Goal: Task Accomplishment & Management: Use online tool/utility

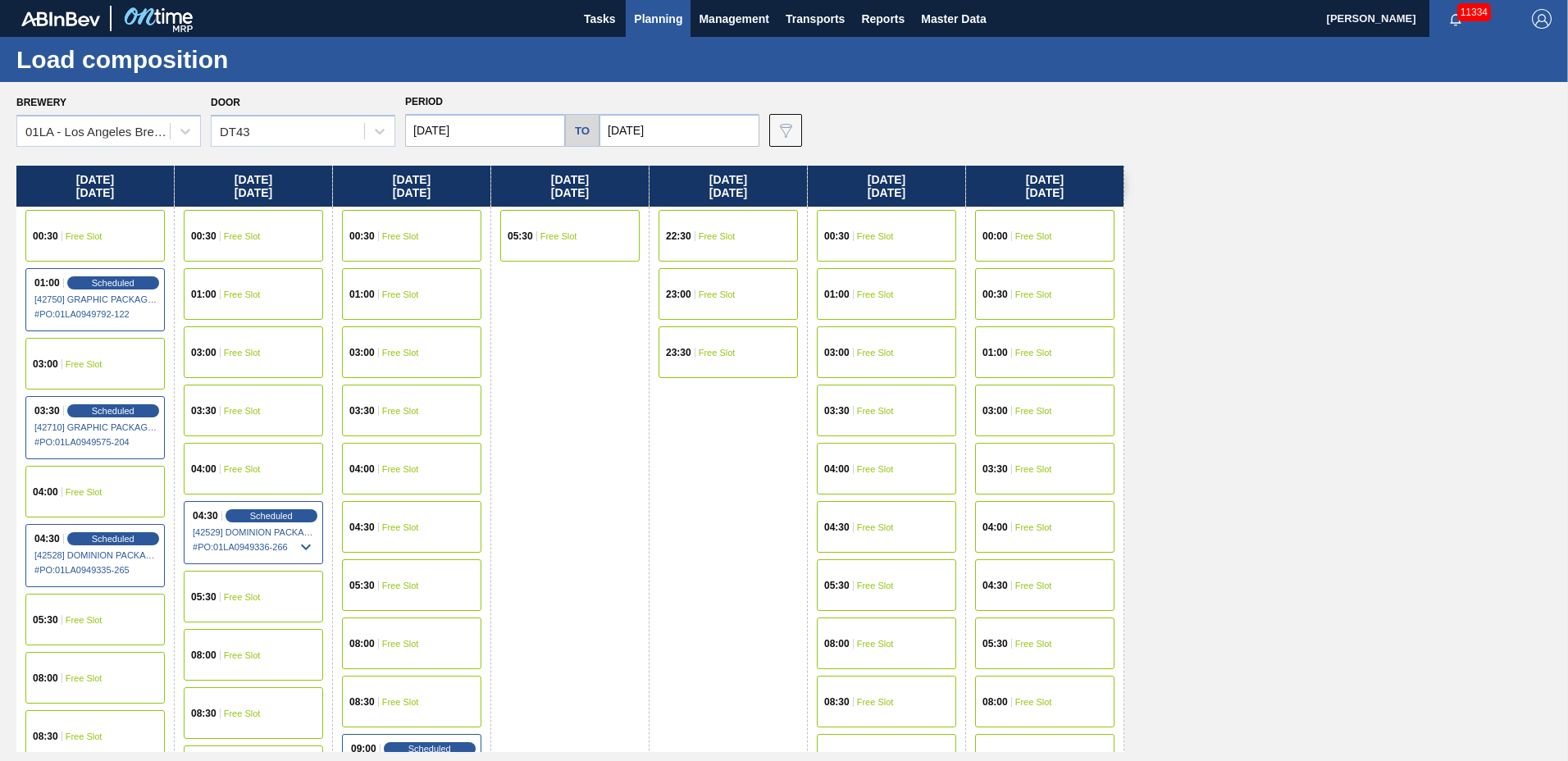
click at [674, 19] on span "Planning" at bounding box center [658, 19] width 48 height 20
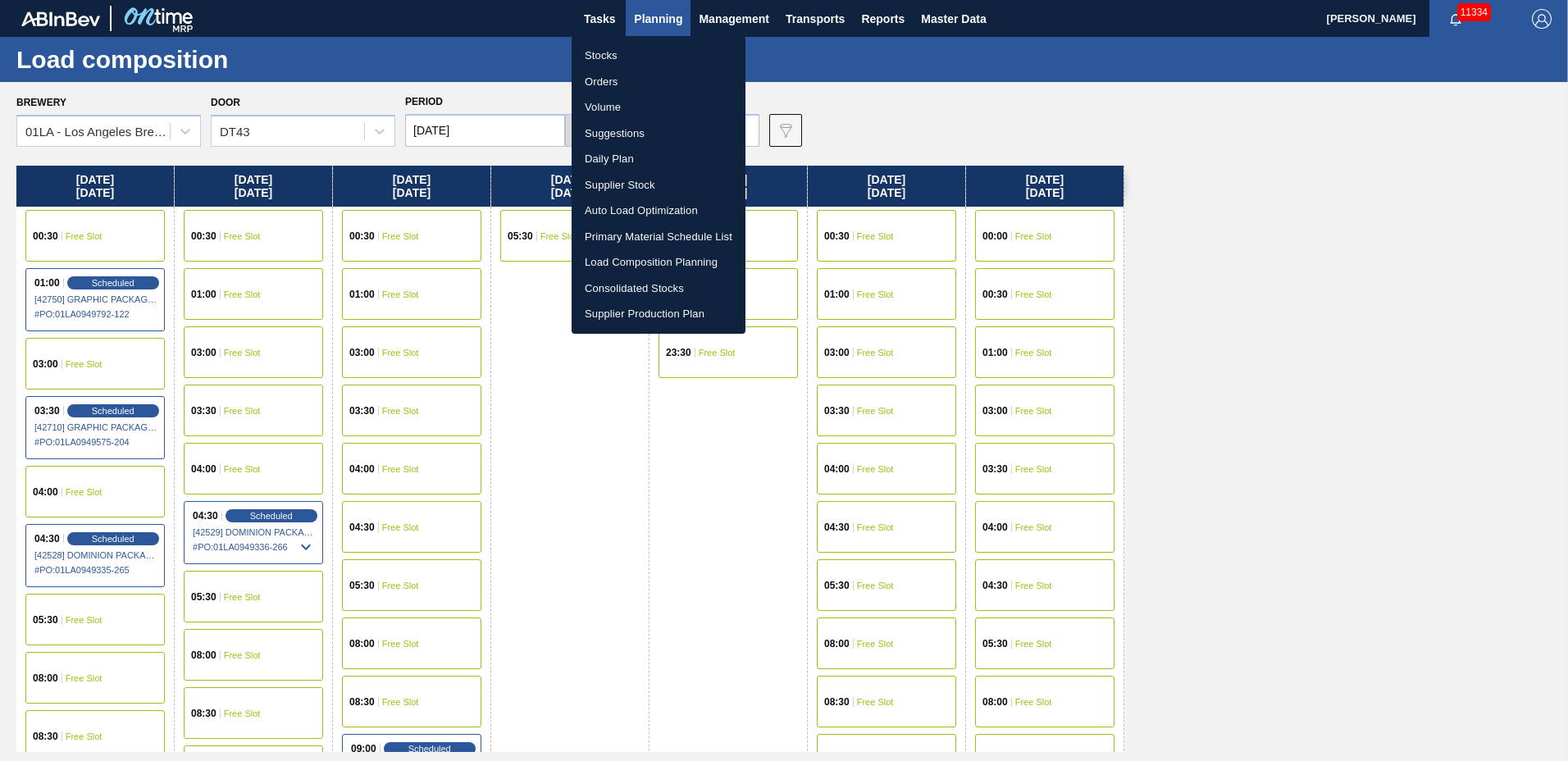
click at [644, 137] on li "Suggestions" at bounding box center [659, 134] width 174 height 27
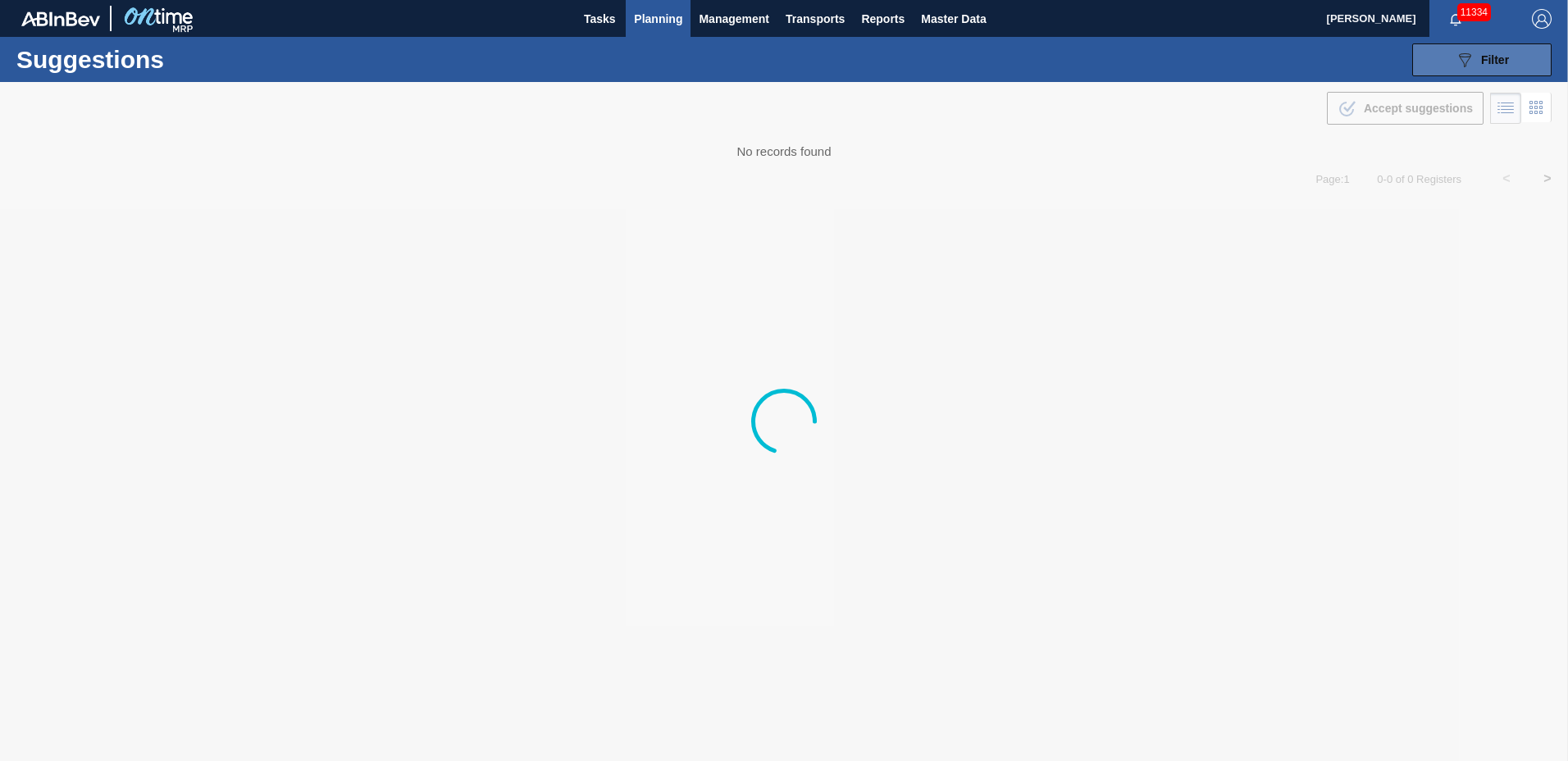
drag, startPoint x: 1512, startPoint y: 57, endPoint x: 1489, endPoint y: 64, distance: 24.0
click at [1511, 57] on button "089F7B8B-B2A5-4AFE-B5C0-19BA573D28AC Filter" at bounding box center [1481, 59] width 139 height 33
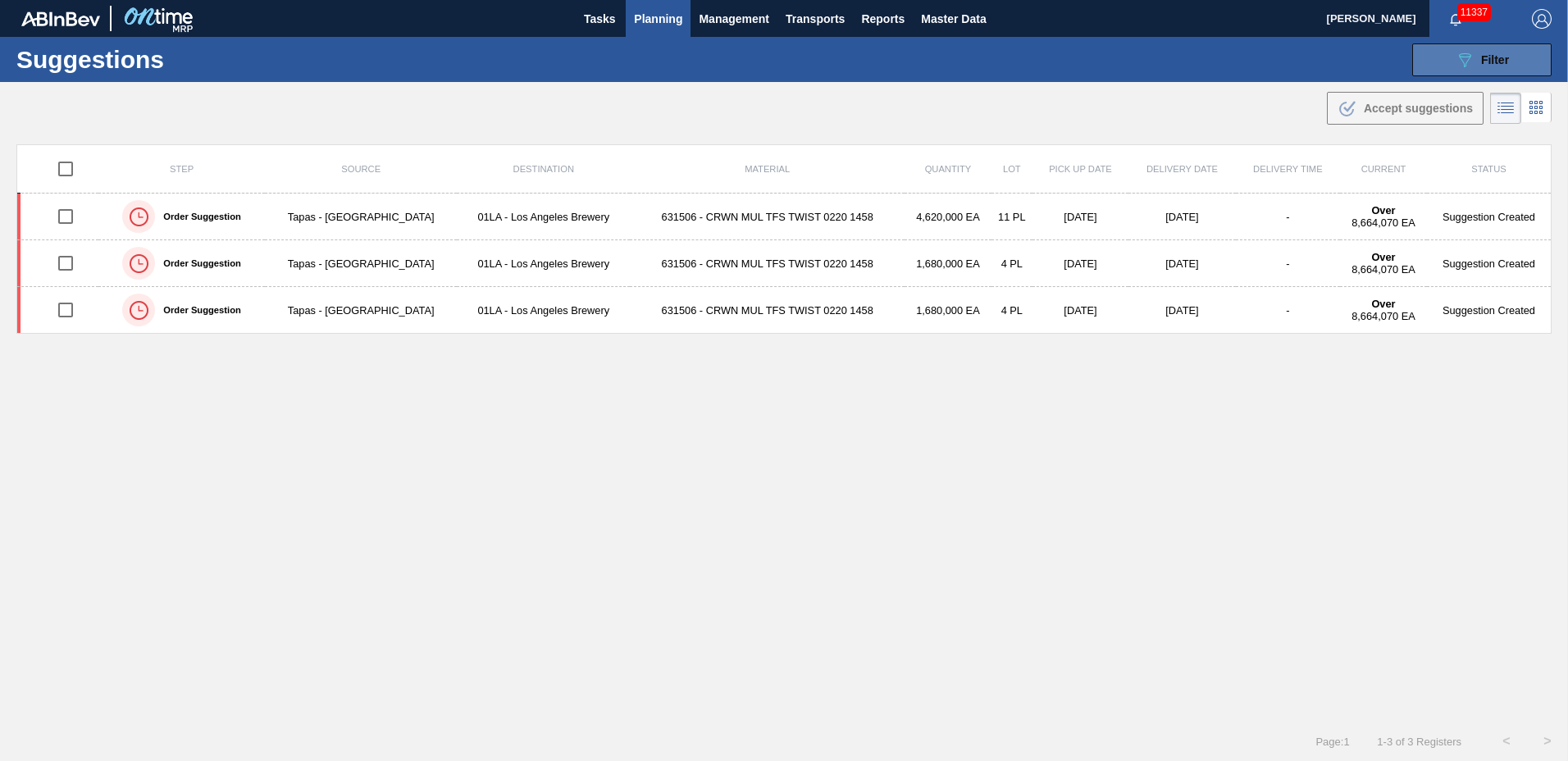
click at [1489, 61] on span "Filter" at bounding box center [1495, 59] width 28 height 13
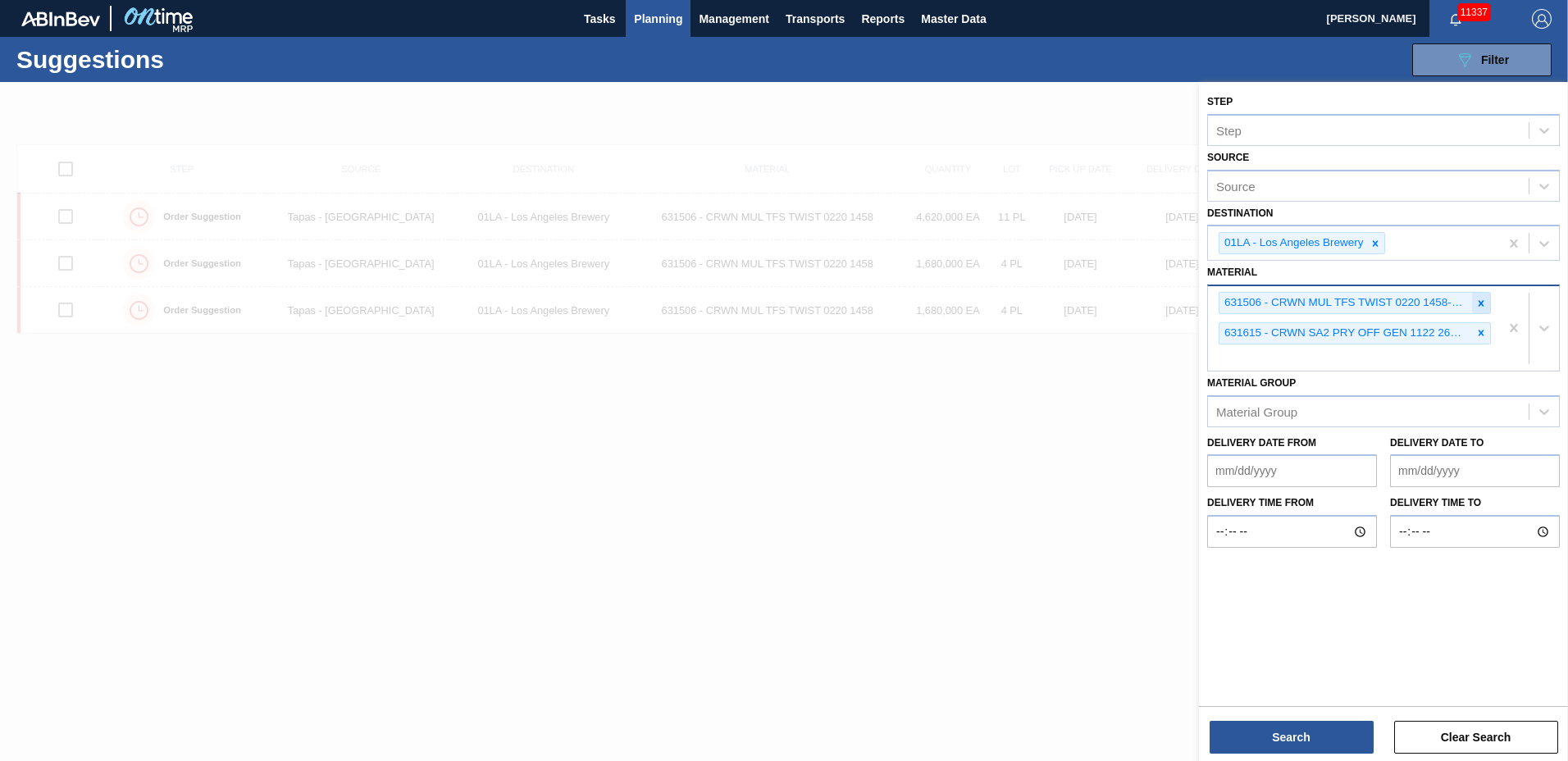
click at [1483, 305] on icon at bounding box center [1482, 303] width 6 height 6
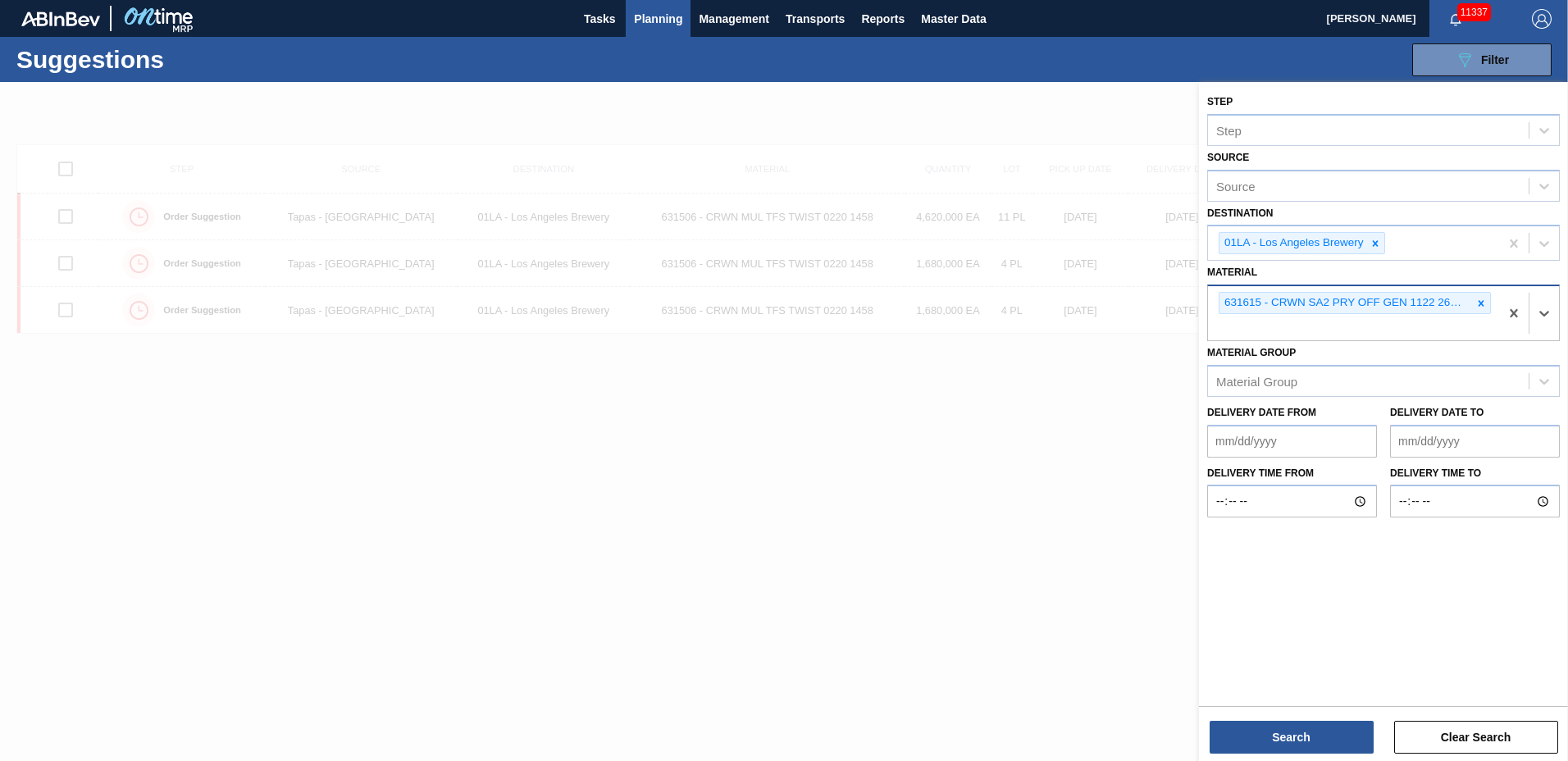
click at [1483, 305] on icon at bounding box center [1482, 303] width 6 height 6
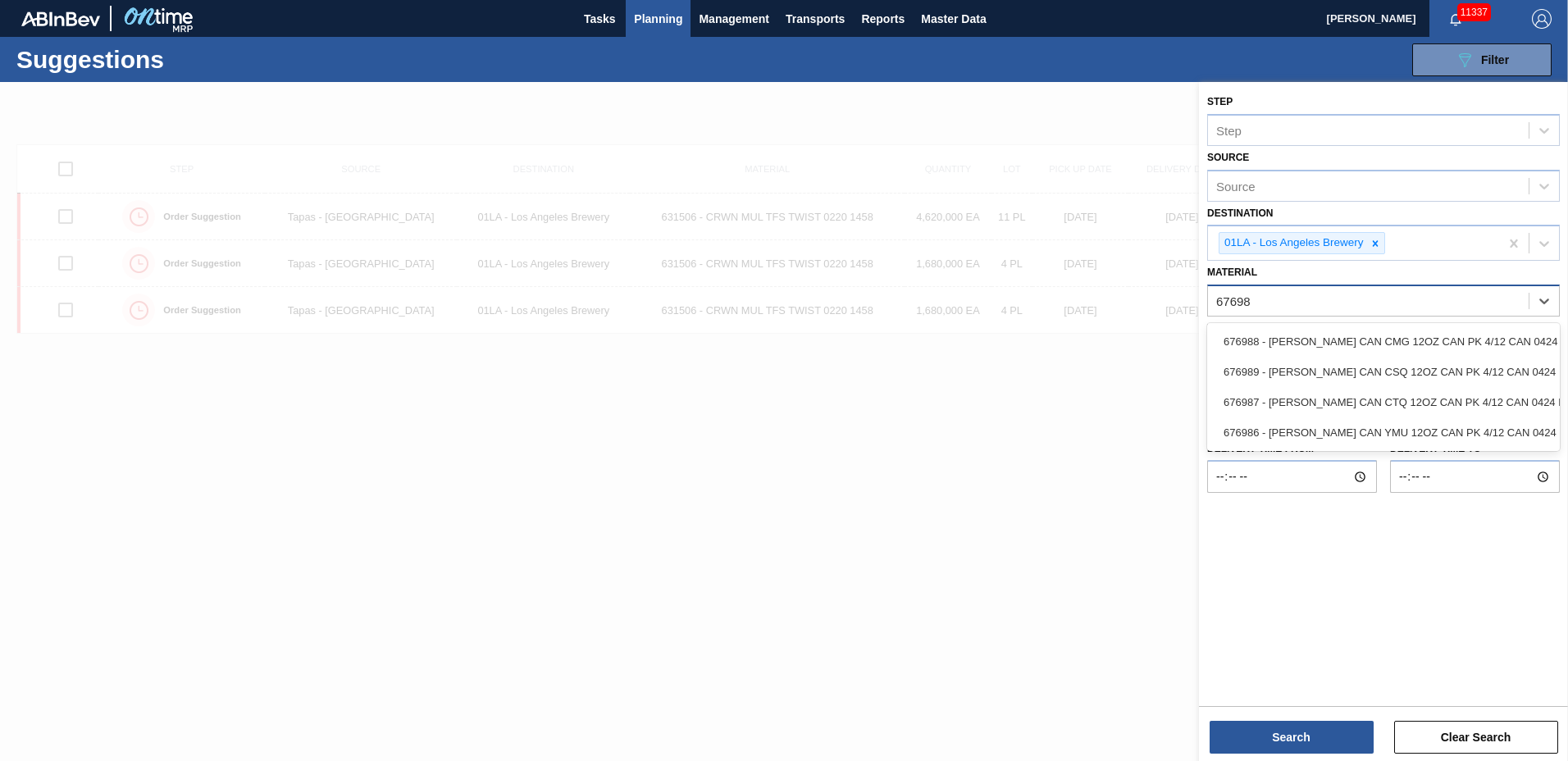
type input "676987"
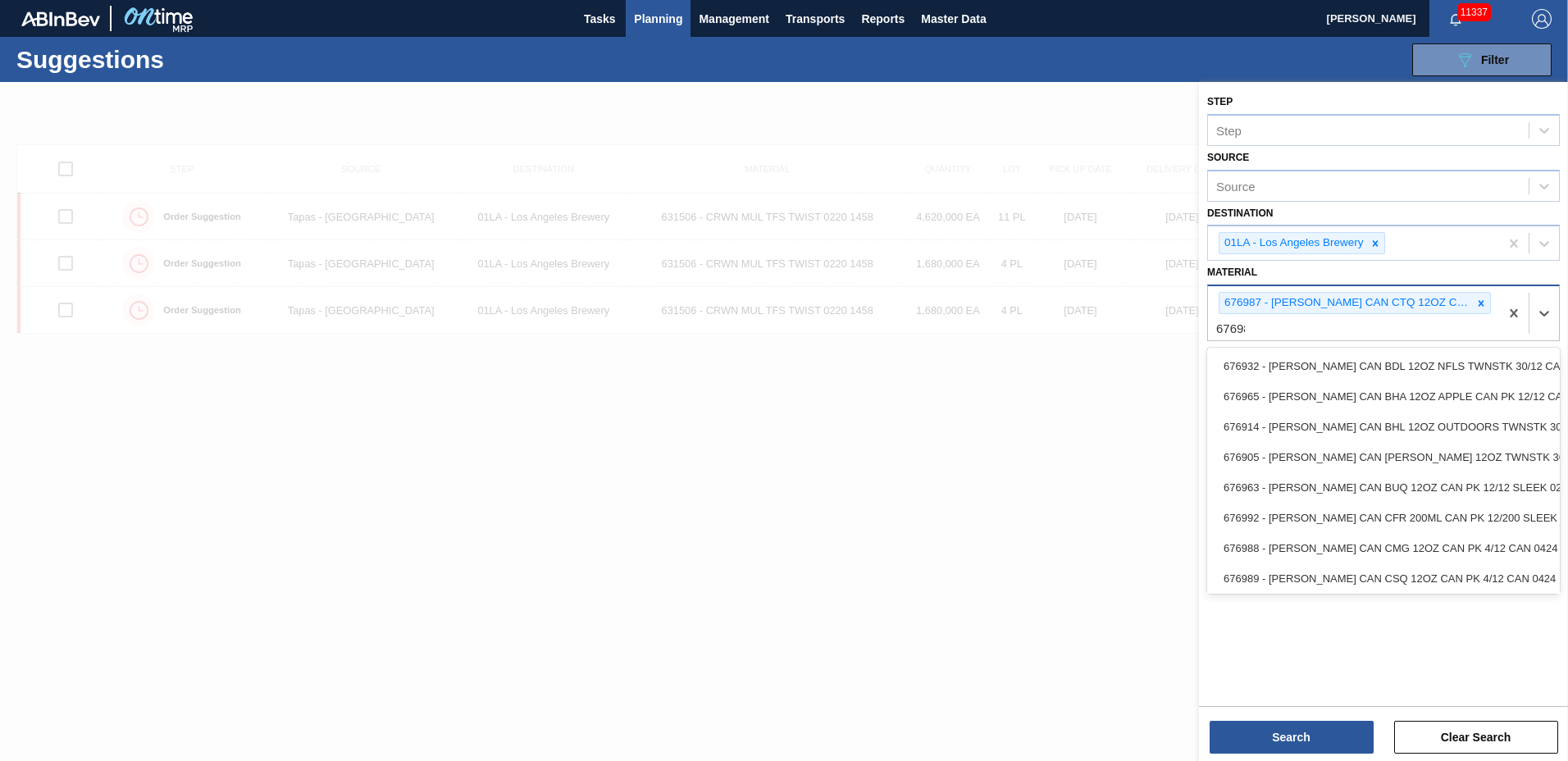
type input "676988"
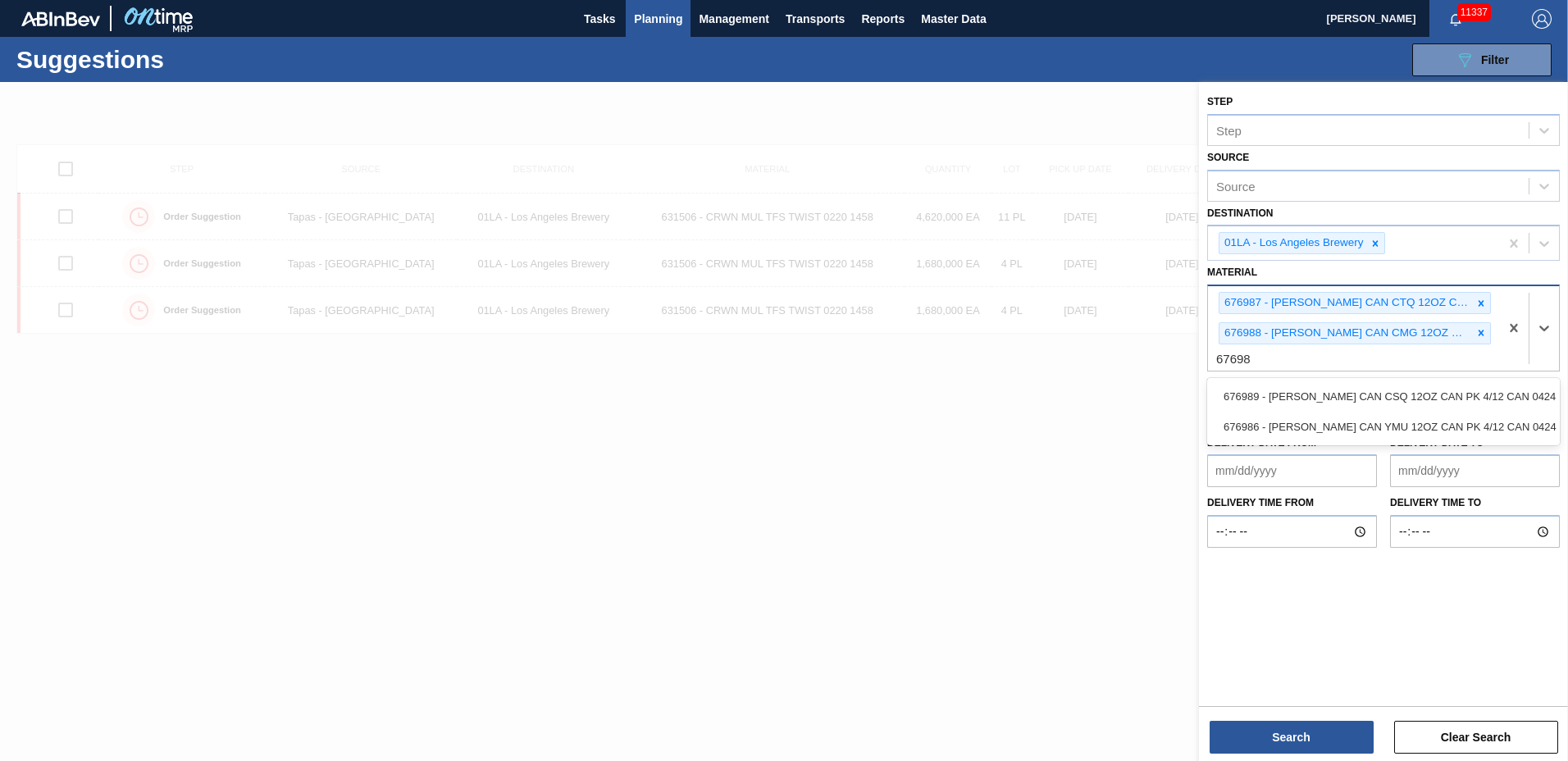
type input "676989"
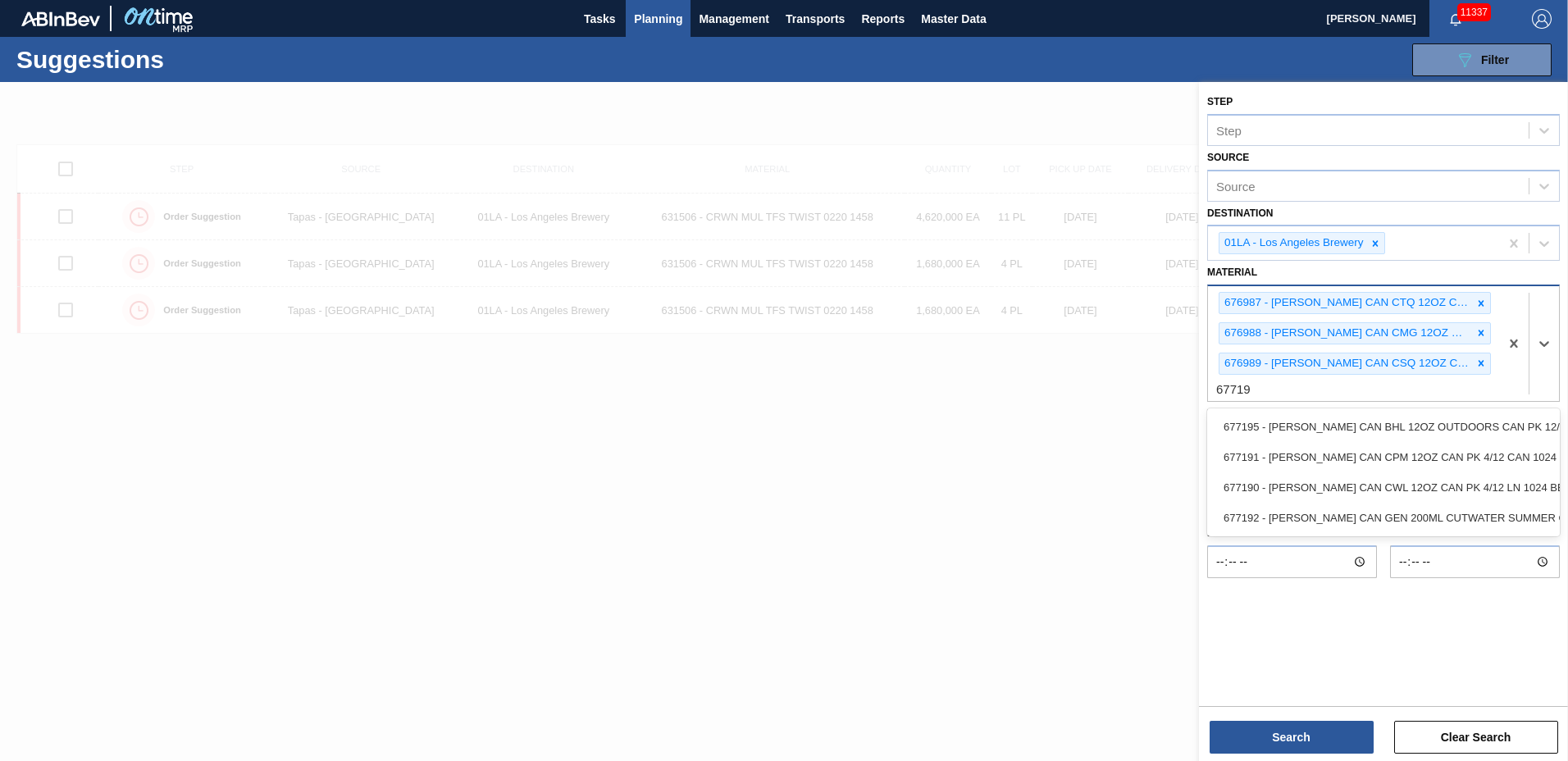
type input "677191"
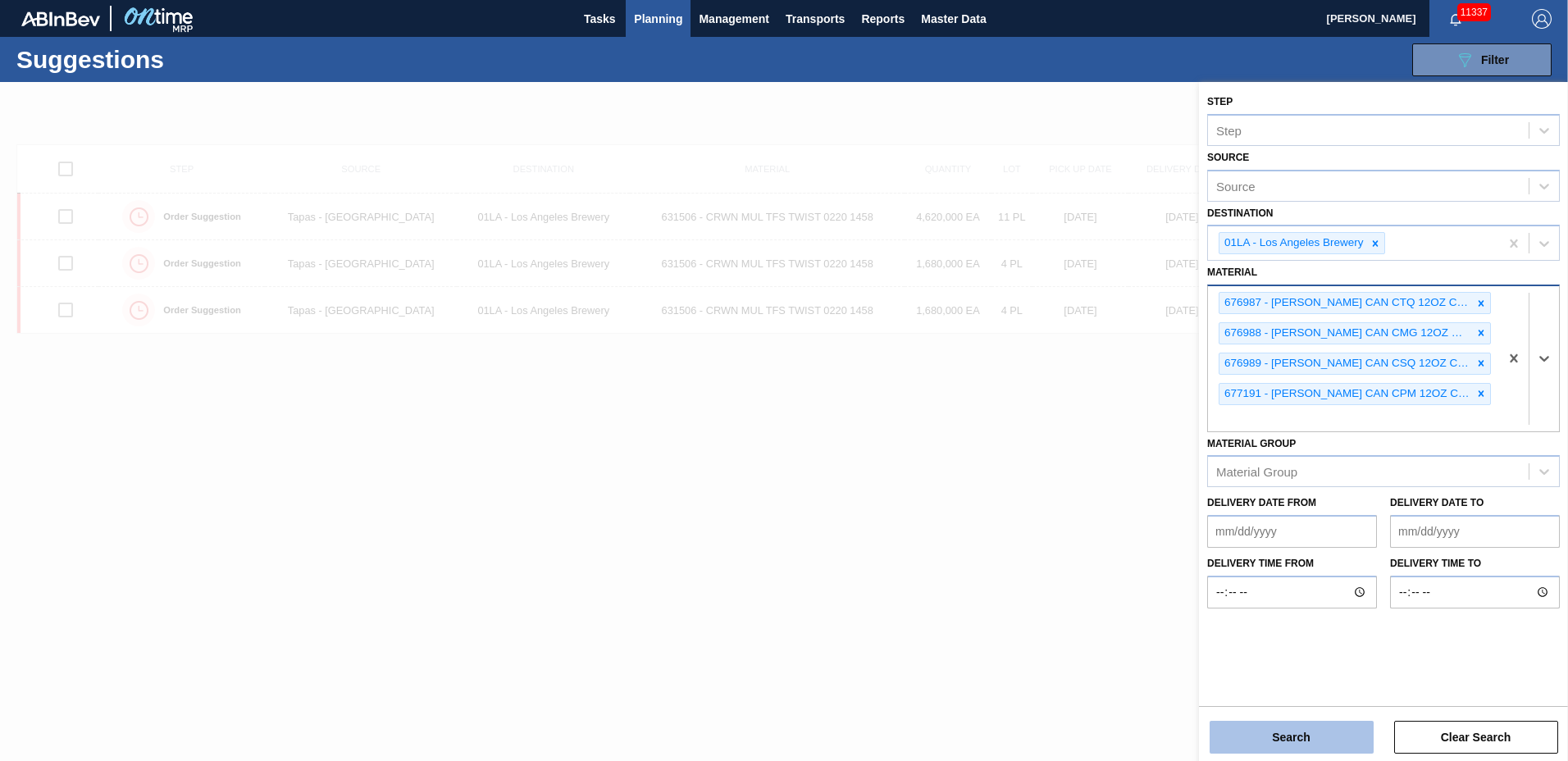
click at [1289, 736] on button "Search" at bounding box center [1292, 737] width 164 height 33
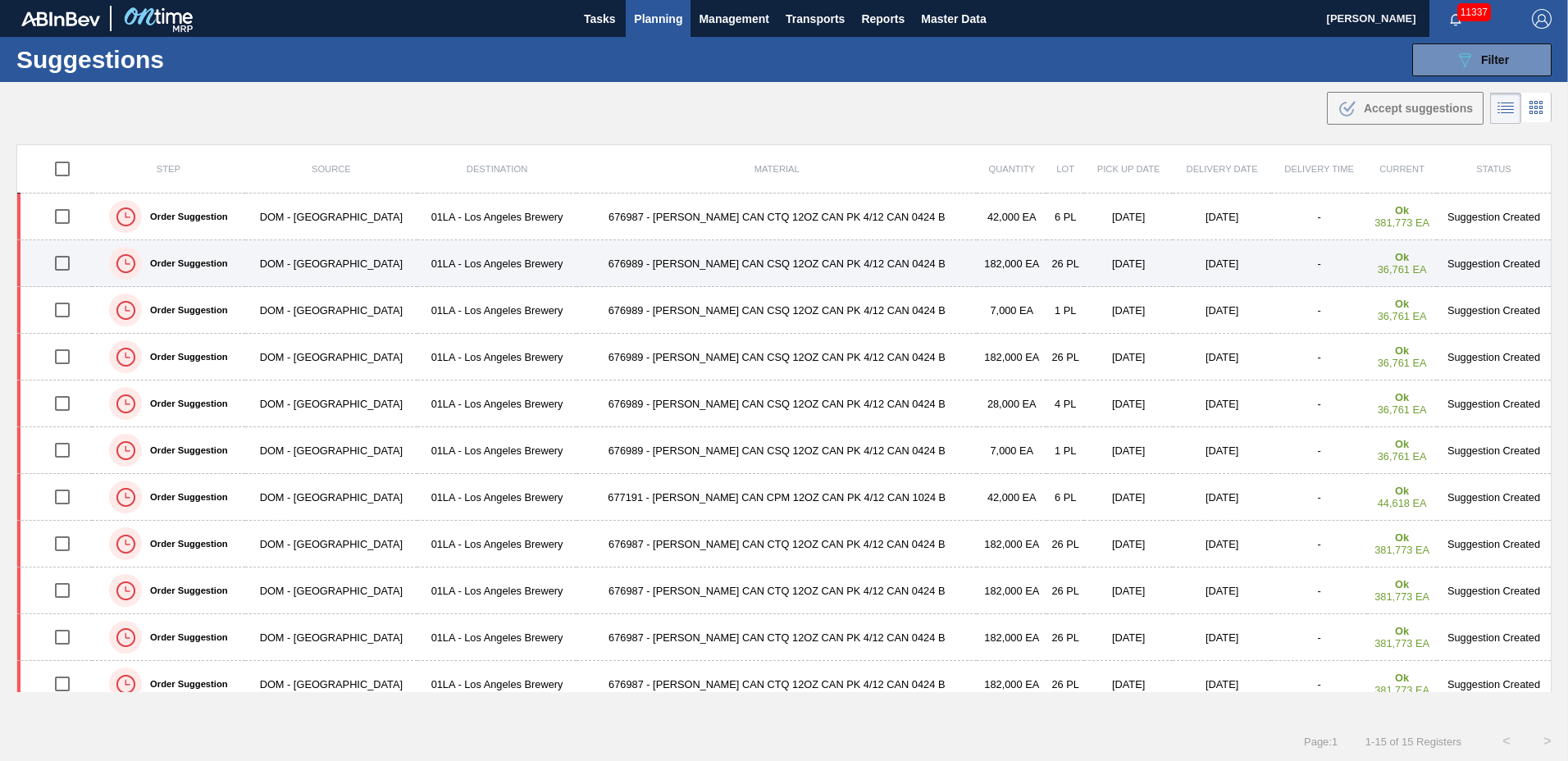
click at [65, 257] on input "checkbox" at bounding box center [62, 263] width 35 height 35
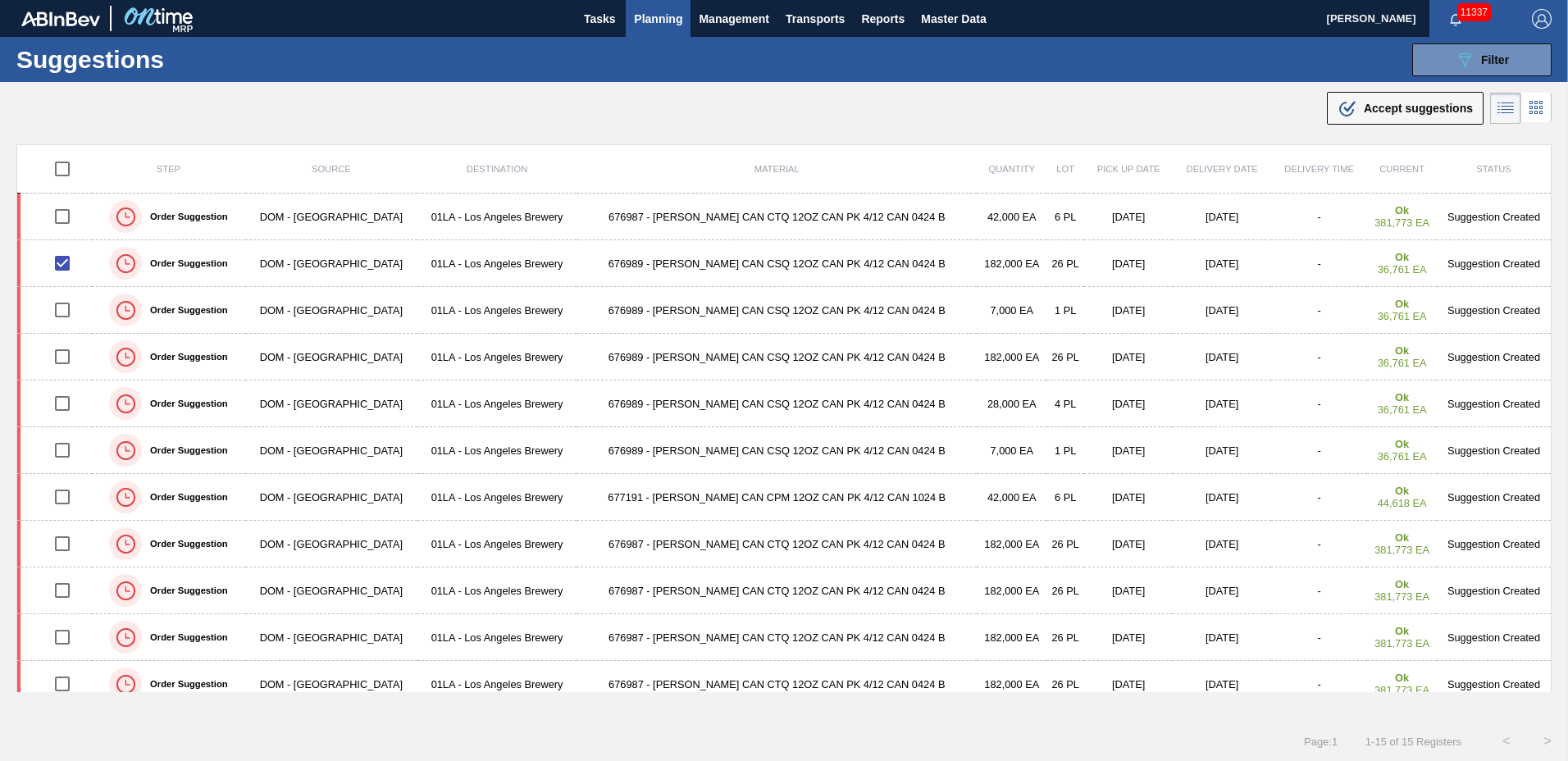
drag, startPoint x: 1361, startPoint y: 102, endPoint x: 1272, endPoint y: 167, distance: 110.2
click at [1363, 103] on span "Accept suggestions" at bounding box center [1418, 108] width 109 height 13
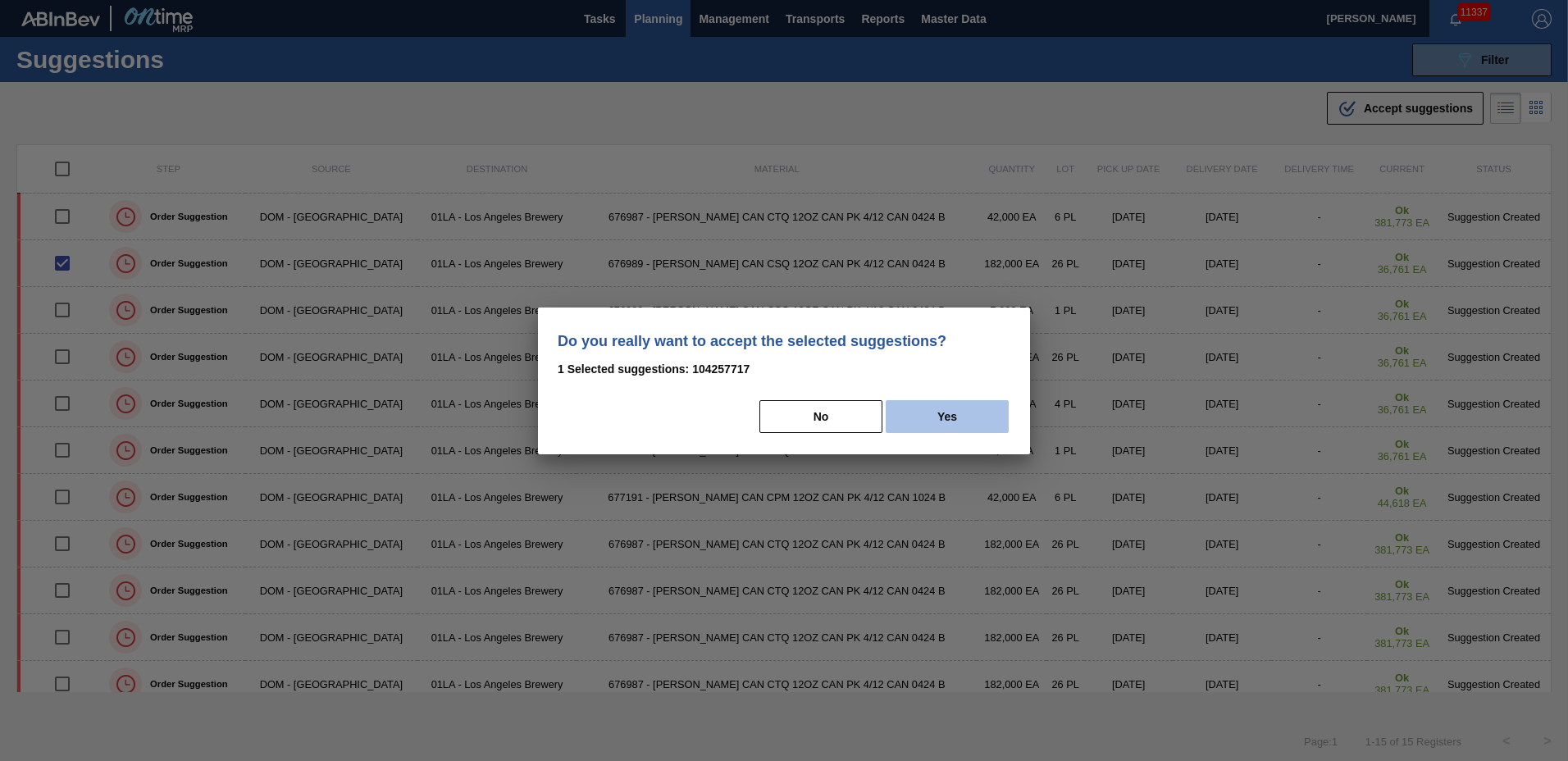
click at [934, 424] on button "Yes" at bounding box center [947, 417] width 123 height 33
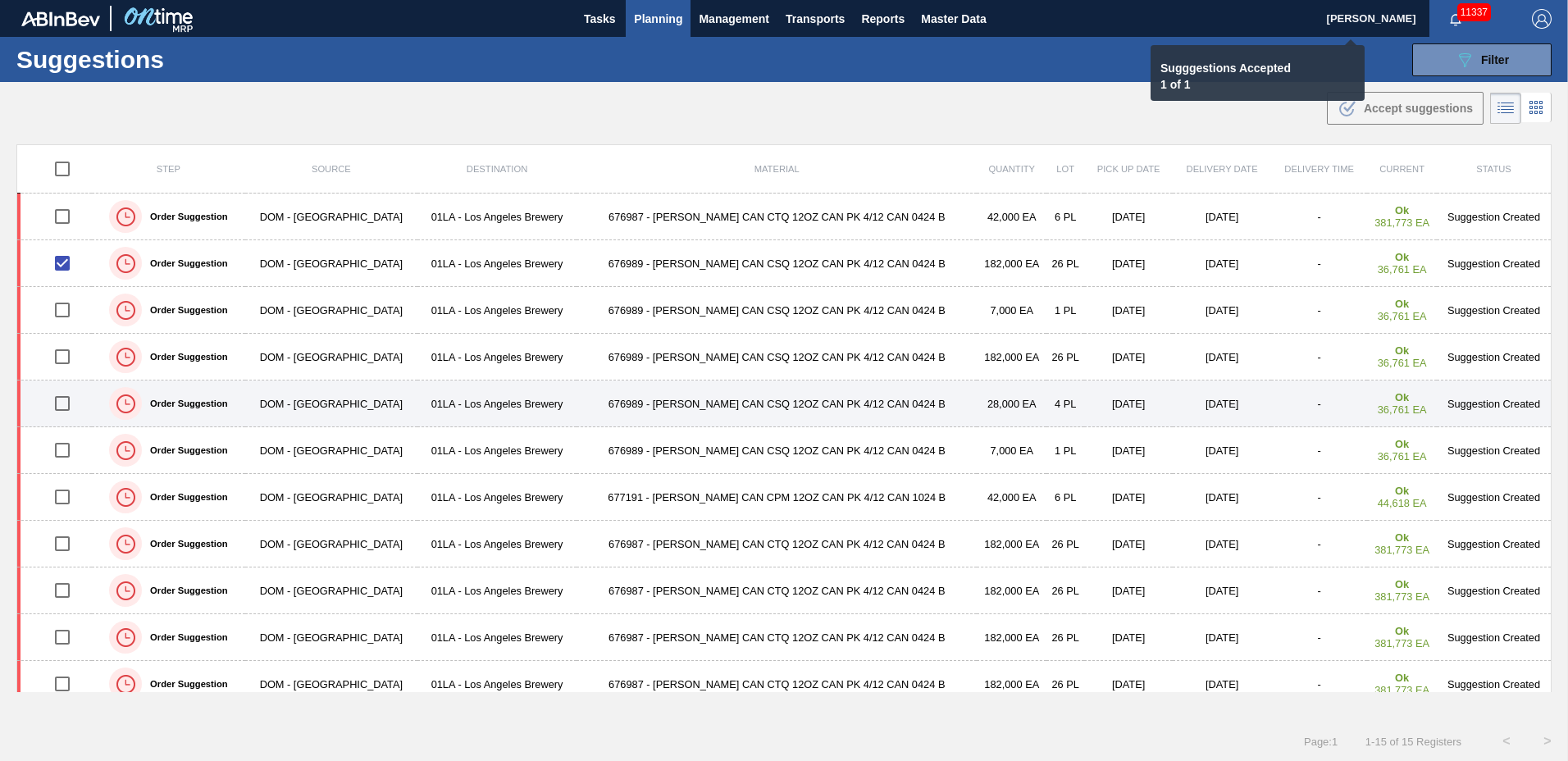
checkbox input "false"
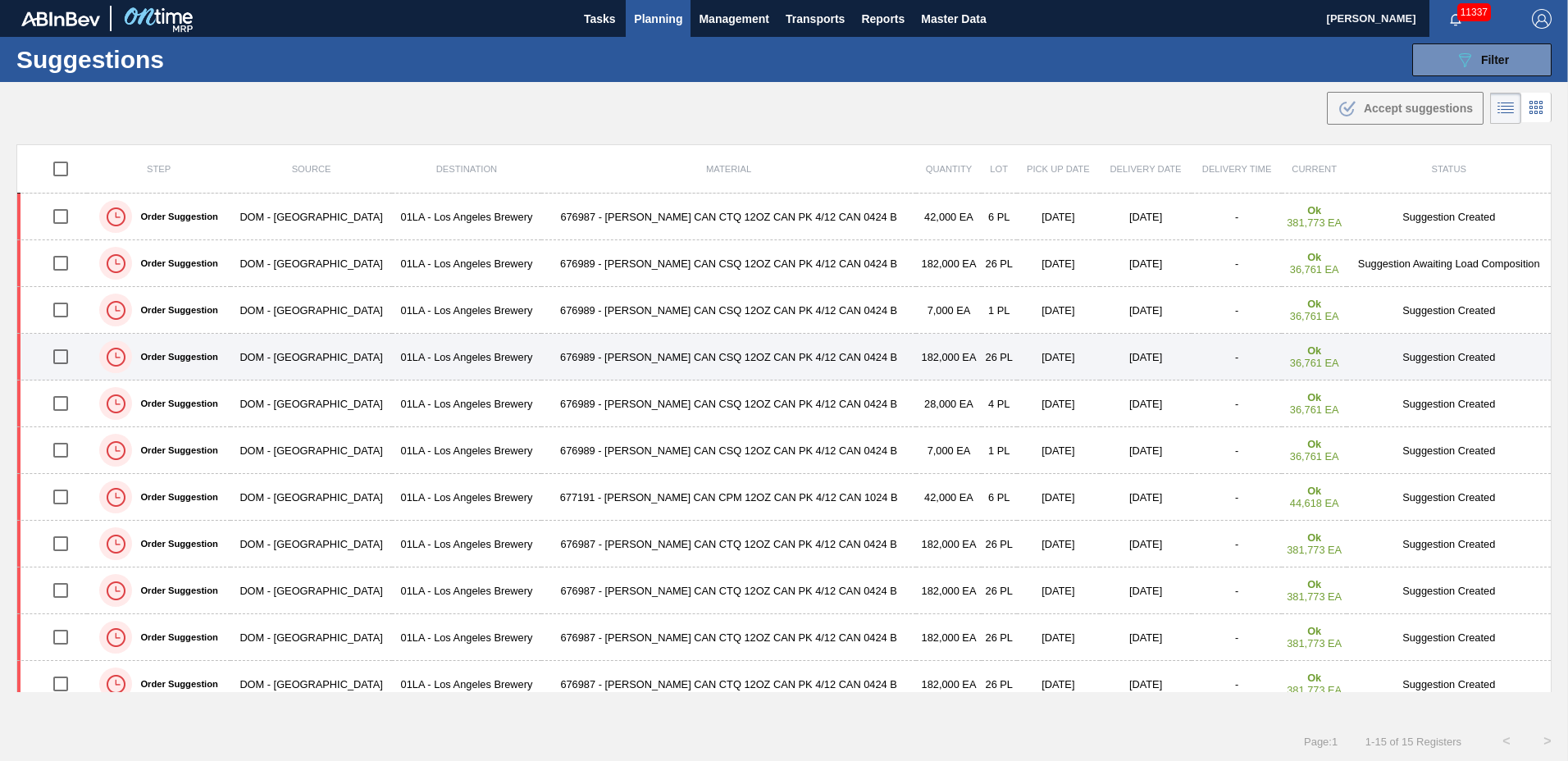
click at [60, 353] on input "checkbox" at bounding box center [60, 356] width 35 height 35
checkbox input "true"
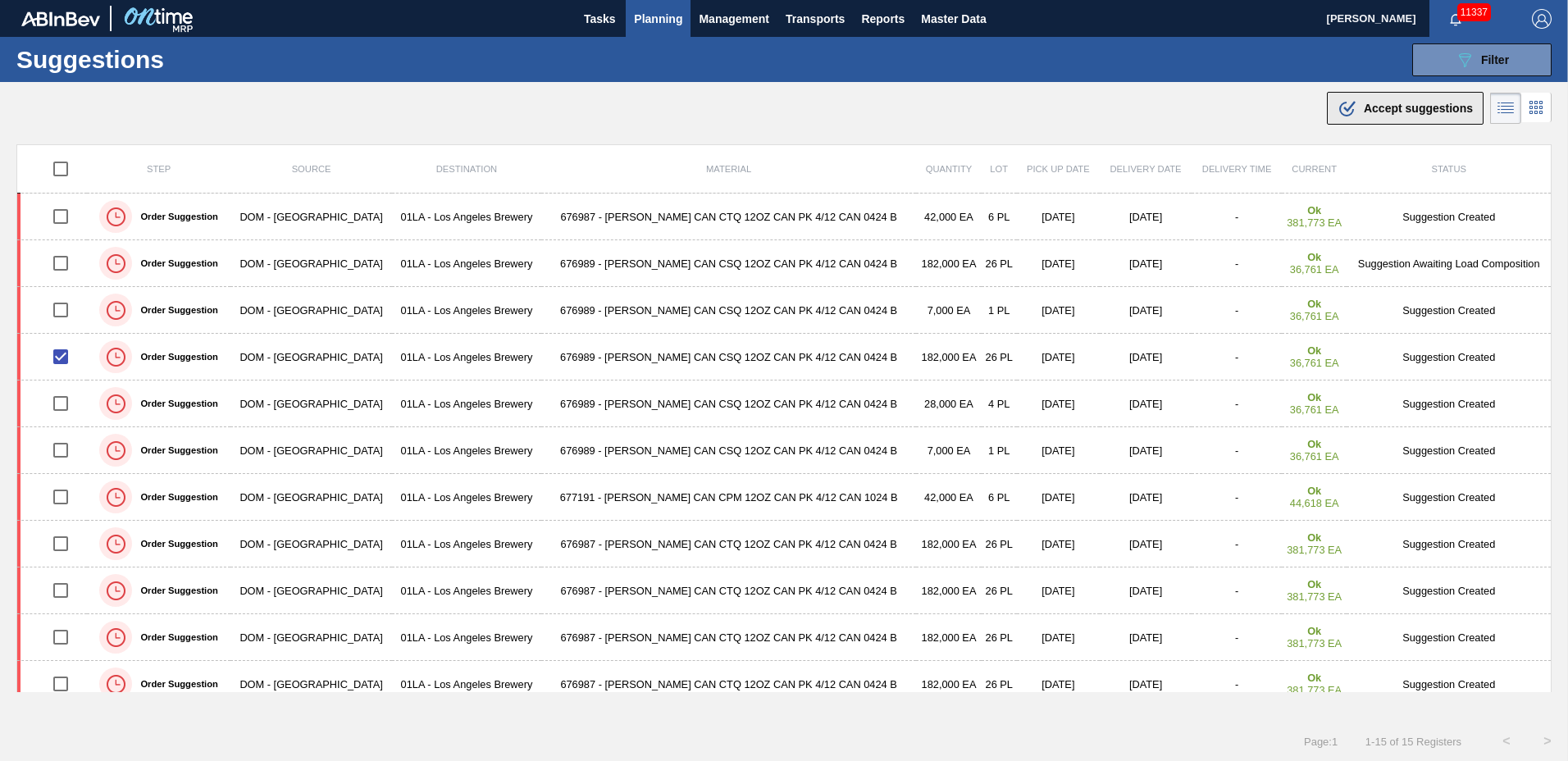
click at [1397, 115] on div ".b{fill:var(--color-action-default)} Accept suggestions" at bounding box center [1405, 108] width 136 height 20
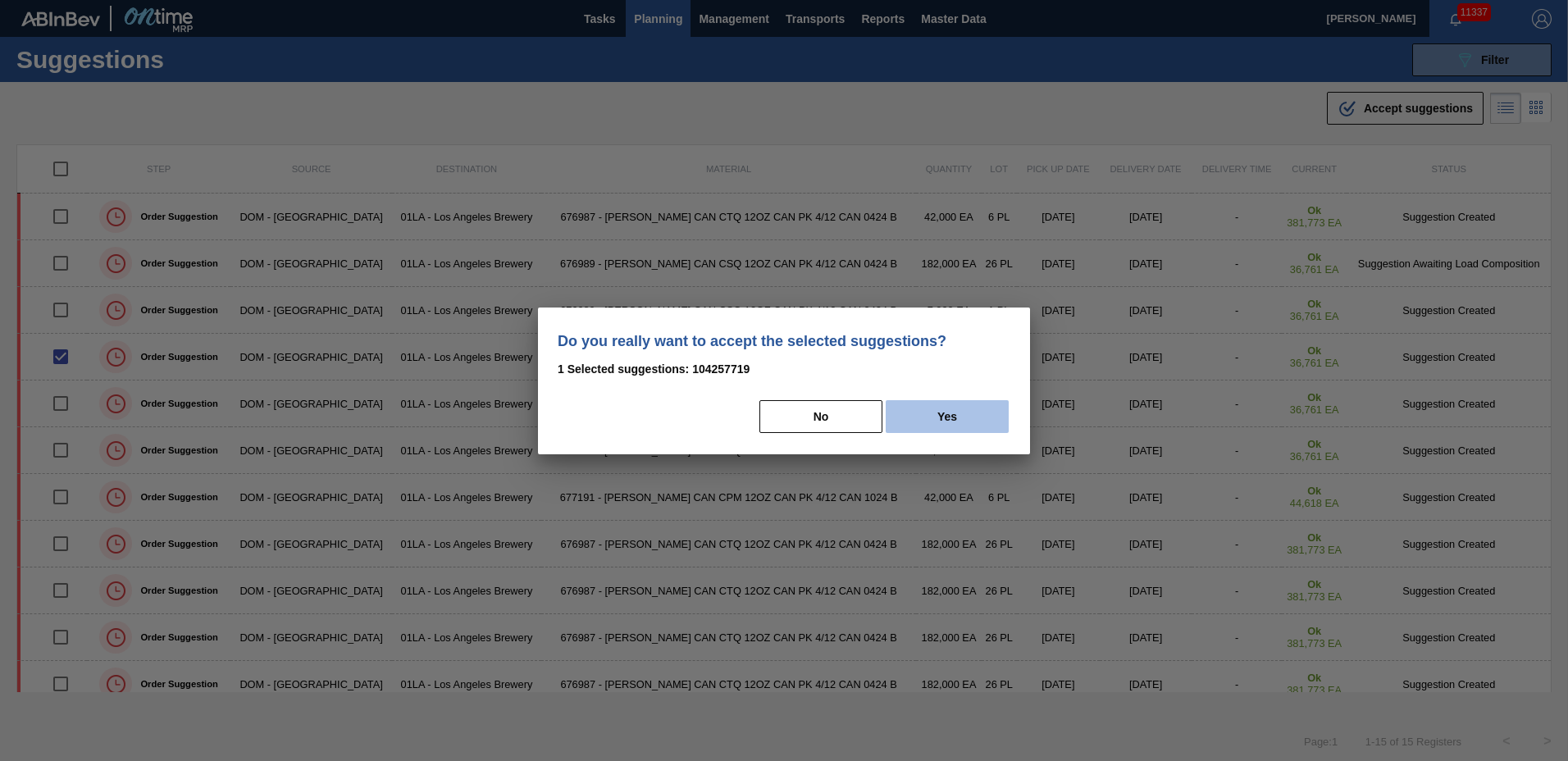
click at [923, 411] on button "Yes" at bounding box center [947, 417] width 123 height 33
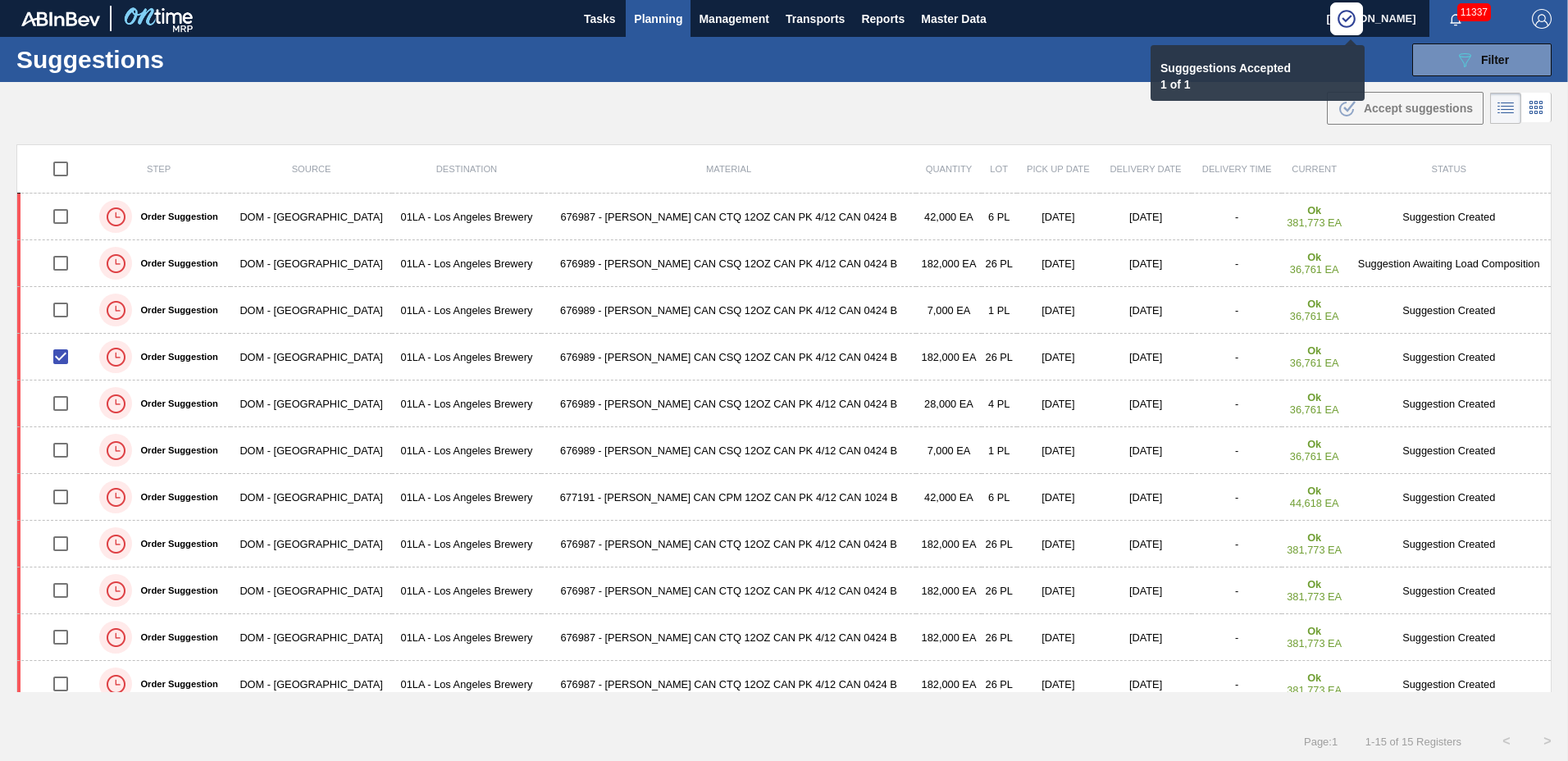
click at [654, 22] on span "Planning" at bounding box center [658, 19] width 48 height 20
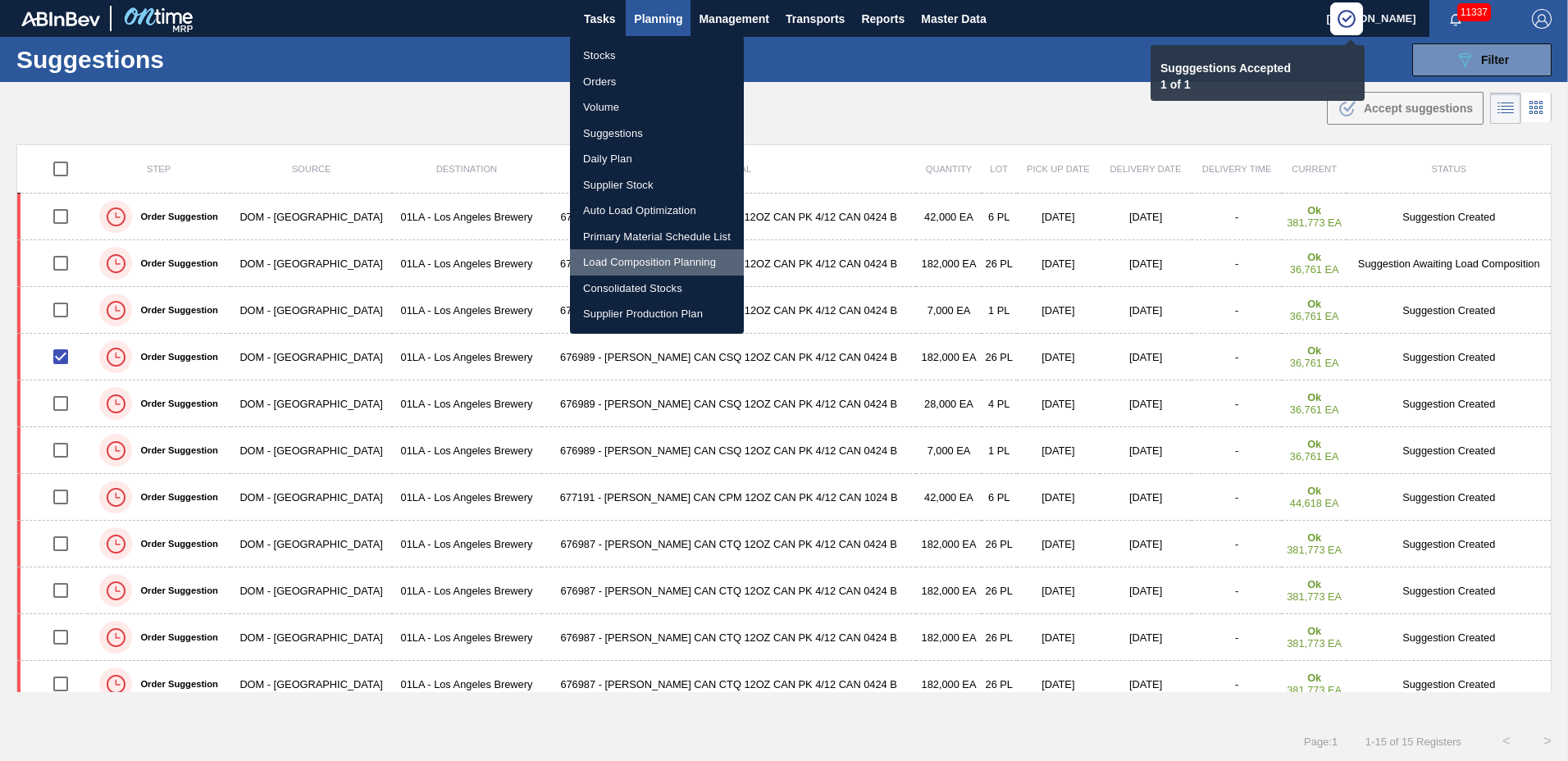
click at [608, 261] on li "Load Composition Planning" at bounding box center [657, 262] width 174 height 27
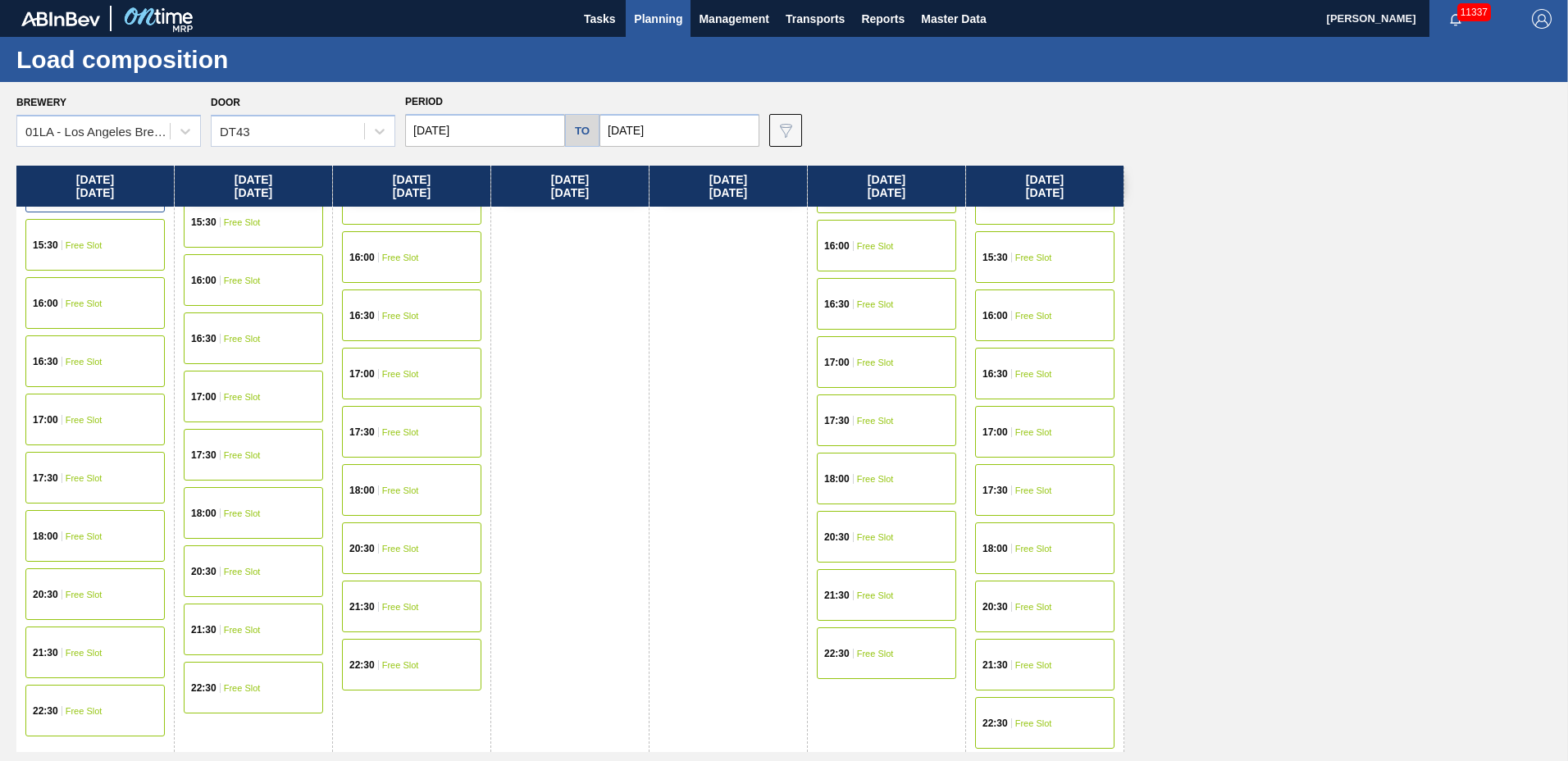
scroll to position [642, 0]
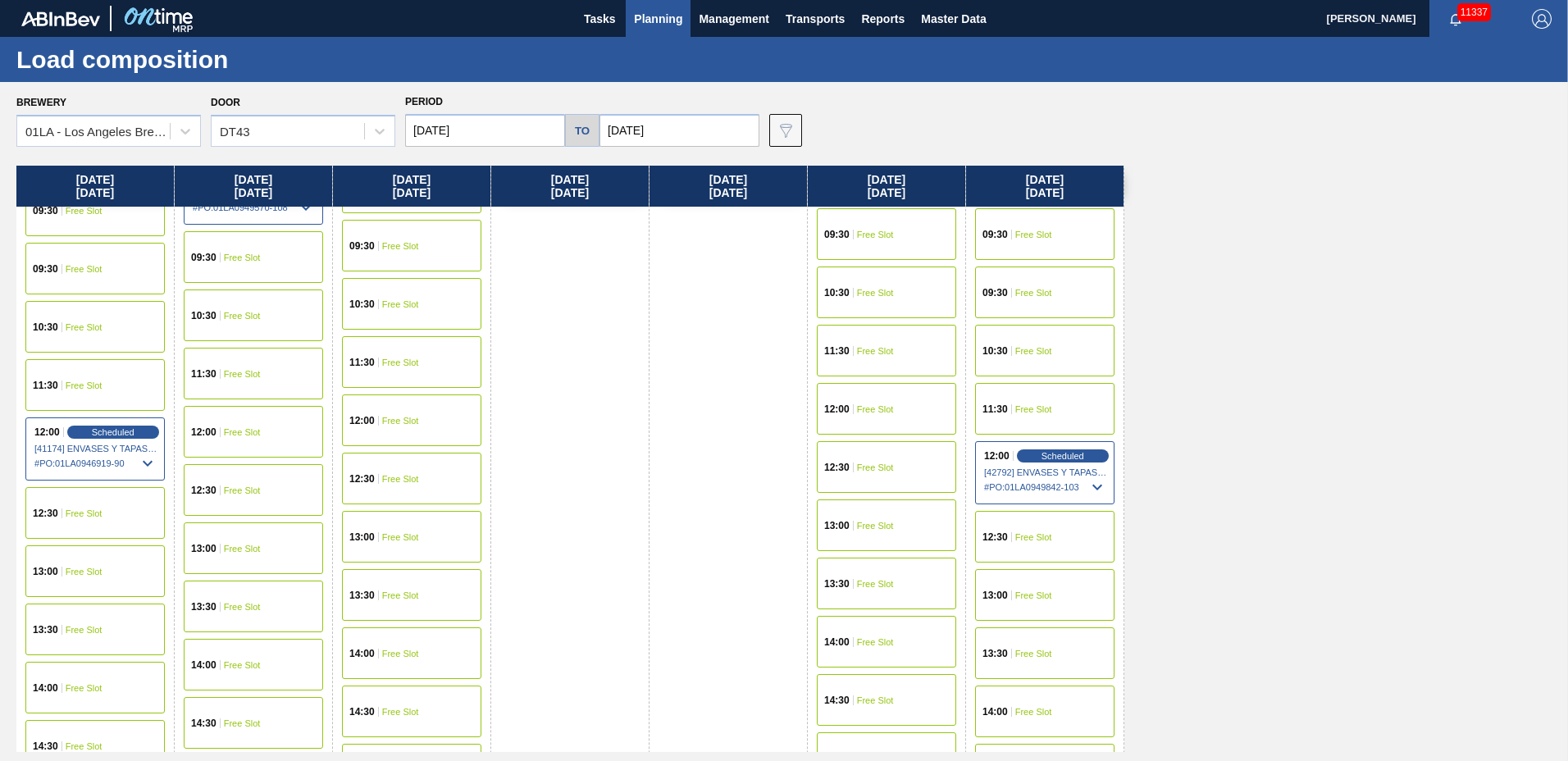
click at [78, 577] on div "13:00 Free Slot" at bounding box center [95, 571] width 139 height 51
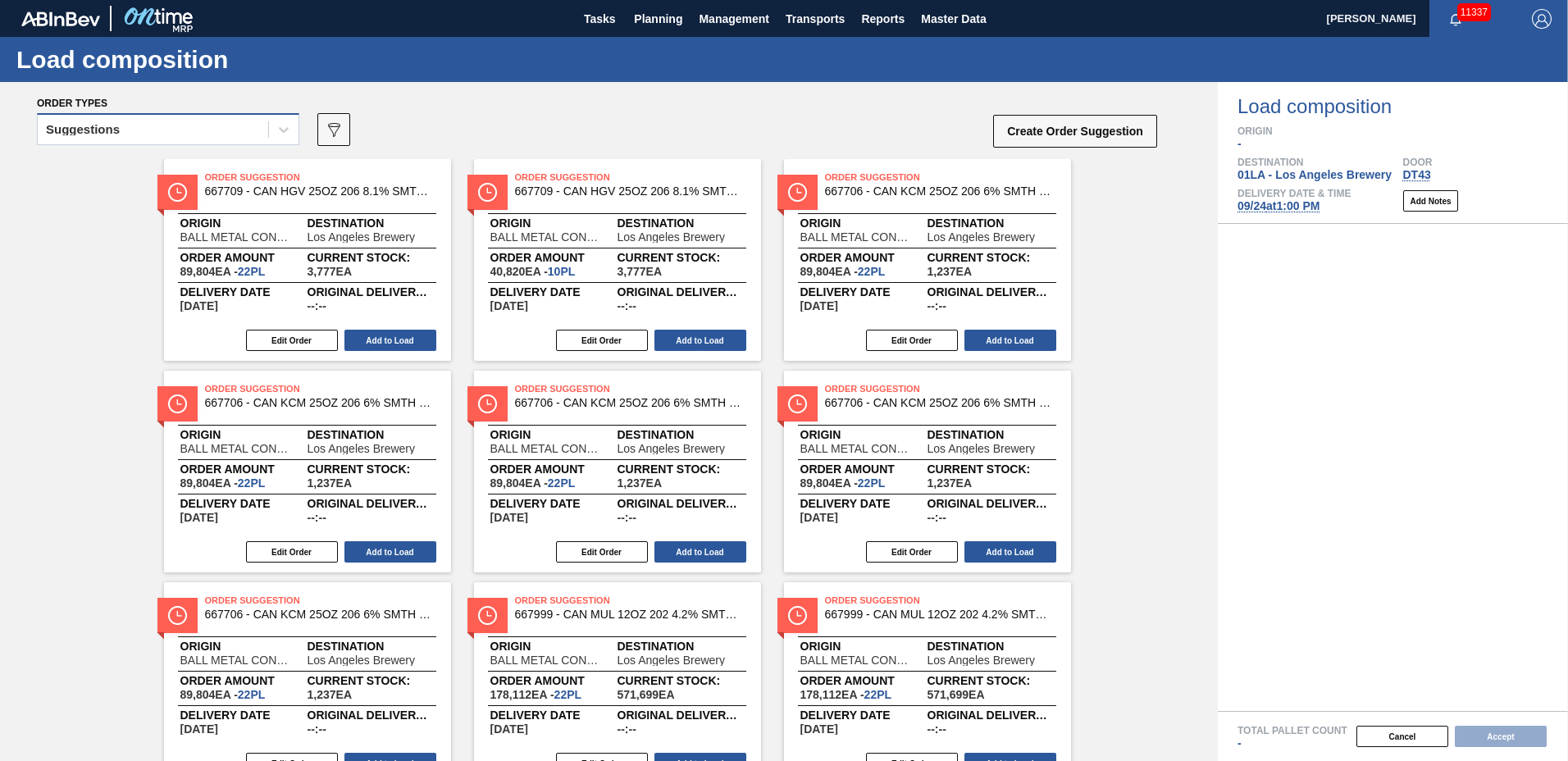
click at [123, 139] on div "Suggestions" at bounding box center [152, 130] width 231 height 24
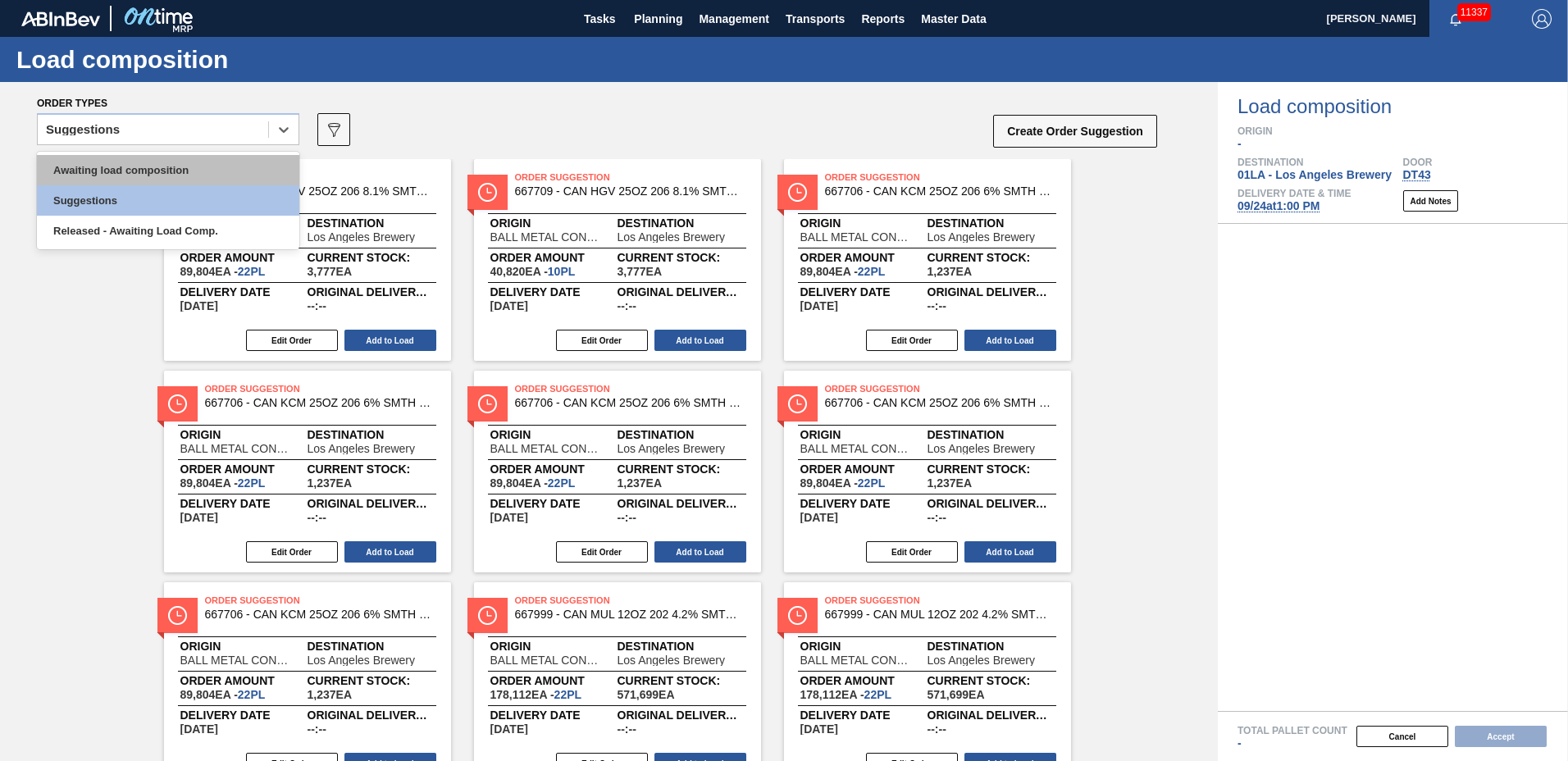
click at [137, 168] on div "Awaiting load composition" at bounding box center [167, 170] width 262 height 31
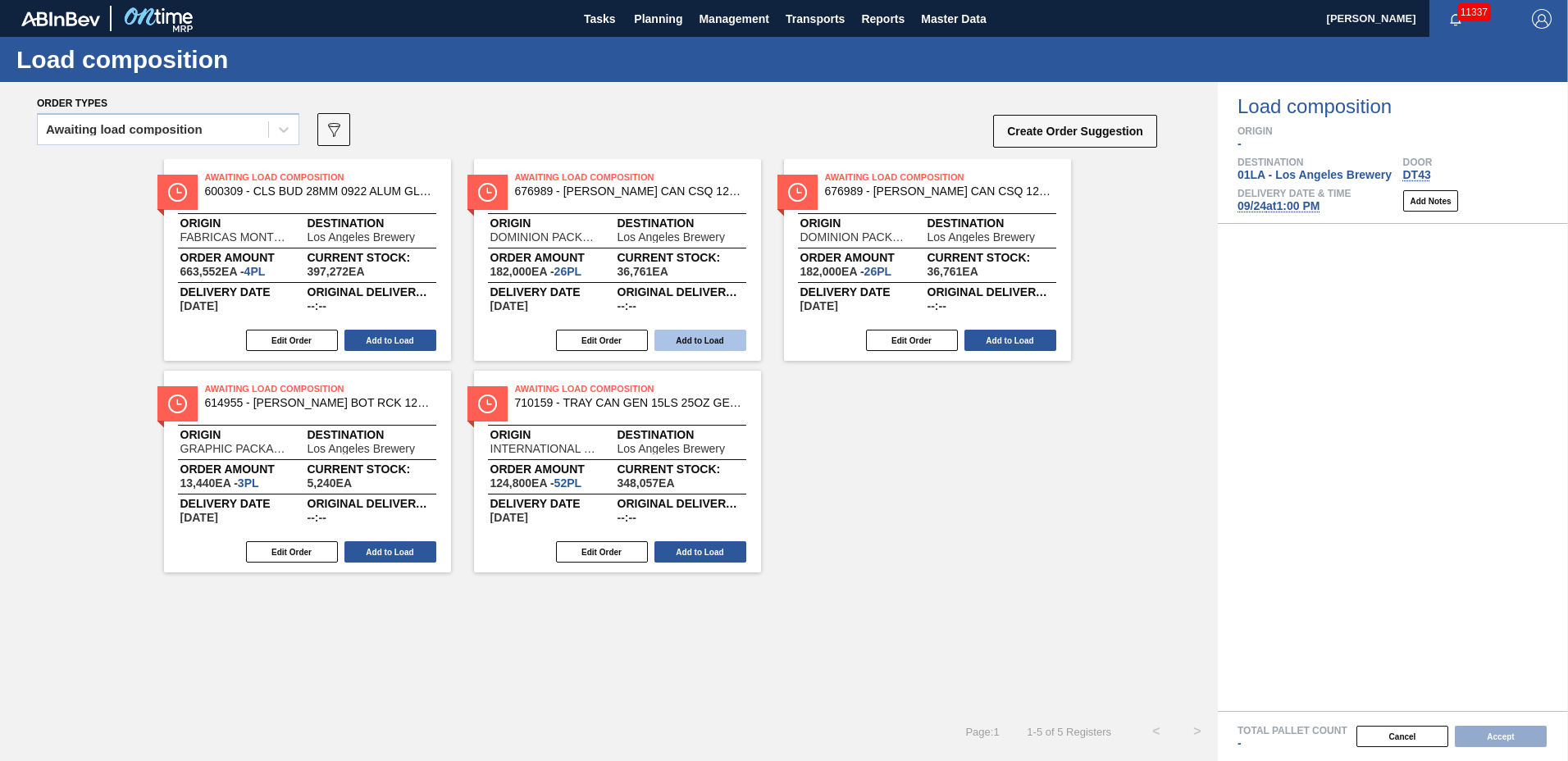
click at [692, 339] on button "Add to Load" at bounding box center [699, 340] width 92 height 22
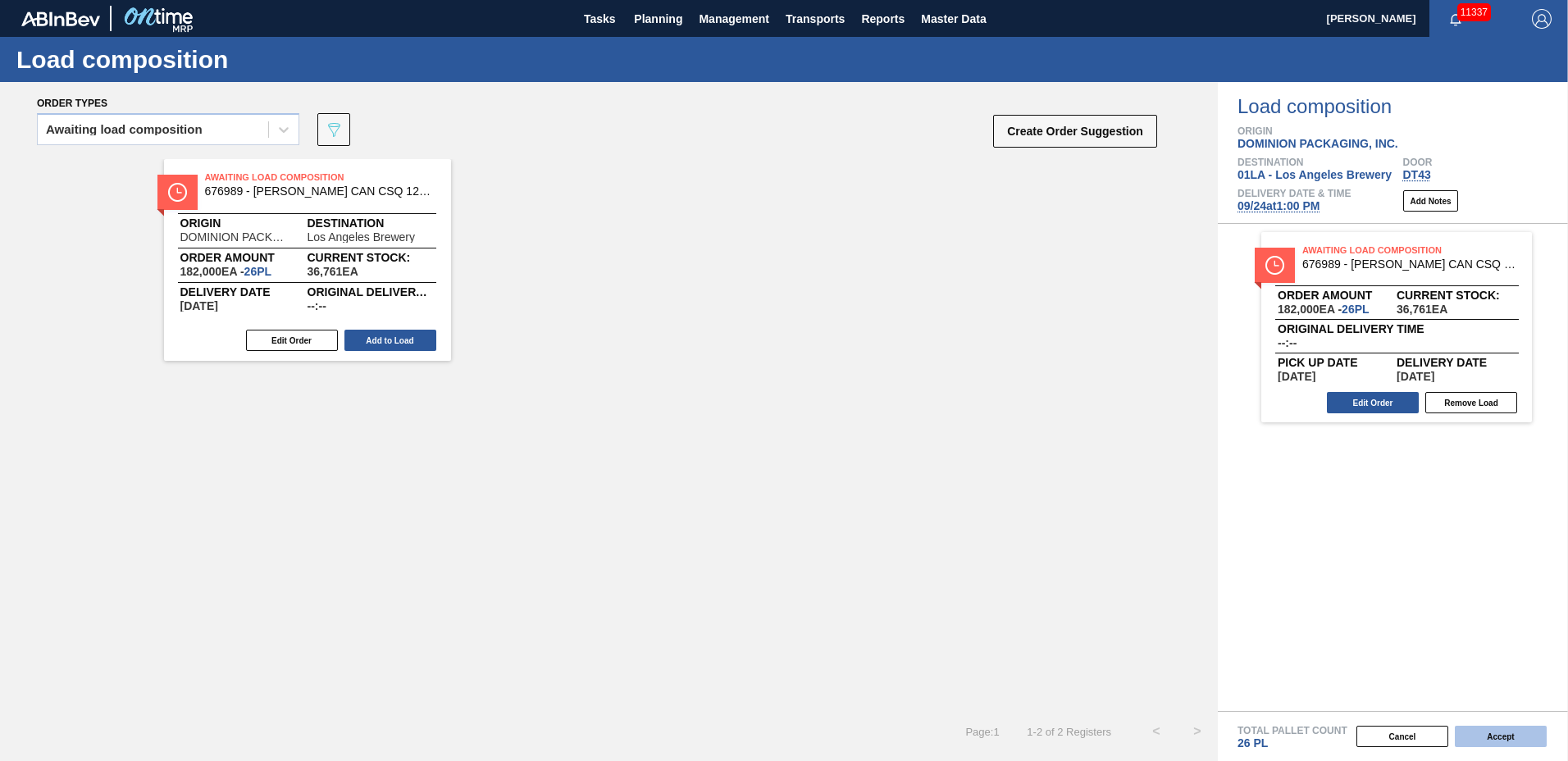
click at [1521, 731] on button "Accept" at bounding box center [1500, 737] width 92 height 22
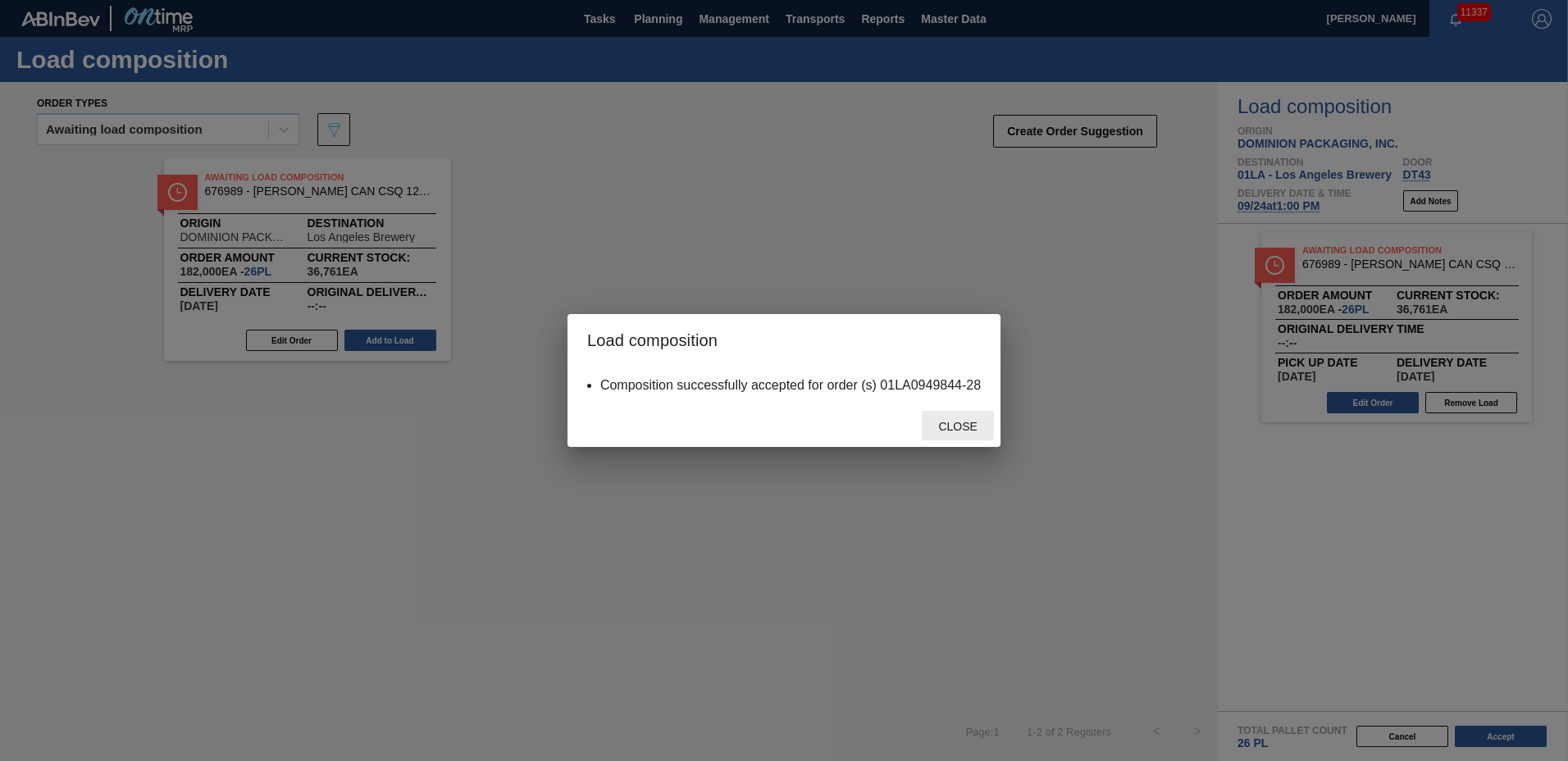
click at [951, 429] on span "Close" at bounding box center [957, 426] width 64 height 13
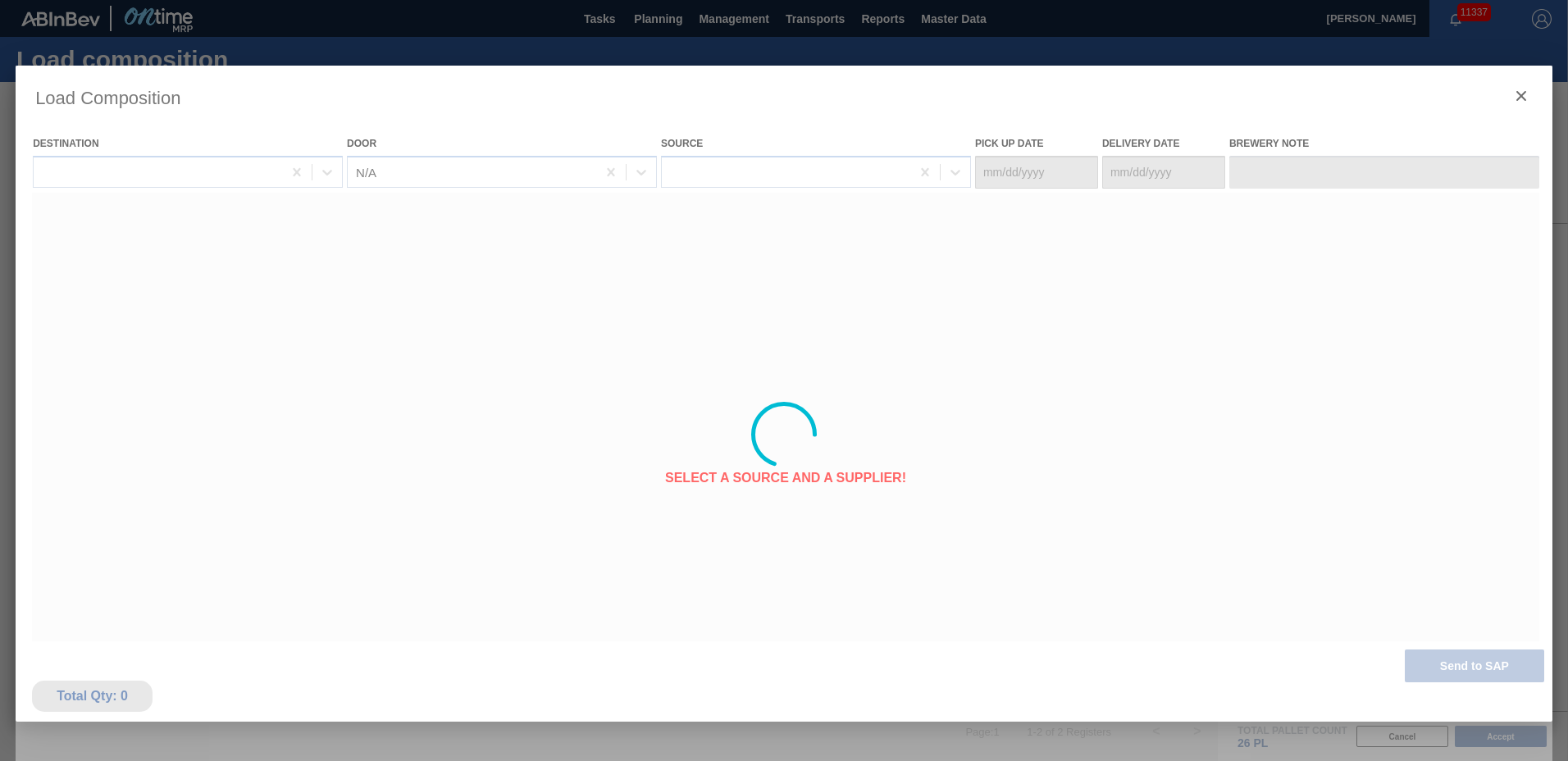
type Date "[DATE]"
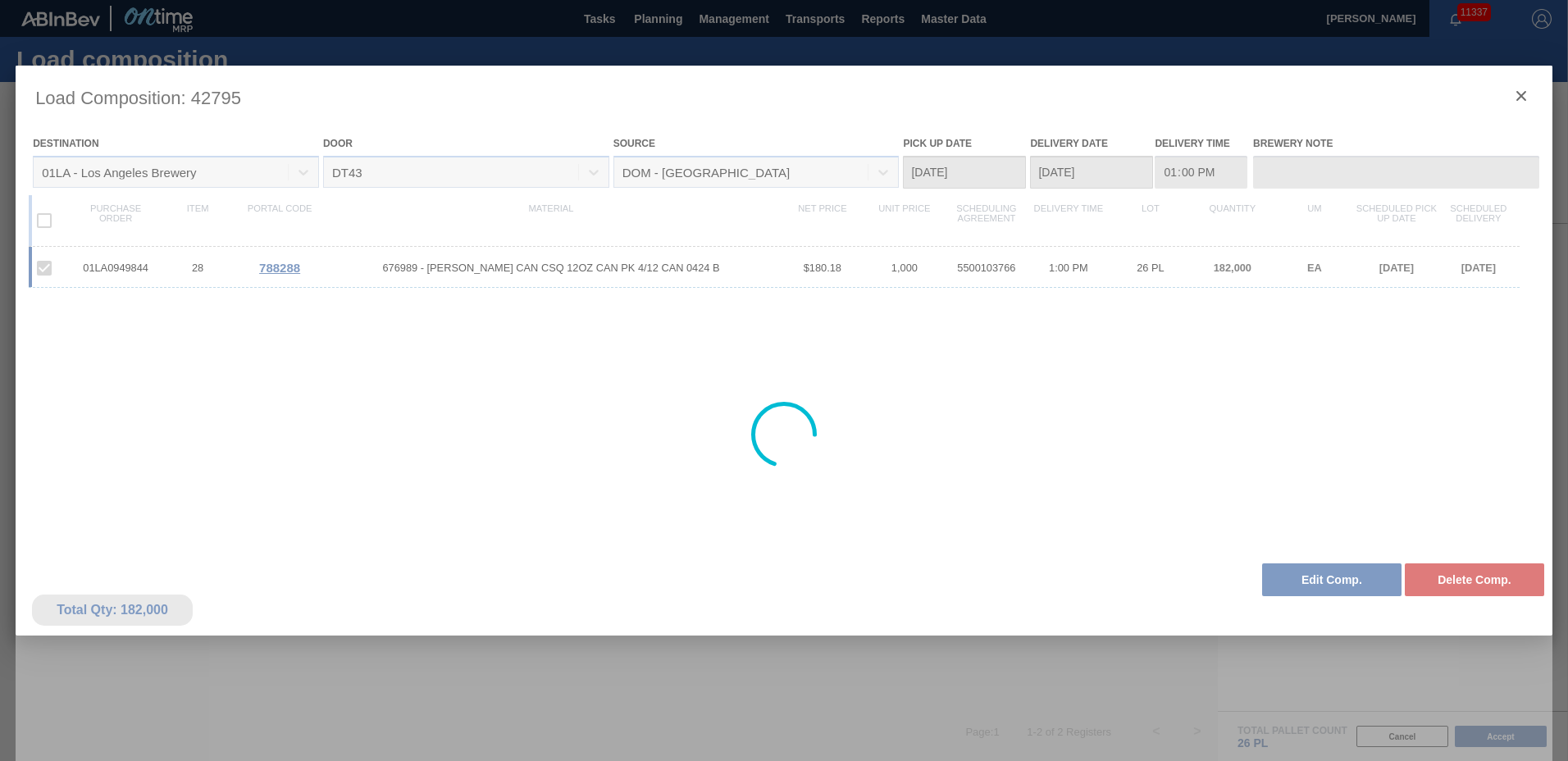
click at [1518, 92] on div at bounding box center [784, 434] width 1536 height 738
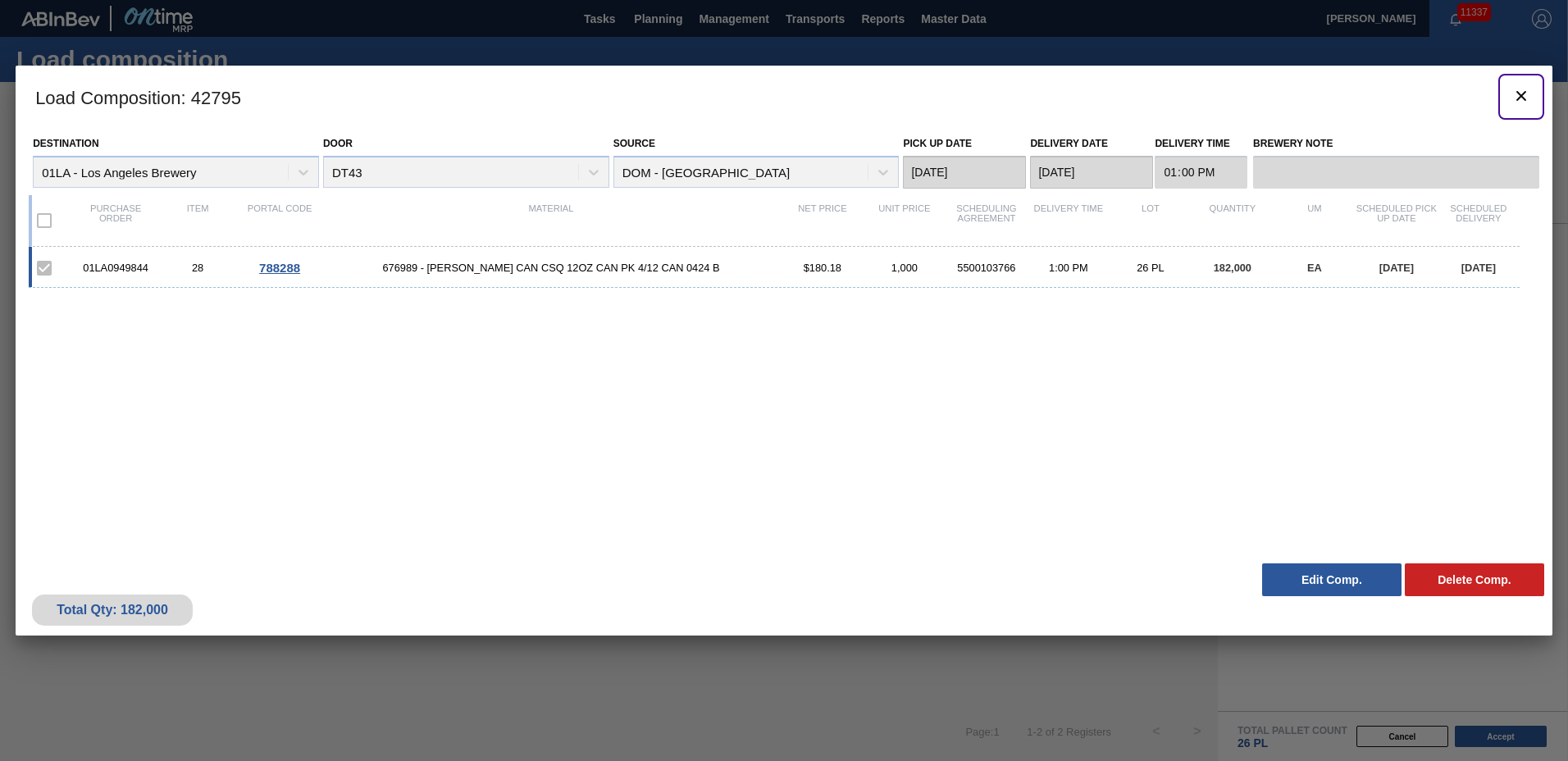
click at [1518, 92] on icon "botão de ícone" at bounding box center [1522, 96] width 10 height 10
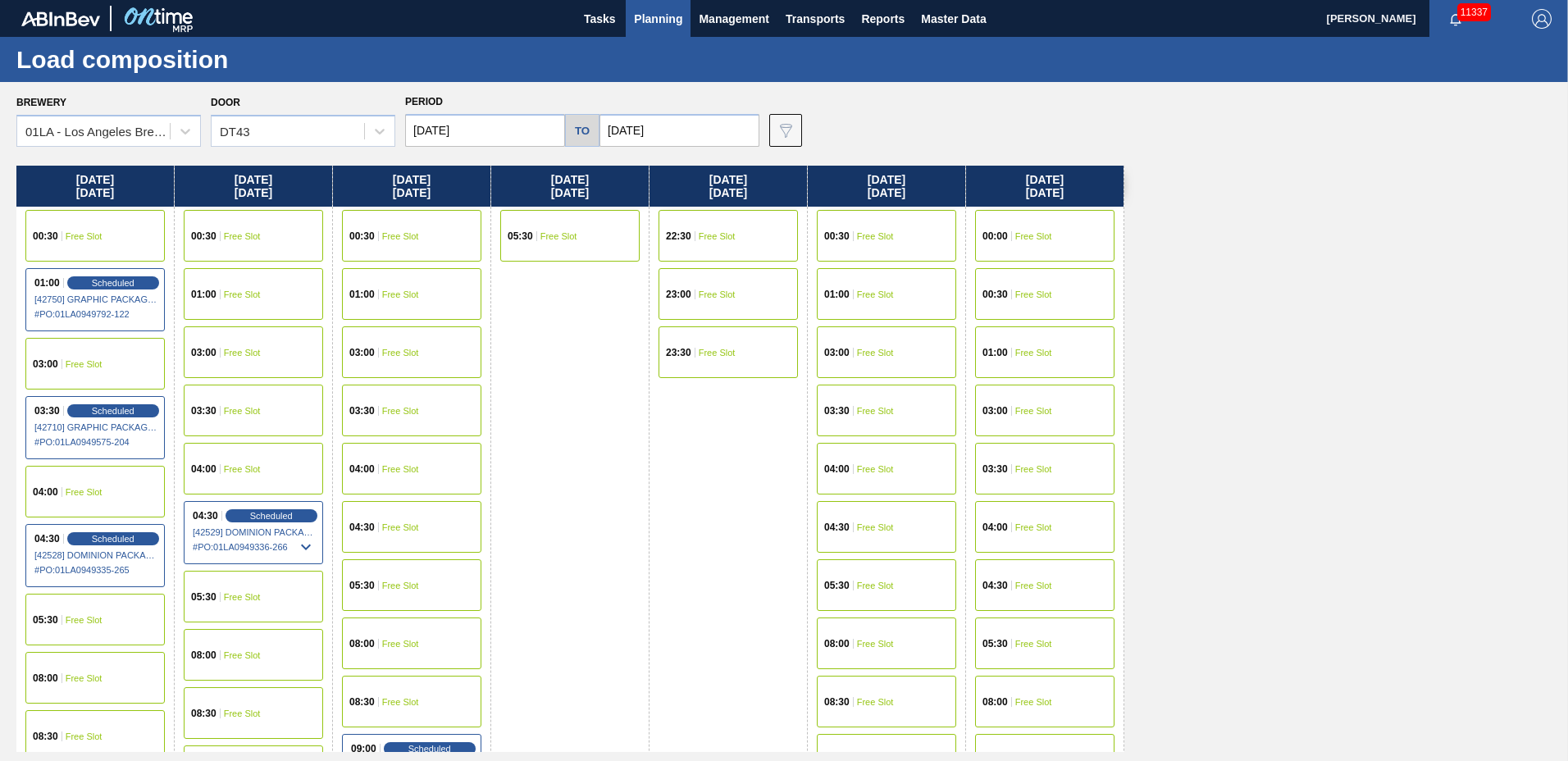
scroll to position [1258, 0]
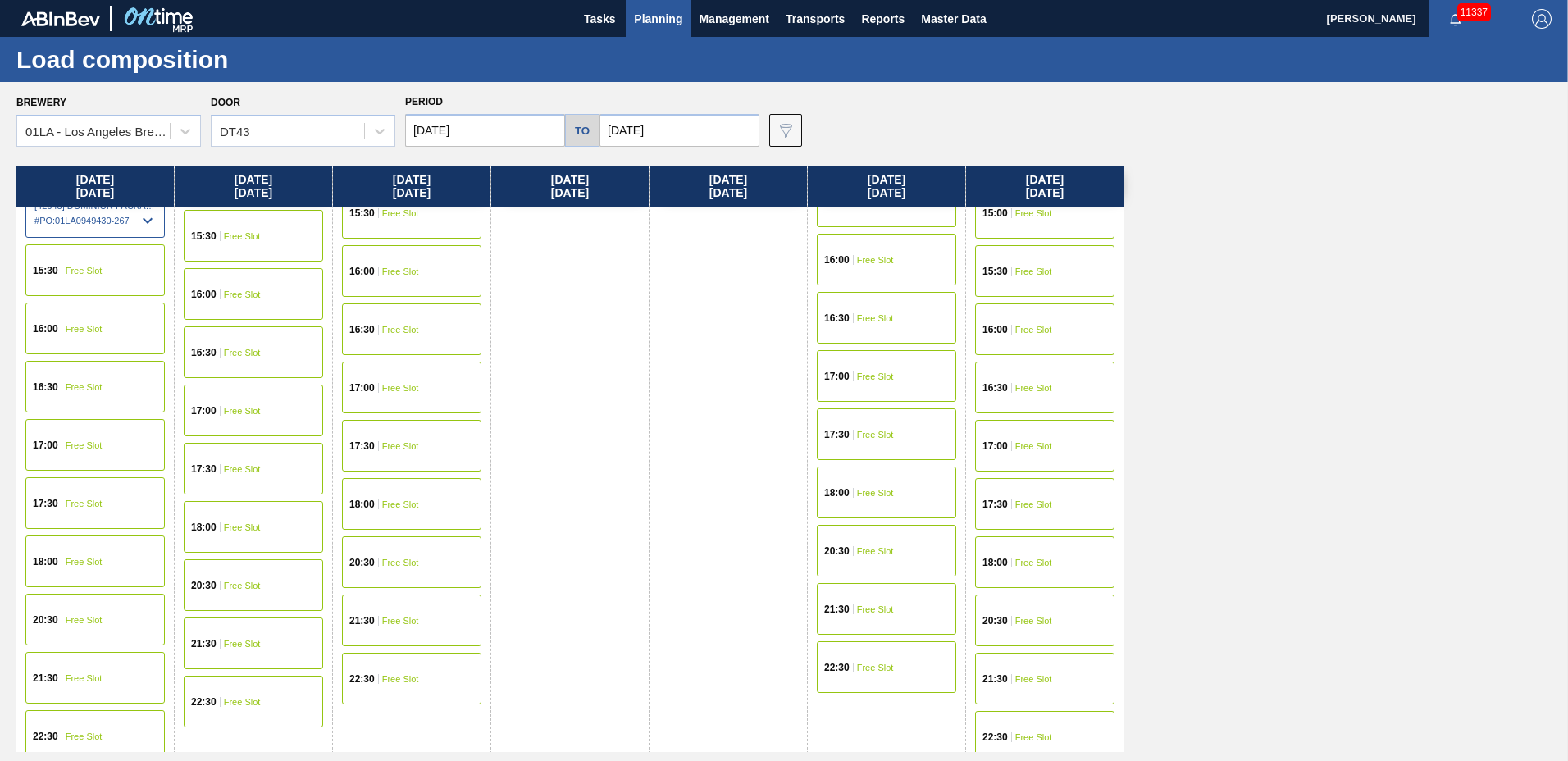
click at [239, 415] on span "Free Slot" at bounding box center [241, 411] width 37 height 10
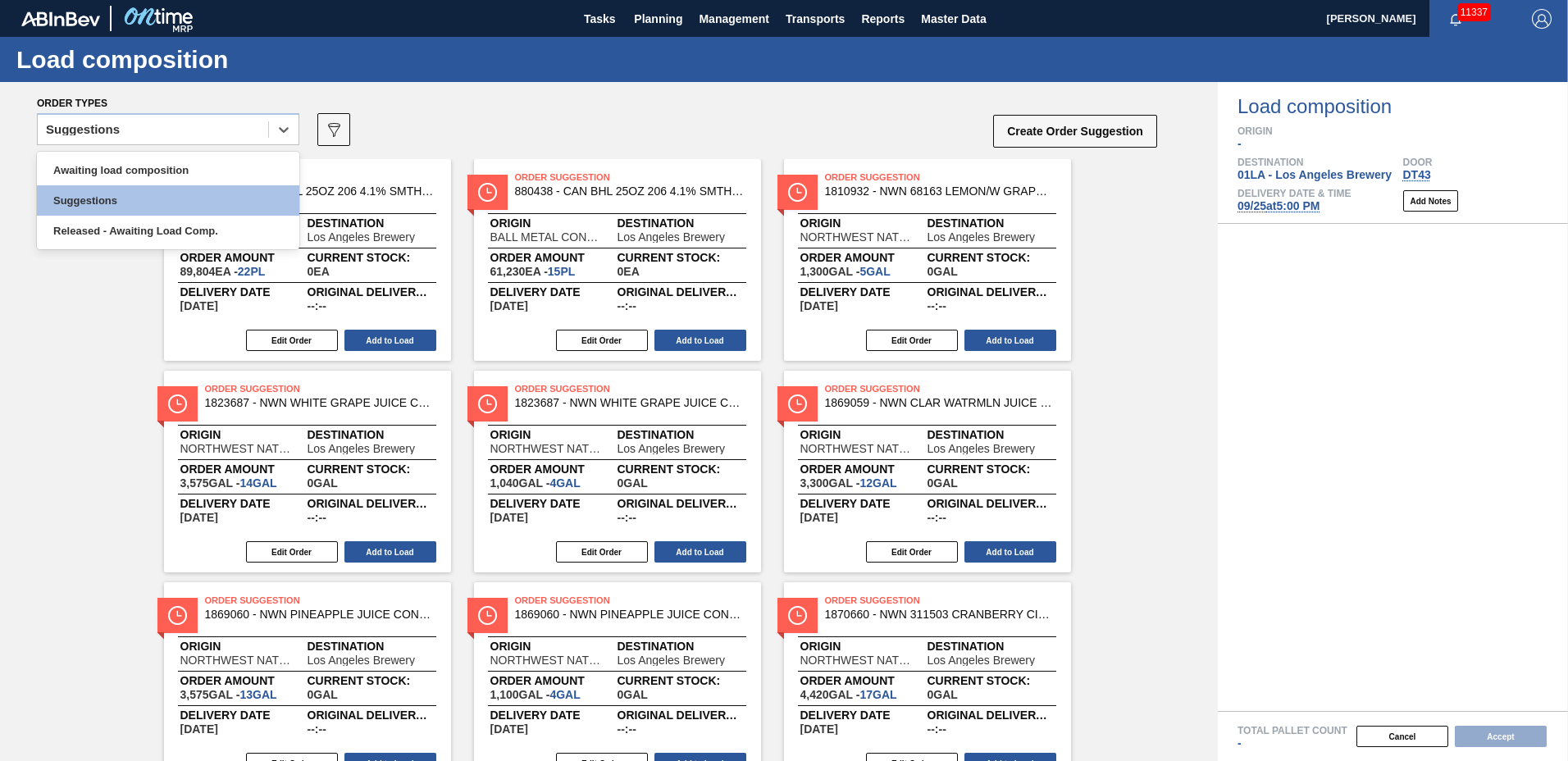
click at [144, 133] on div "Suggestions" at bounding box center [152, 130] width 231 height 24
click at [208, 170] on div "Awaiting load composition" at bounding box center [167, 170] width 262 height 31
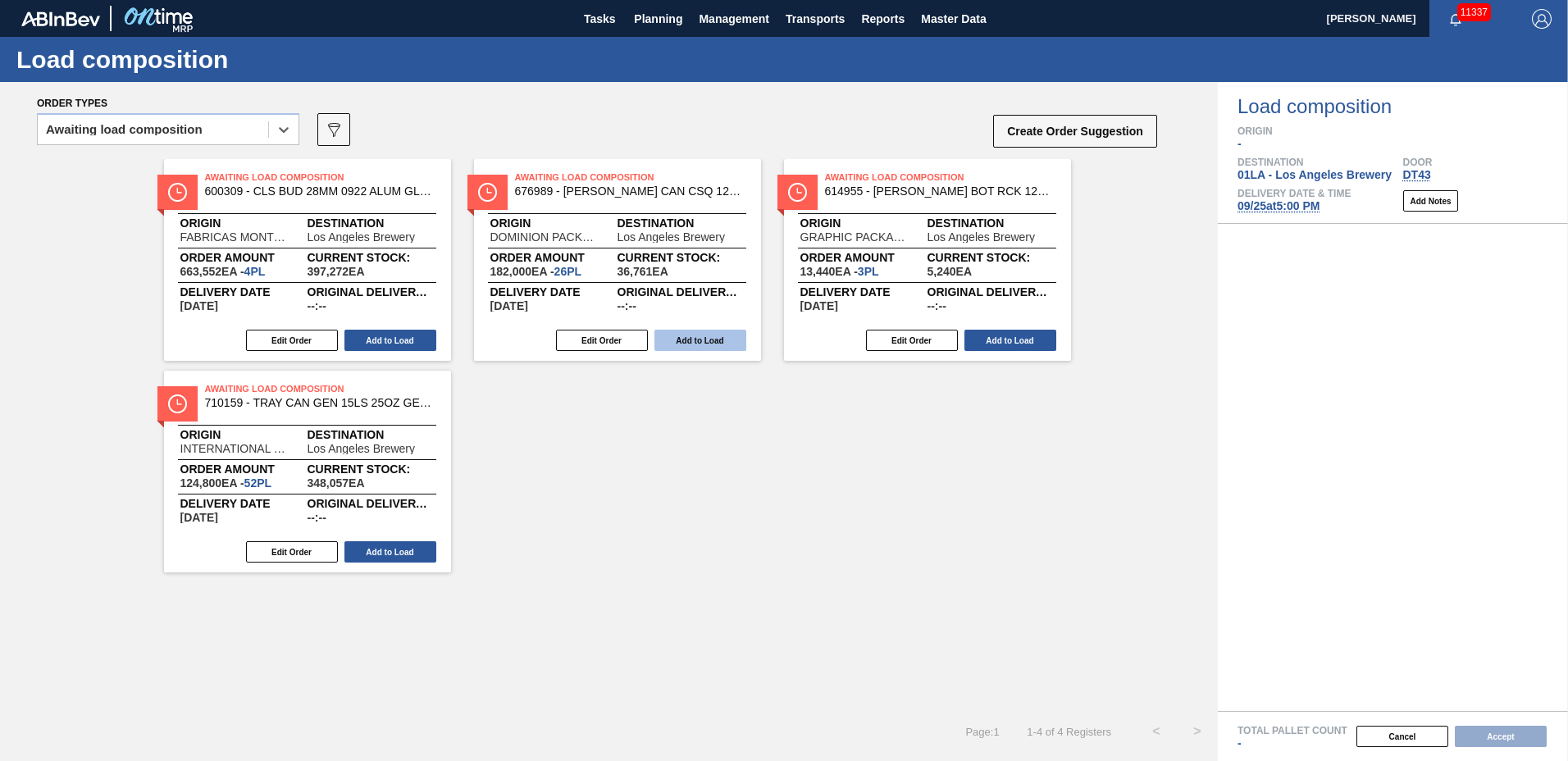
click at [684, 344] on button "Add to Load" at bounding box center [699, 340] width 92 height 22
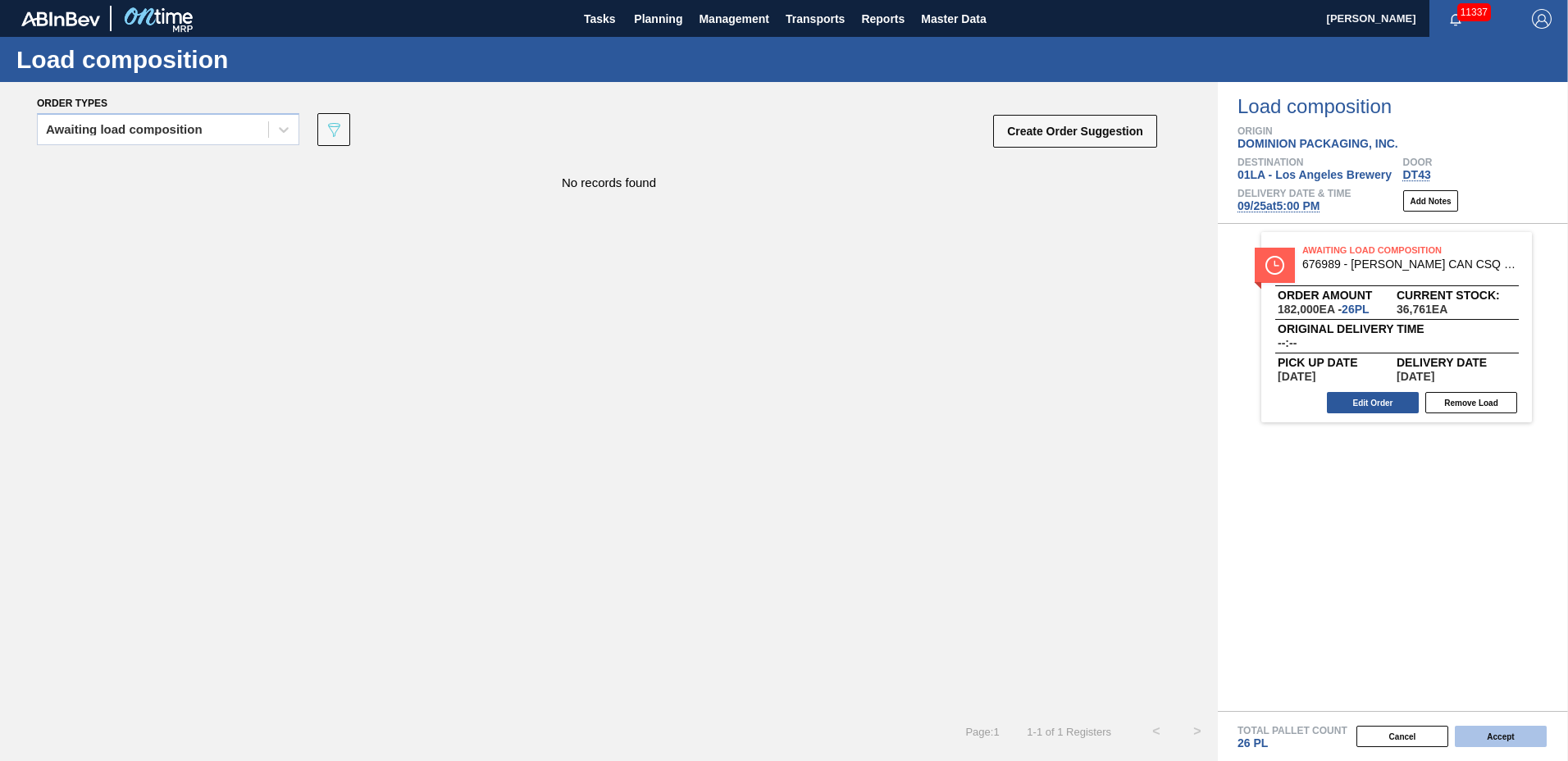
click at [1491, 732] on button "Accept" at bounding box center [1500, 737] width 92 height 22
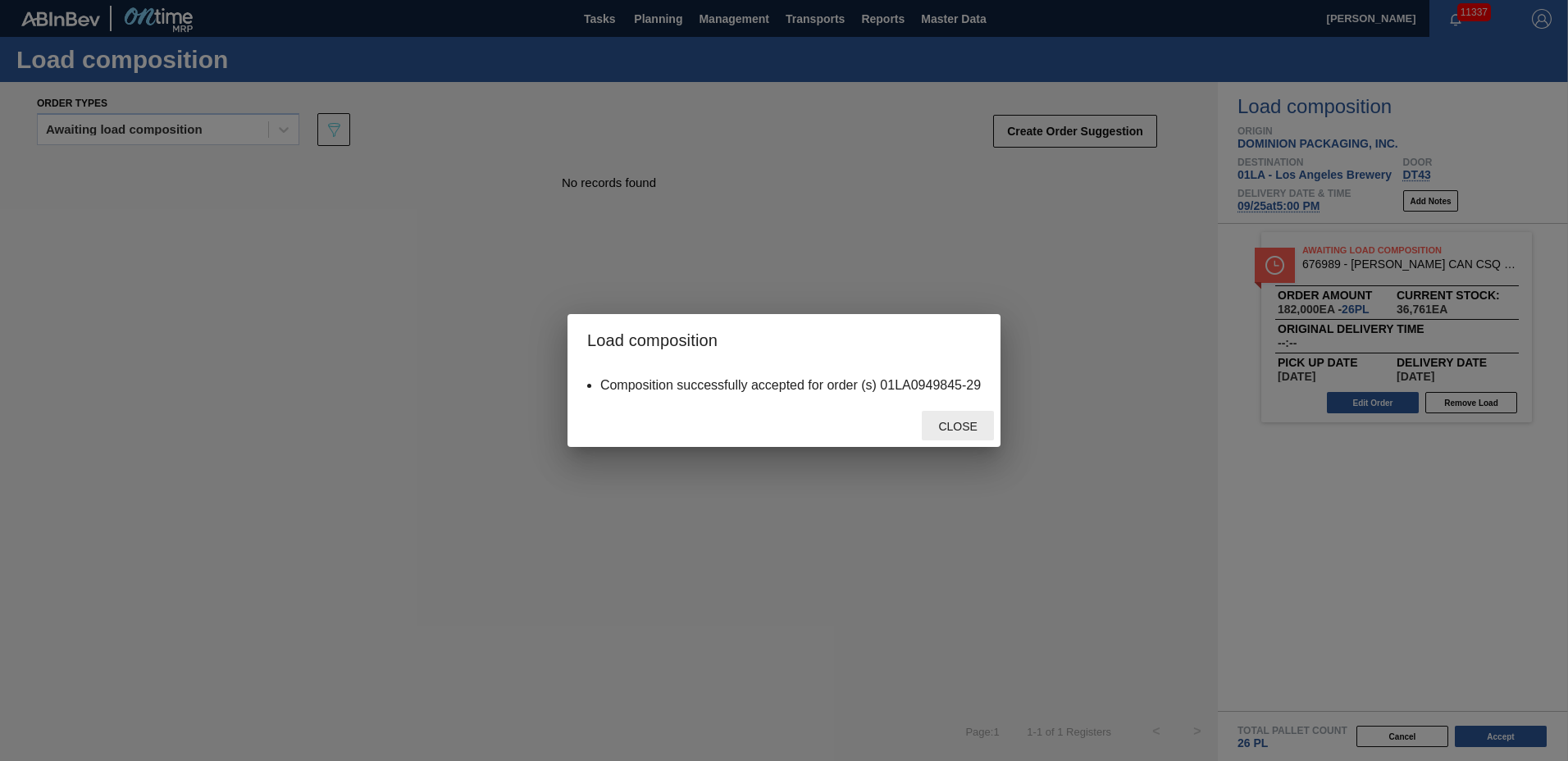
click at [974, 430] on span "Close" at bounding box center [957, 426] width 64 height 13
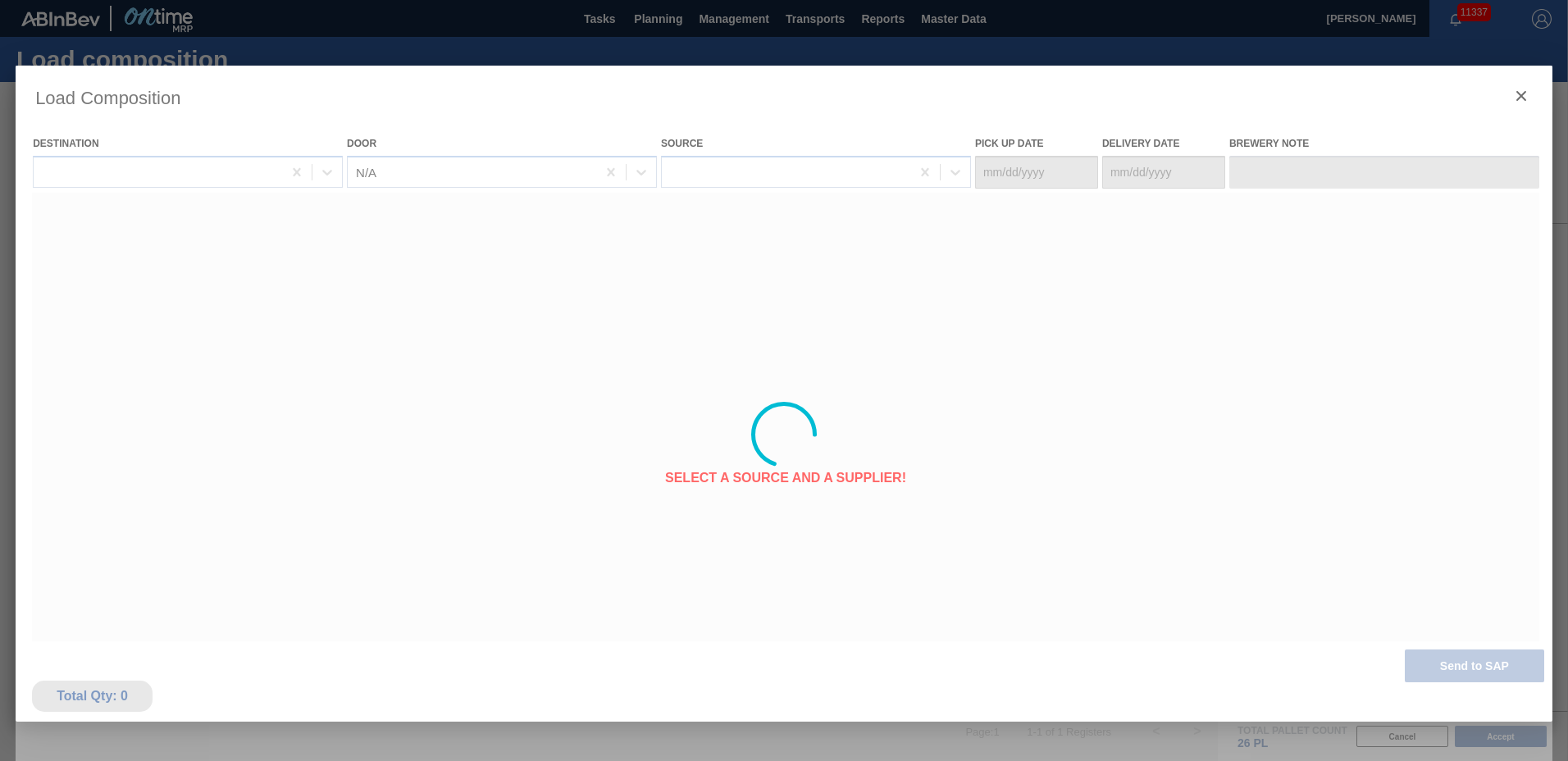
type Date "[DATE]"
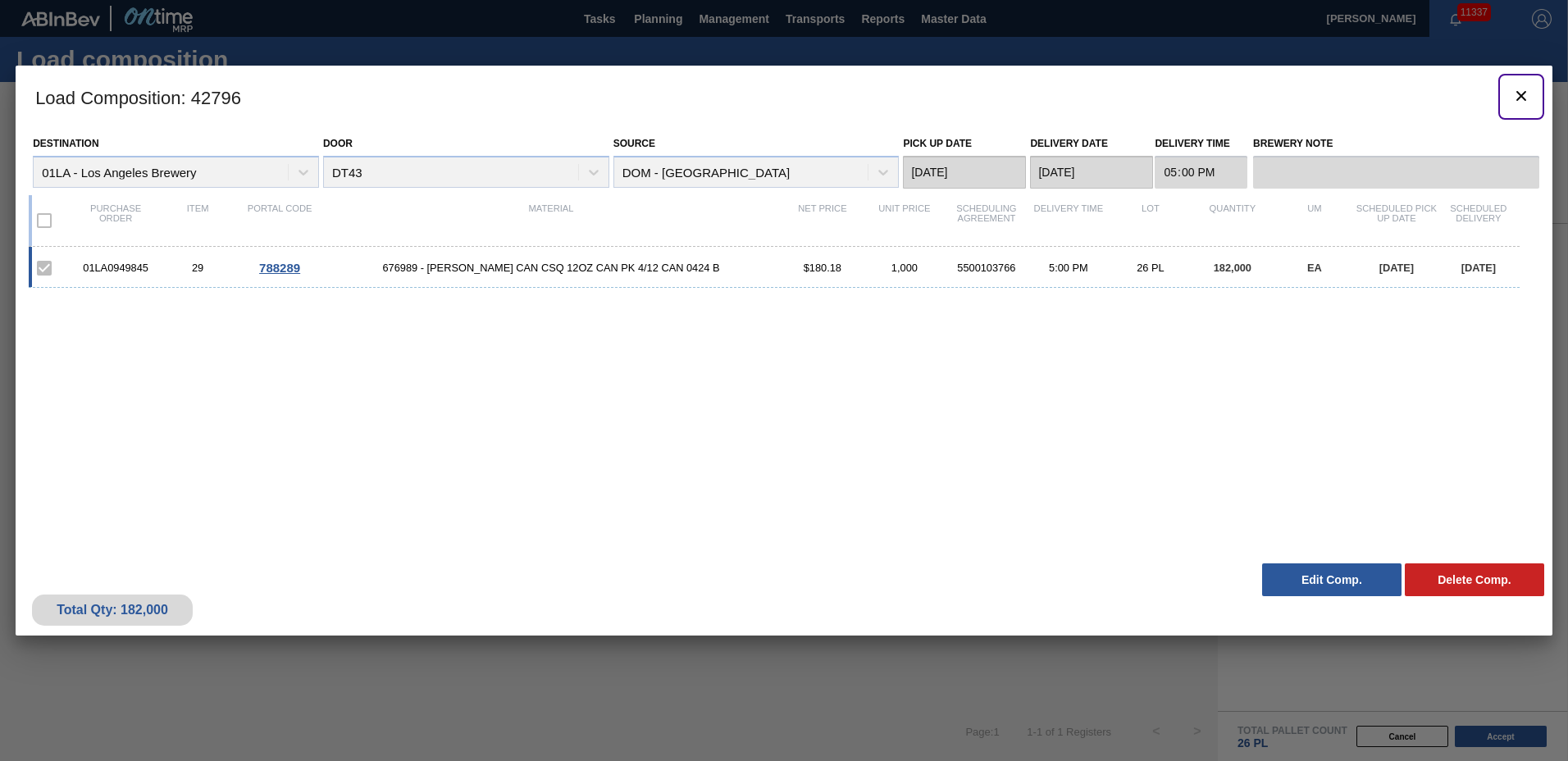
click at [1525, 100] on icon "botão de ícone" at bounding box center [1522, 96] width 10 height 10
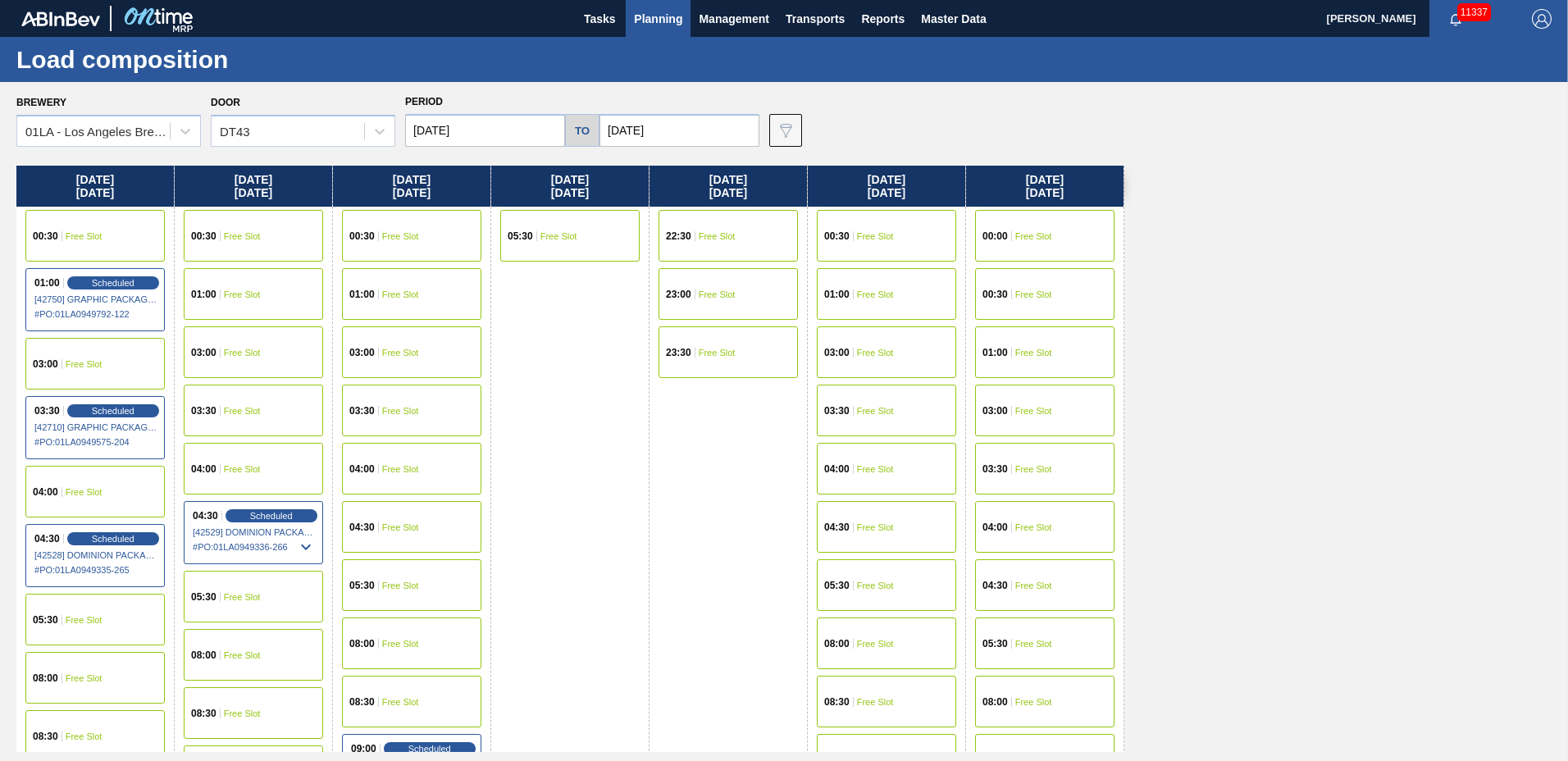
click at [385, 514] on div "04:30 Free Slot" at bounding box center [412, 526] width 139 height 51
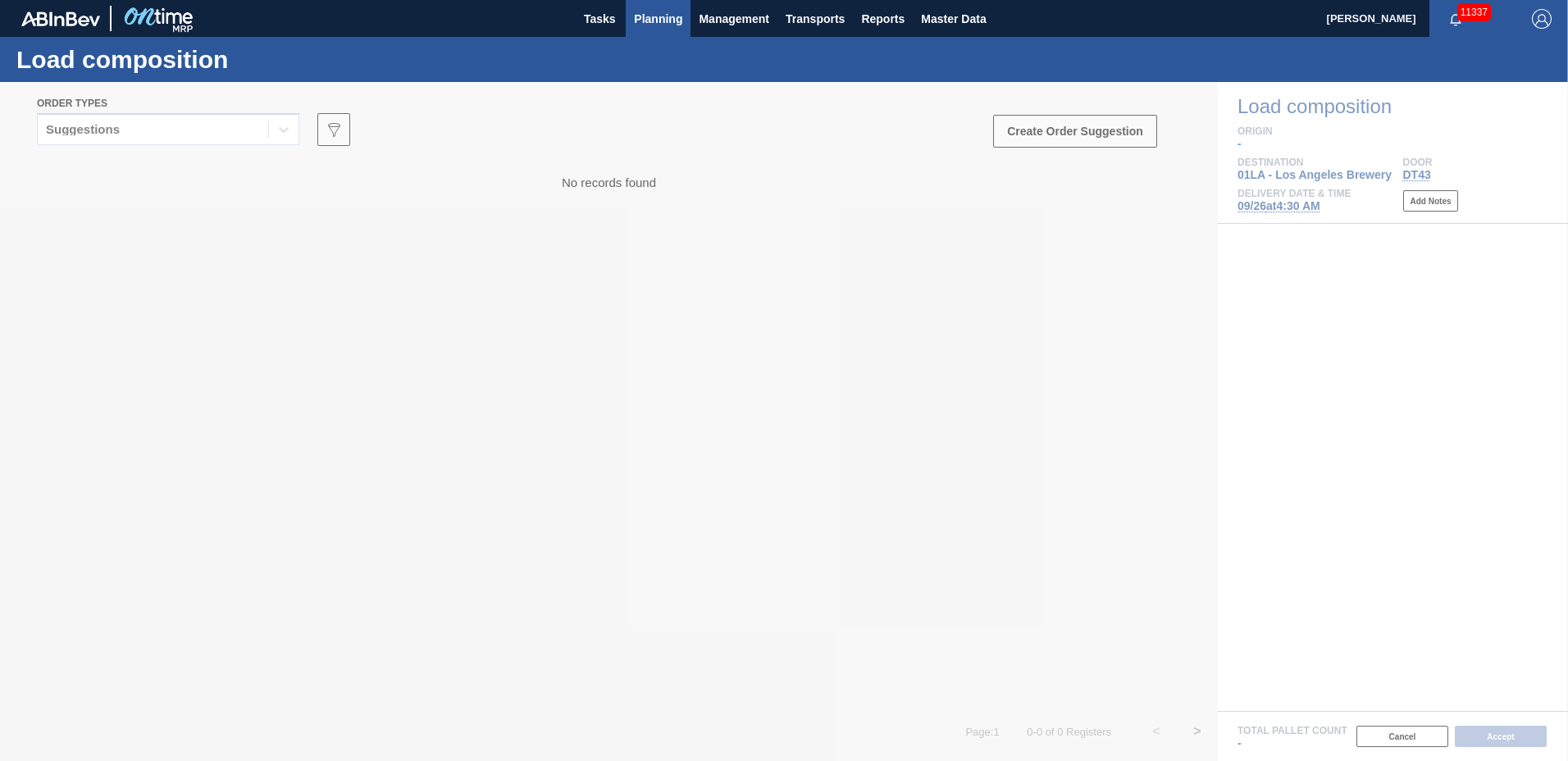
click at [680, 25] on span "Planning" at bounding box center [658, 19] width 48 height 20
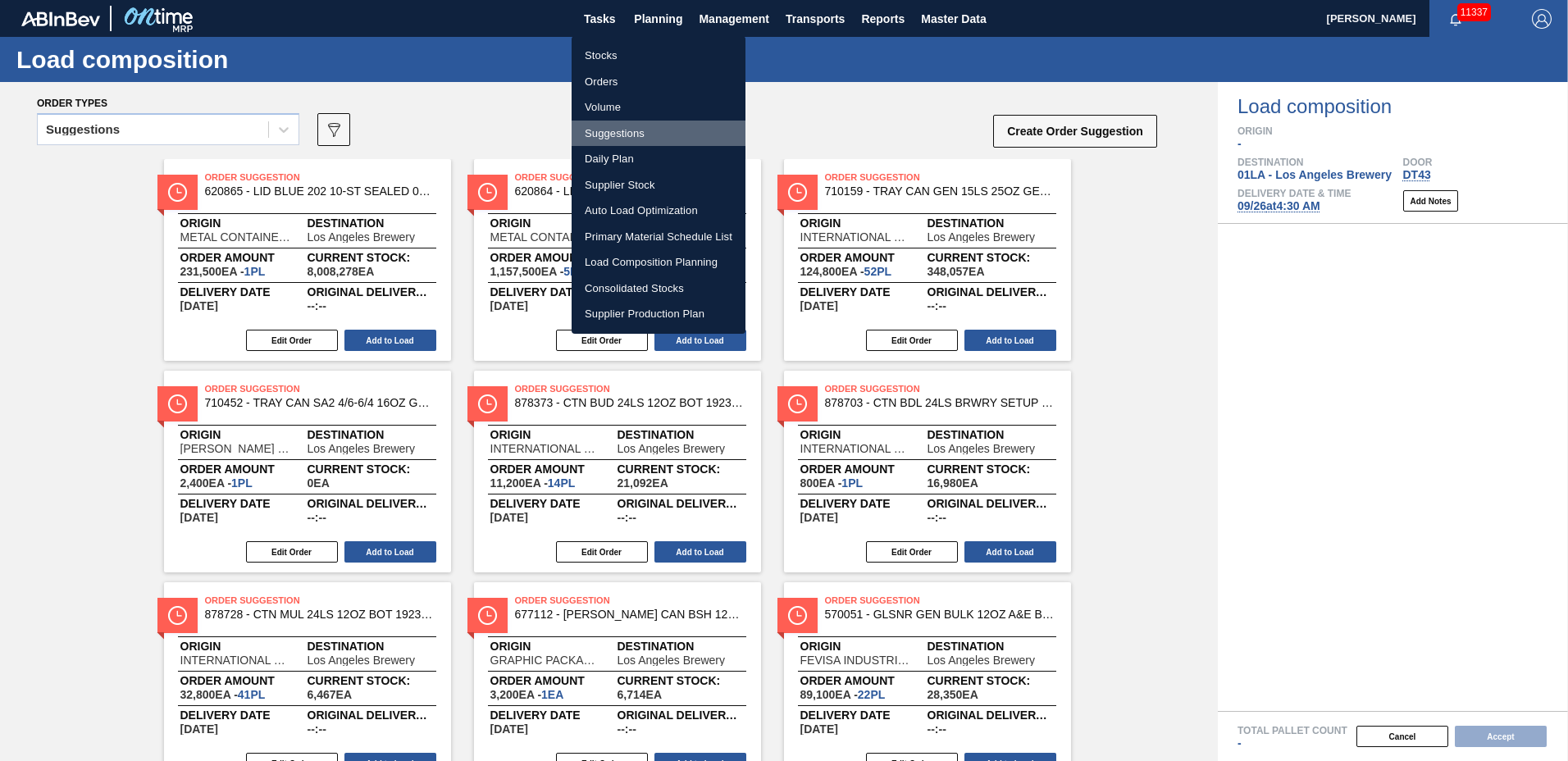
click at [630, 133] on li "Suggestions" at bounding box center [659, 134] width 174 height 27
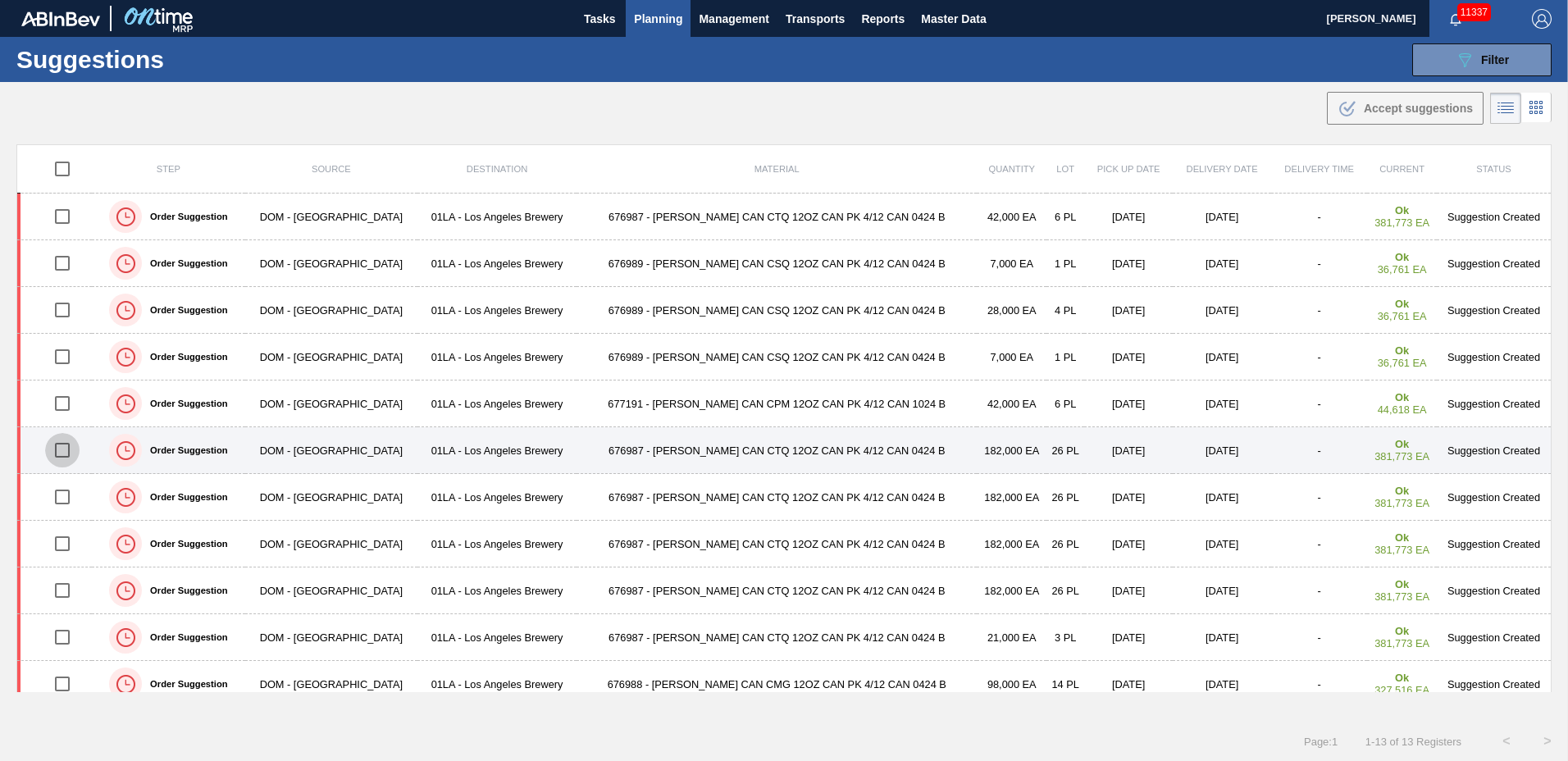
click at [71, 448] on input "checkbox" at bounding box center [62, 450] width 35 height 35
checkbox input "true"
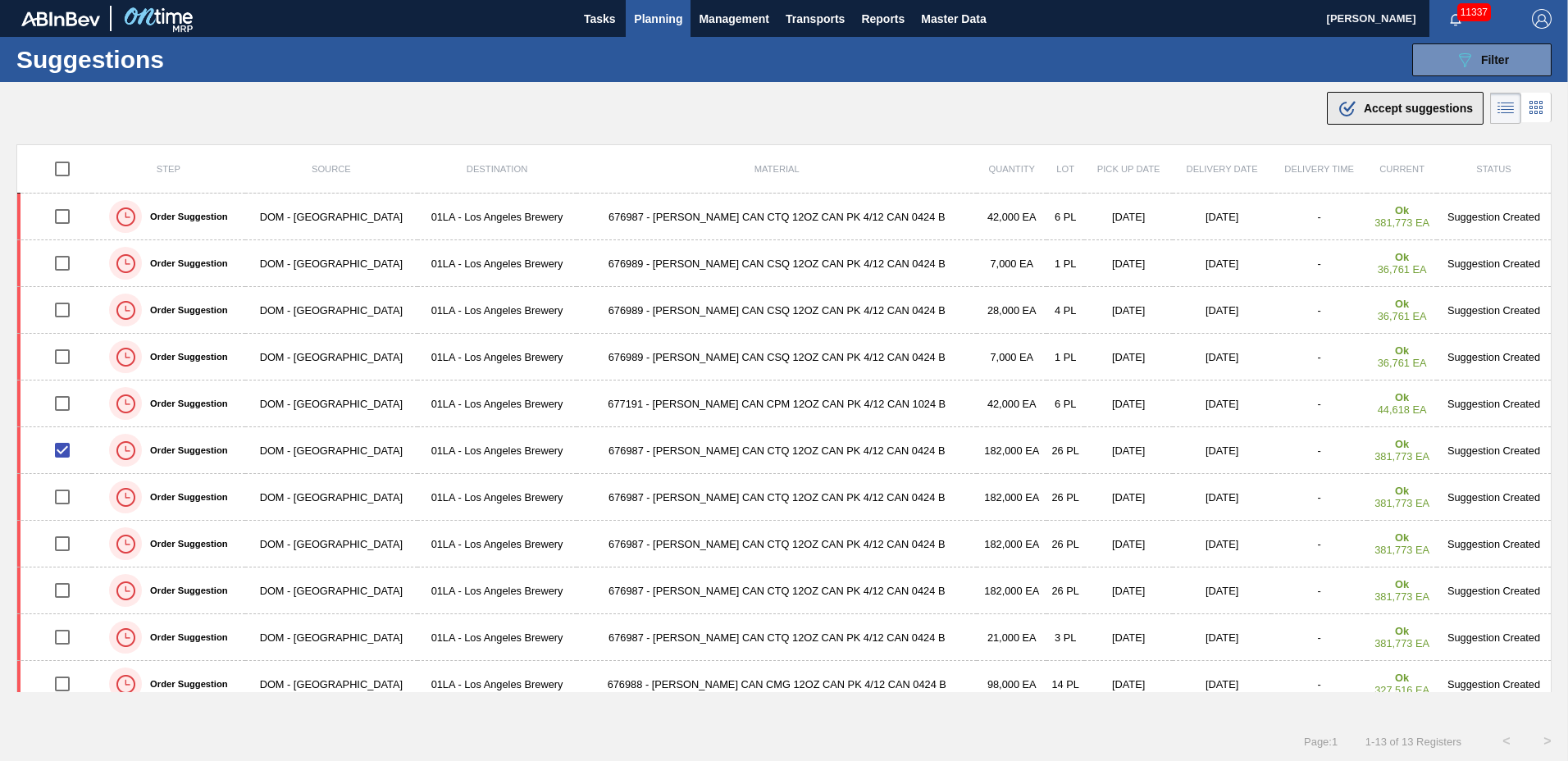
click at [1399, 103] on span "Accept suggestions" at bounding box center [1418, 108] width 109 height 13
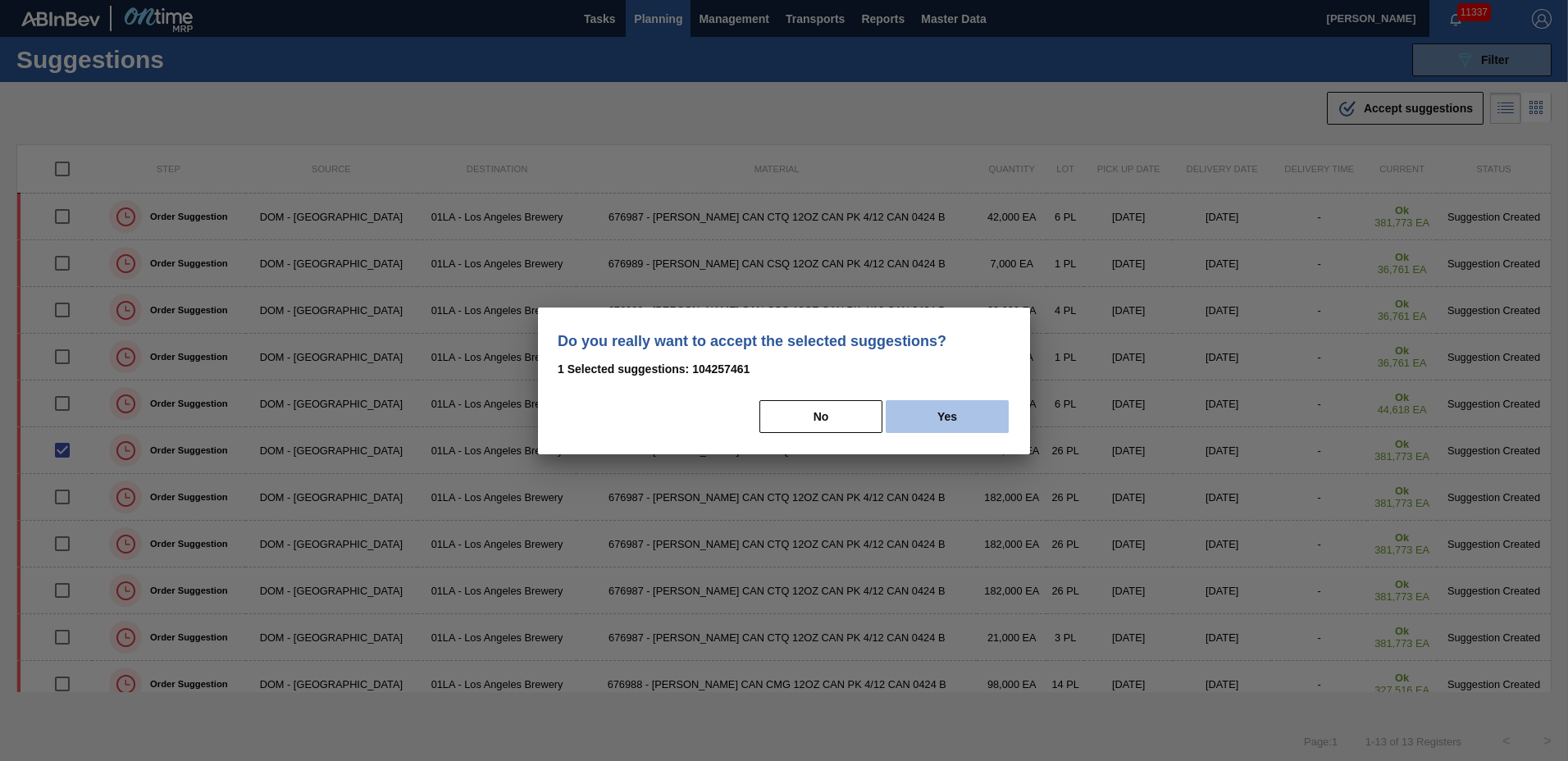
click at [948, 421] on button "Yes" at bounding box center [947, 417] width 123 height 33
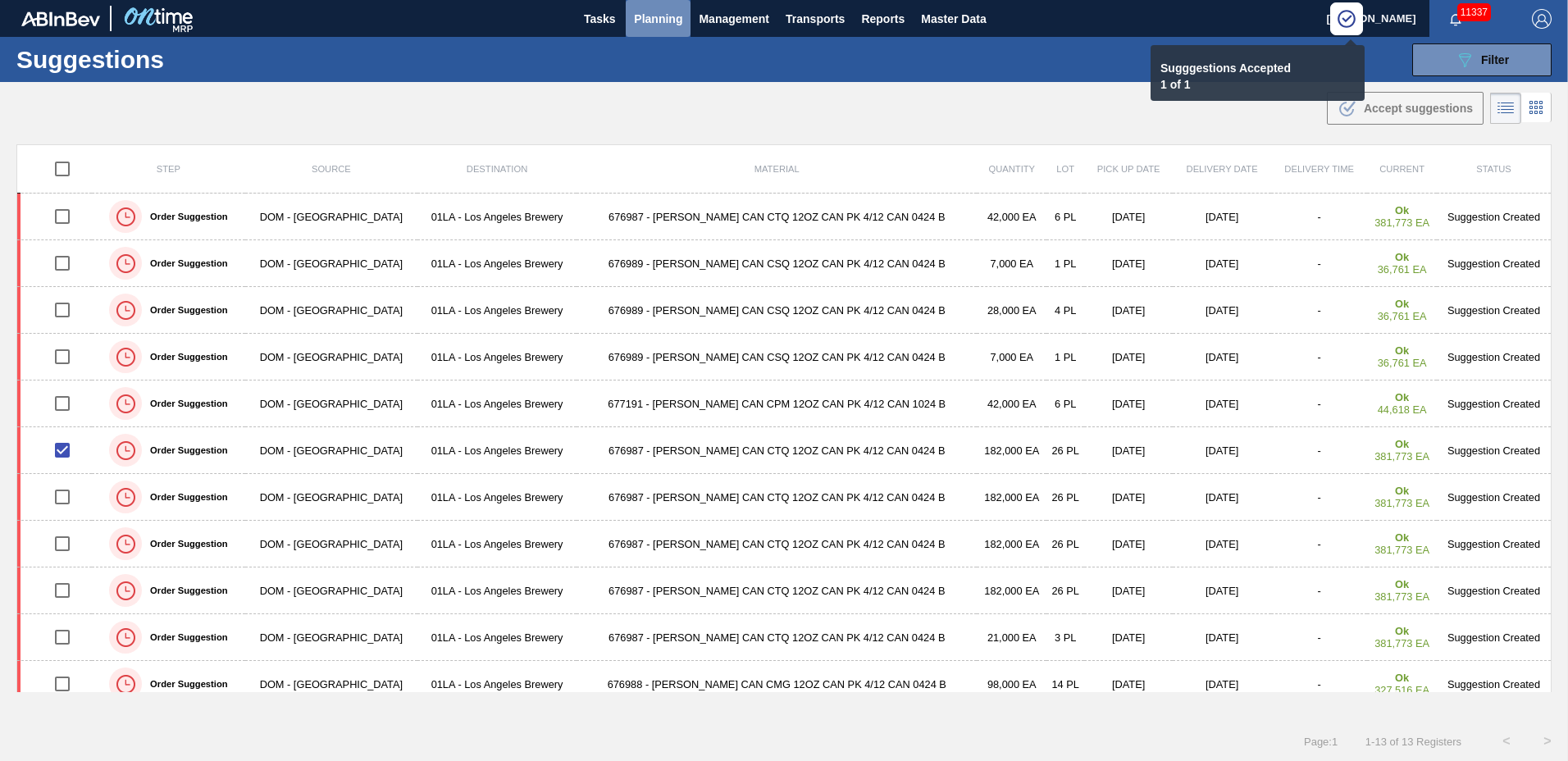
click at [659, 21] on span "Planning" at bounding box center [658, 19] width 48 height 20
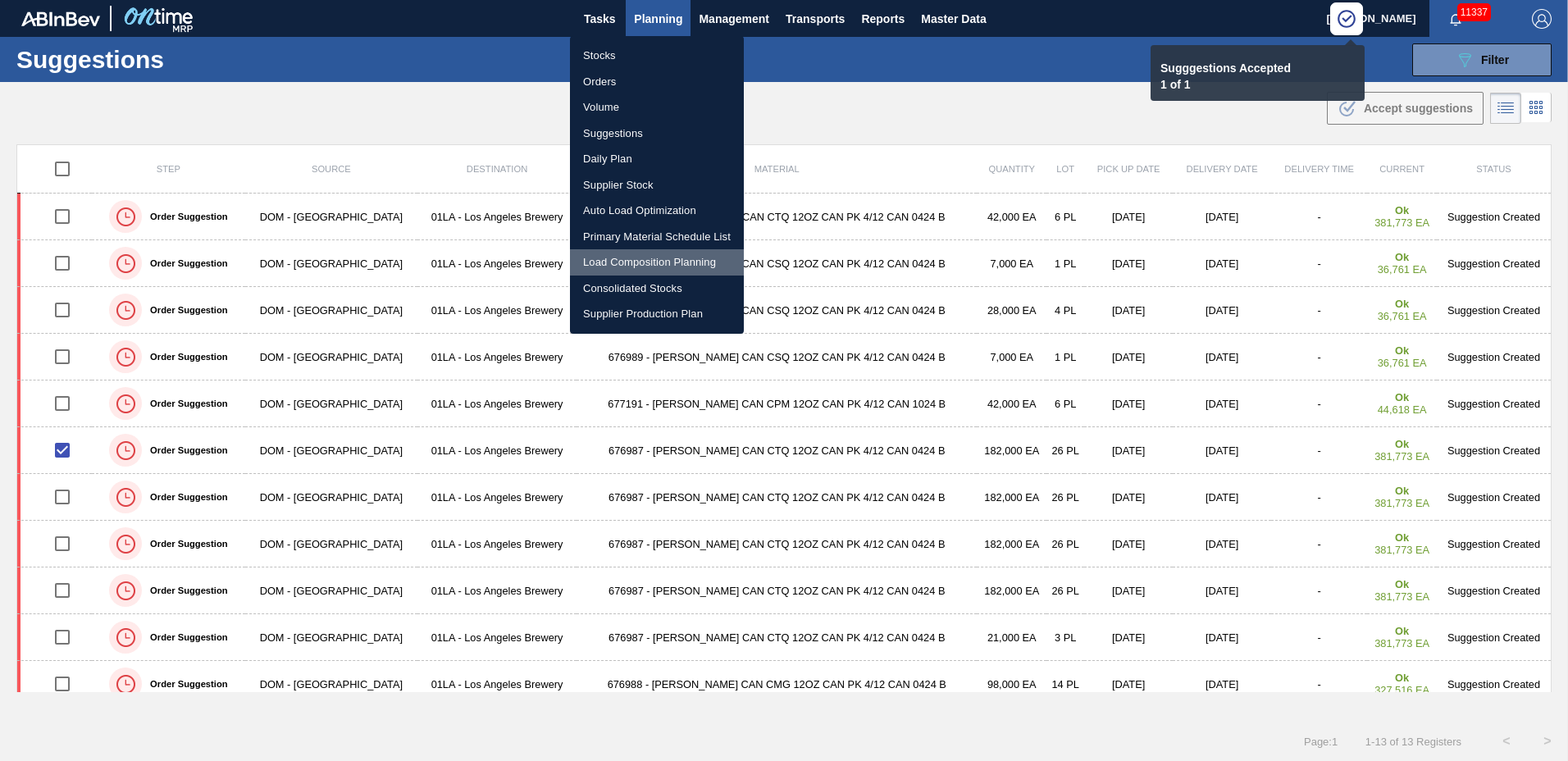
click at [634, 259] on li "Load Composition Planning" at bounding box center [657, 262] width 174 height 27
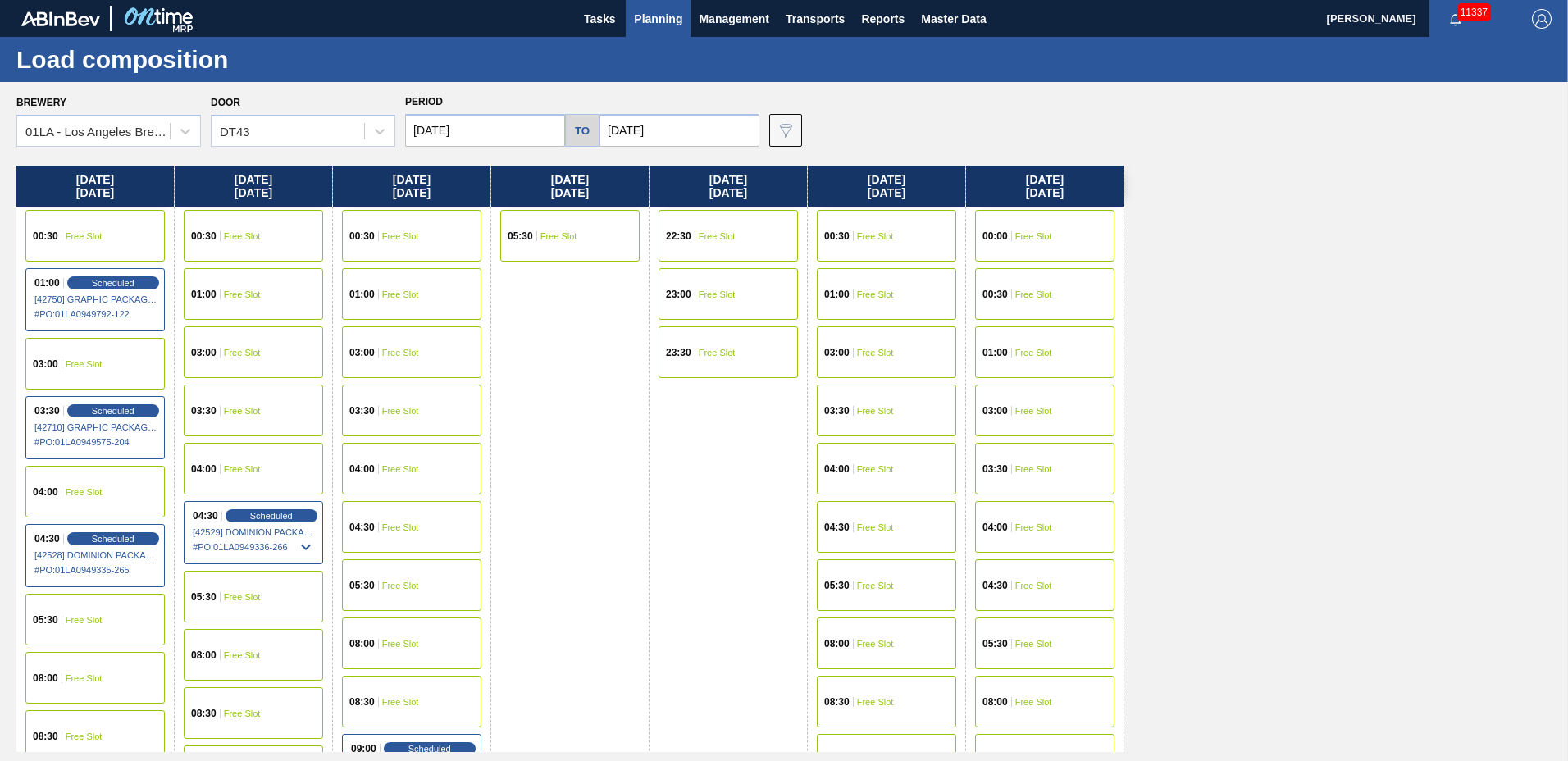
click at [405, 525] on span "Free Slot" at bounding box center [400, 527] width 37 height 10
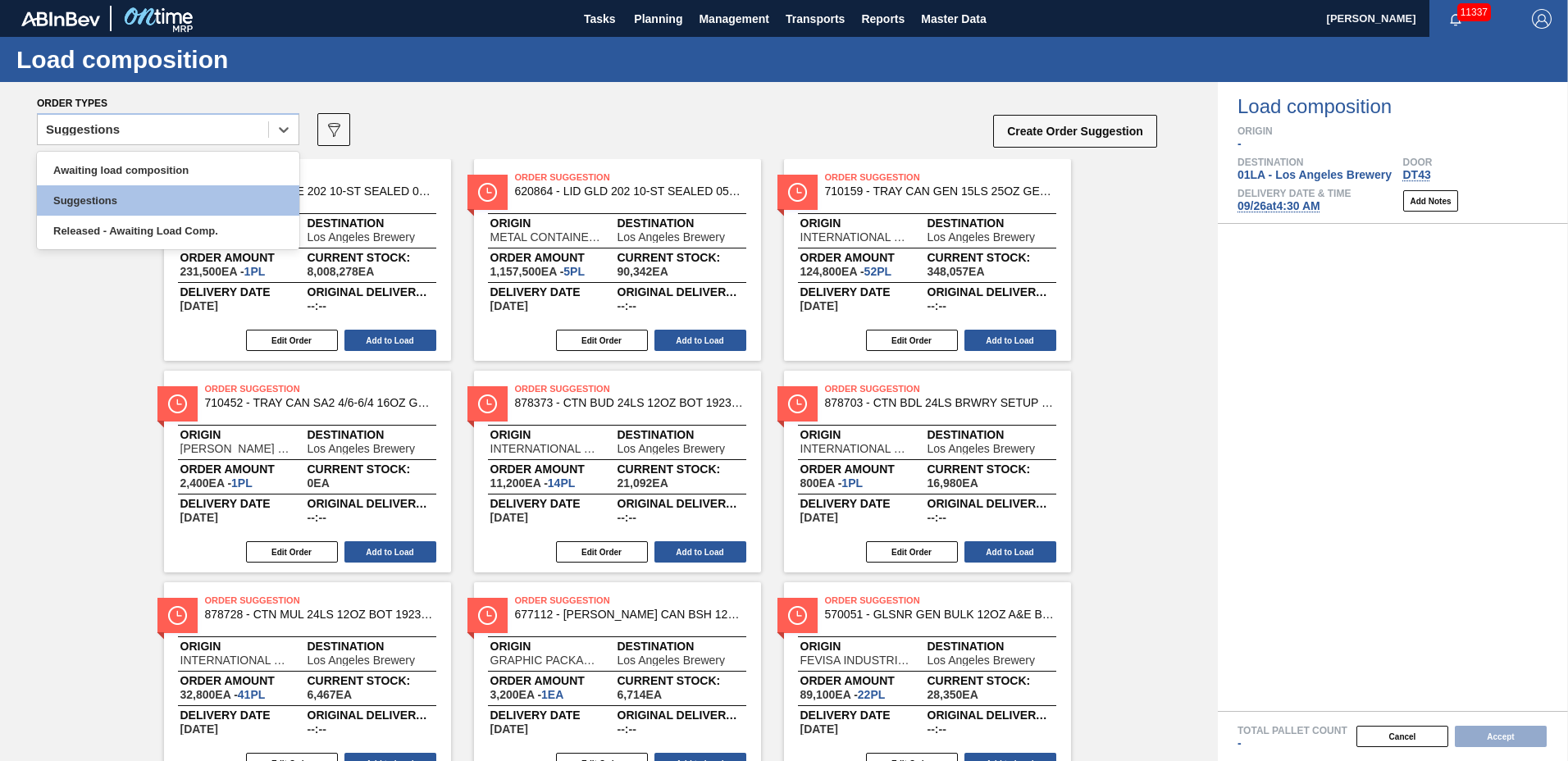
click at [116, 137] on div "Suggestions" at bounding box center [152, 130] width 231 height 24
click at [123, 158] on div "Awaiting load composition" at bounding box center [167, 170] width 262 height 31
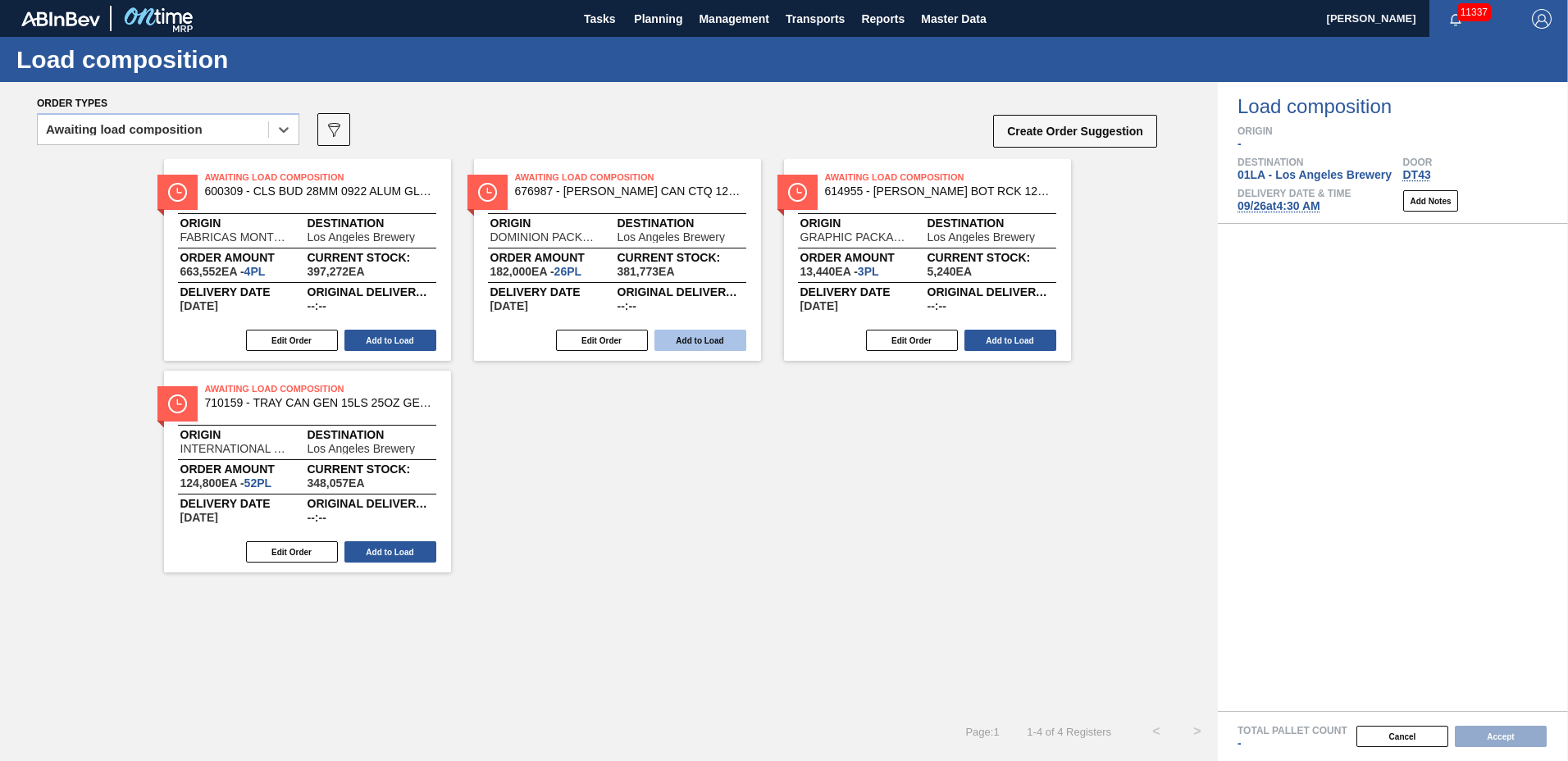
click at [712, 345] on button "Add to Load" at bounding box center [699, 340] width 92 height 22
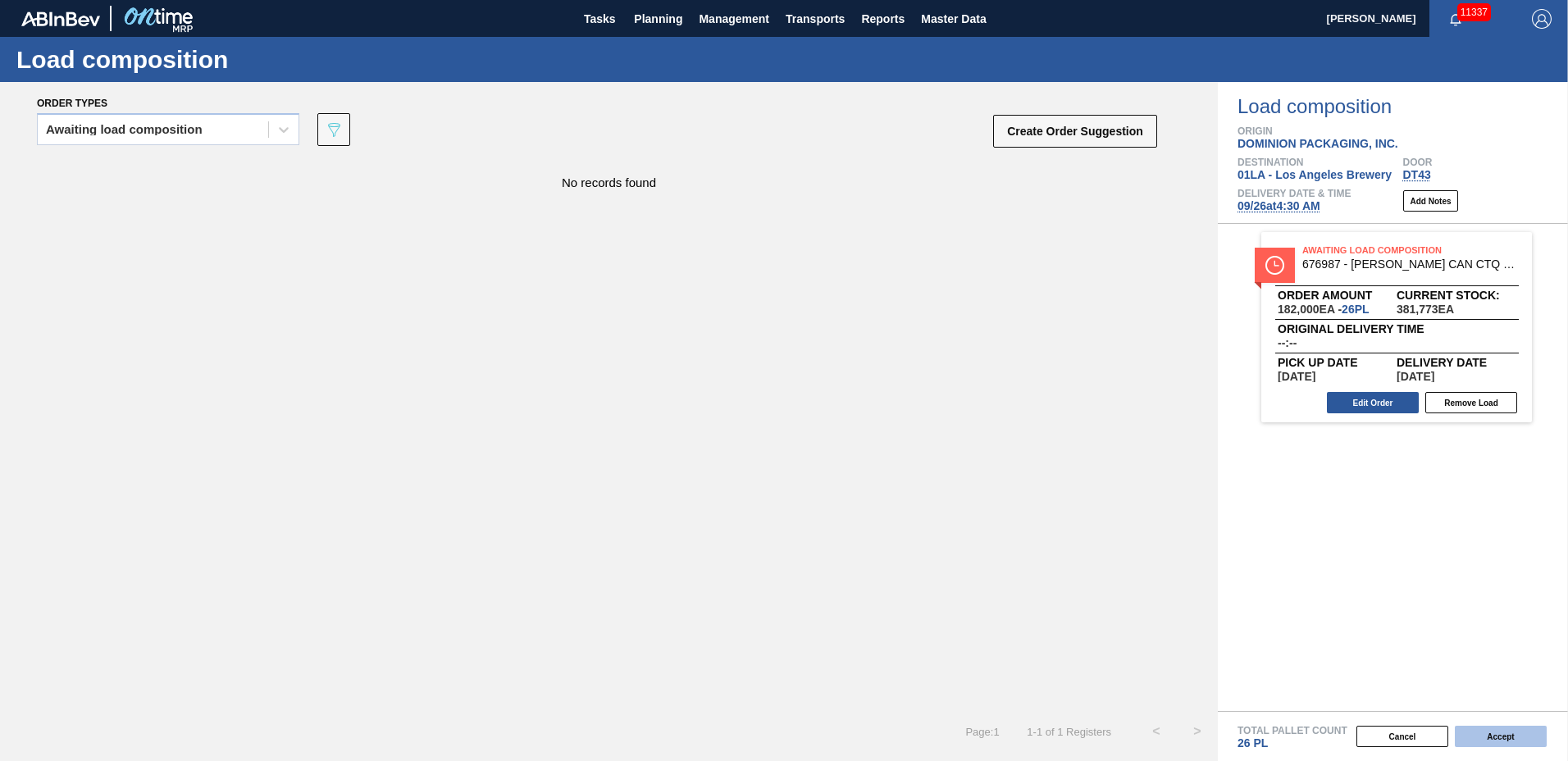
click at [1511, 731] on button "Accept" at bounding box center [1500, 737] width 92 height 22
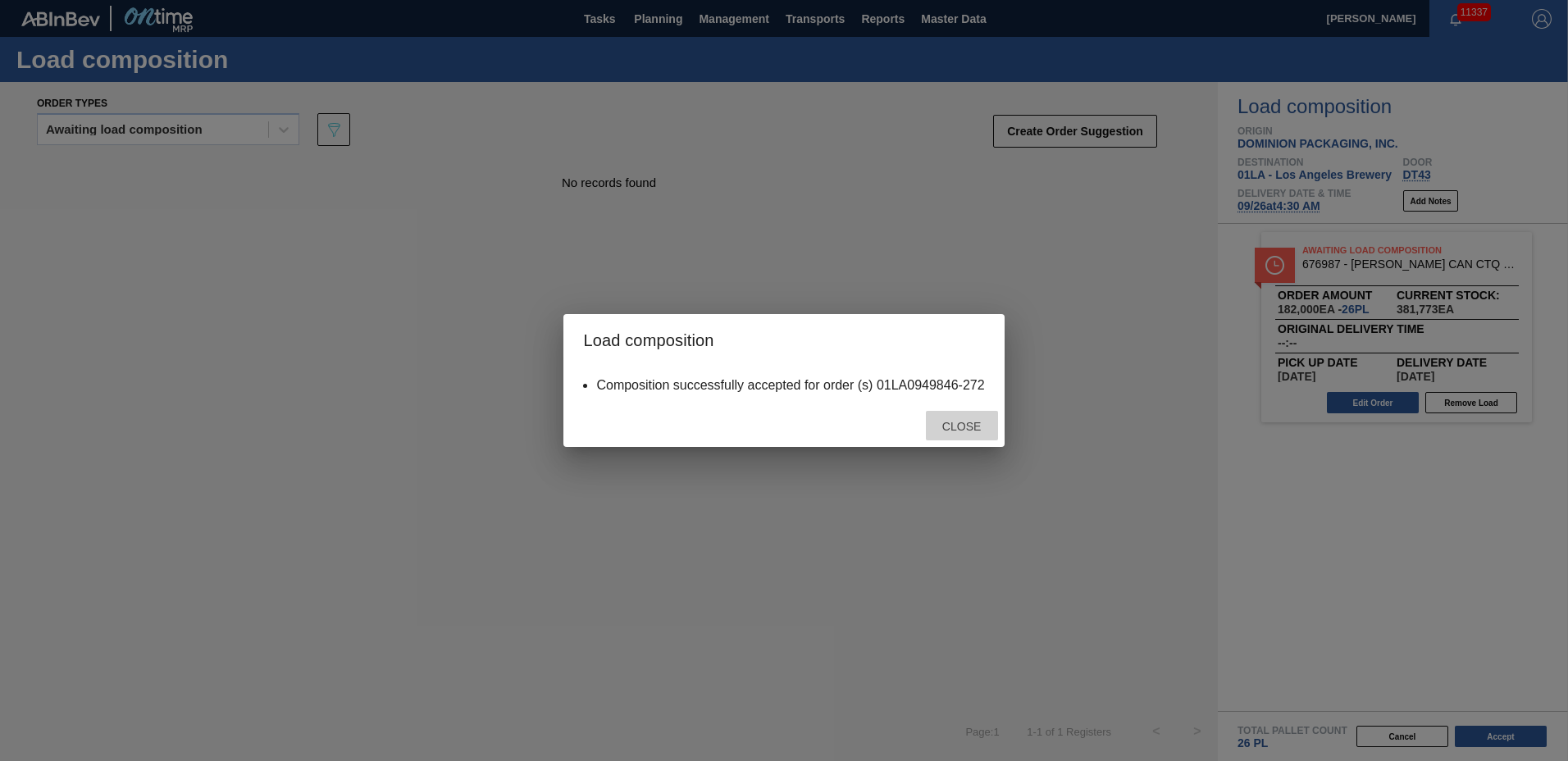
click at [956, 428] on span "Close" at bounding box center [961, 426] width 64 height 13
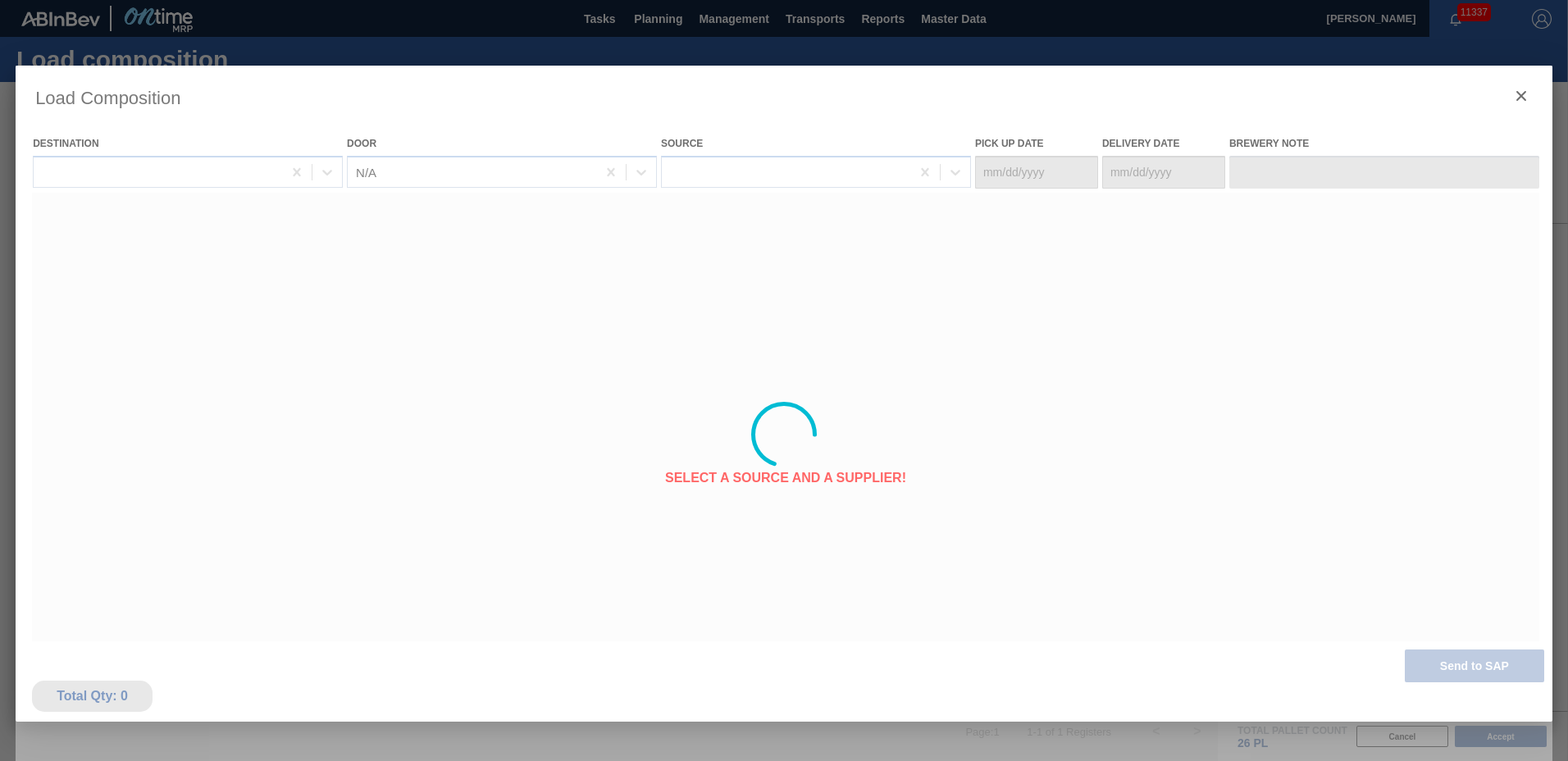
type Date "[DATE]"
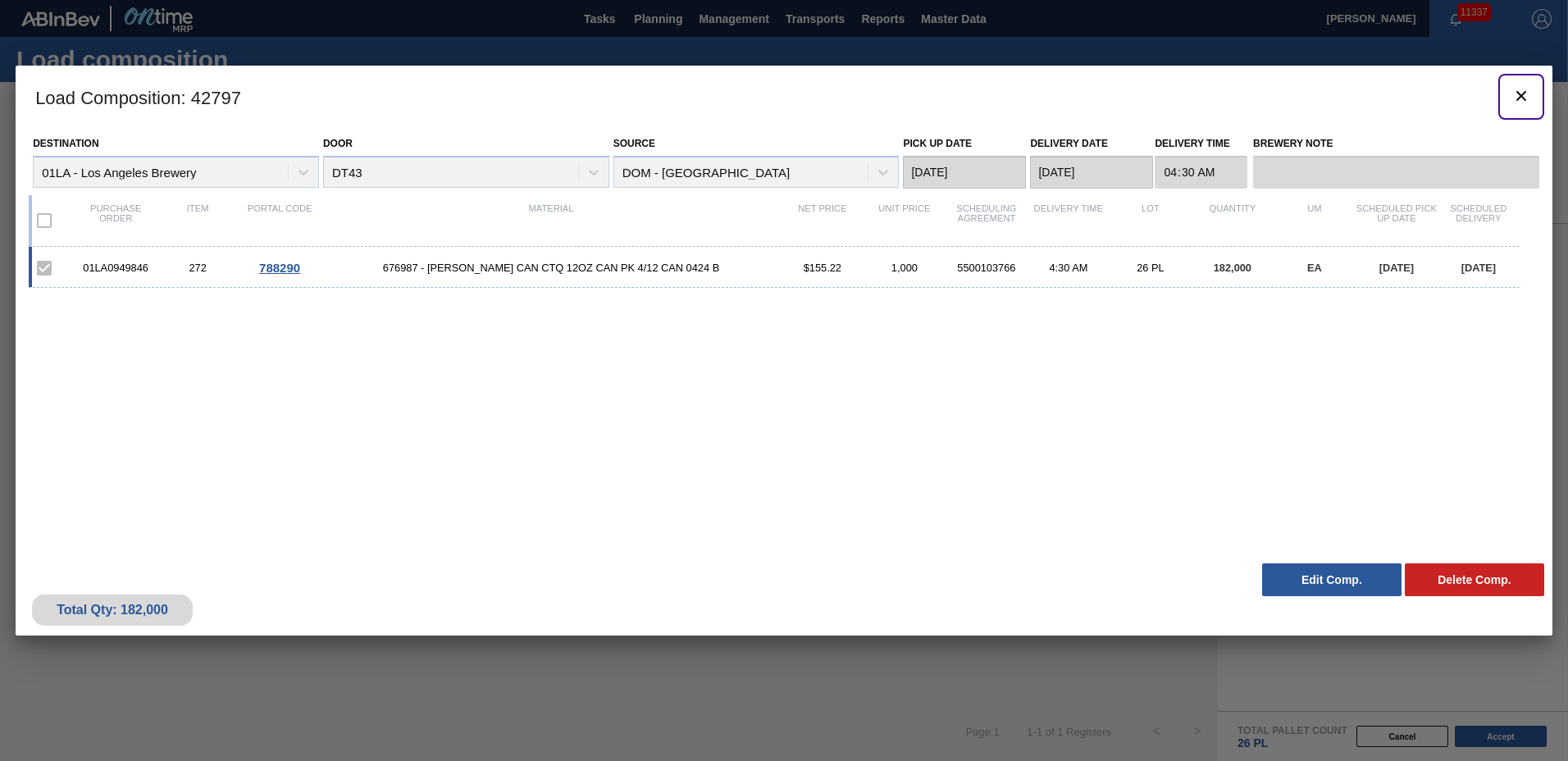
click at [1518, 91] on icon "botão de ícone" at bounding box center [1522, 96] width 20 height 20
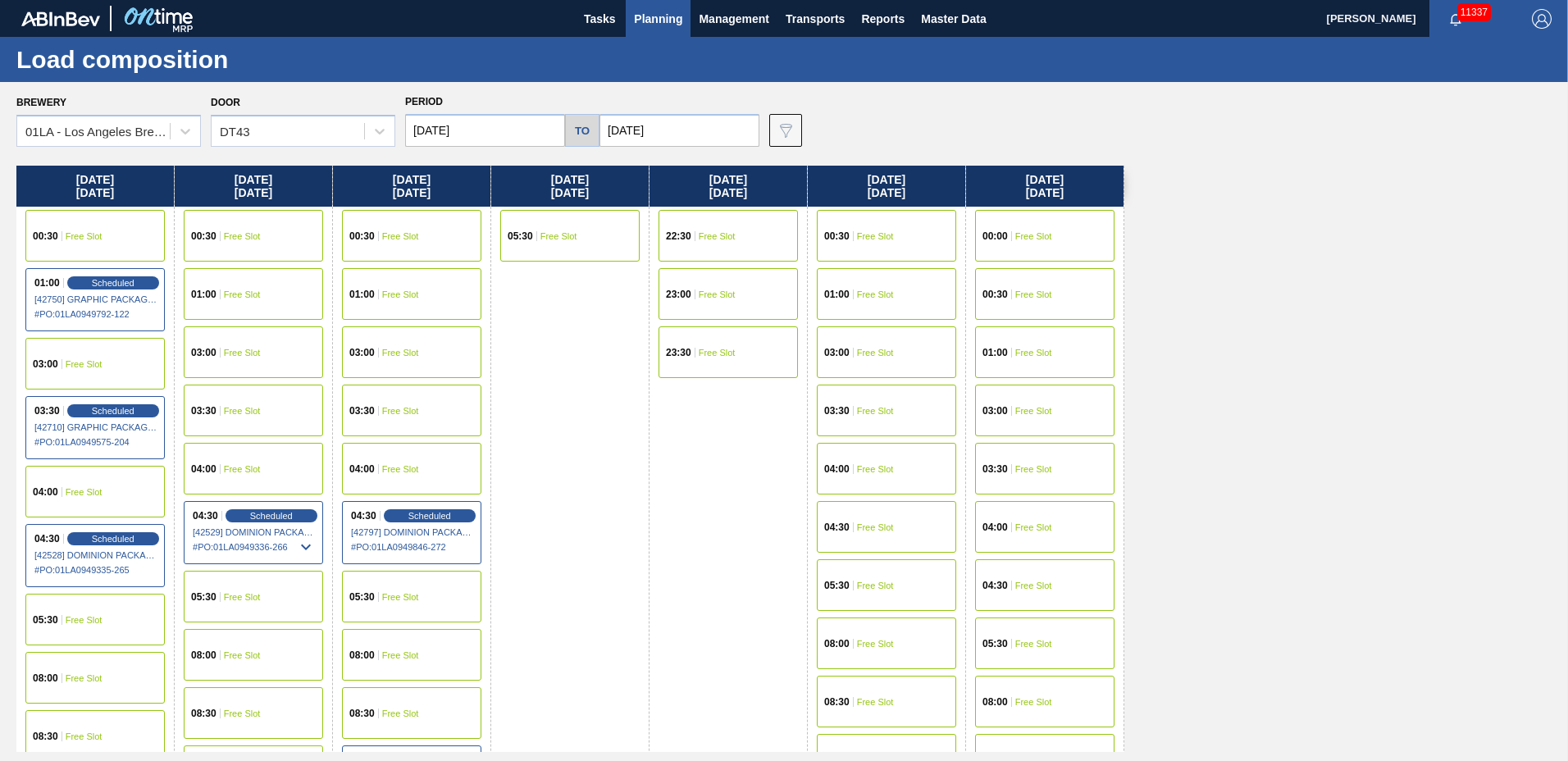
click at [650, 18] on span "Planning" at bounding box center [658, 19] width 48 height 20
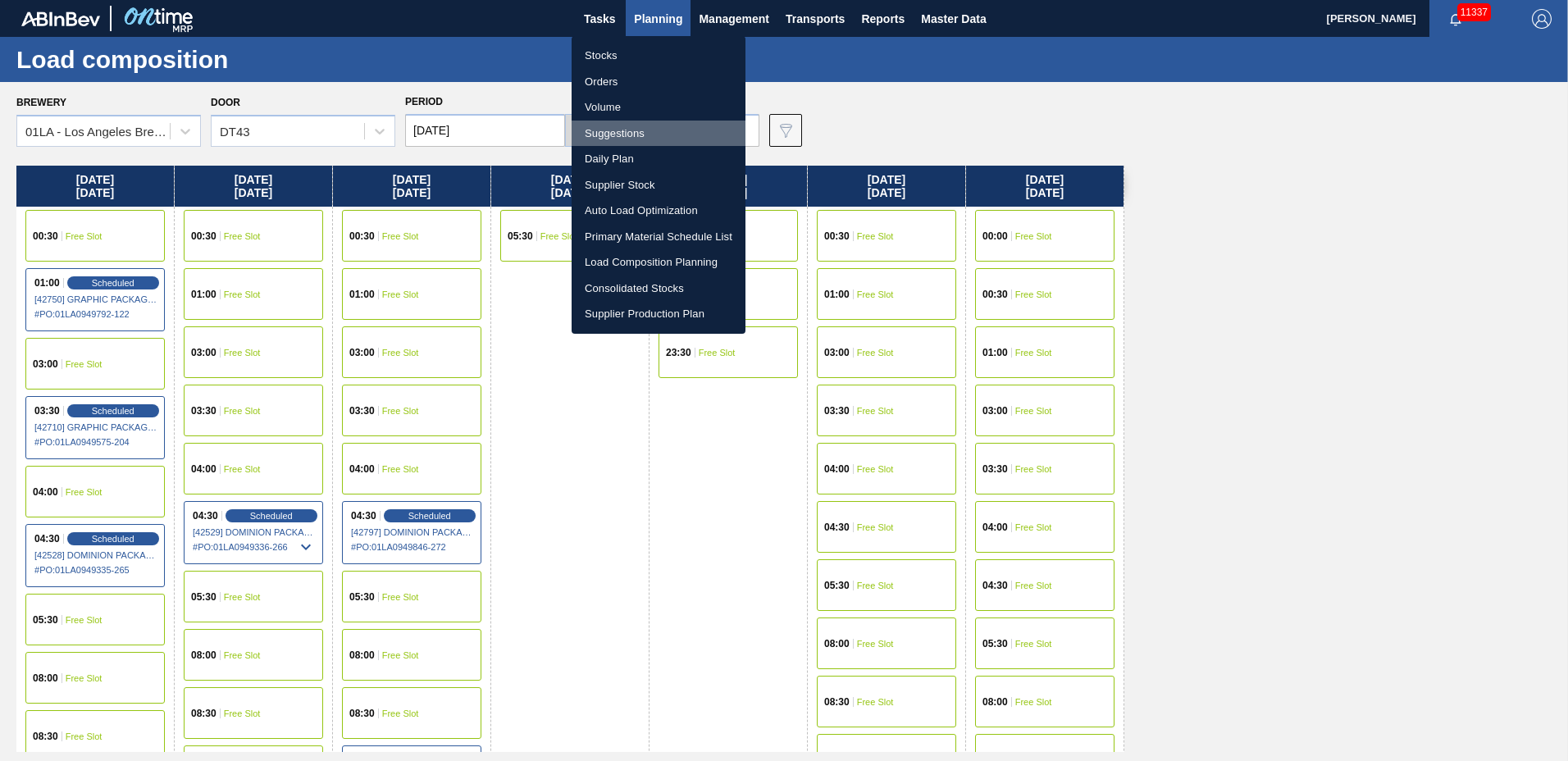
click at [617, 128] on li "Suggestions" at bounding box center [659, 134] width 174 height 27
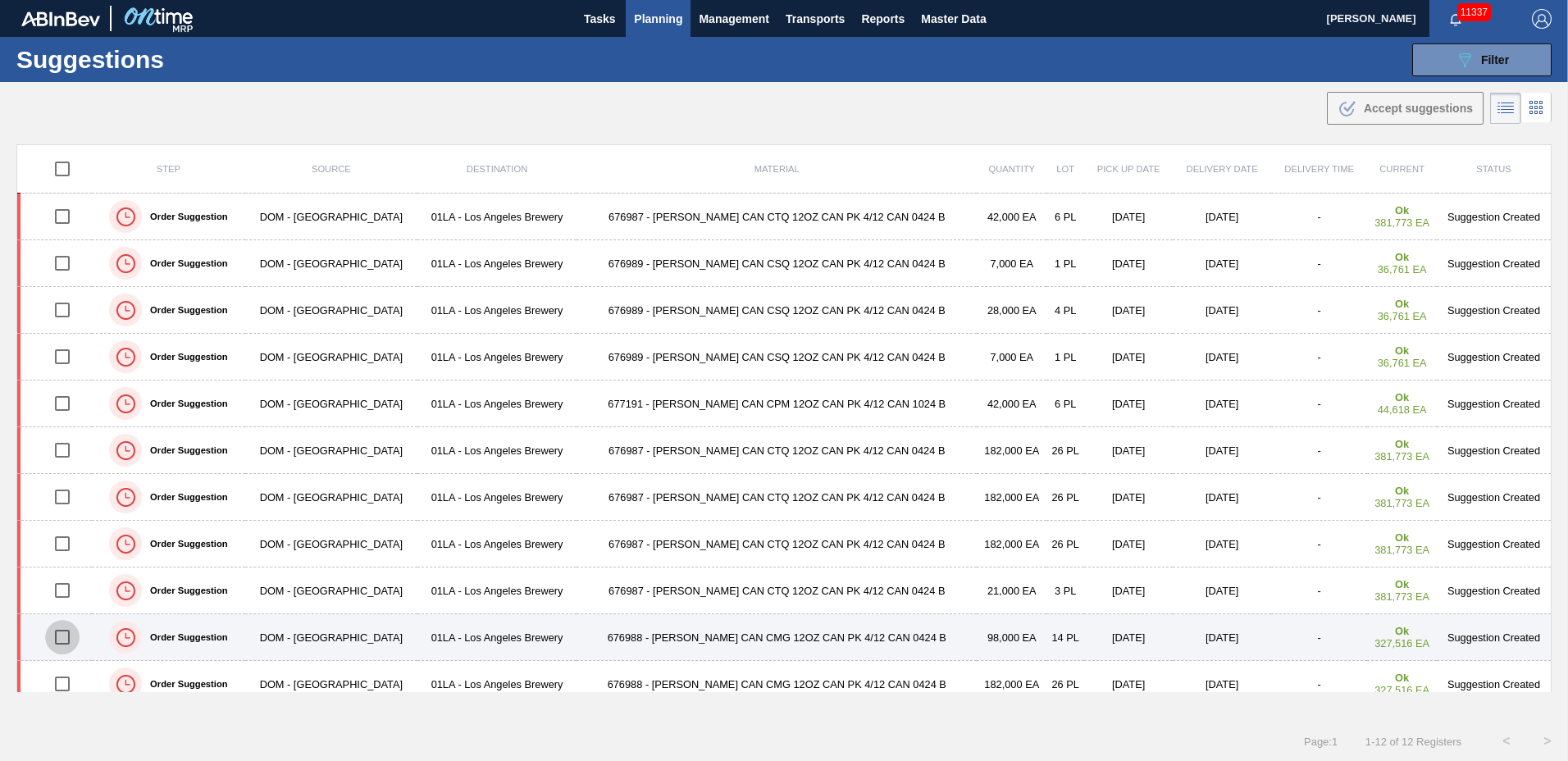
click at [65, 636] on input "checkbox" at bounding box center [62, 637] width 35 height 35
checkbox input "true"
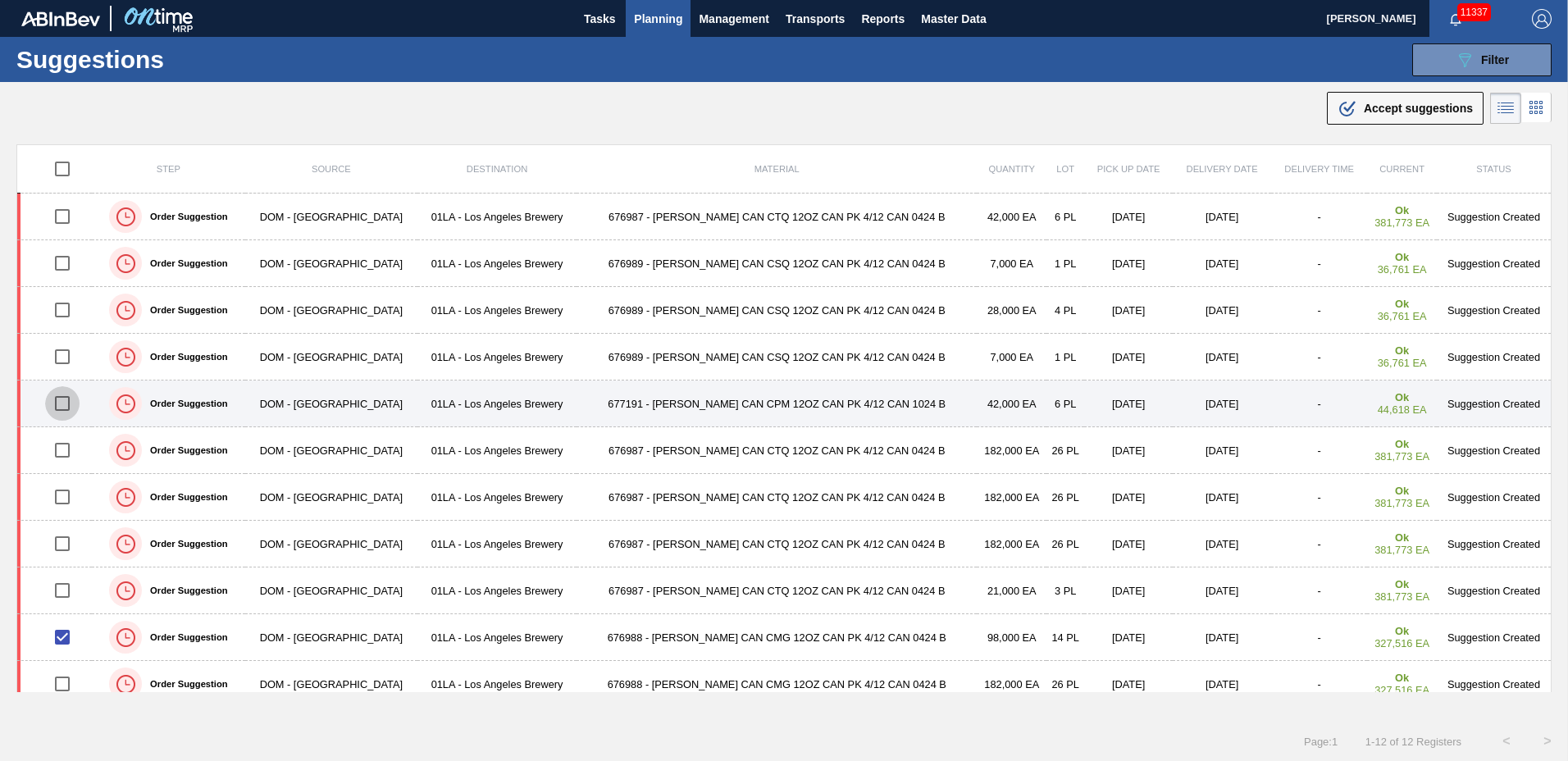
click at [71, 401] on input "checkbox" at bounding box center [62, 403] width 35 height 35
checkbox input "true"
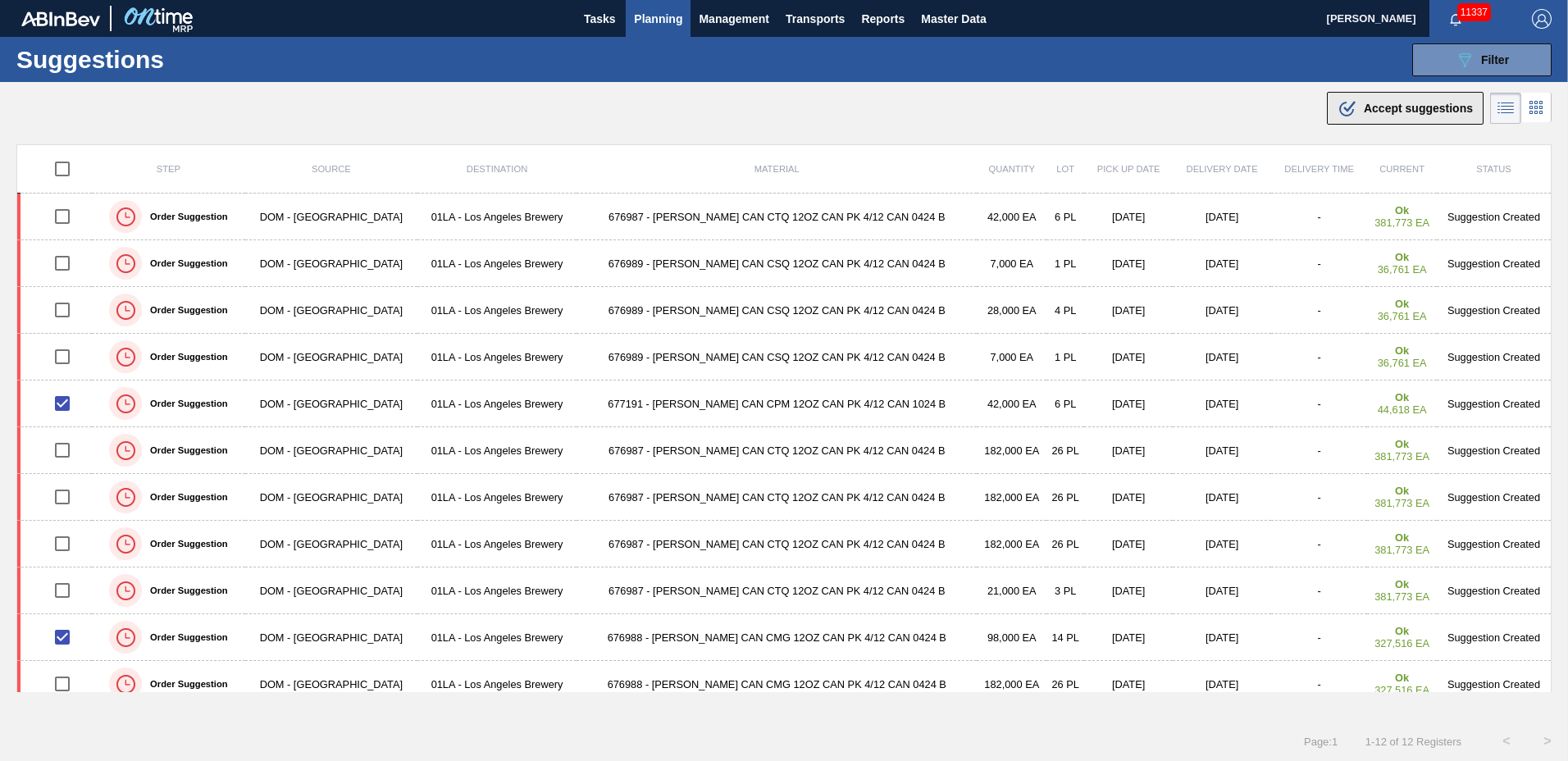
click at [1416, 101] on div ".b{fill:var(--color-action-default)} Accept suggestions" at bounding box center [1405, 108] width 136 height 20
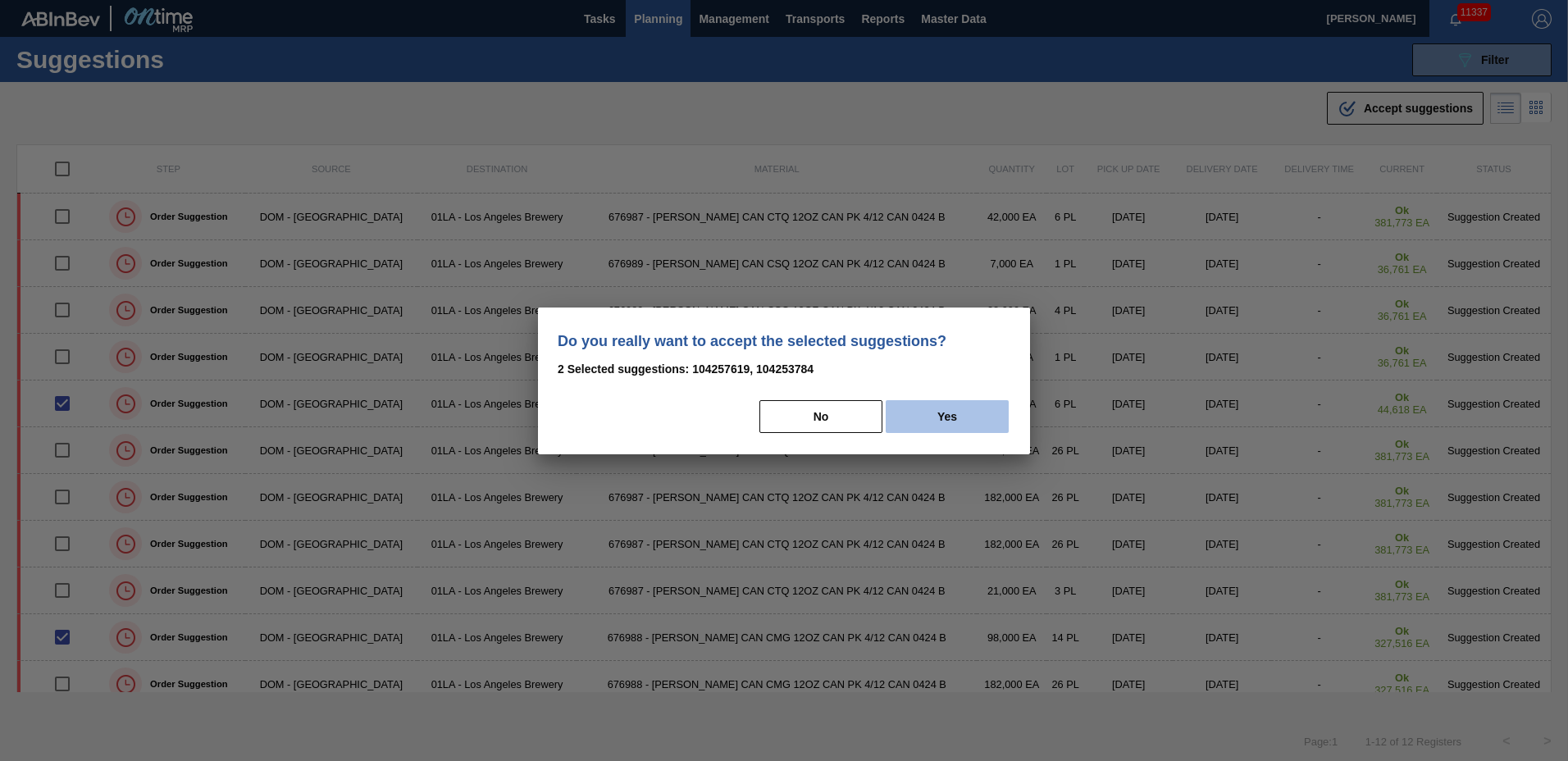
click at [947, 415] on button "Yes" at bounding box center [947, 417] width 123 height 33
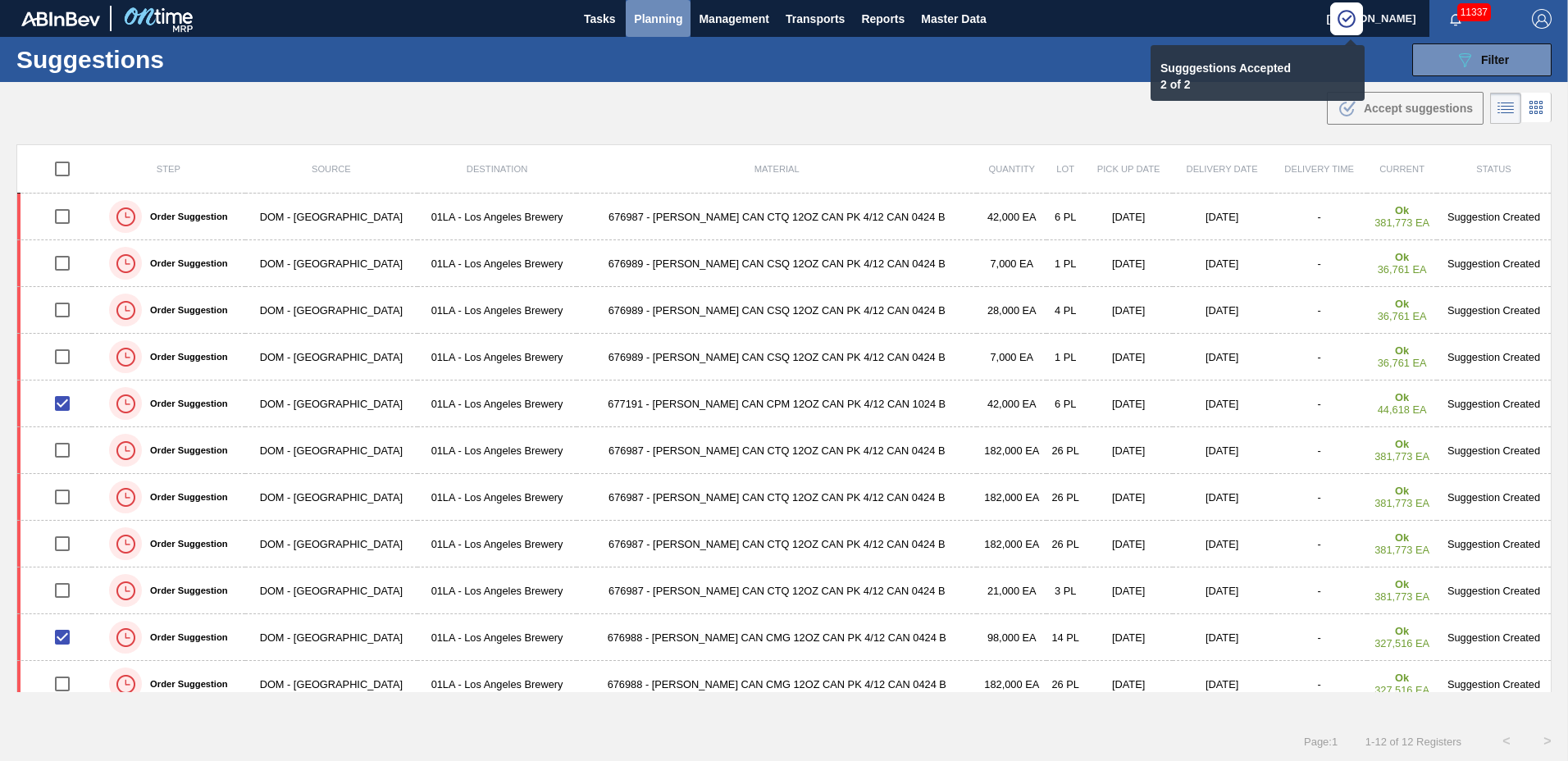
drag, startPoint x: 661, startPoint y: 18, endPoint x: 661, endPoint y: 42, distance: 24.0
click at [662, 17] on span "Planning" at bounding box center [658, 19] width 48 height 20
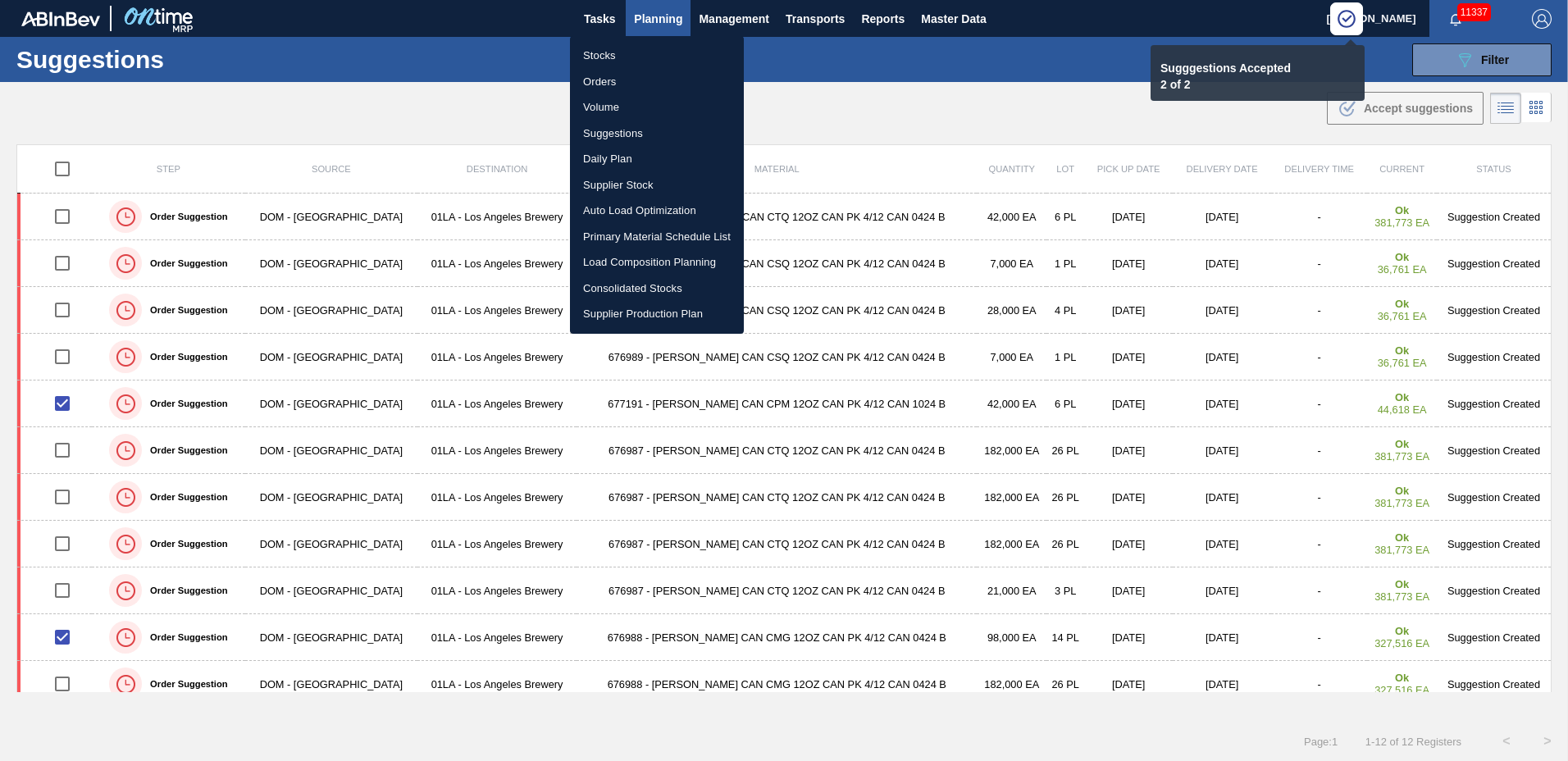
click at [630, 257] on li "Load Composition Planning" at bounding box center [657, 262] width 174 height 27
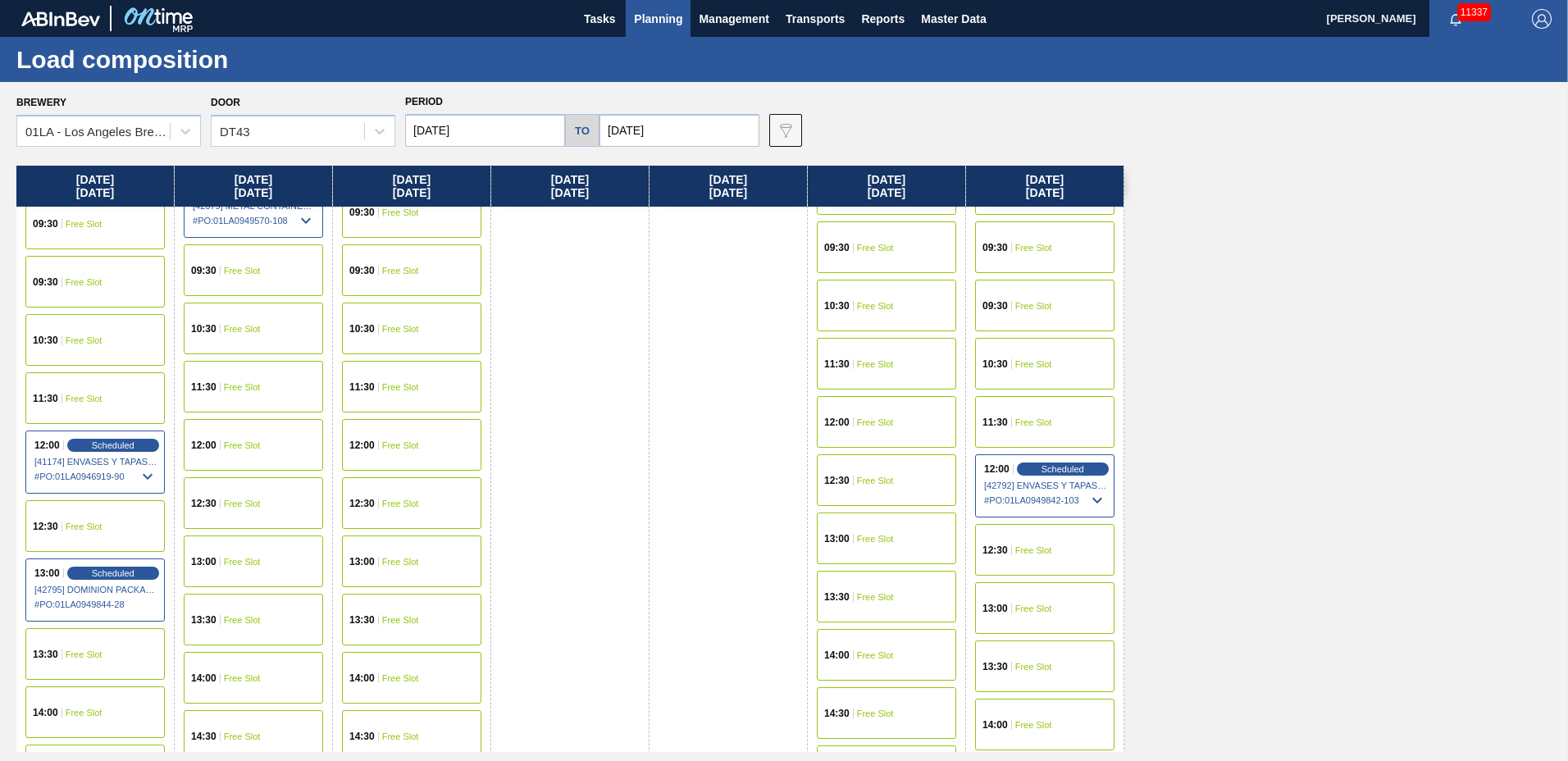
scroll to position [1258, 0]
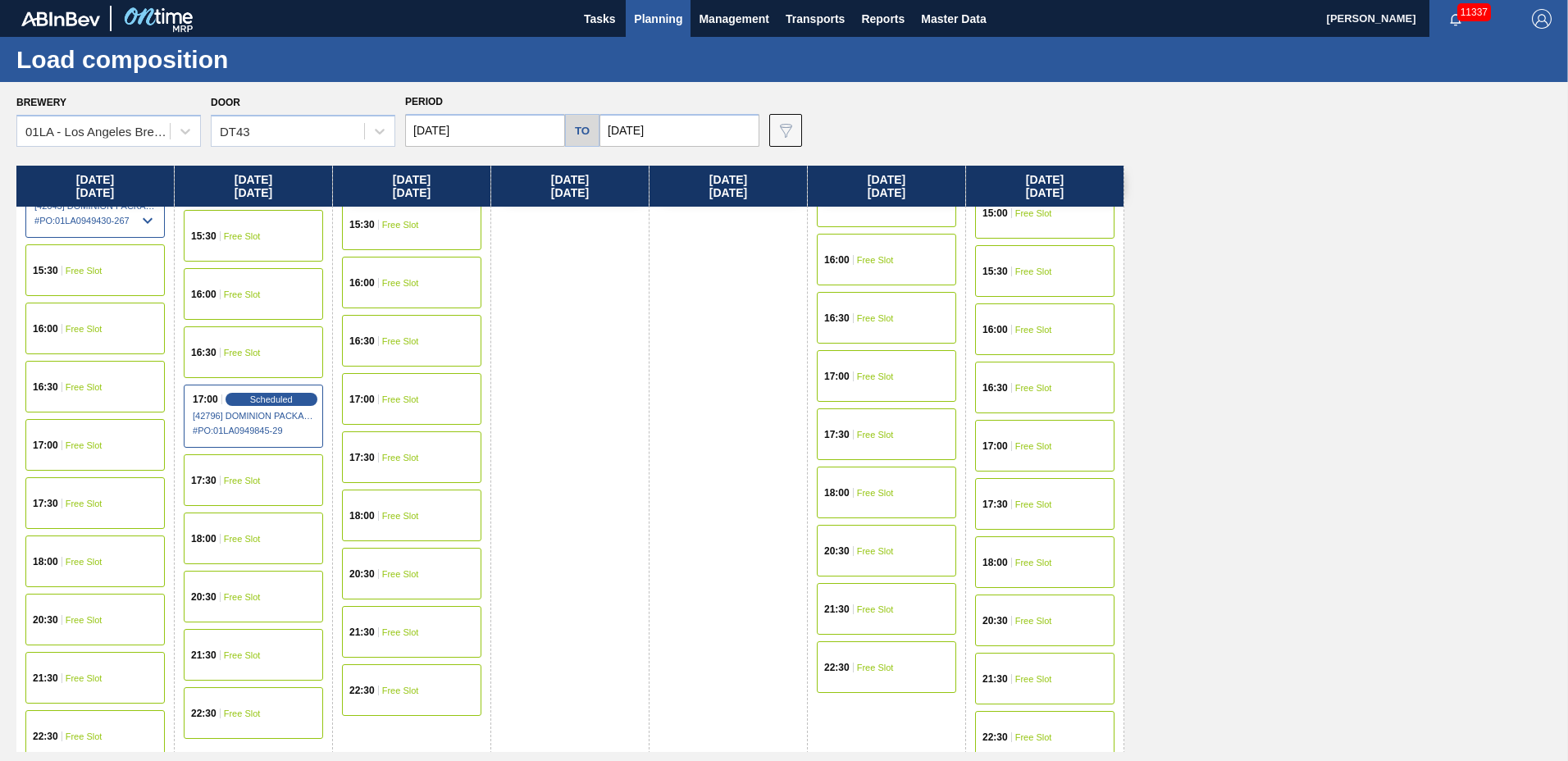
click at [401, 391] on div "17:00 Free Slot" at bounding box center [412, 399] width 139 height 51
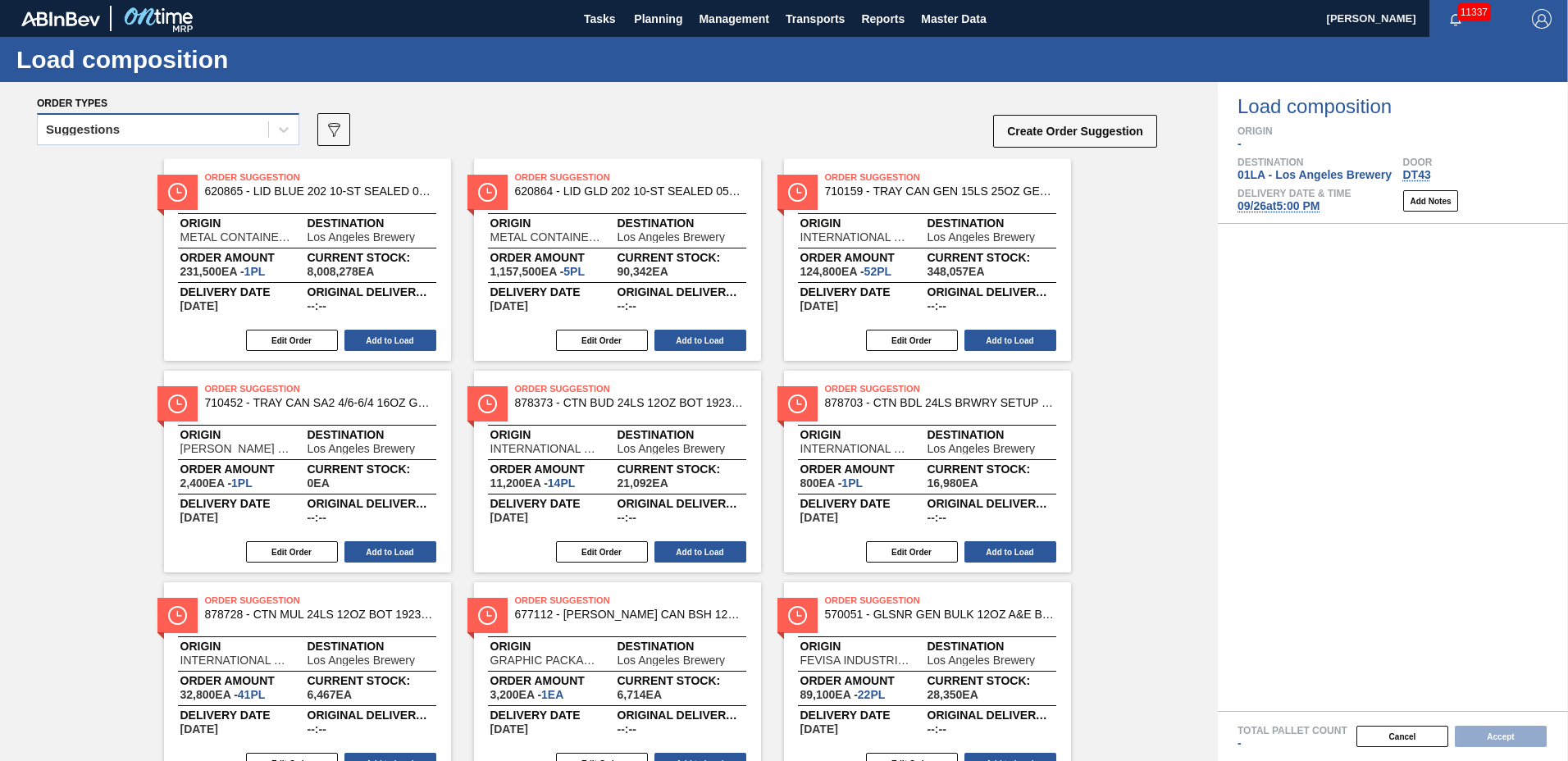
click at [192, 132] on div "Suggestions" at bounding box center [152, 130] width 231 height 24
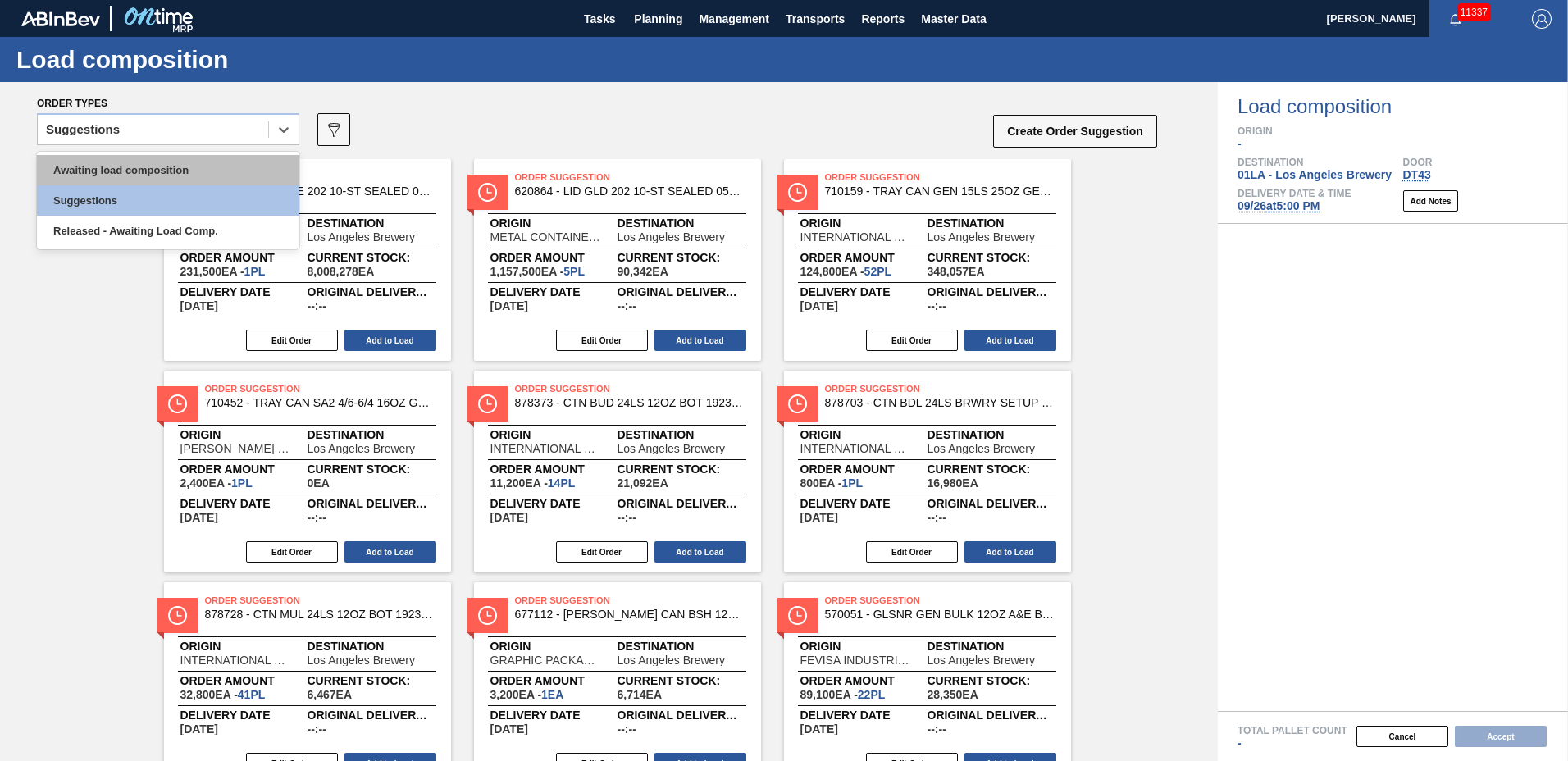
click at [209, 161] on div "Awaiting load composition" at bounding box center [167, 170] width 262 height 31
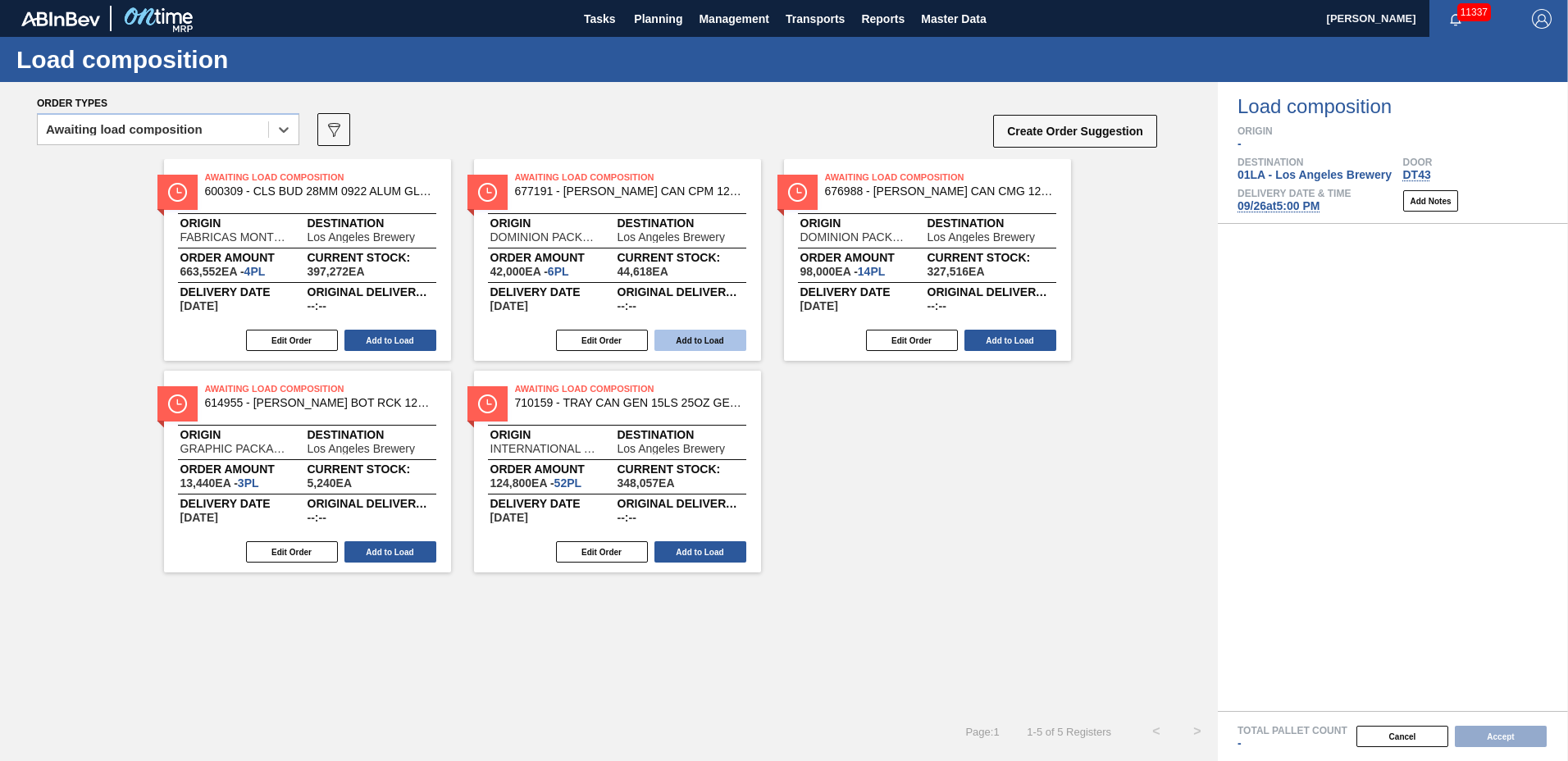
click at [723, 348] on button "Add to Load" at bounding box center [699, 340] width 92 height 22
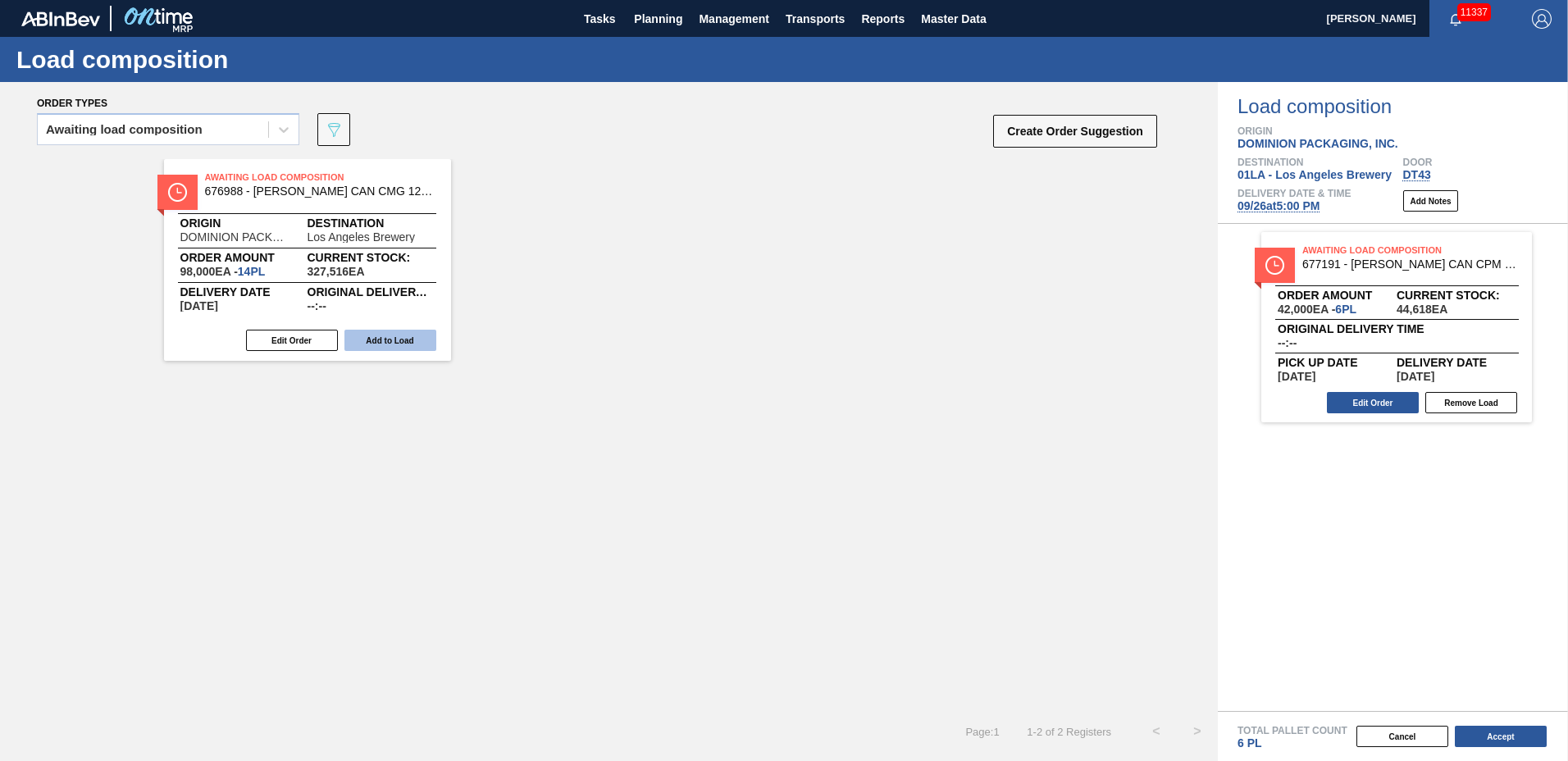
click at [370, 336] on button "Add to Load" at bounding box center [390, 340] width 92 height 22
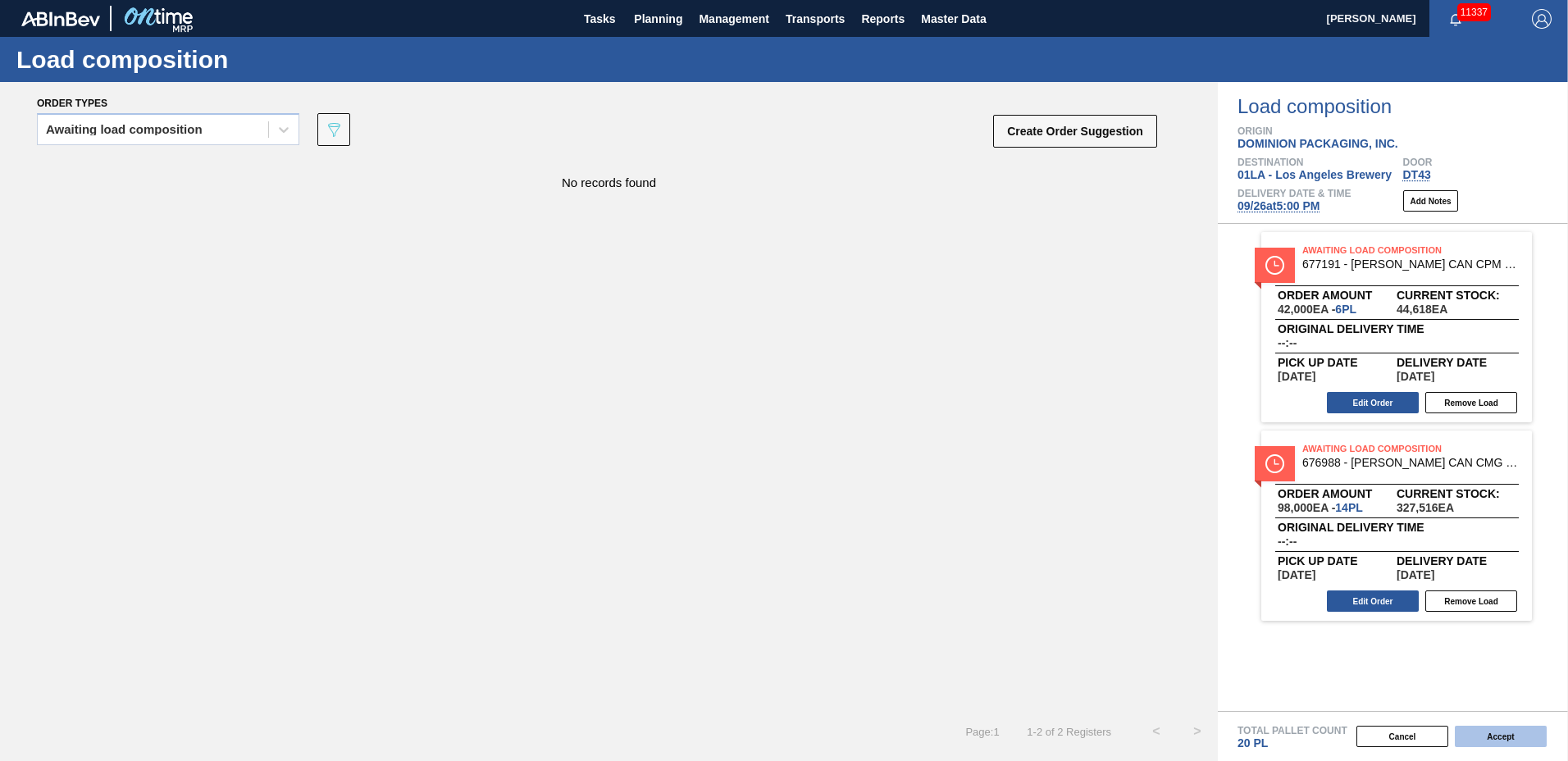
click at [1469, 735] on button "Accept" at bounding box center [1500, 737] width 92 height 22
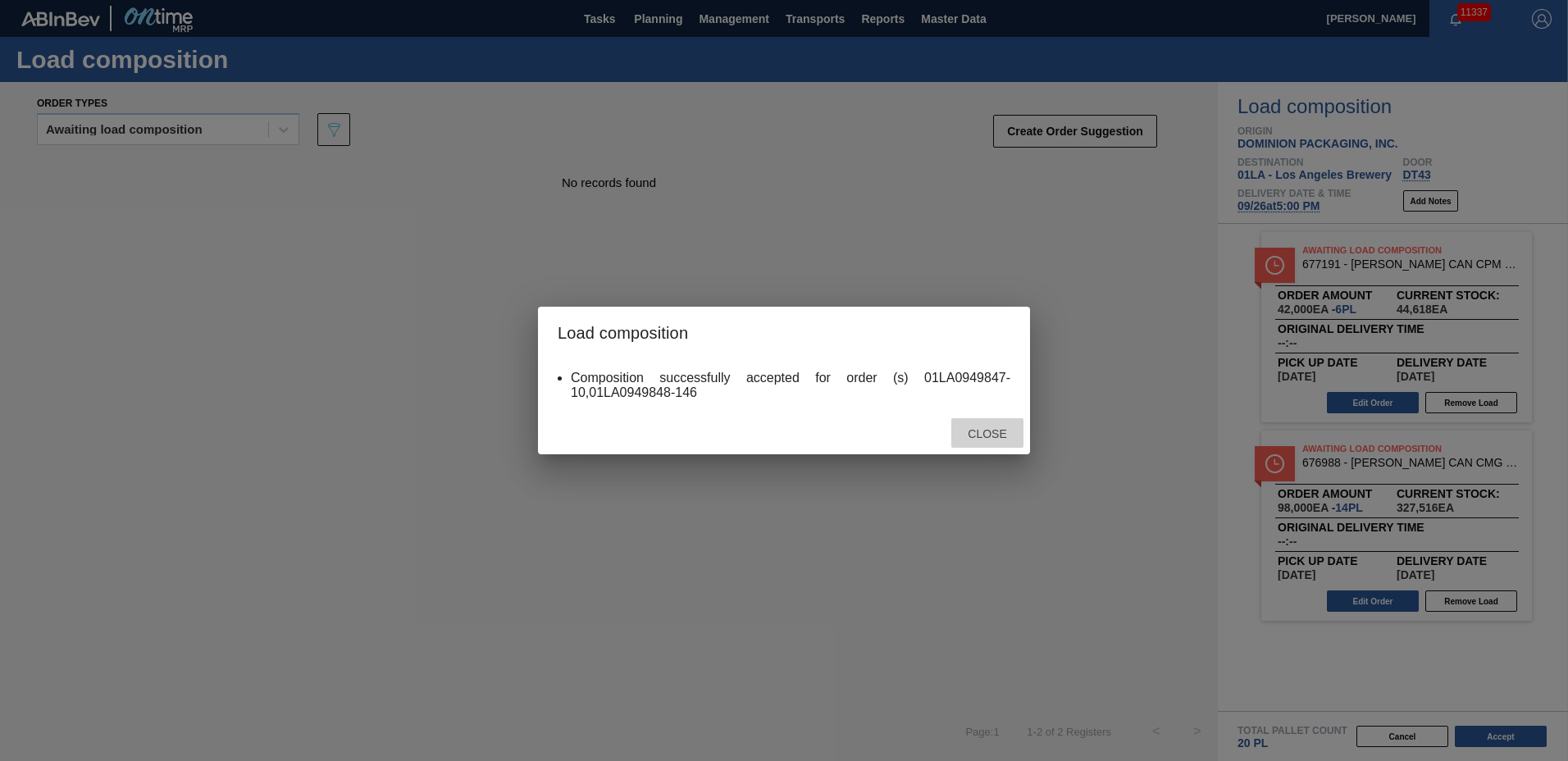
click at [1014, 439] on span "Close" at bounding box center [986, 433] width 64 height 13
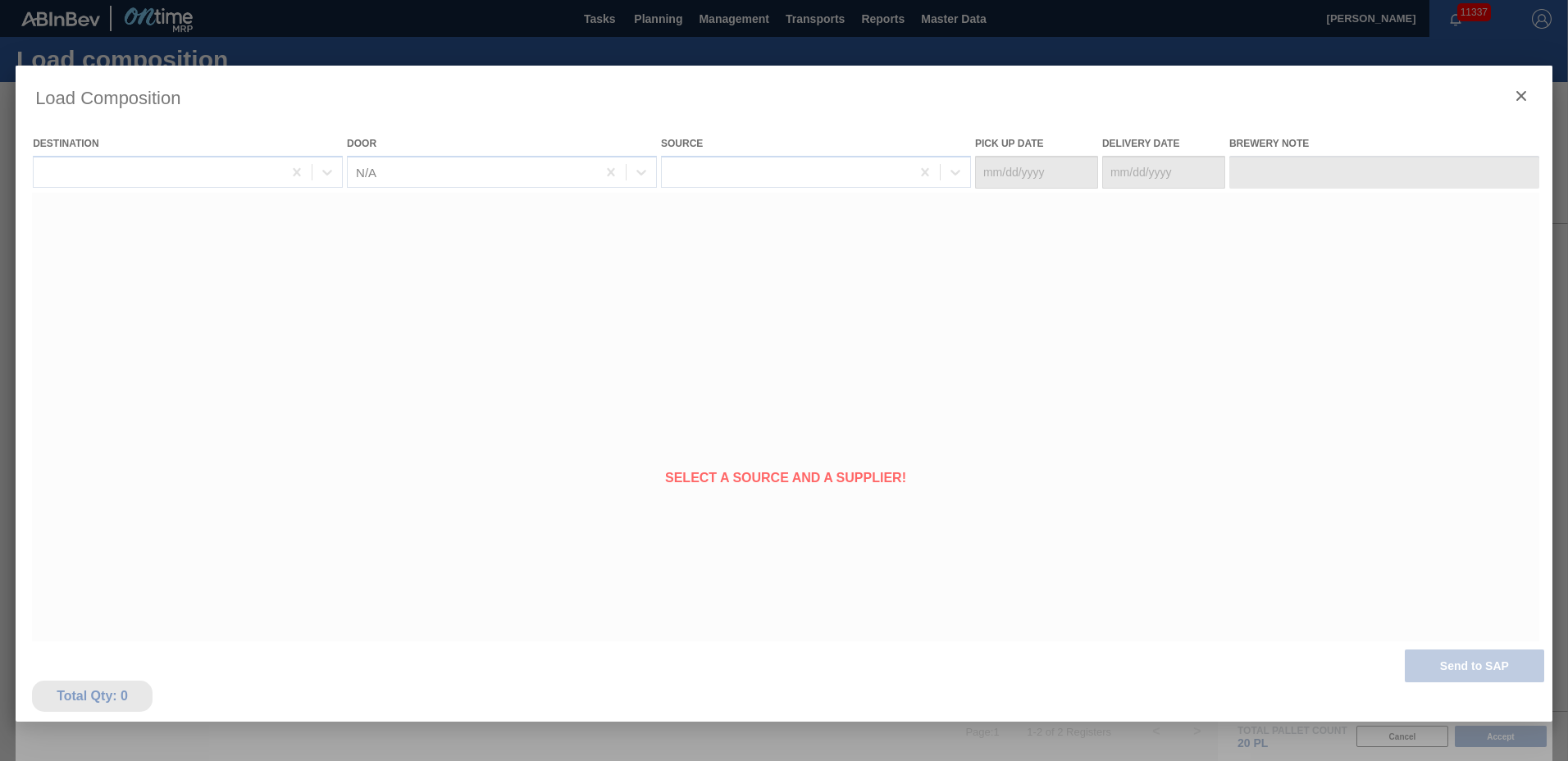
type Date "[DATE]"
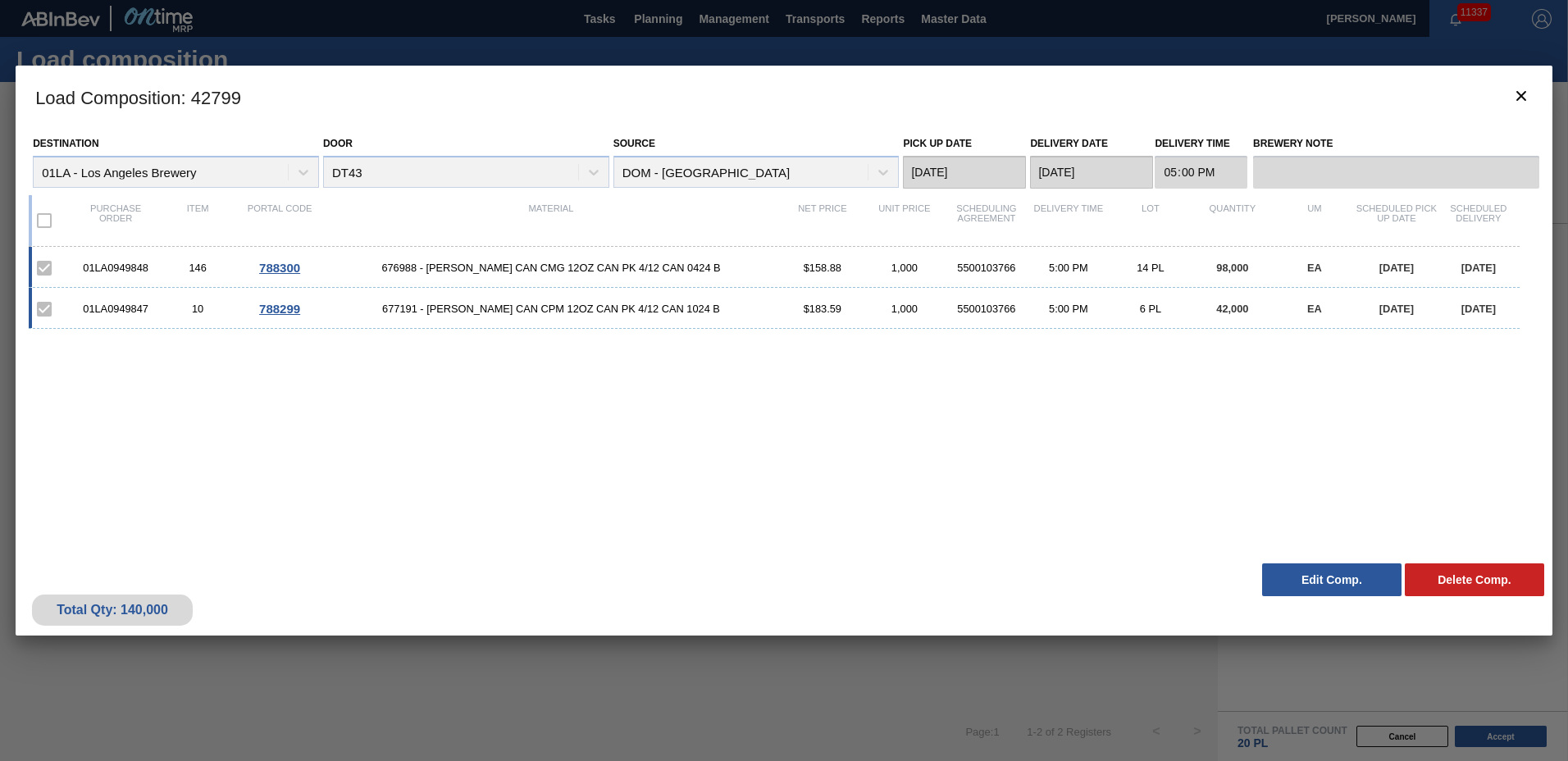
click at [1327, 573] on button "Edit Comp." at bounding box center [1332, 579] width 139 height 33
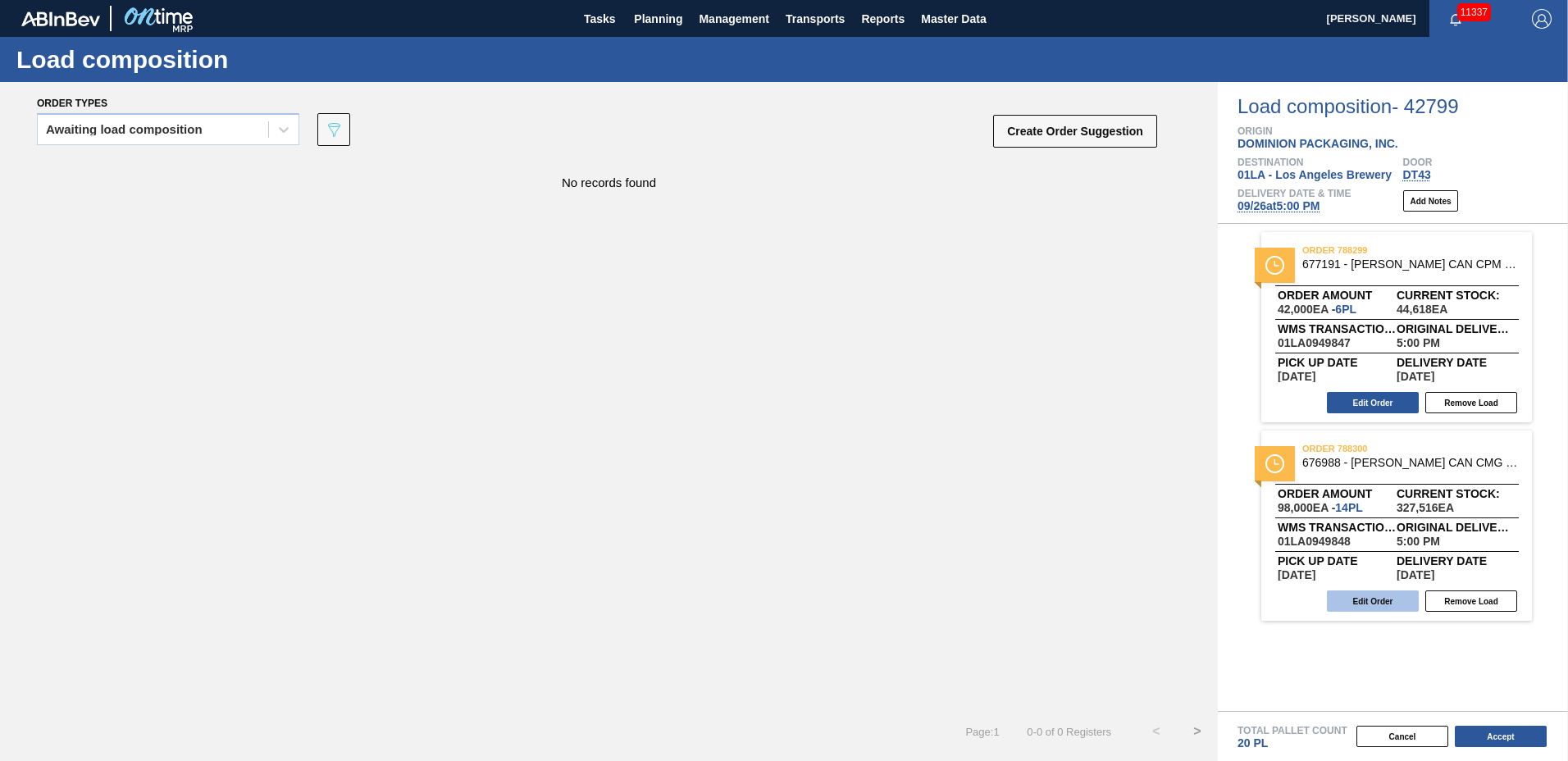
click at [1391, 599] on button "Edit Order" at bounding box center [1372, 602] width 92 height 22
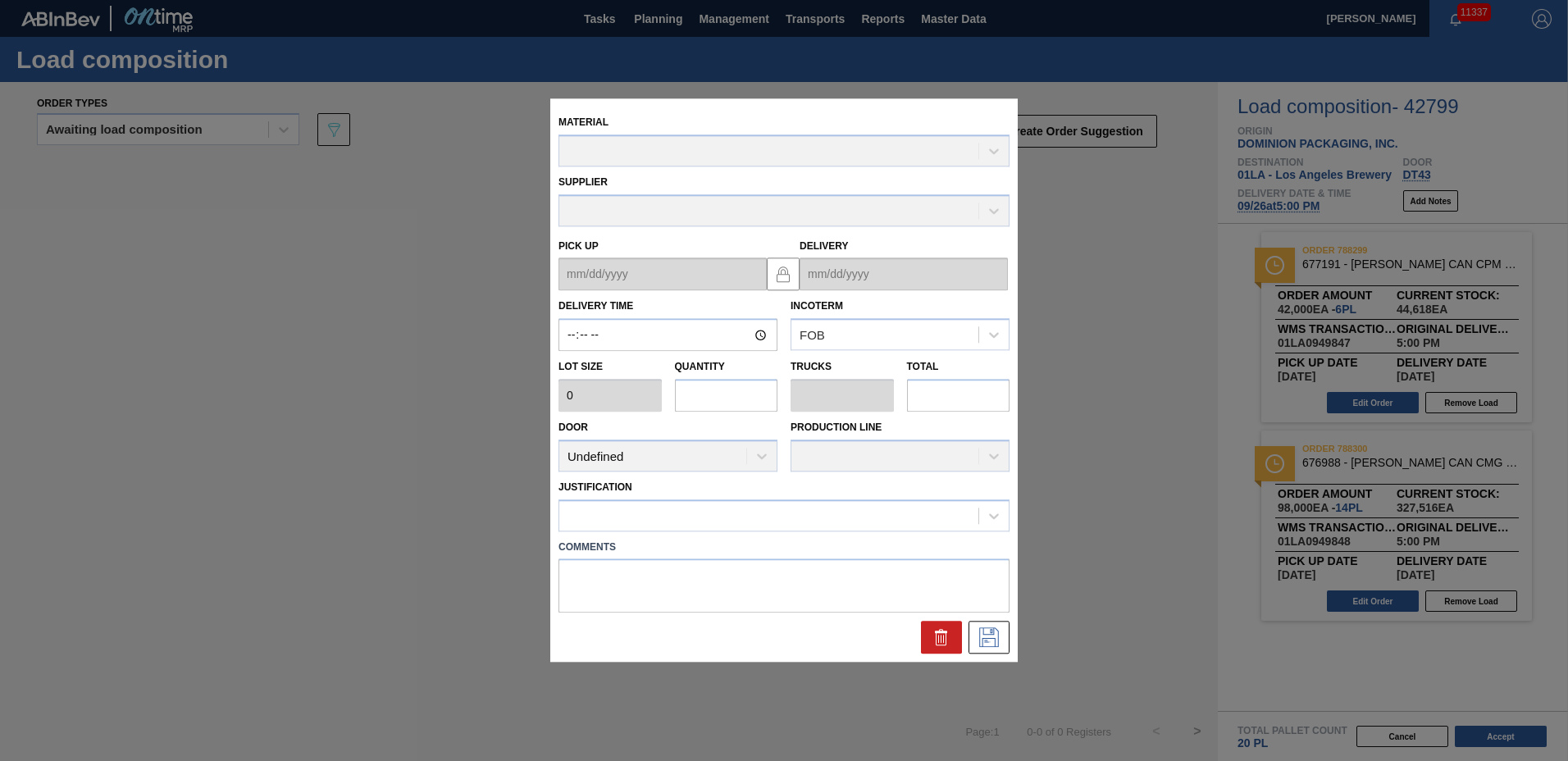
type input "17:00:00"
type input "7,000"
type input "14"
type input "0.538"
type input "98,000"
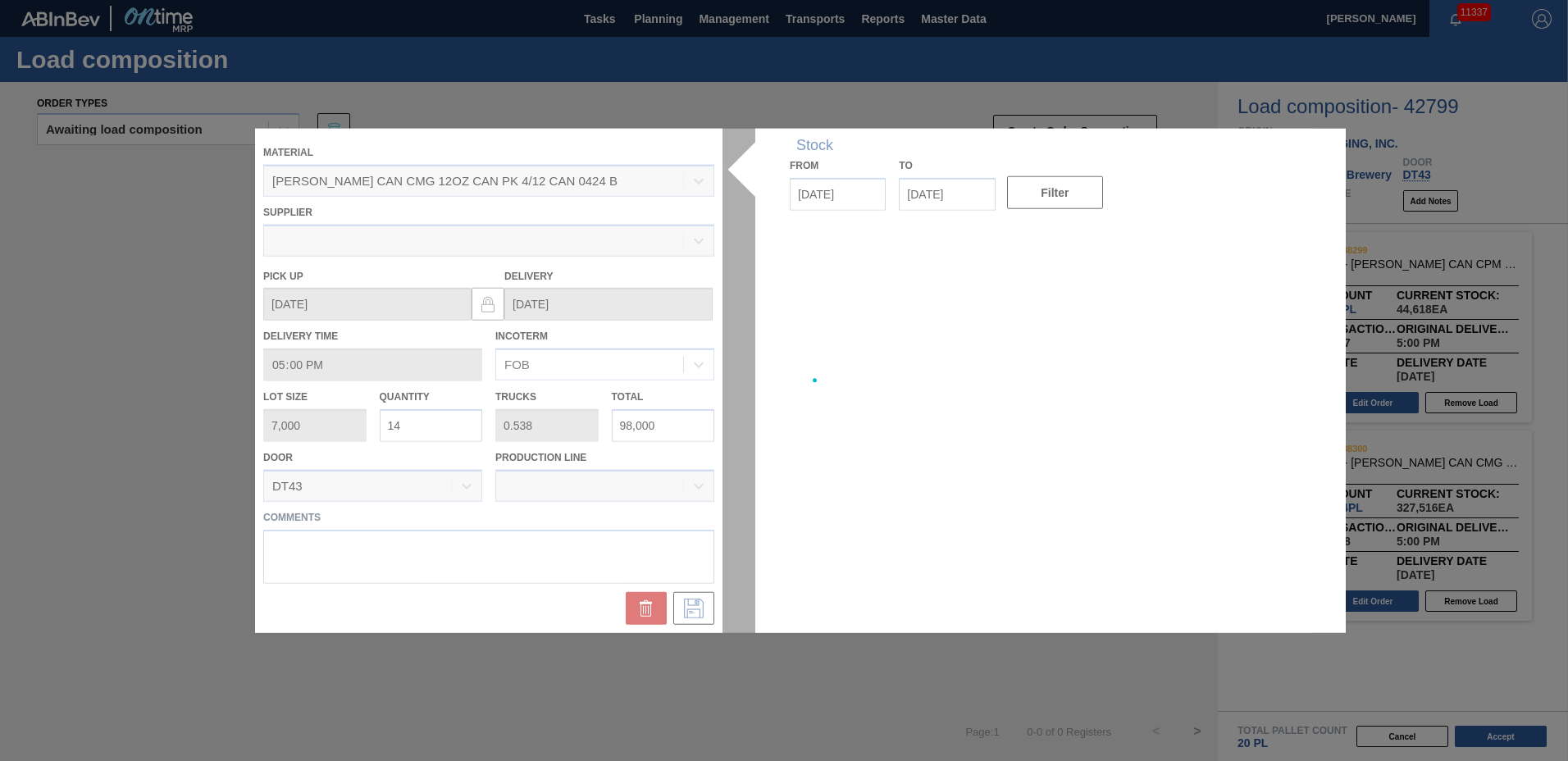
type up "[DATE]"
type input "[DATE]"
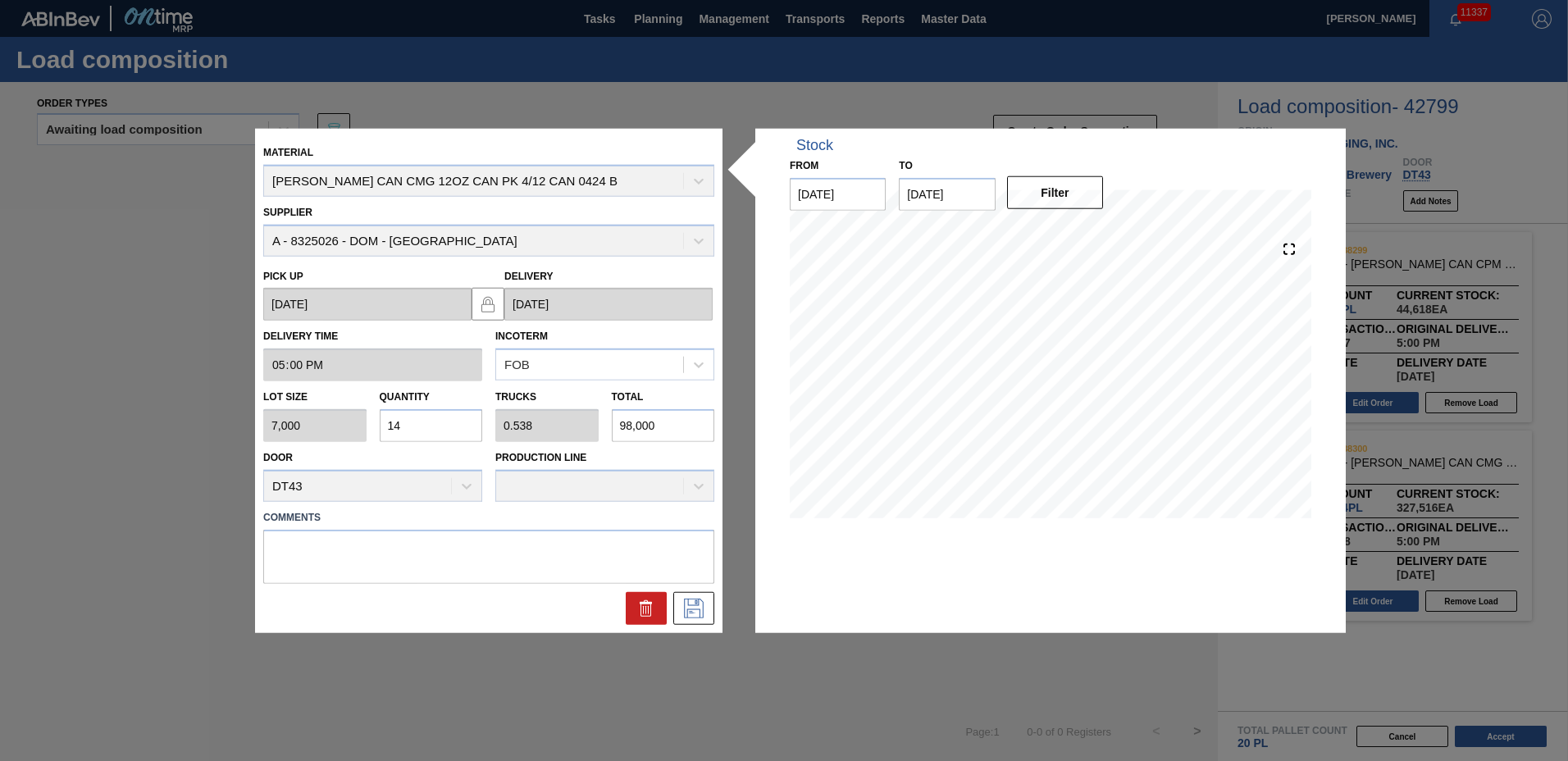
click at [447, 415] on input "14" at bounding box center [431, 426] width 103 height 33
type input "1"
type input "0.038"
type input "7,000"
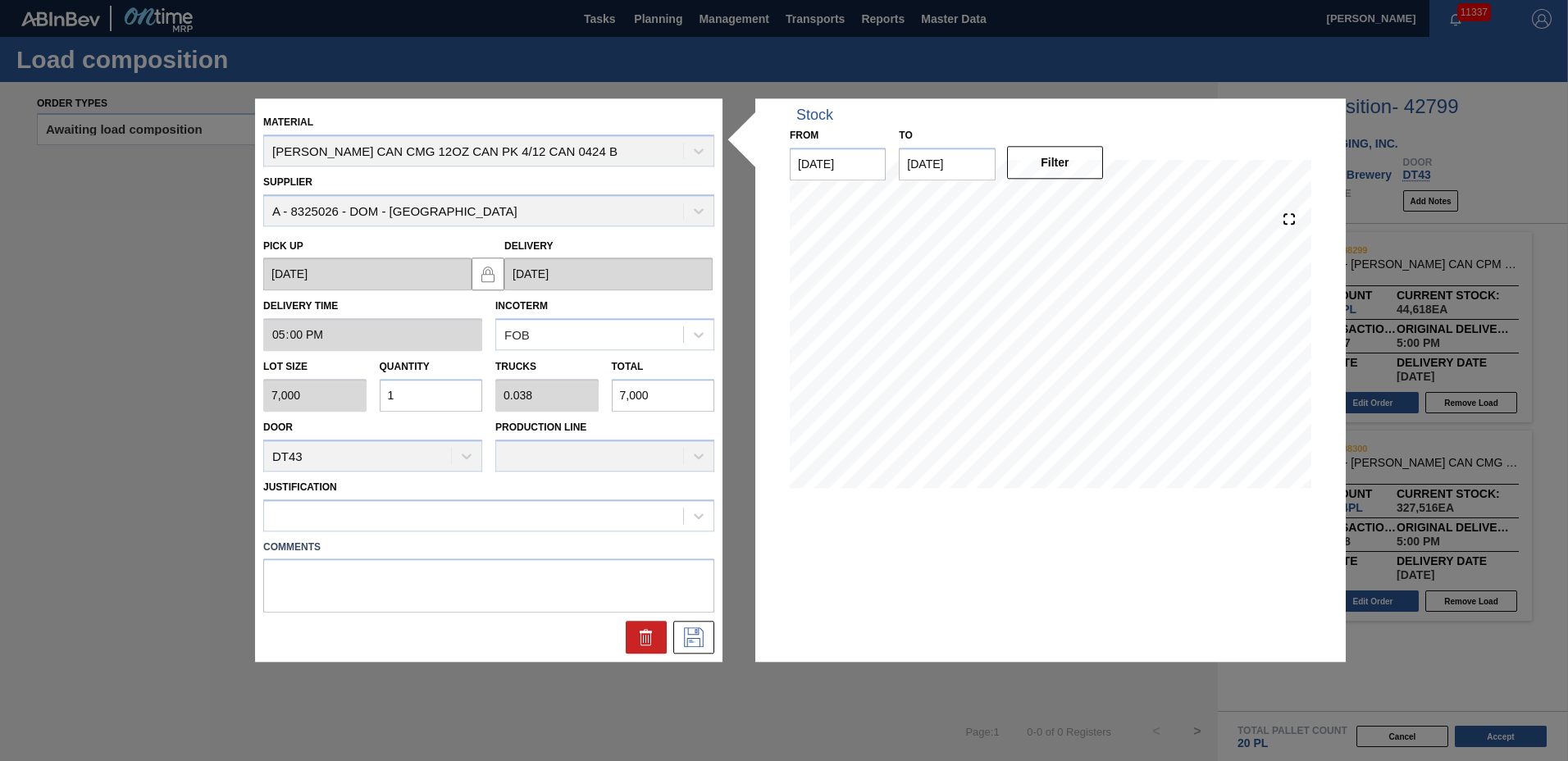
type input "16"
type input "0.615"
type input "112,000"
type input "16"
click at [683, 633] on icon at bounding box center [693, 638] width 27 height 20
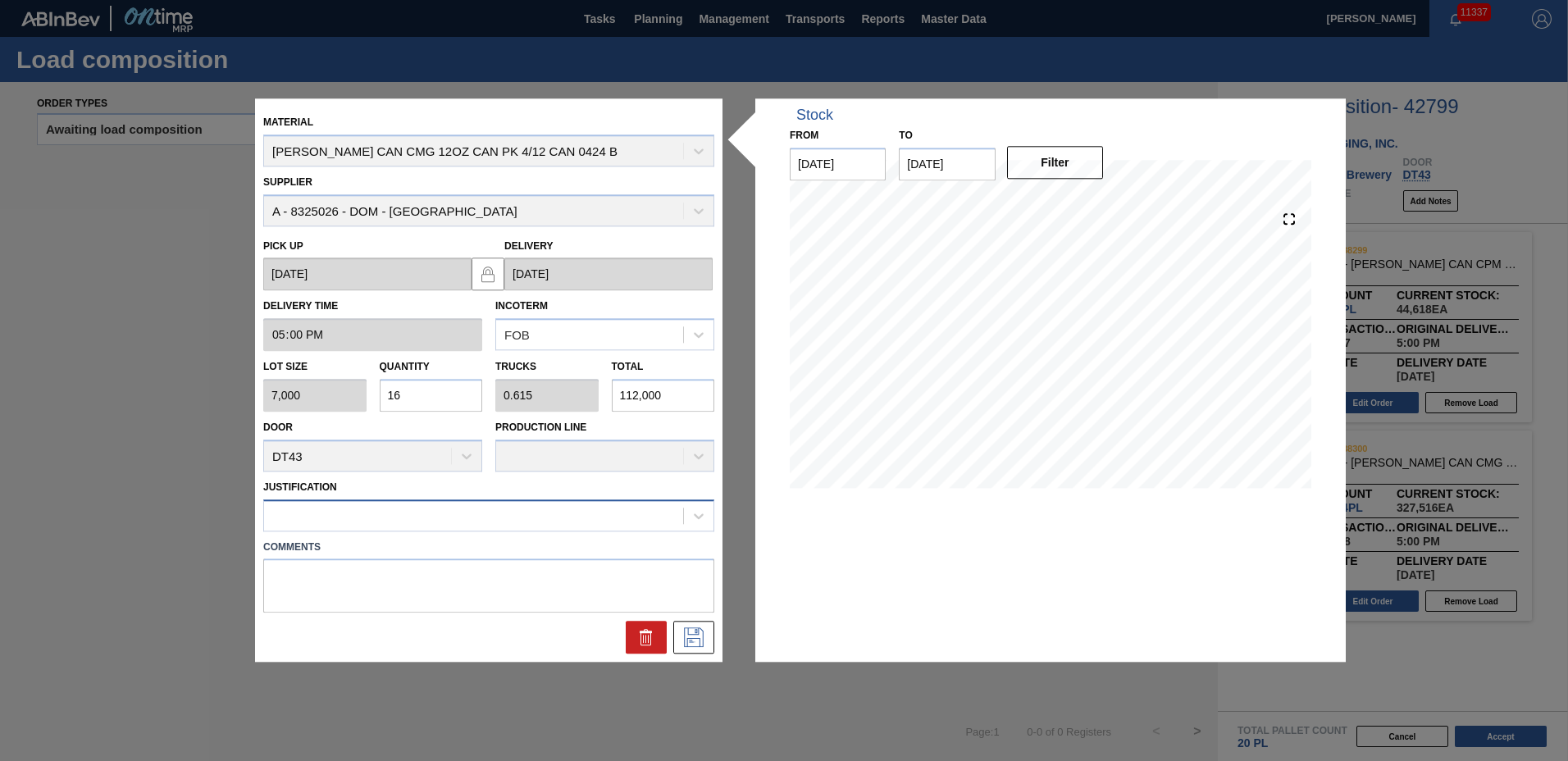
click at [415, 504] on div at bounding box center [474, 516] width 419 height 24
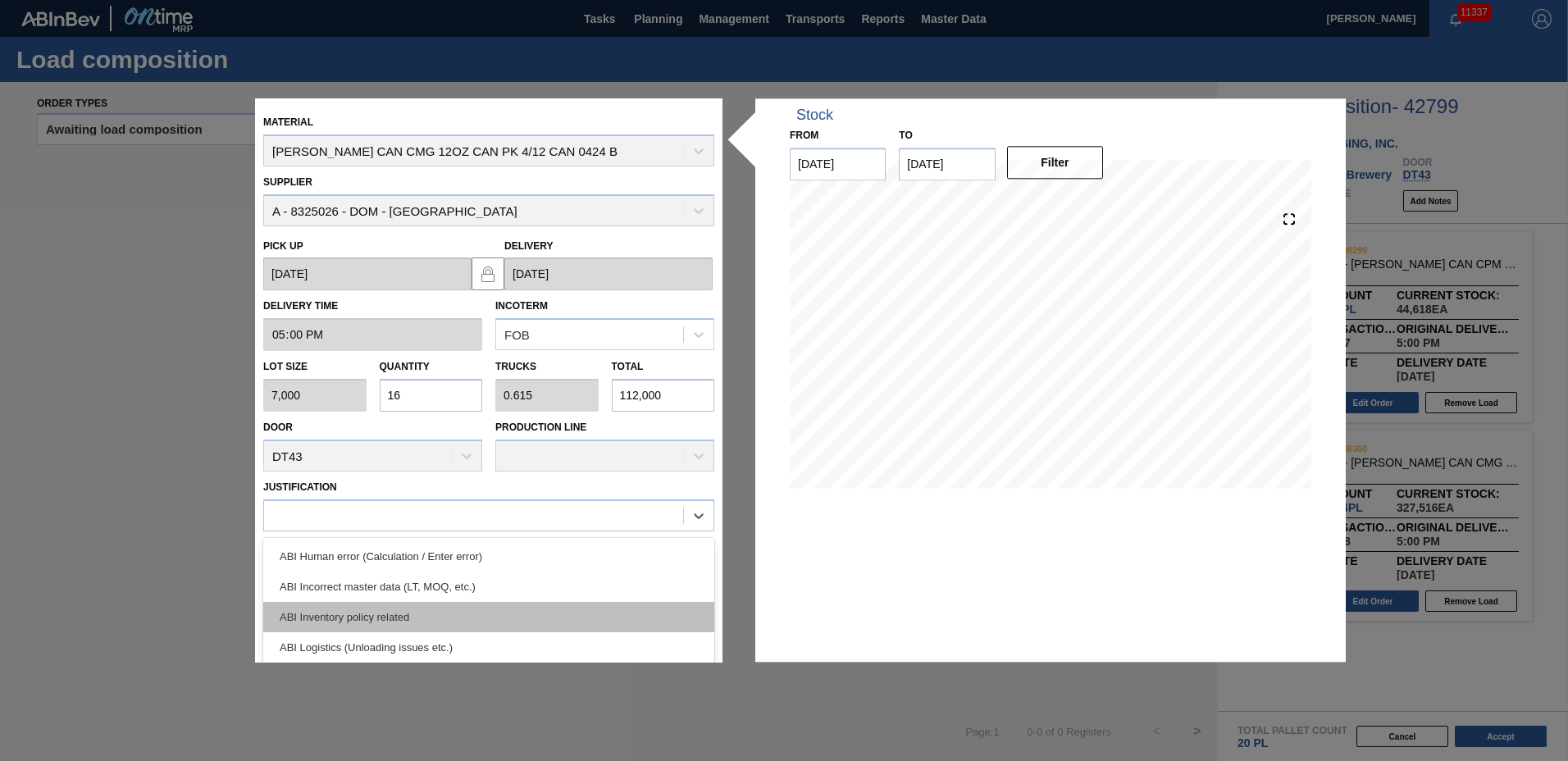
click at [411, 615] on div "ABI Inventory policy related" at bounding box center [489, 617] width 451 height 31
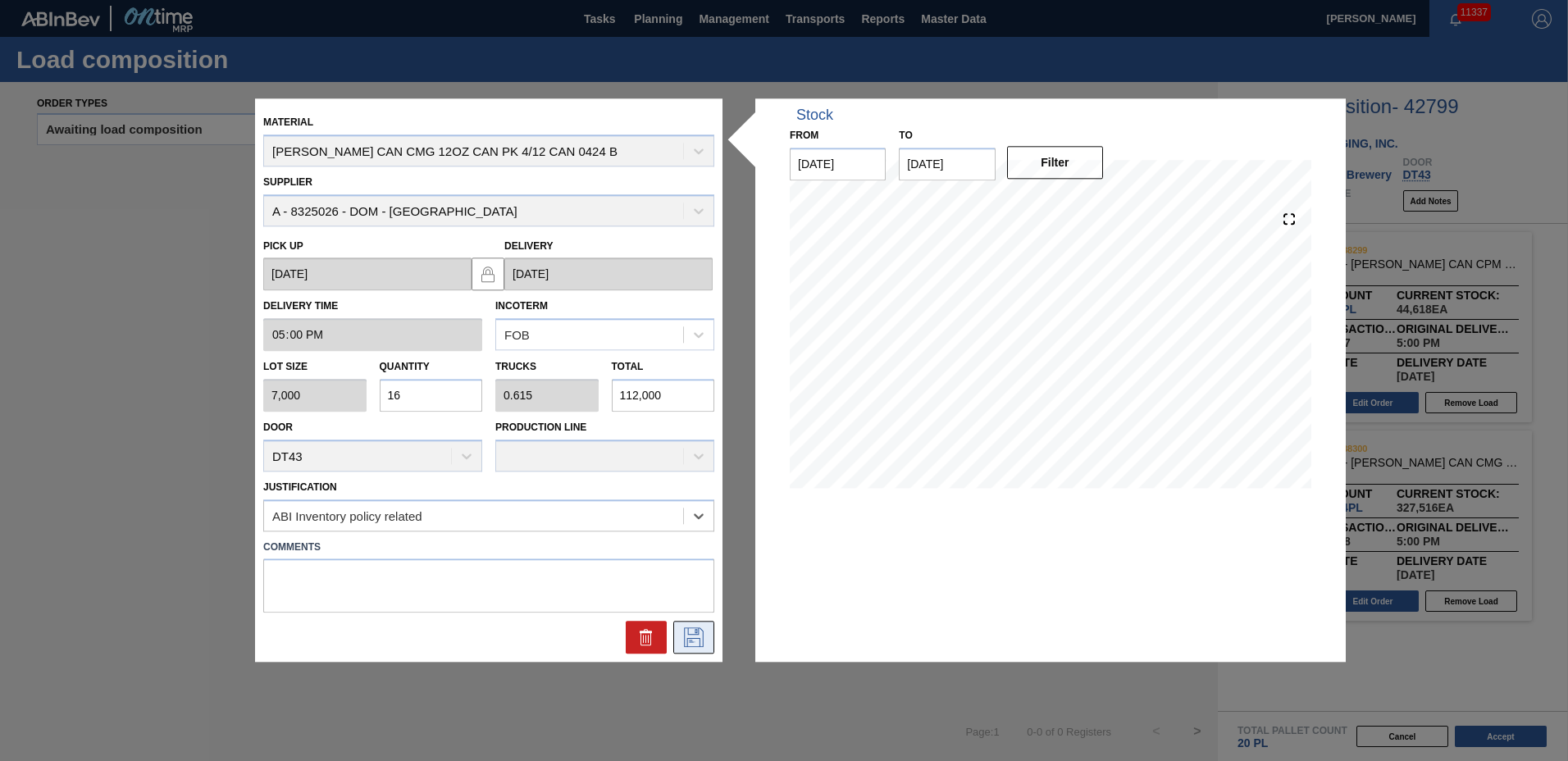
click at [687, 625] on button at bounding box center [693, 637] width 41 height 33
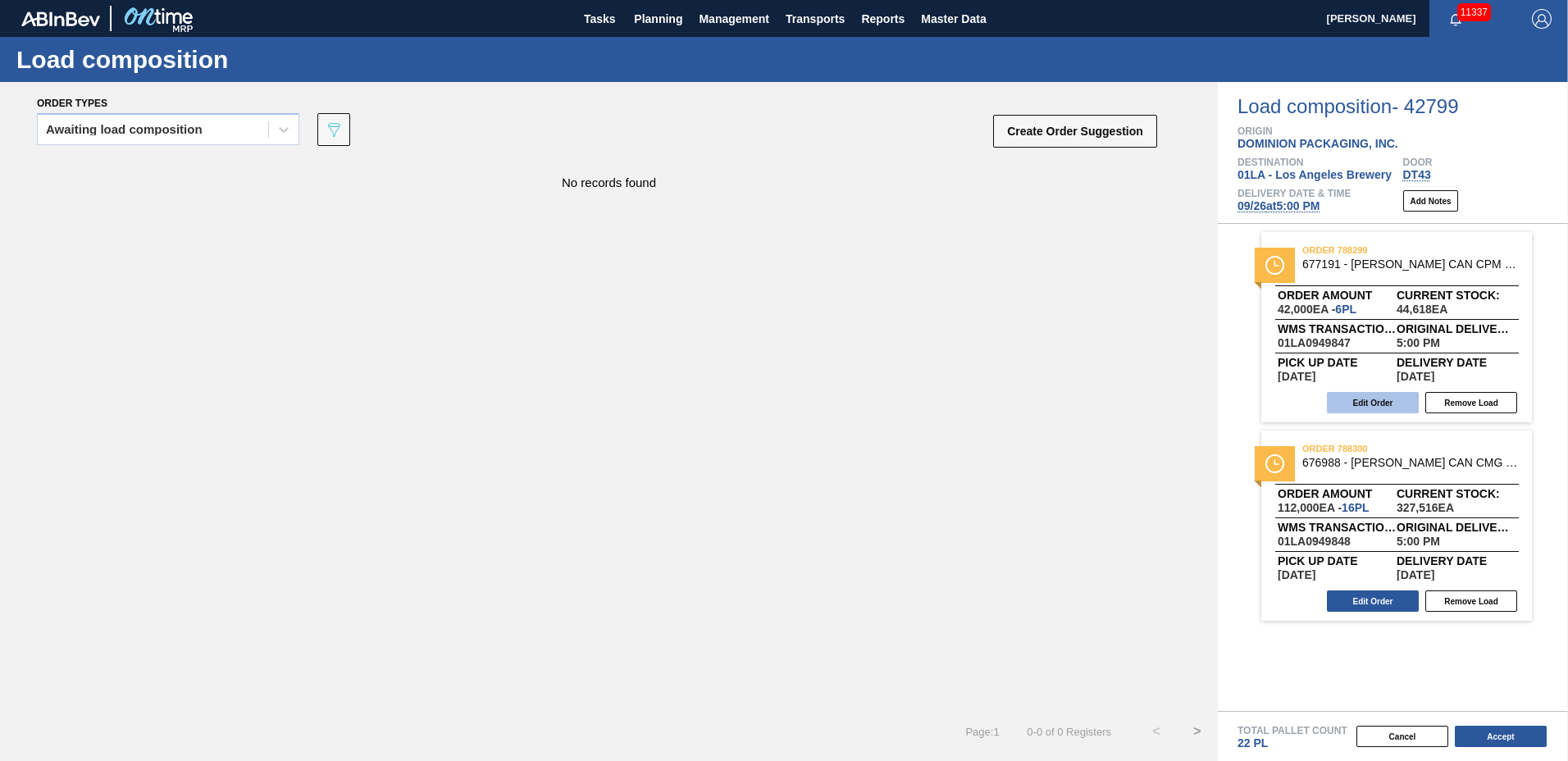
click at [1382, 405] on button "Edit Order" at bounding box center [1372, 403] width 92 height 22
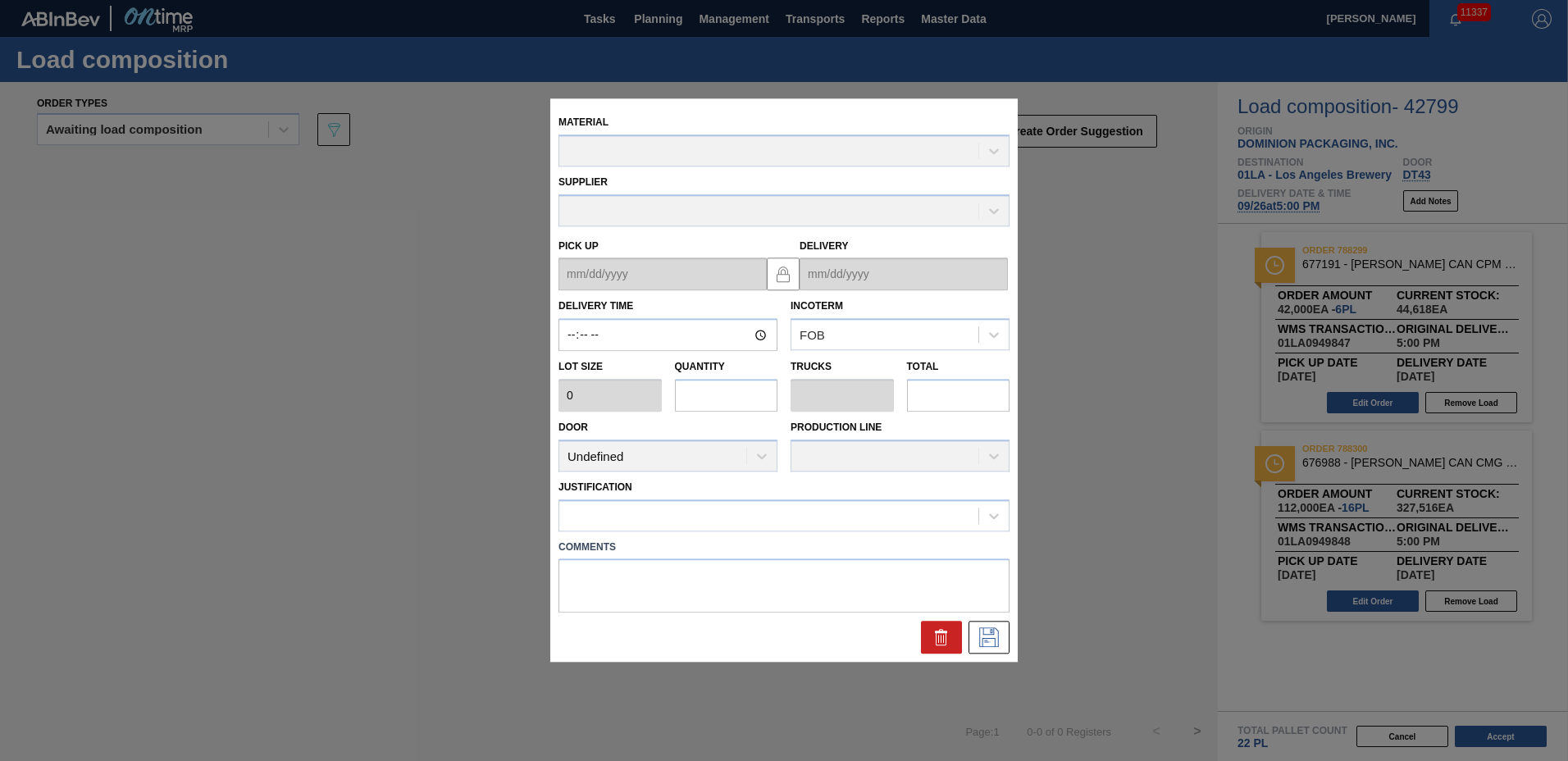
type input "17:00:00"
type input "7,000"
type input "6"
type input "0.231"
type input "42,000"
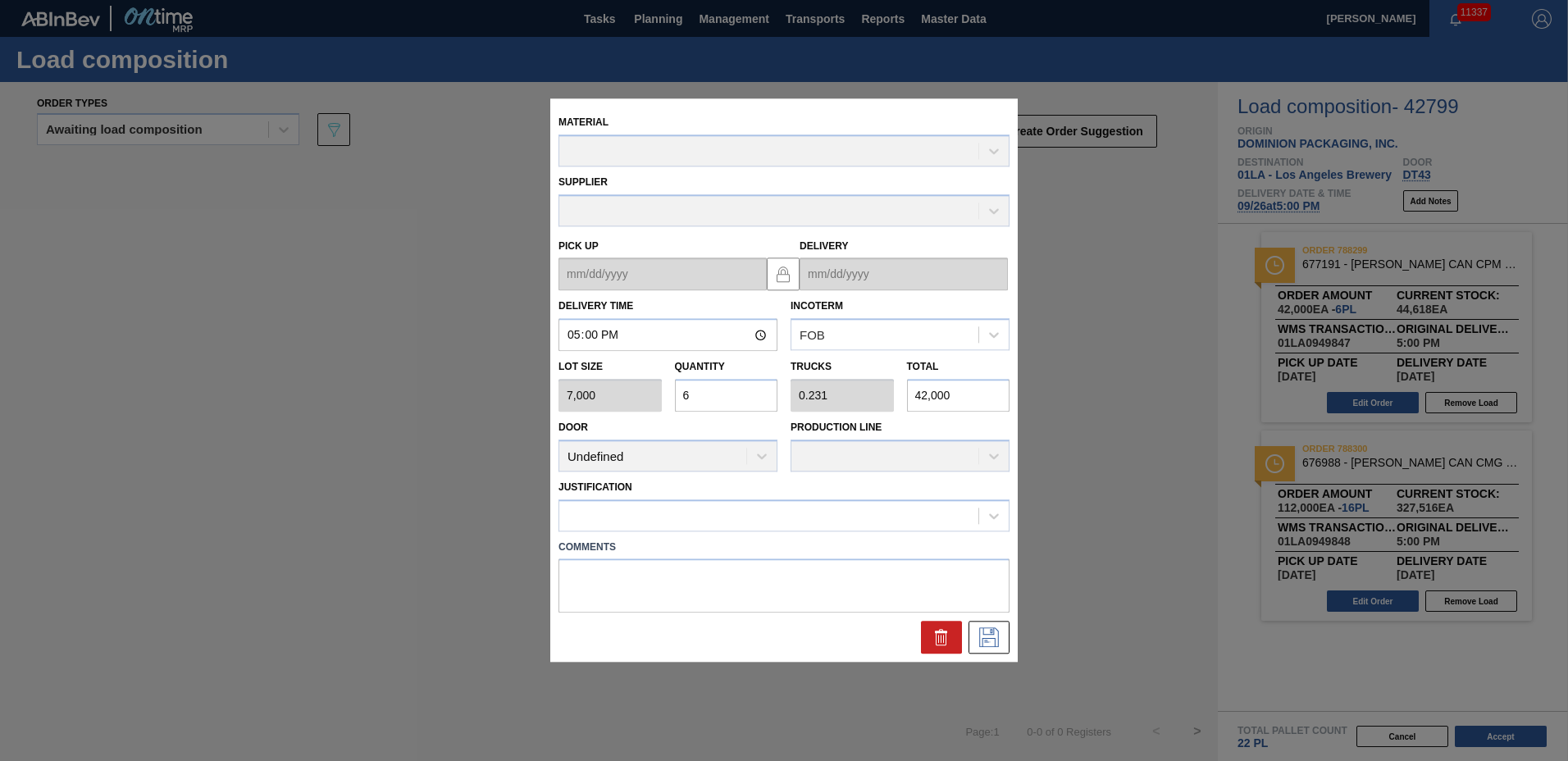
type up "[DATE]"
type input "[DATE]"
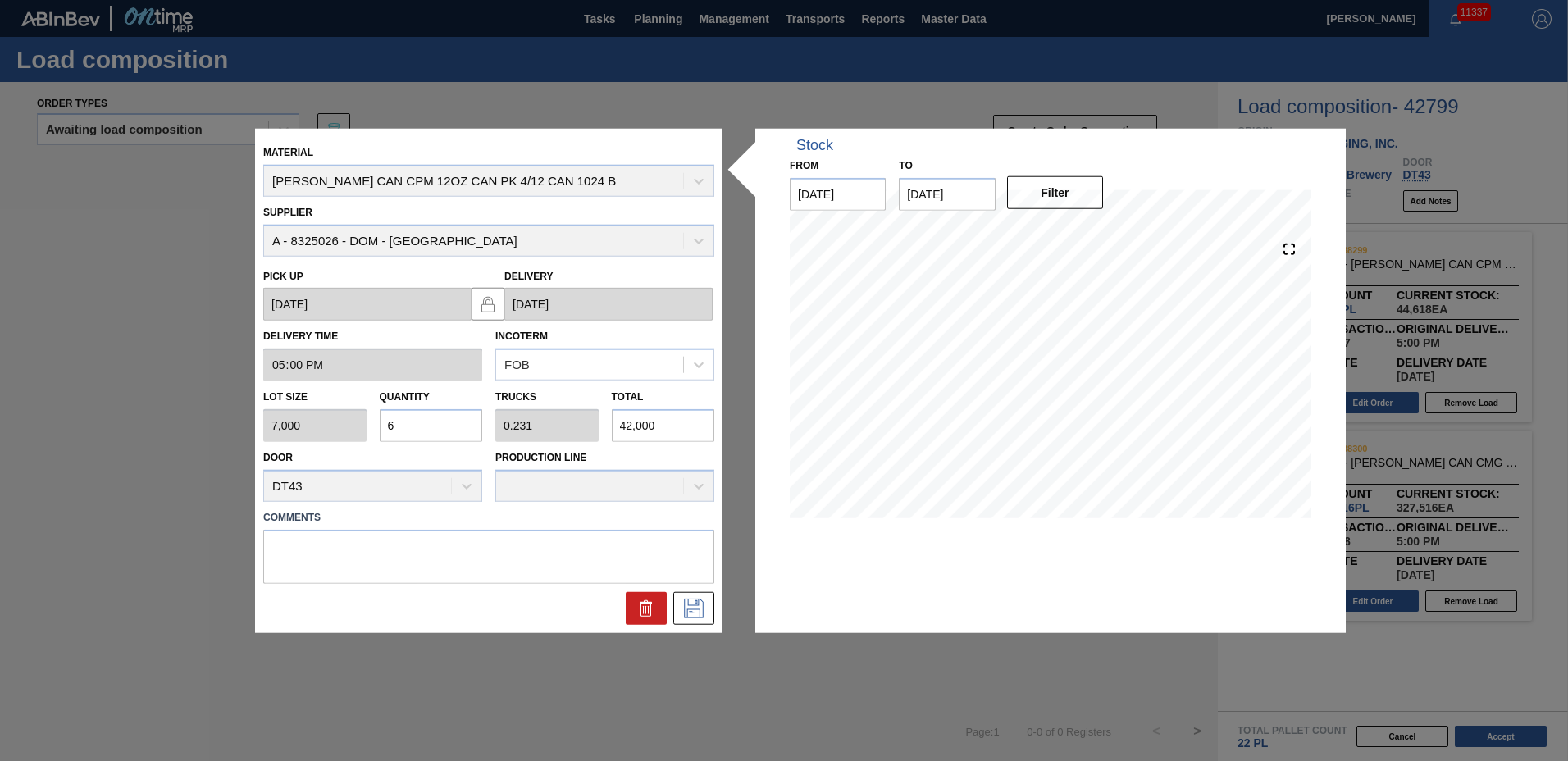
click at [417, 434] on input "6" at bounding box center [431, 426] width 103 height 33
type input "0"
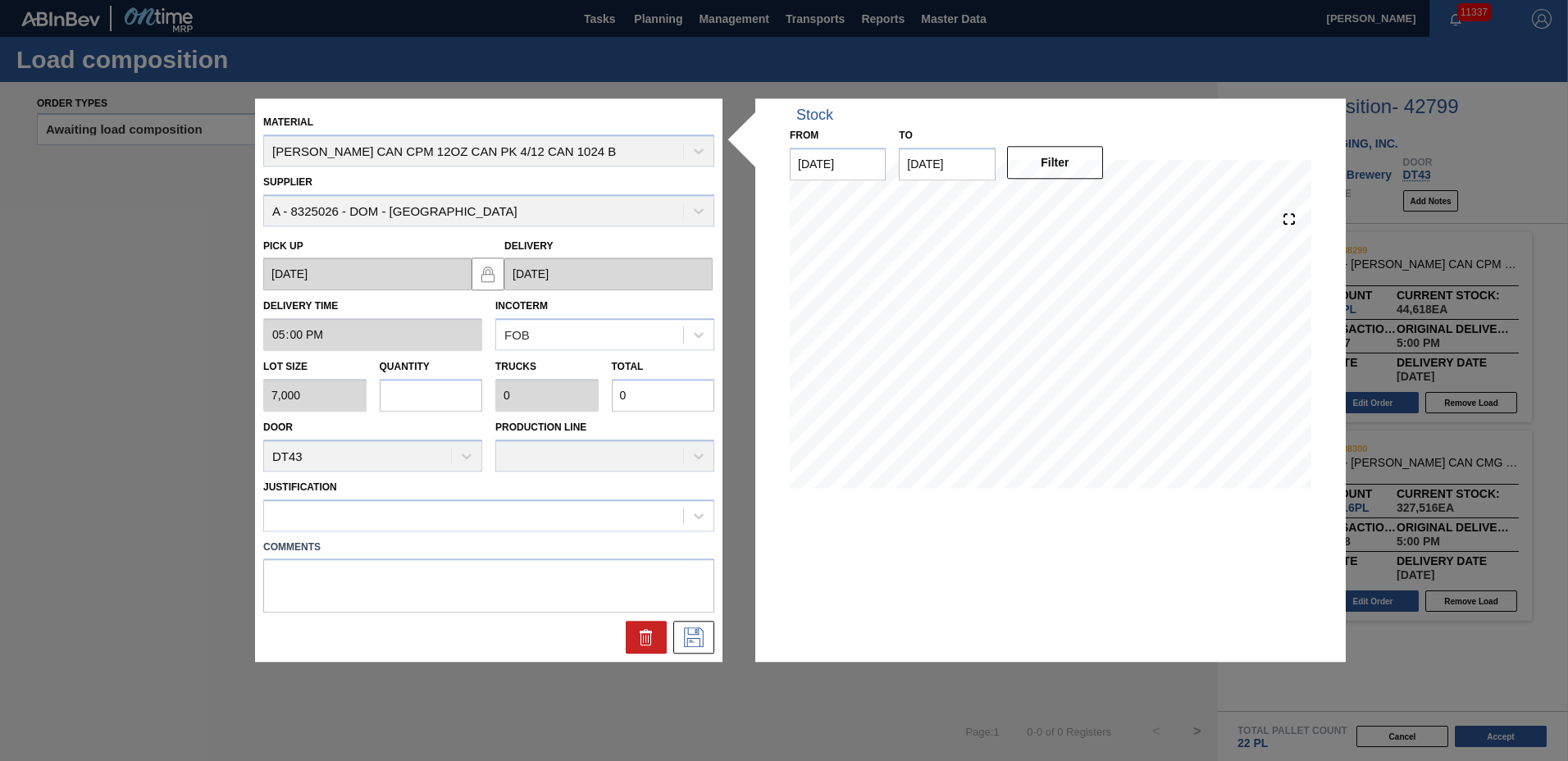
type input "1"
type input "0.038"
type input "7,000"
type input "10"
type input "0.385"
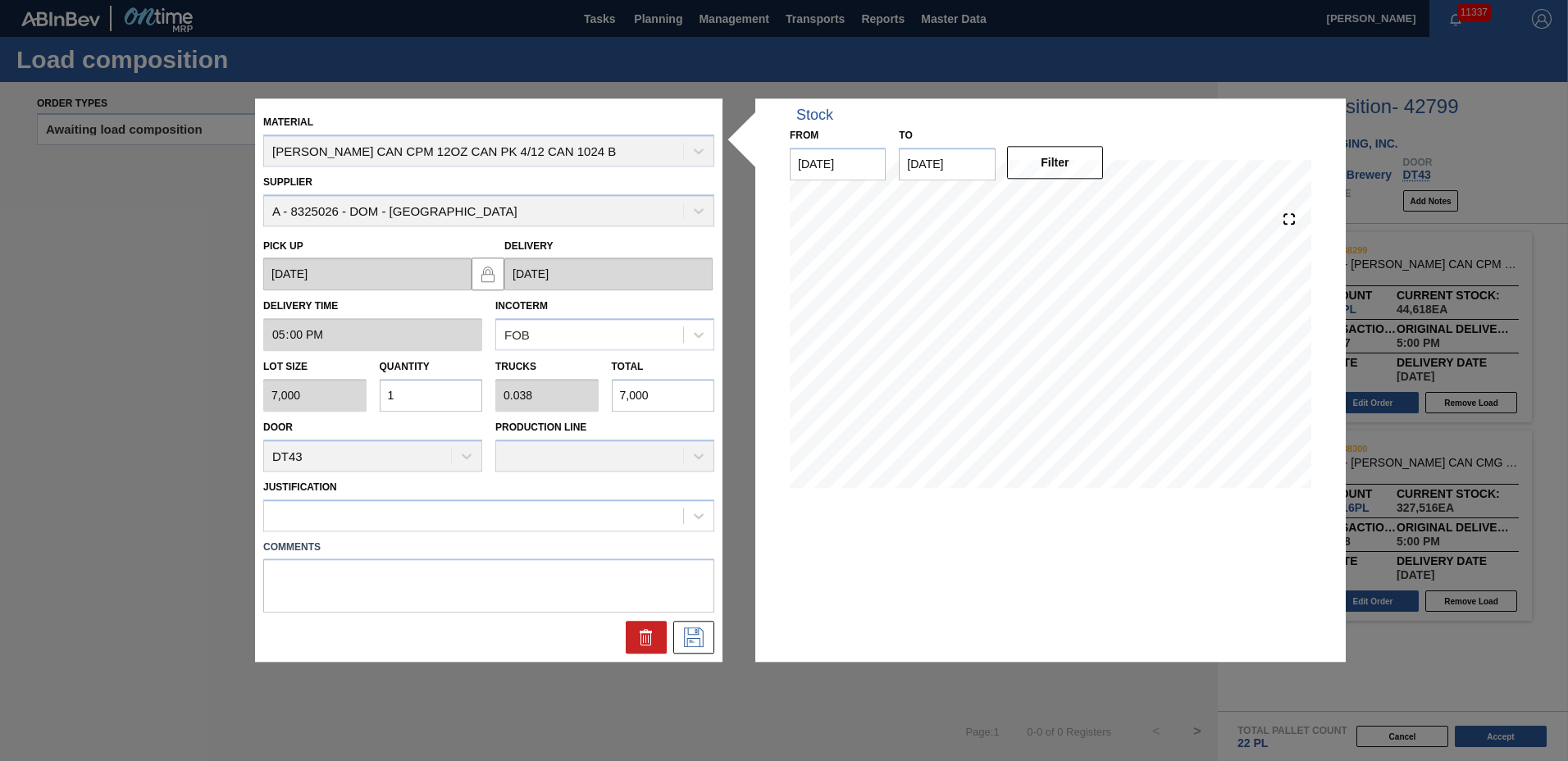
type input "70,000"
type input "10"
click at [415, 507] on div at bounding box center [474, 516] width 419 height 24
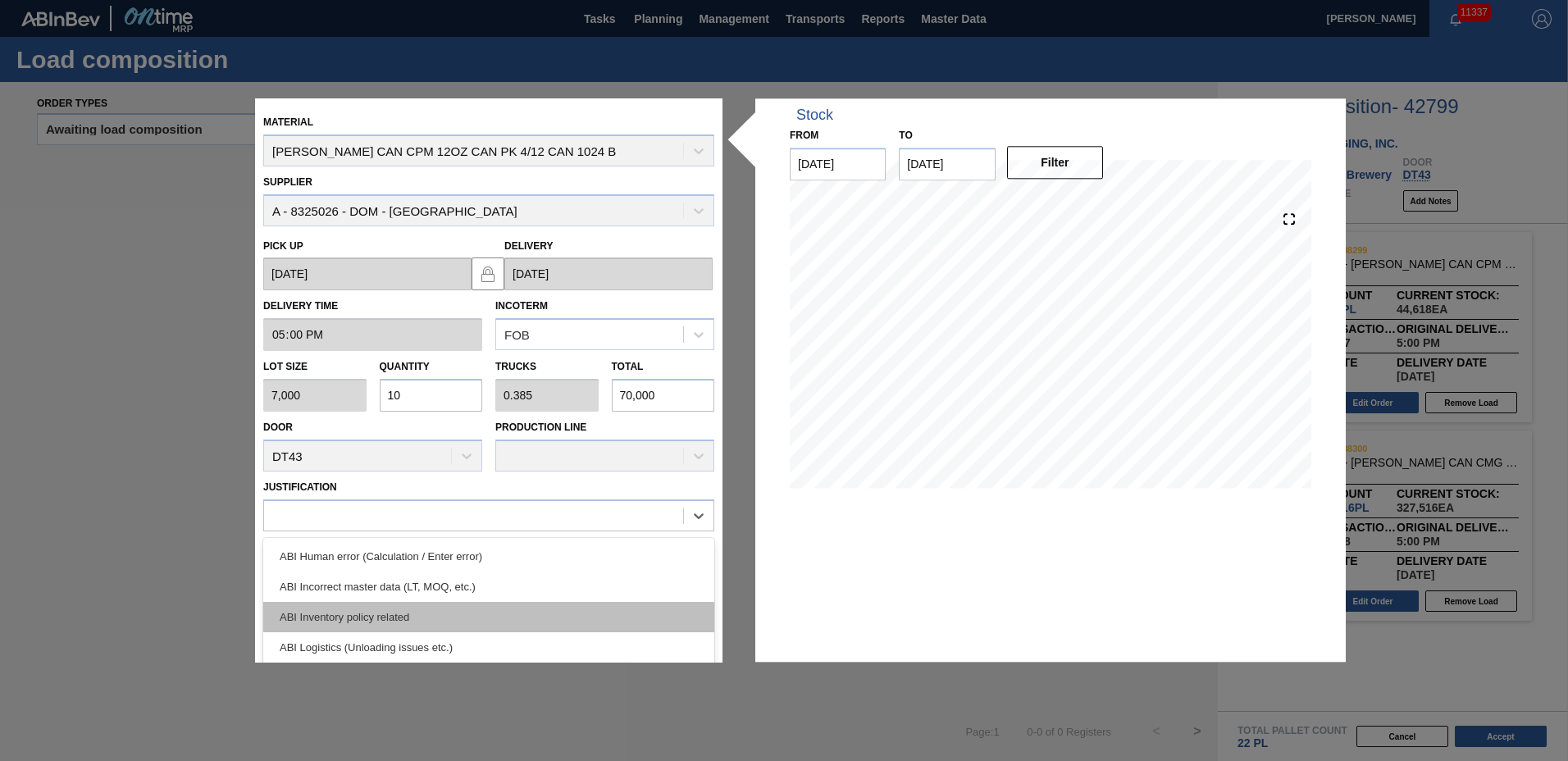
click at [408, 607] on div "ABI Inventory policy related" at bounding box center [489, 617] width 451 height 31
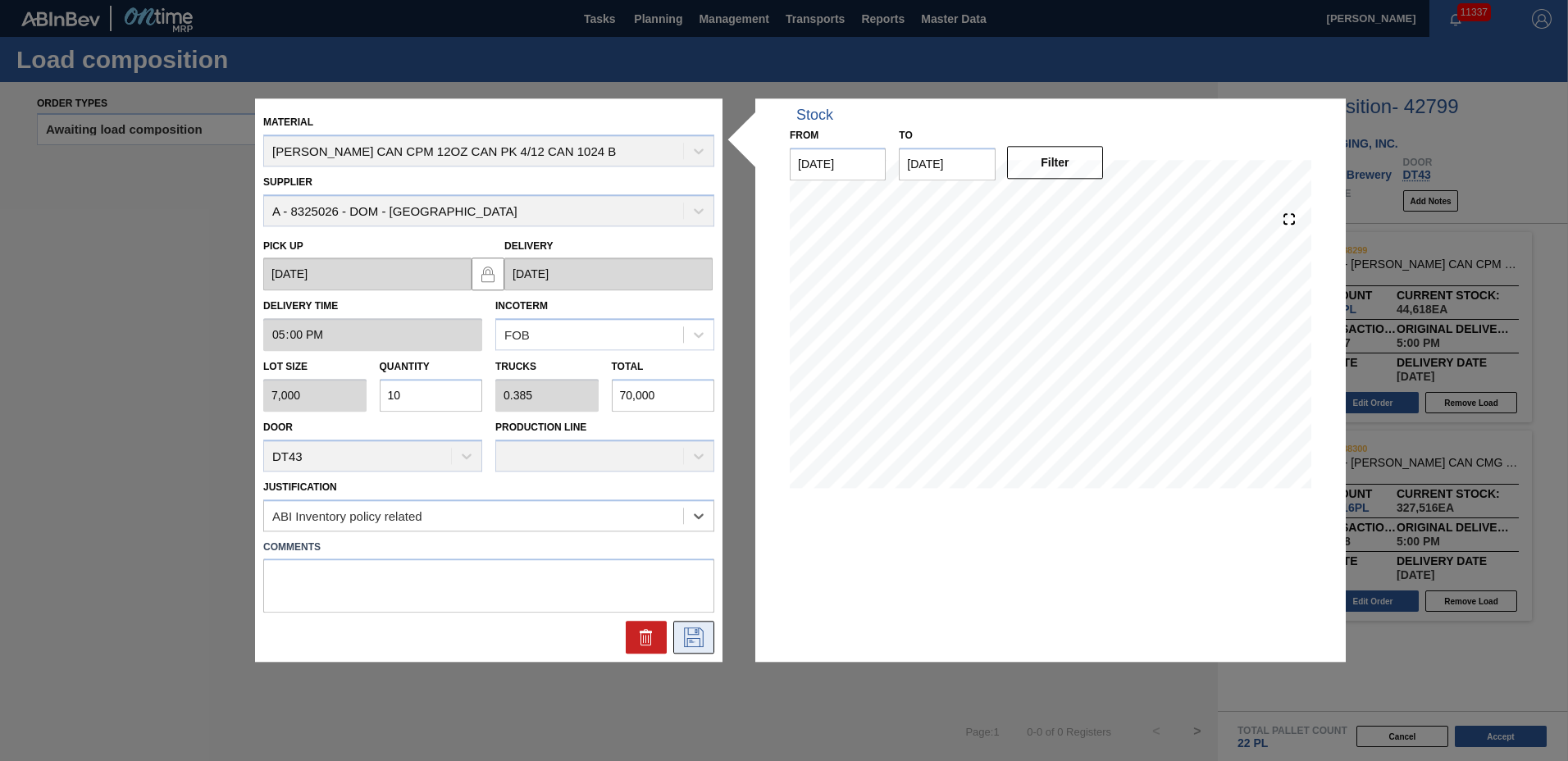
click at [702, 638] on icon at bounding box center [693, 638] width 27 height 20
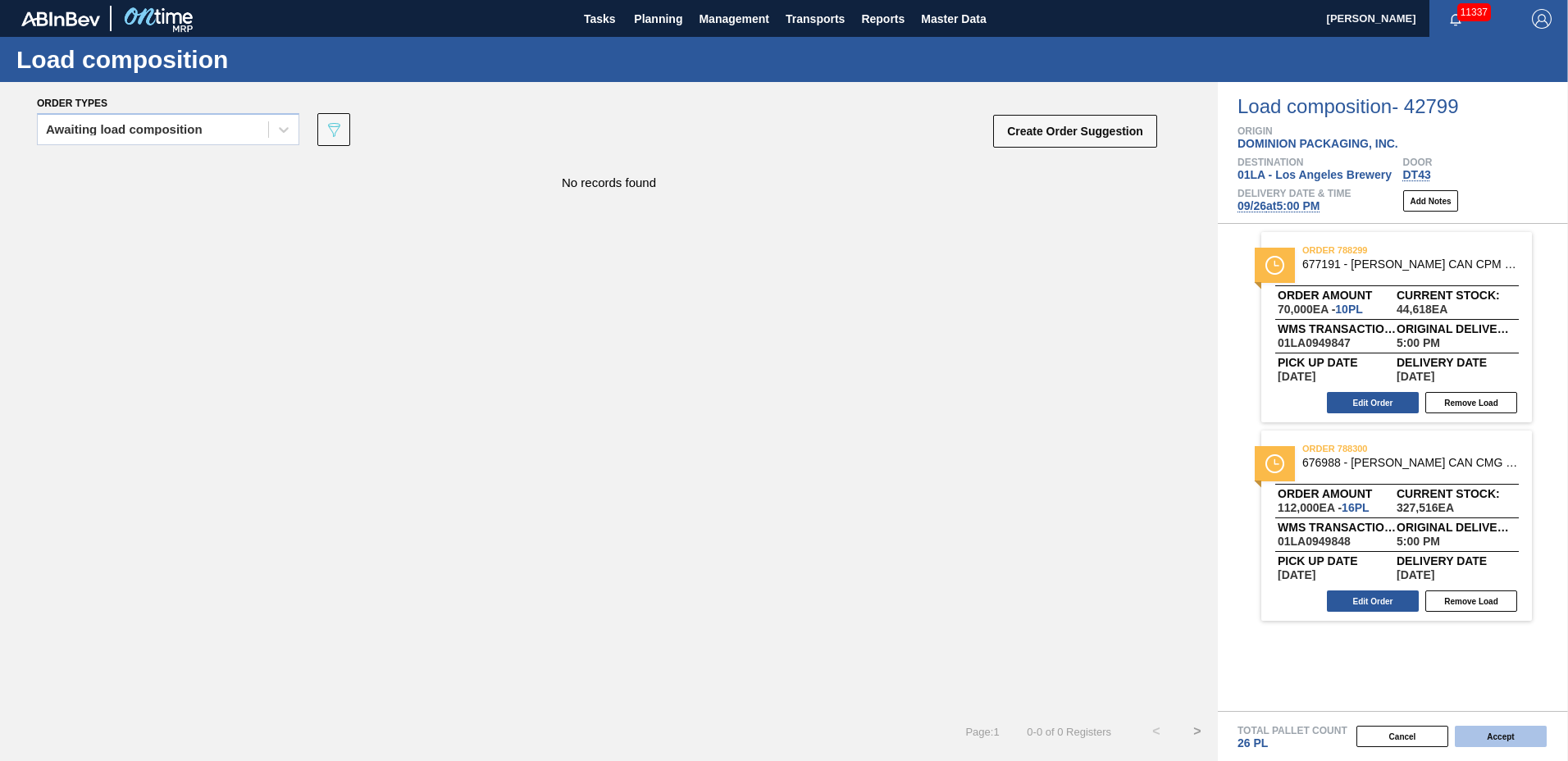
click at [1477, 736] on button "Accept" at bounding box center [1500, 737] width 92 height 22
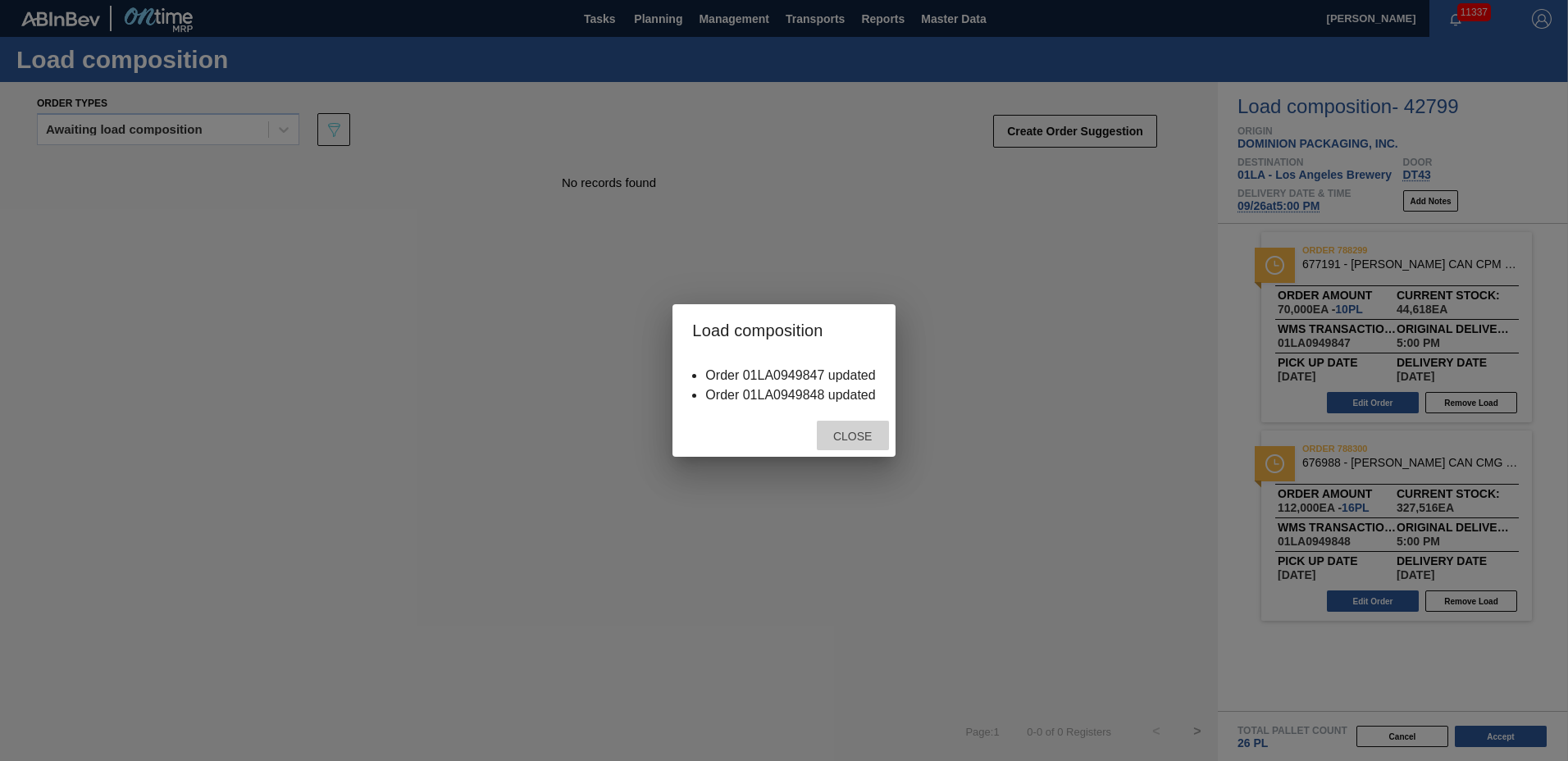
drag, startPoint x: 823, startPoint y: 429, endPoint x: 832, endPoint y: 434, distance: 10.3
click at [832, 434] on span "Close" at bounding box center [852, 435] width 64 height 13
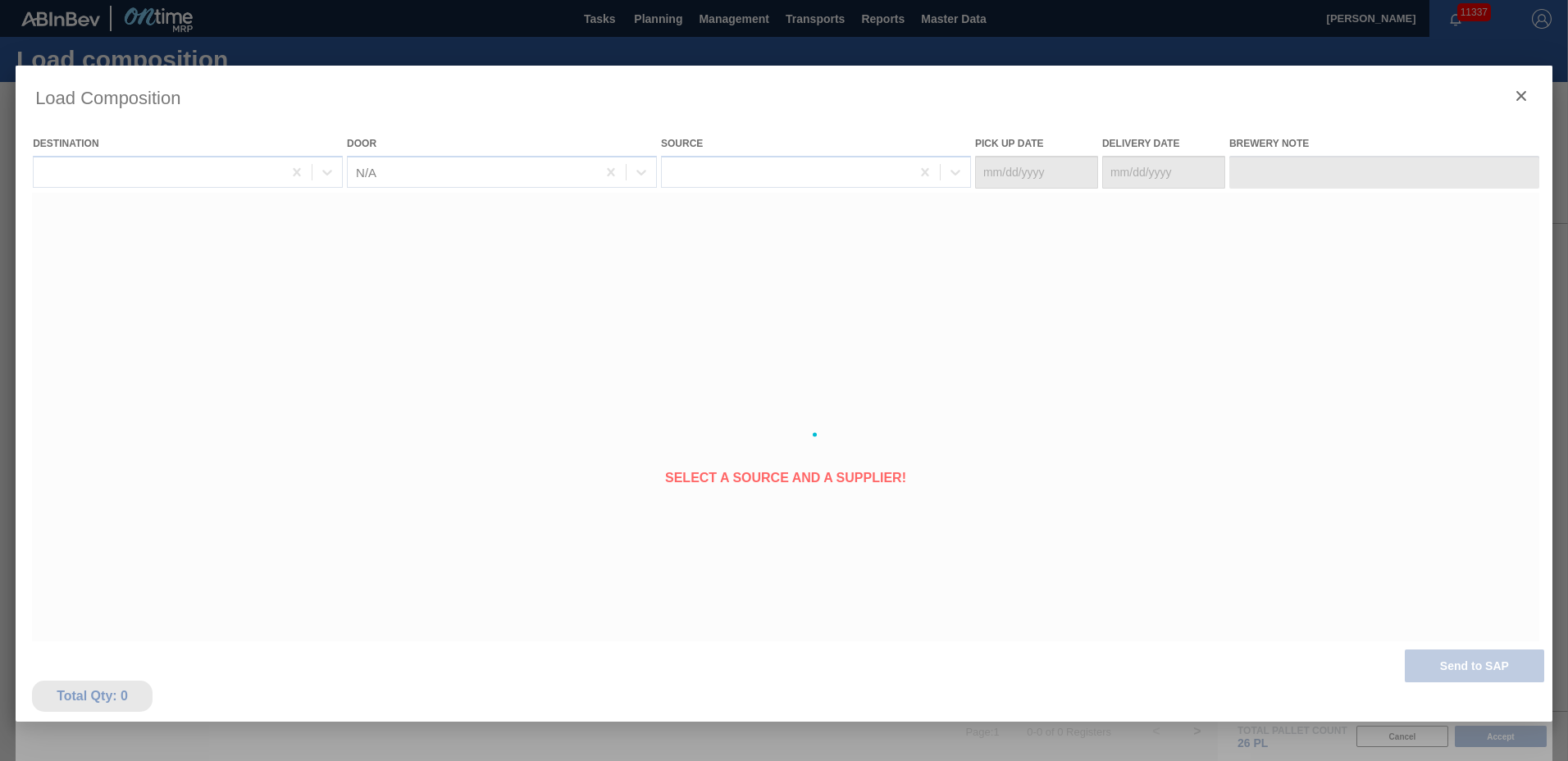
type Date "[DATE]"
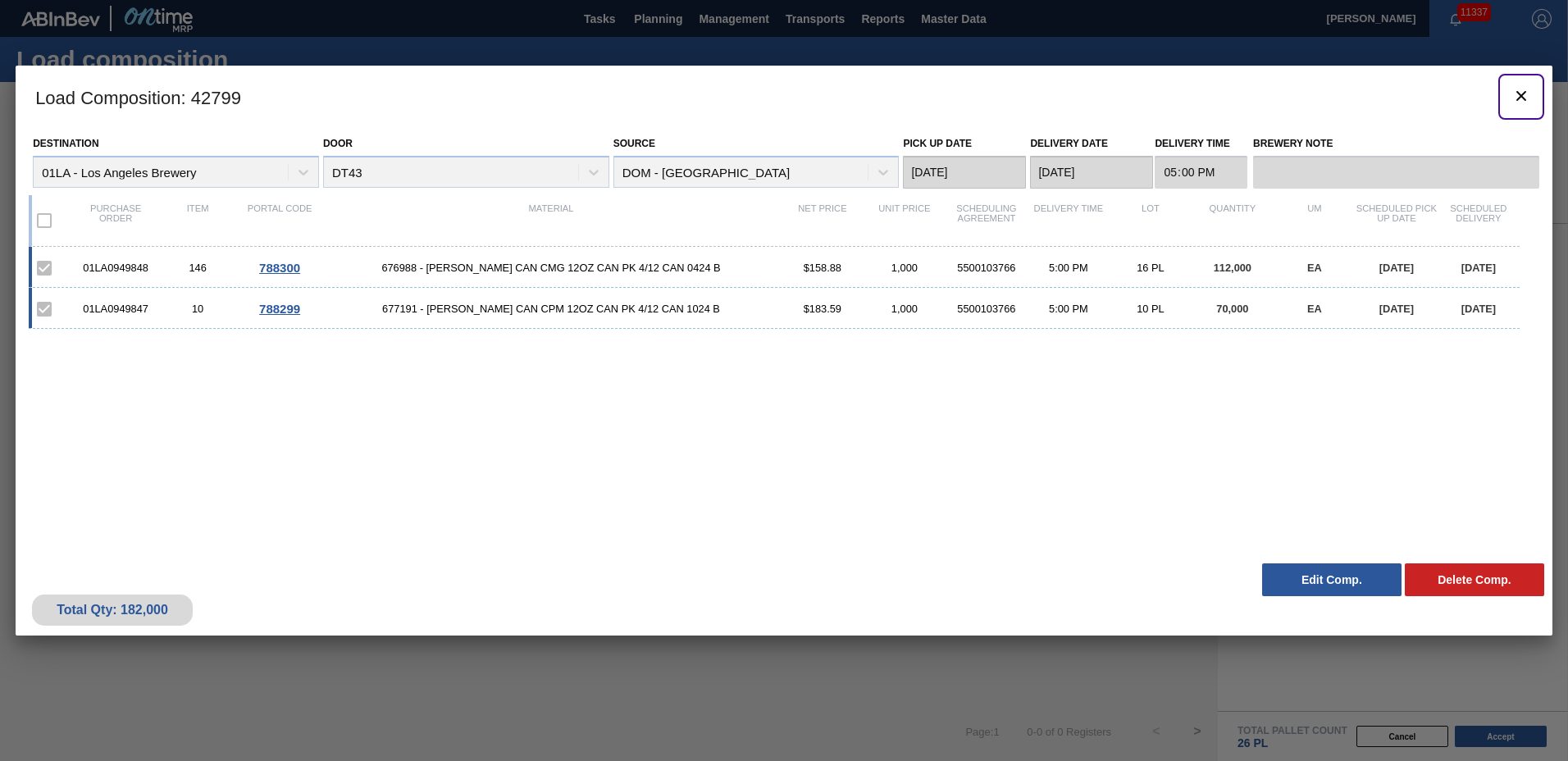
click at [1518, 93] on icon "botão de ícone" at bounding box center [1522, 96] width 10 height 10
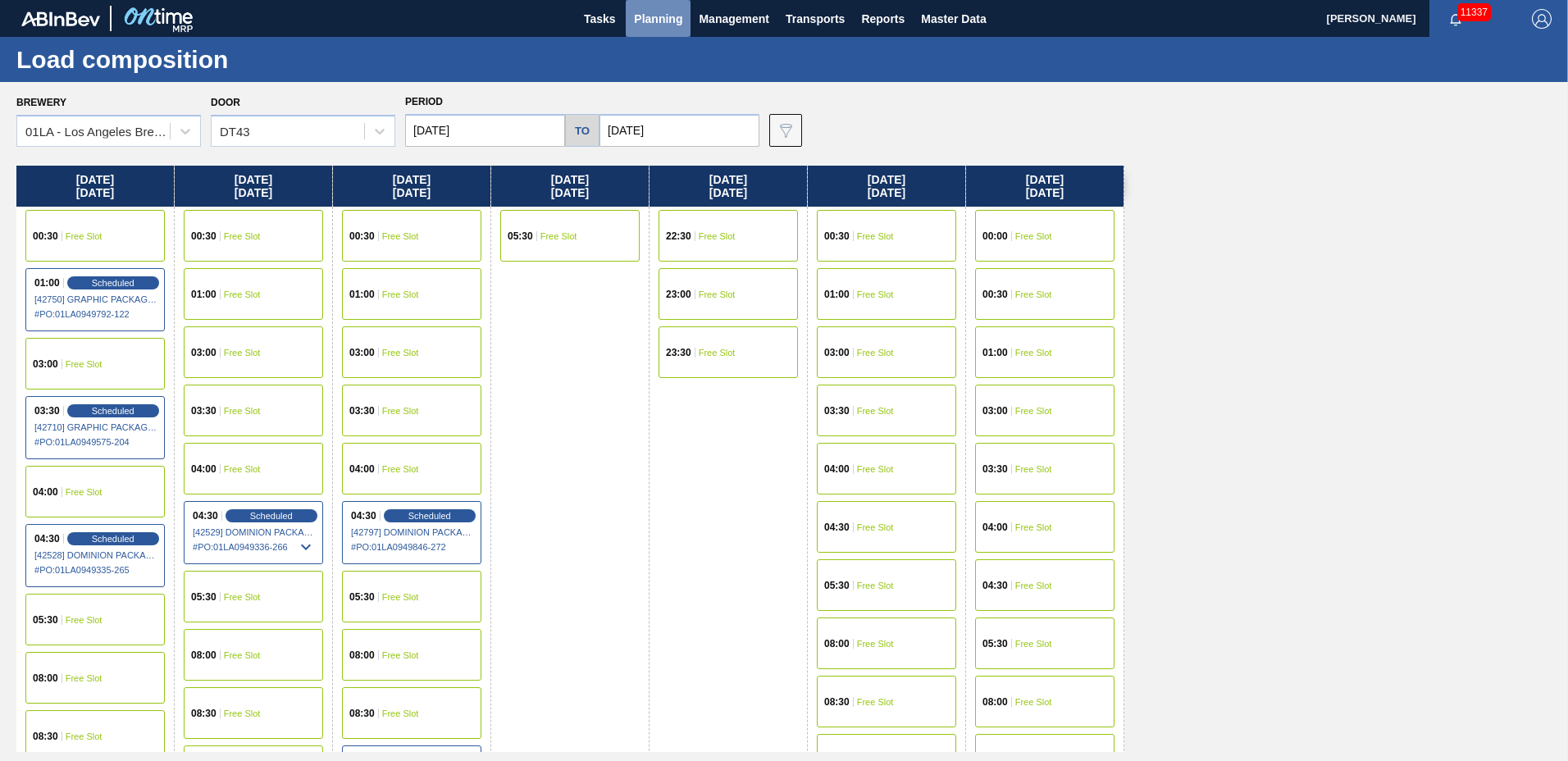
click at [659, 22] on span "Planning" at bounding box center [658, 19] width 48 height 20
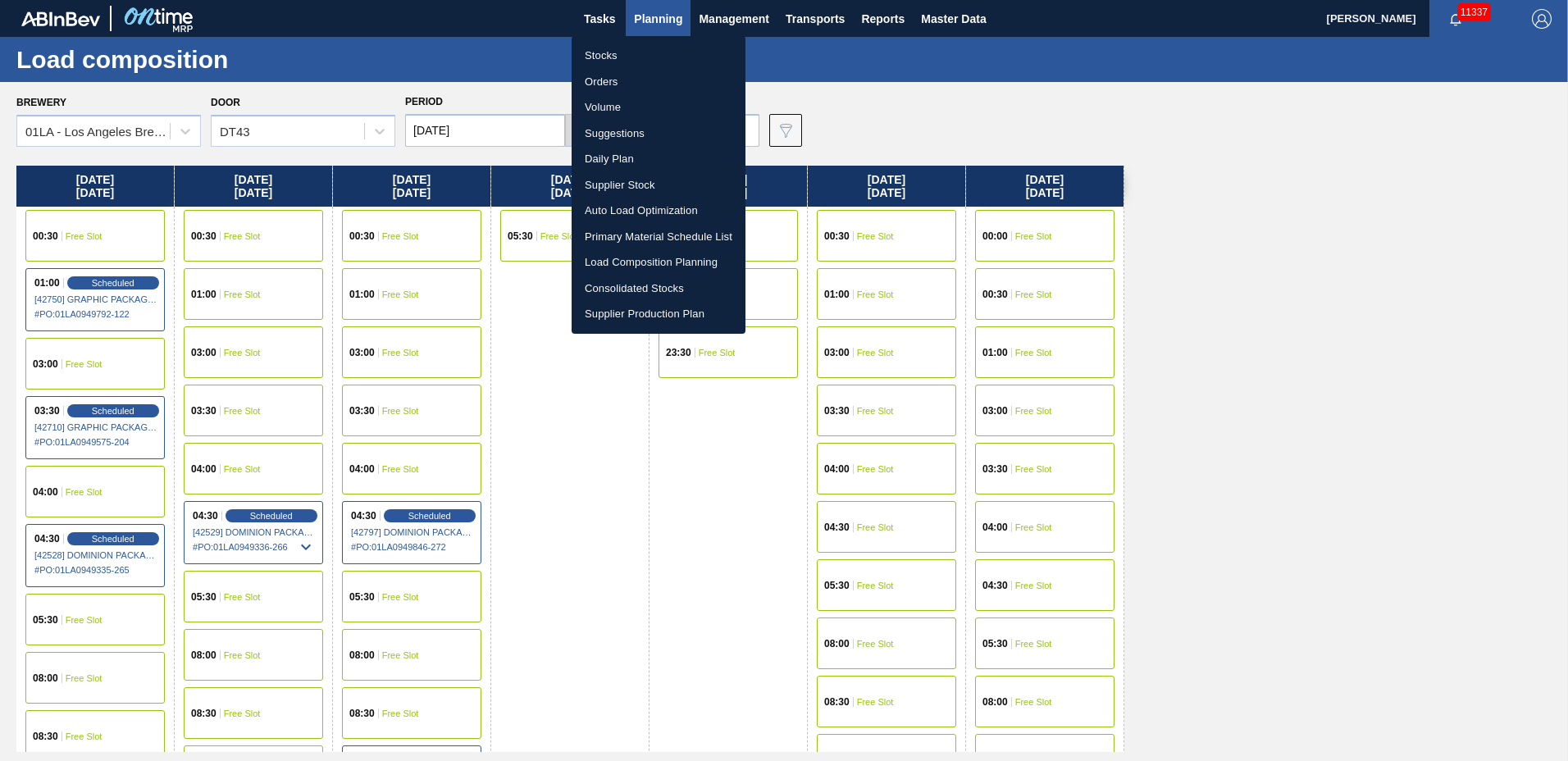
click at [622, 137] on li "Suggestions" at bounding box center [659, 134] width 174 height 27
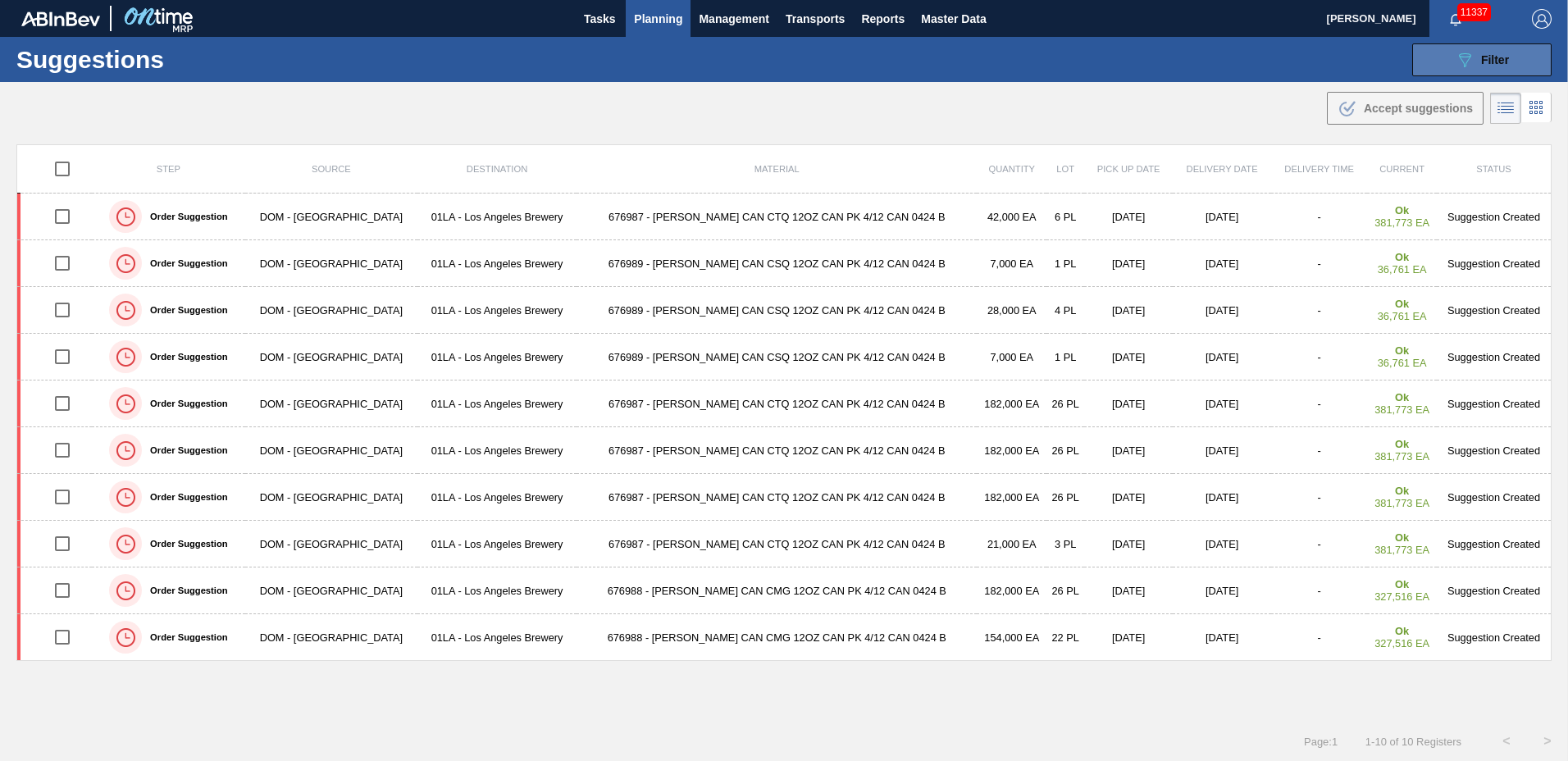
click at [1484, 62] on span "Filter" at bounding box center [1495, 59] width 28 height 13
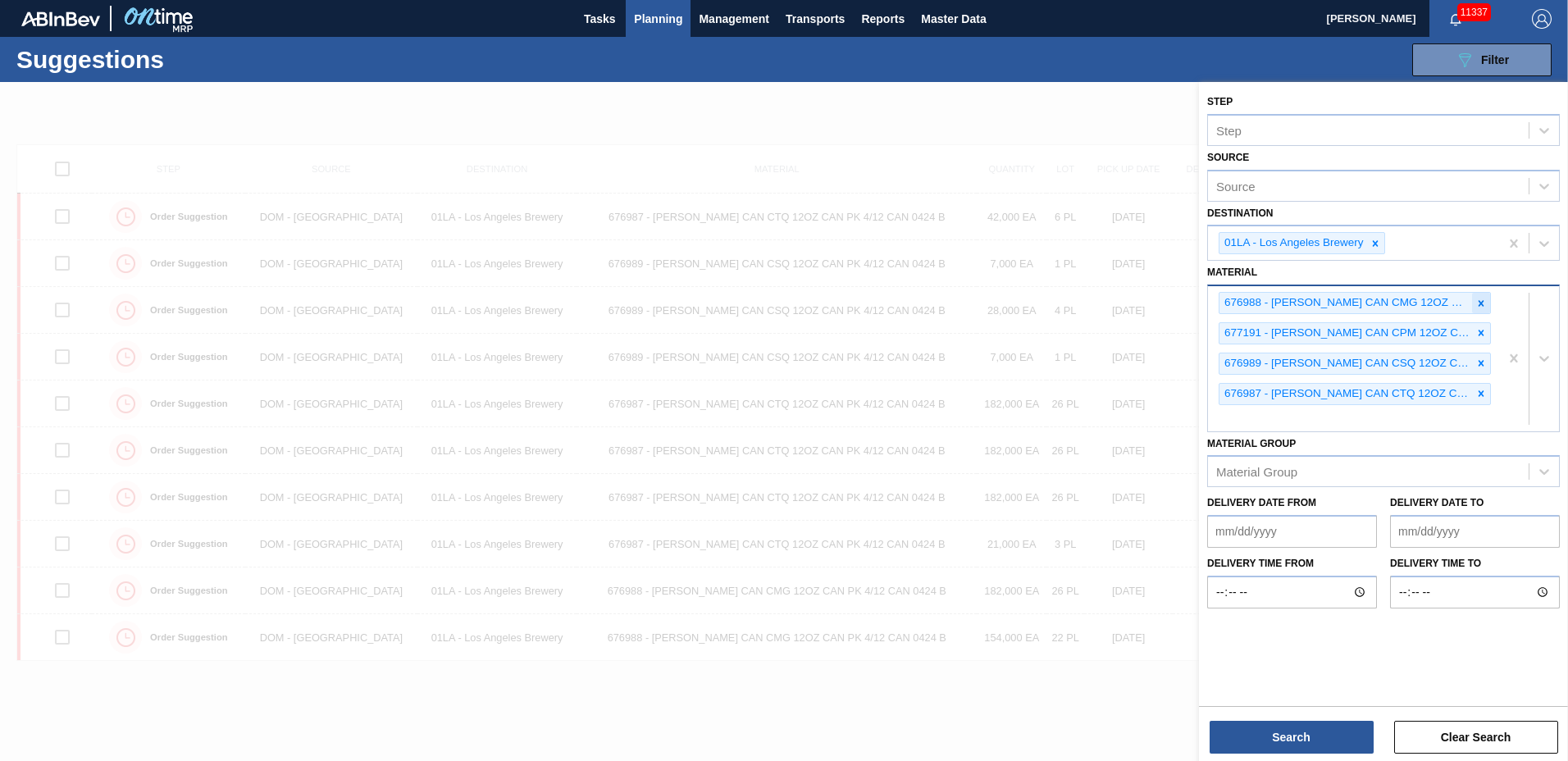
click at [1480, 302] on icon at bounding box center [1482, 303] width 6 height 6
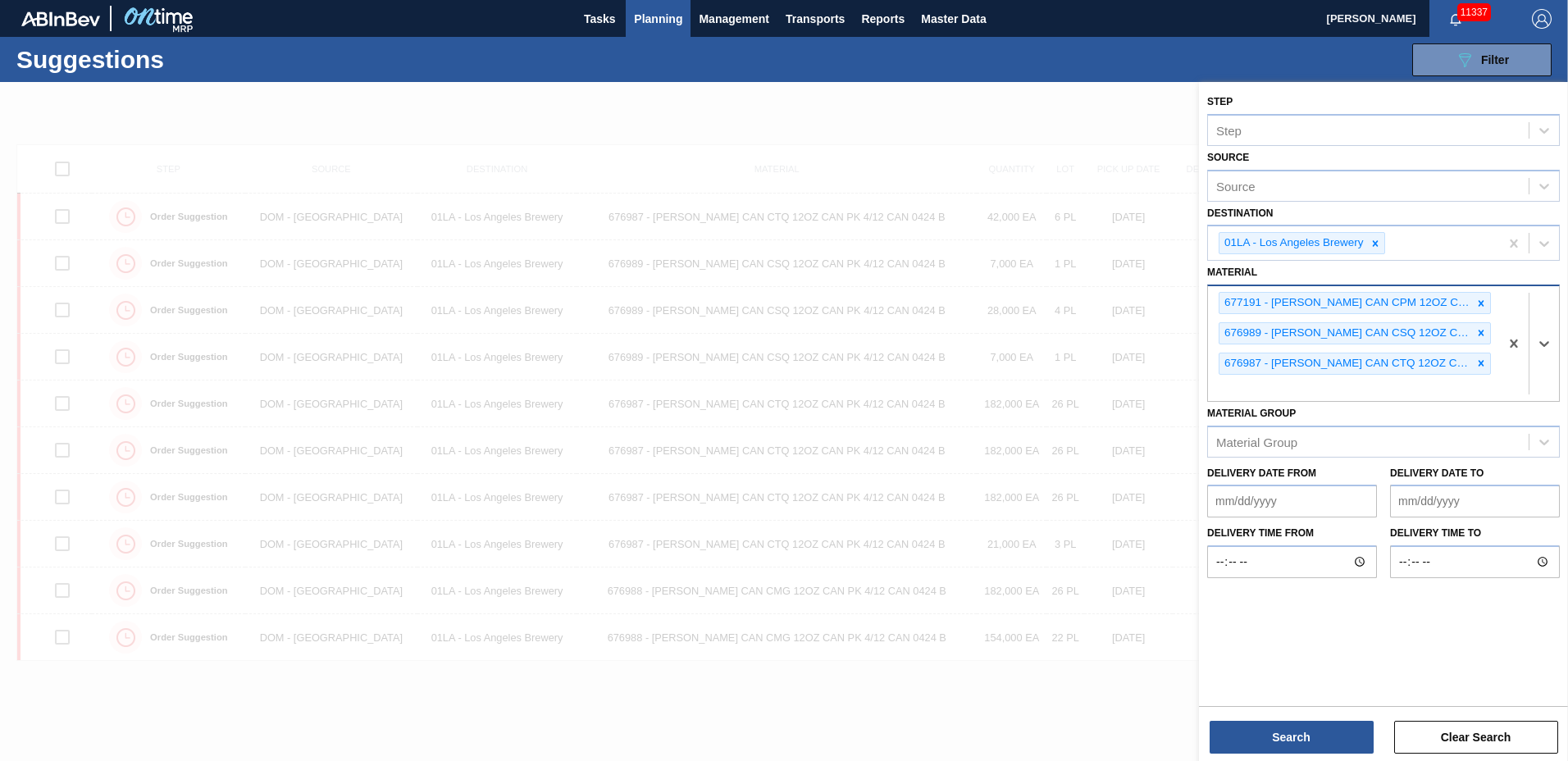
click at [1480, 302] on icon at bounding box center [1482, 303] width 6 height 6
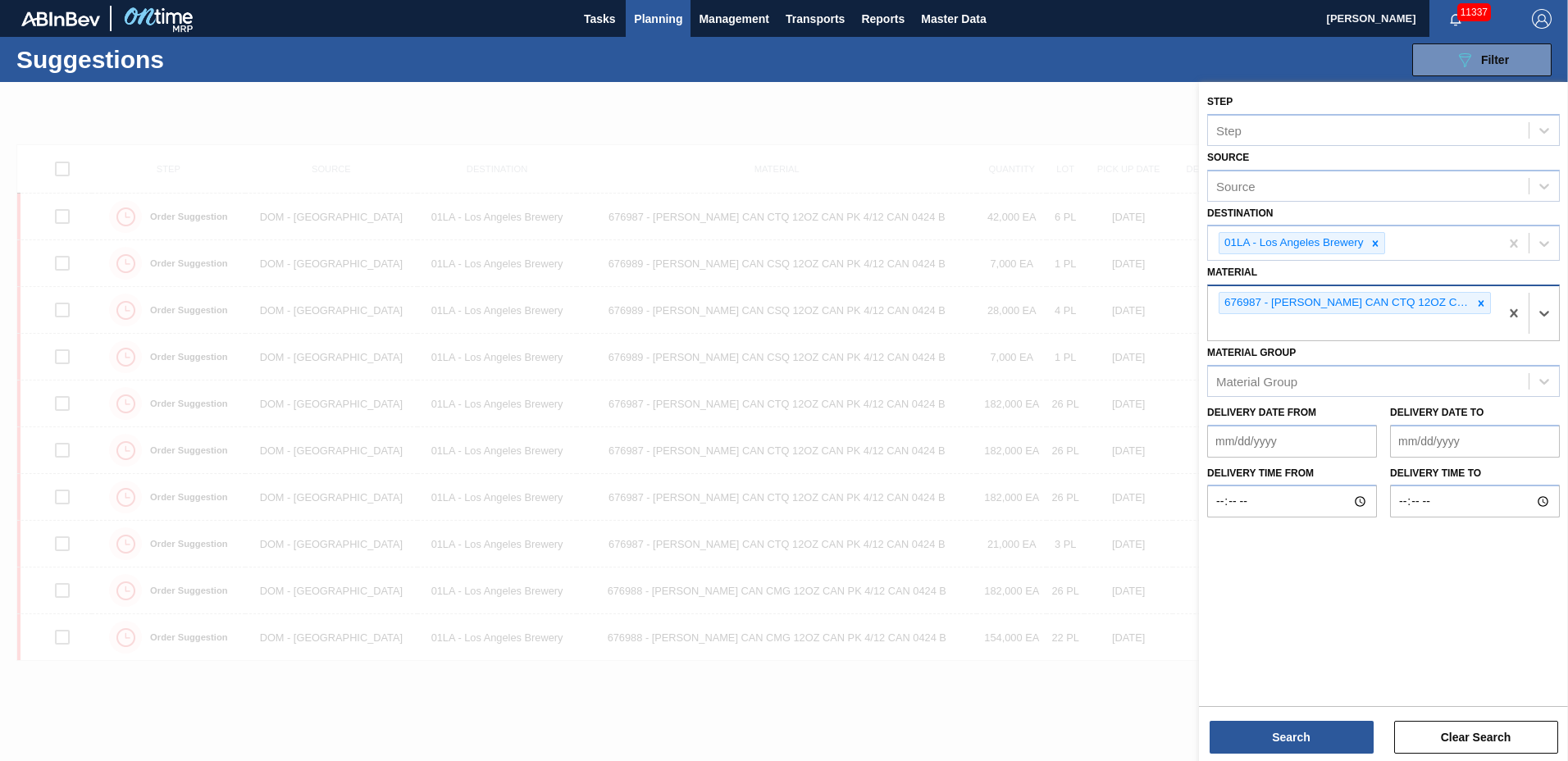
click at [1480, 302] on icon at bounding box center [1482, 303] width 6 height 6
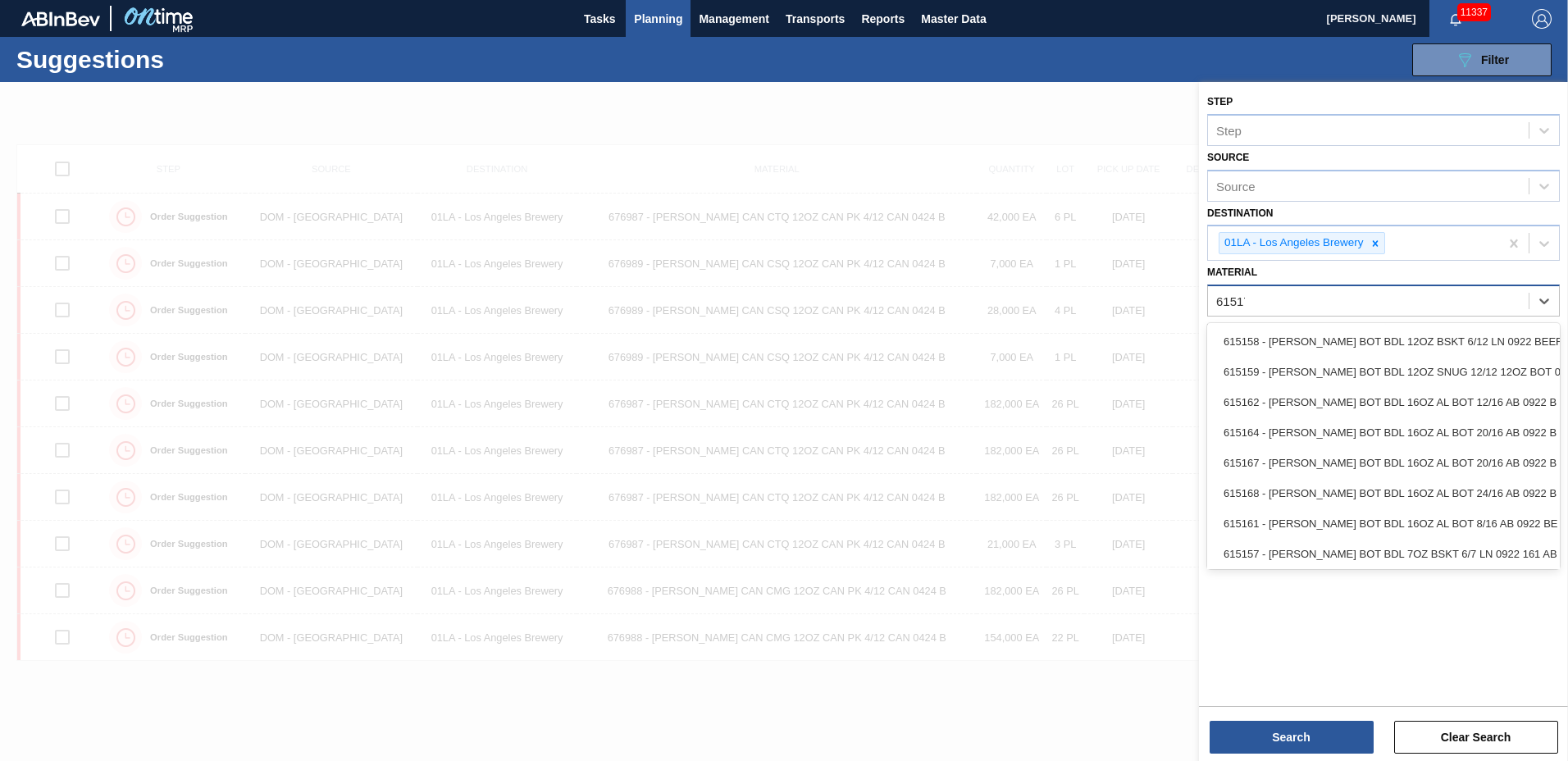
type input "615171"
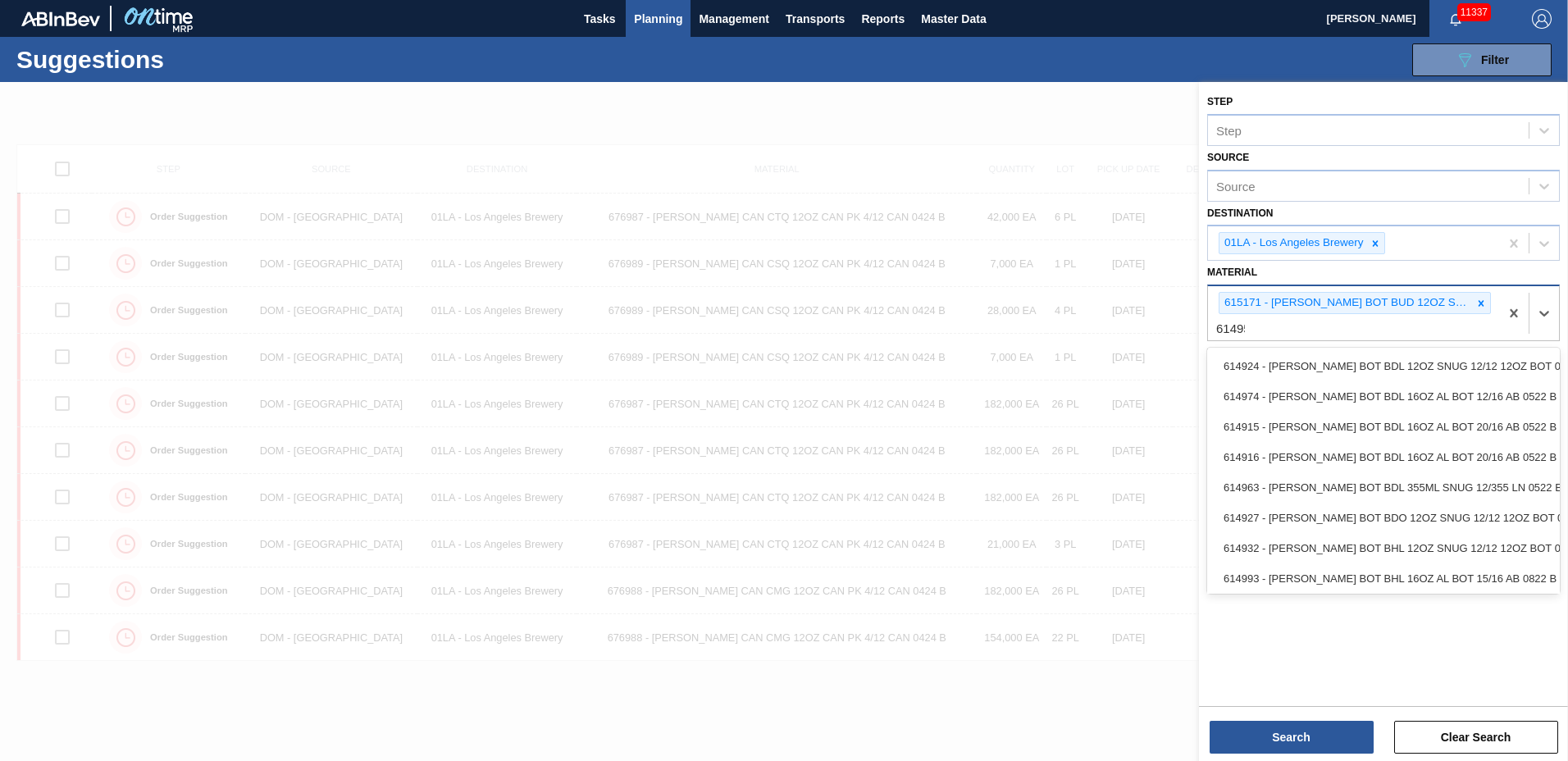
type input "614955"
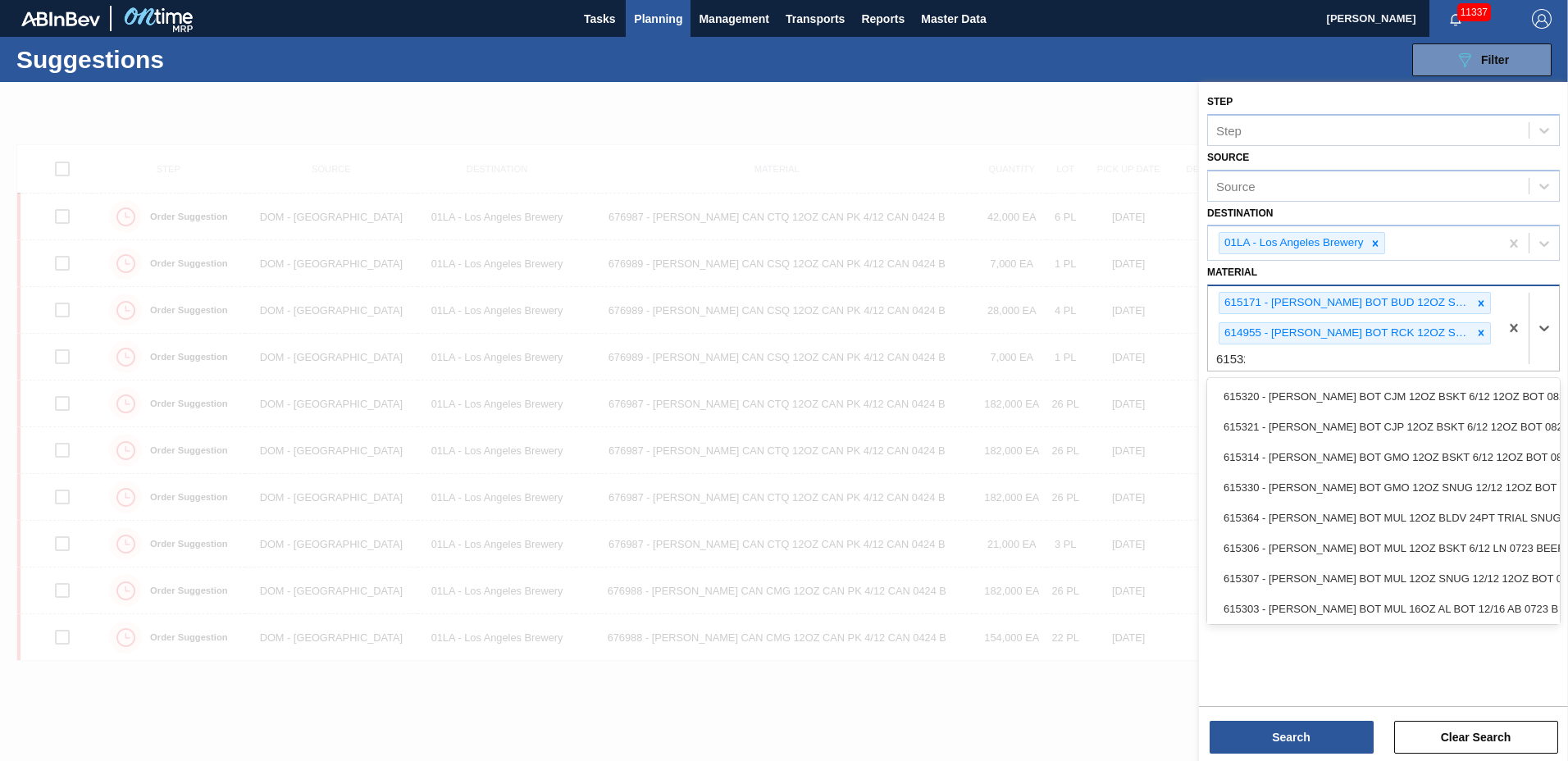
type input "615325"
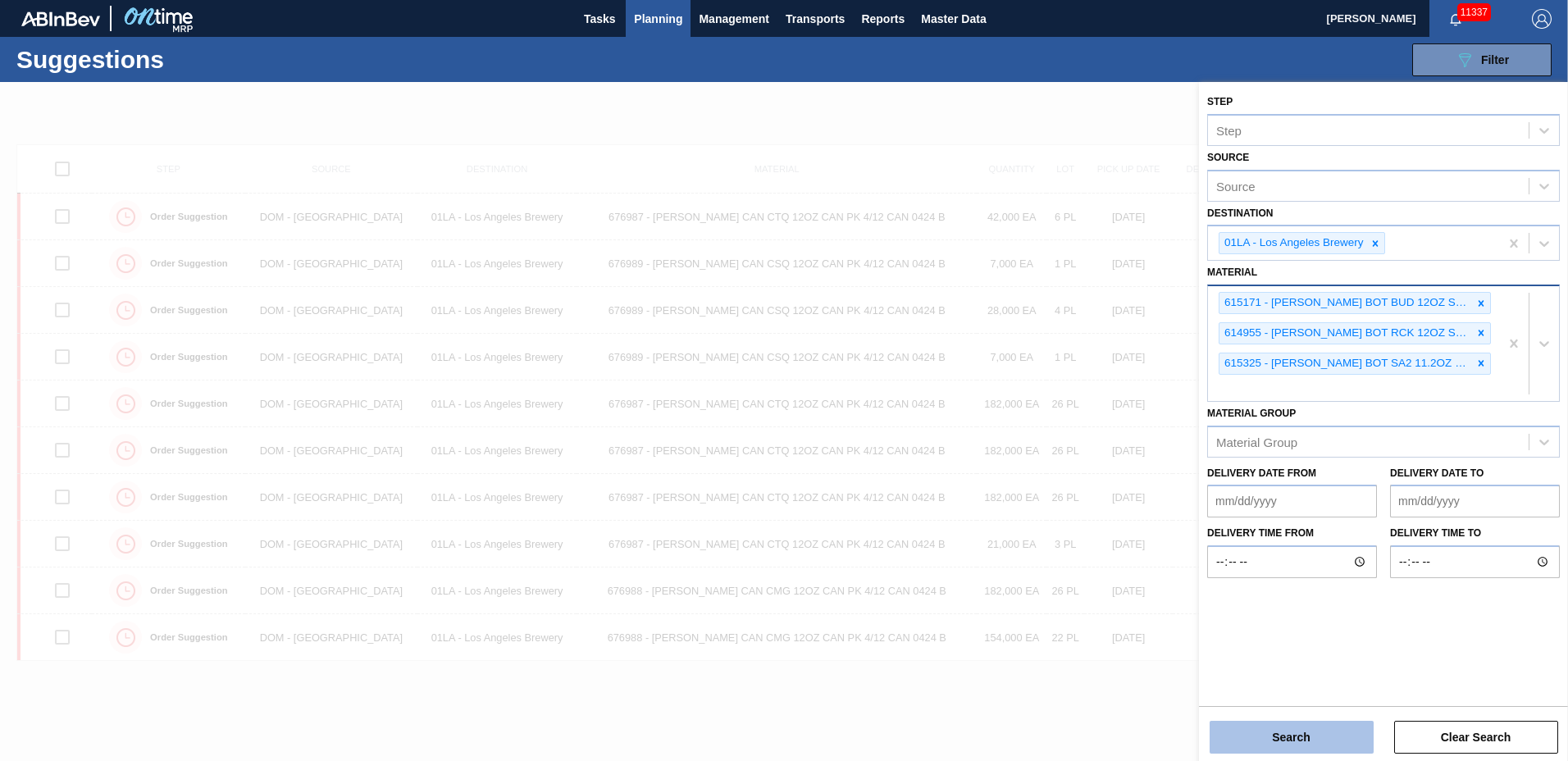
click at [1287, 740] on button "Search" at bounding box center [1292, 737] width 164 height 33
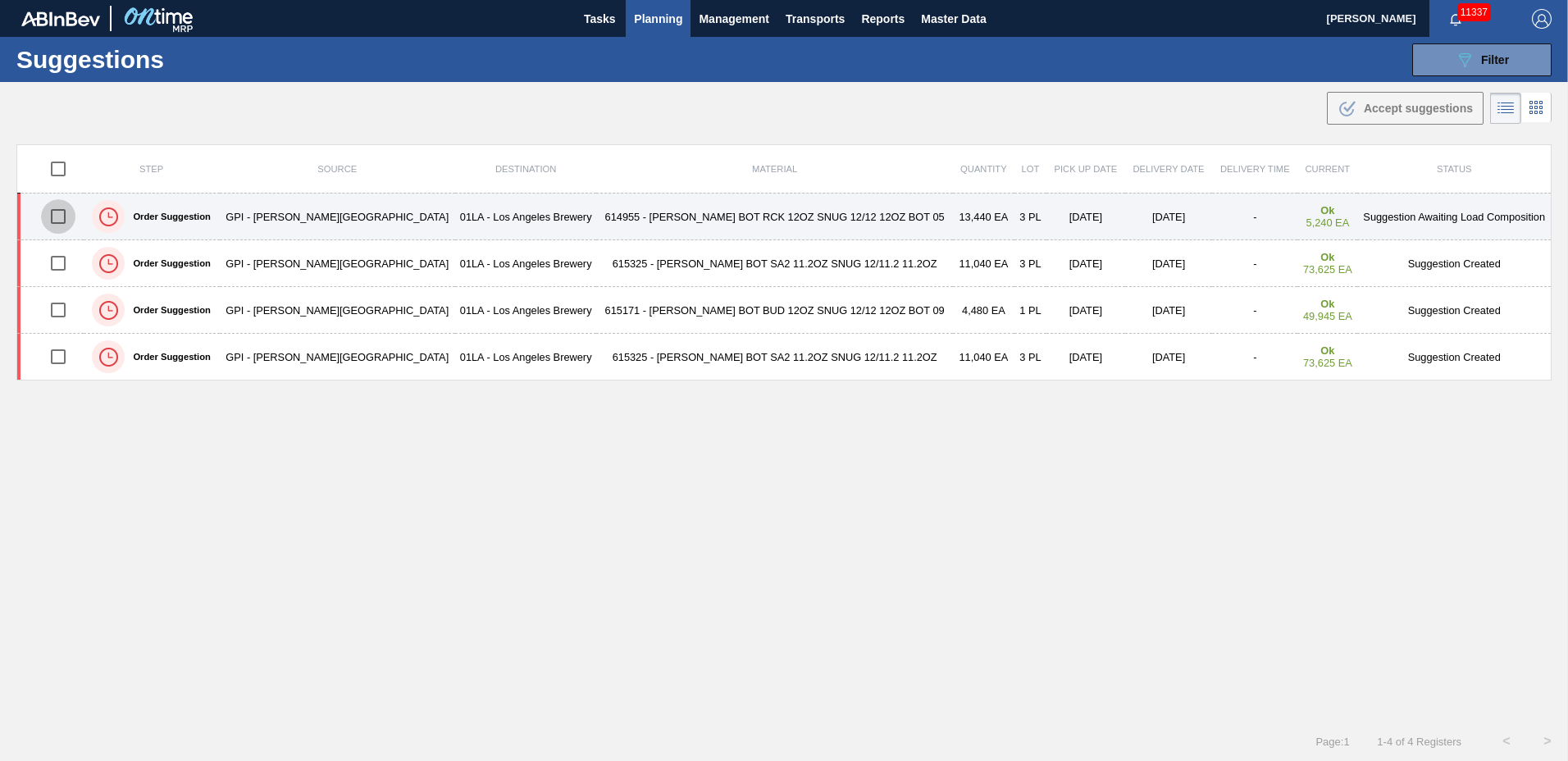
click at [69, 218] on input "checkbox" at bounding box center [57, 216] width 35 height 35
checkbox input "true"
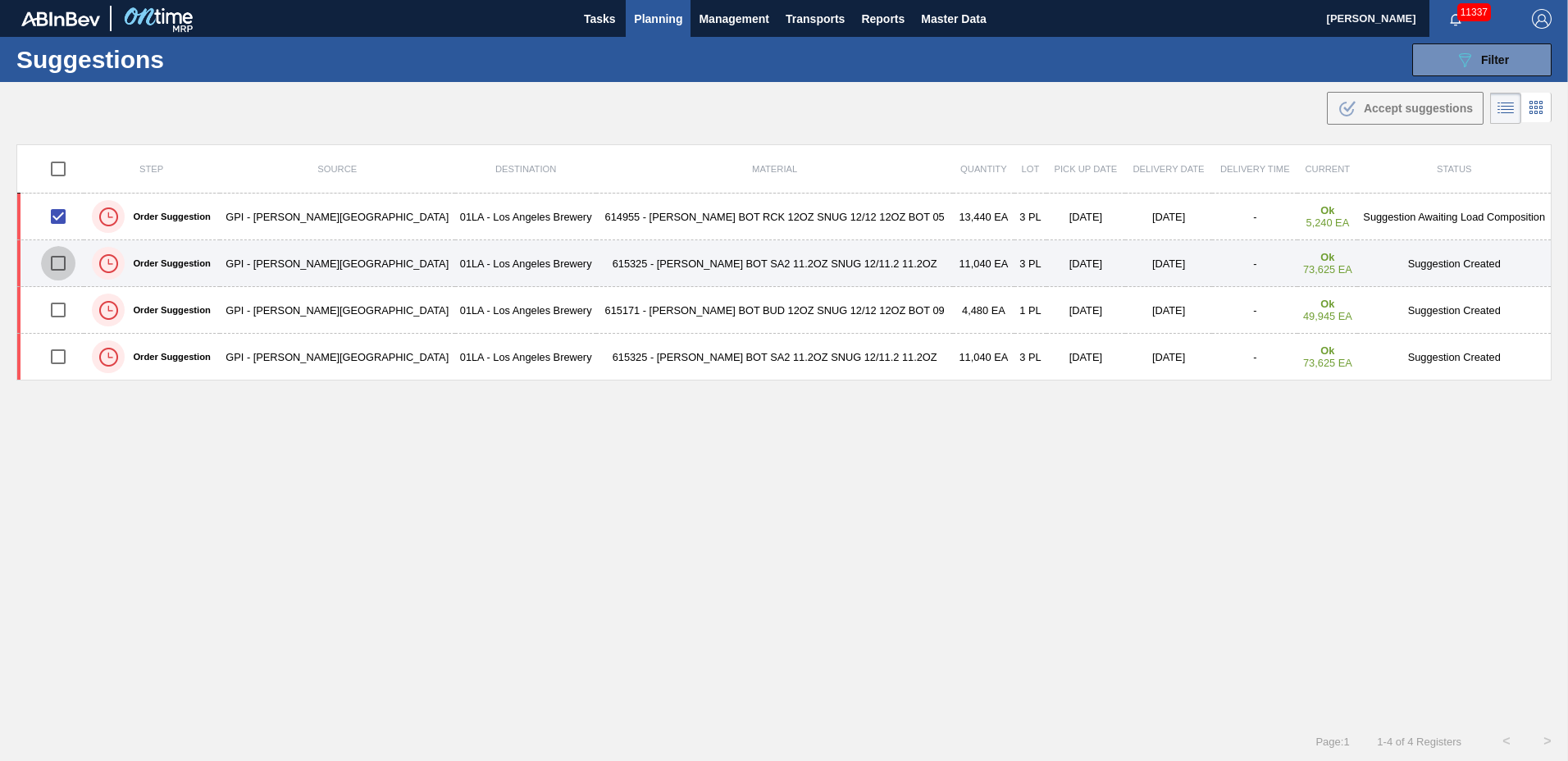
click at [69, 261] on input "checkbox" at bounding box center [57, 263] width 35 height 35
checkbox input "true"
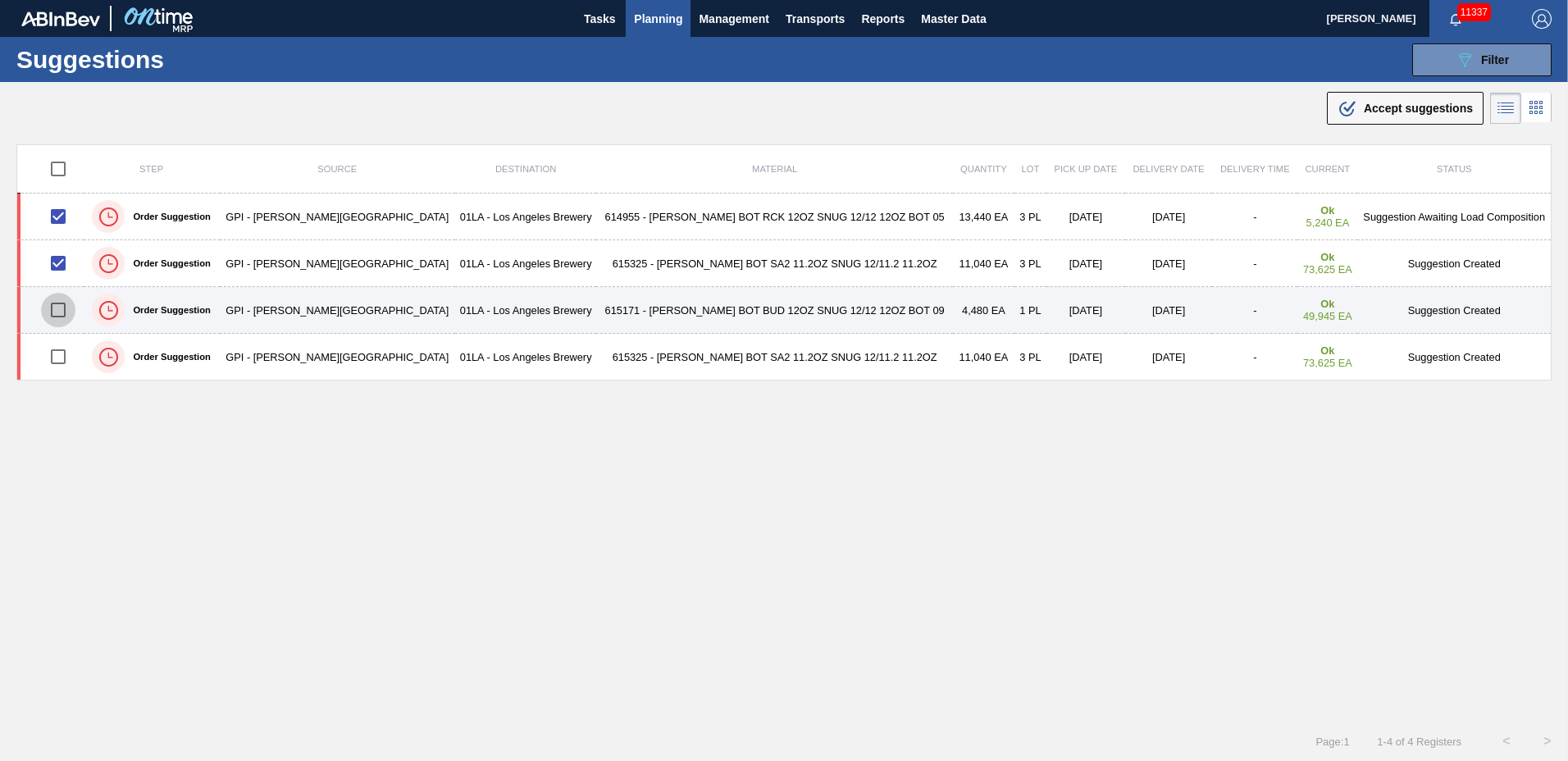
click at [63, 308] on input "checkbox" at bounding box center [57, 310] width 35 height 35
checkbox input "true"
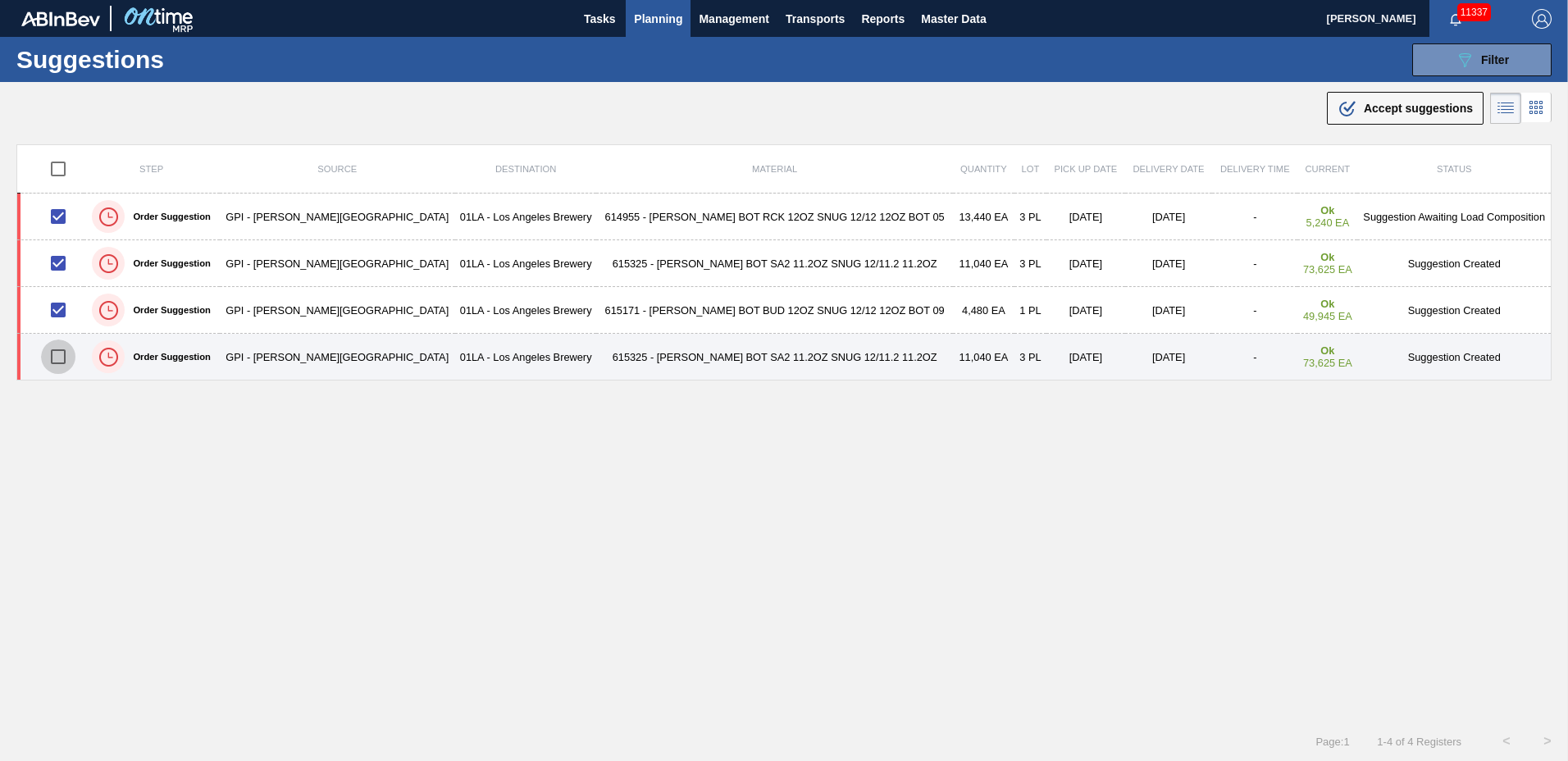
click at [71, 362] on input "checkbox" at bounding box center [57, 356] width 35 height 35
checkbox input "true"
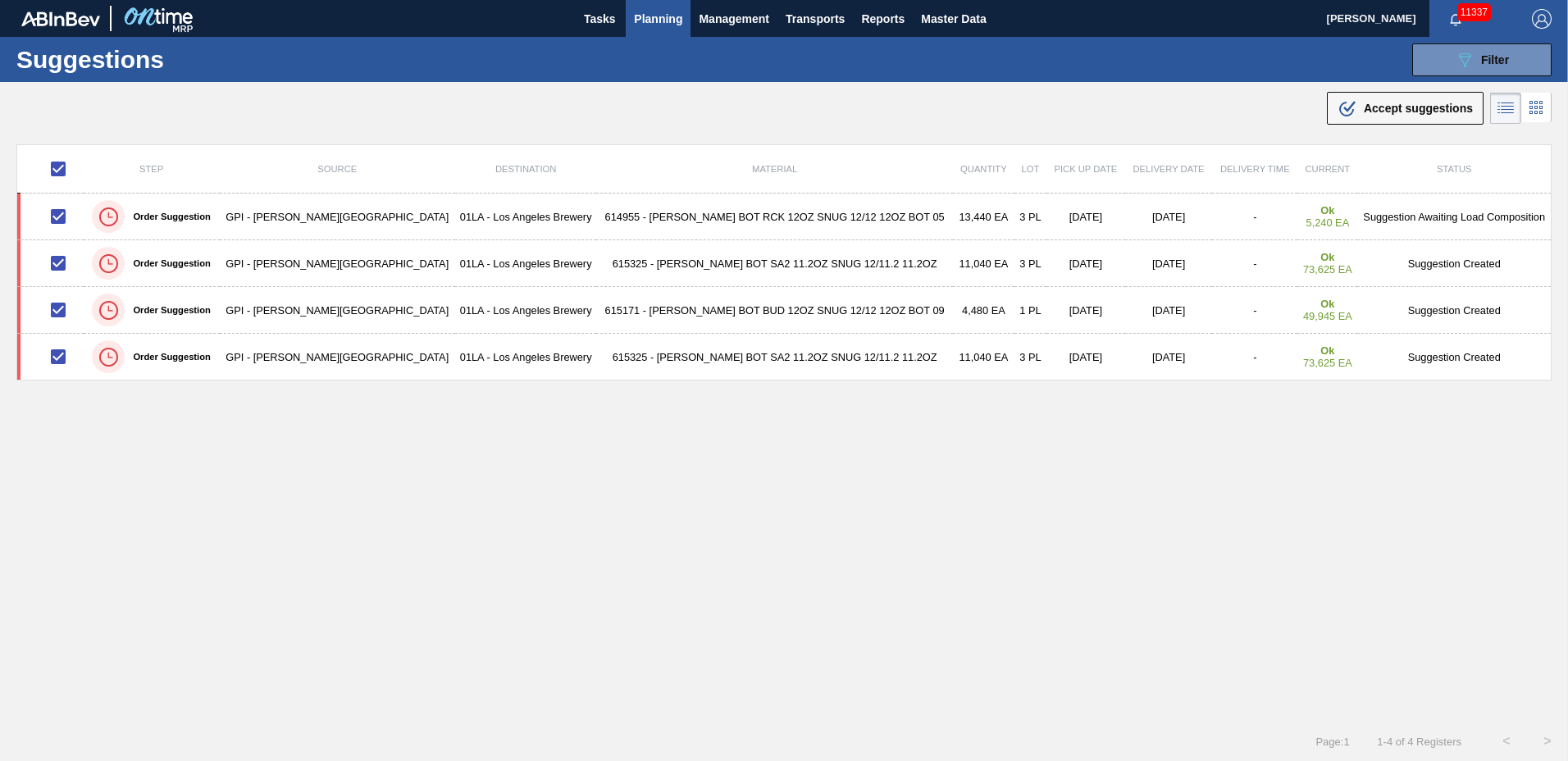
drag, startPoint x: 1361, startPoint y: 108, endPoint x: 1272, endPoint y: 118, distance: 89.6
click at [1358, 108] on div ".b{fill:var(--color-action-default)} Accept suggestions" at bounding box center [1405, 108] width 136 height 20
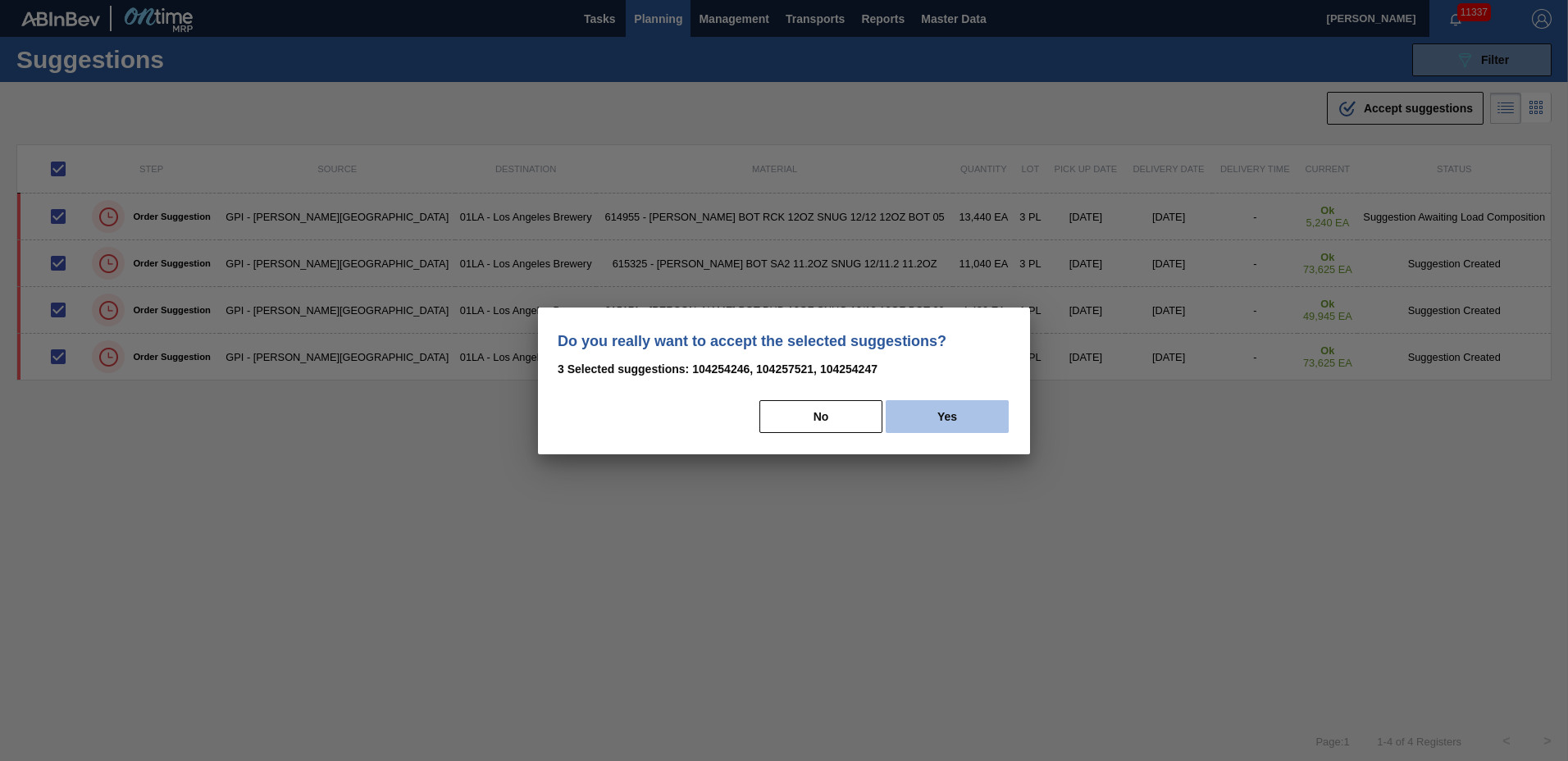
click at [947, 429] on button "Yes" at bounding box center [947, 417] width 123 height 33
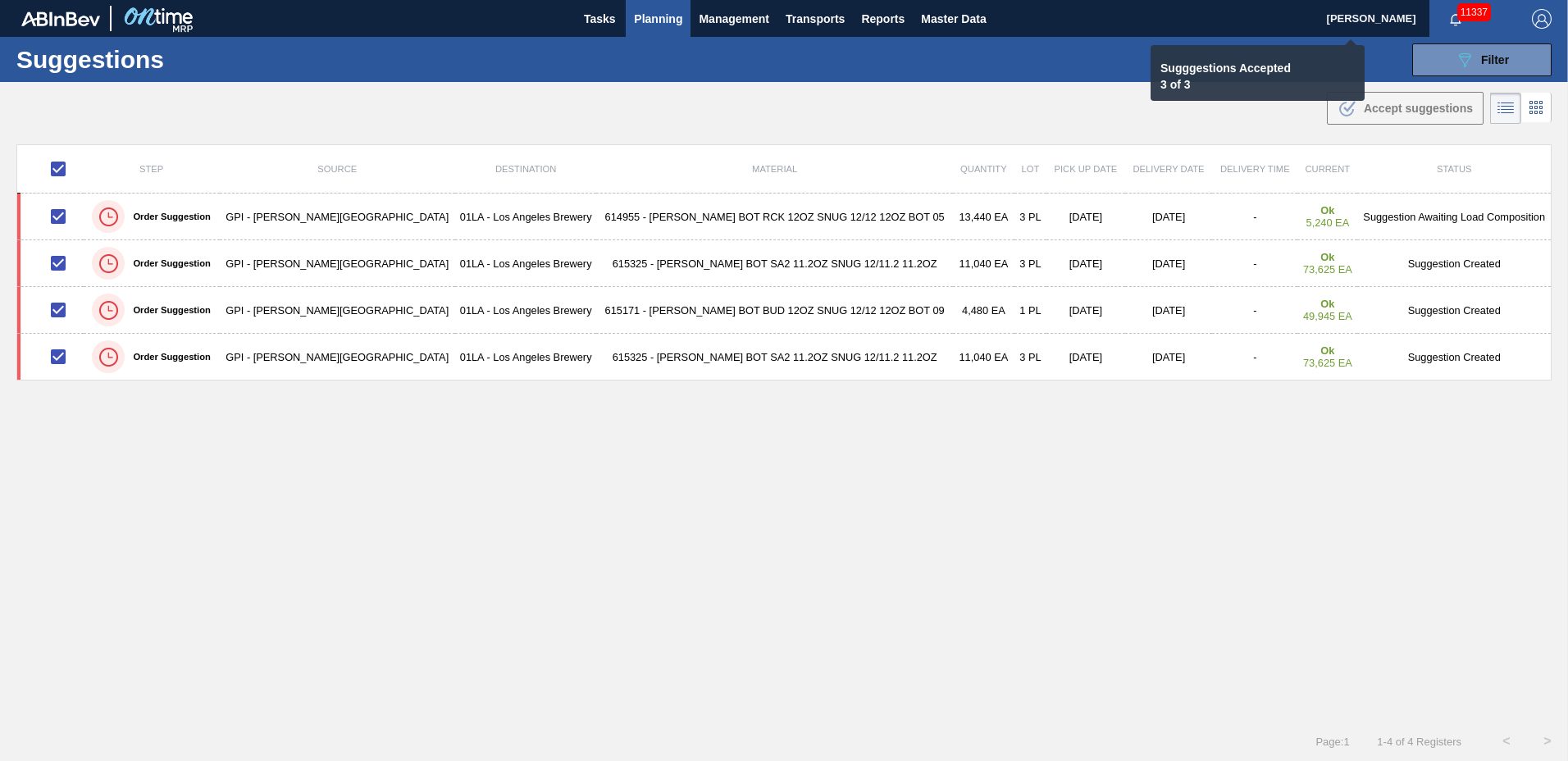
checkbox input "false"
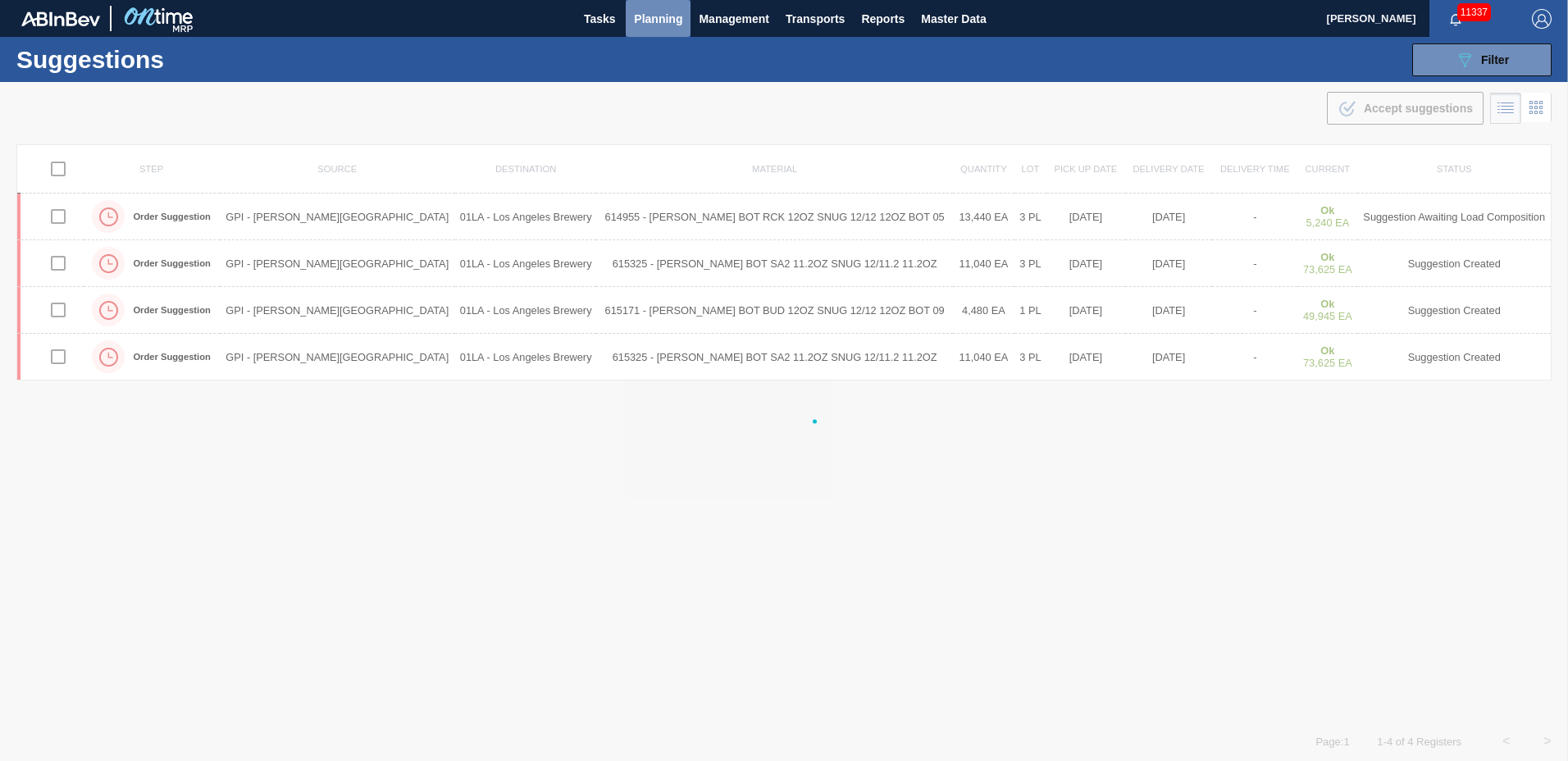
click at [668, 18] on span "Planning" at bounding box center [658, 19] width 48 height 20
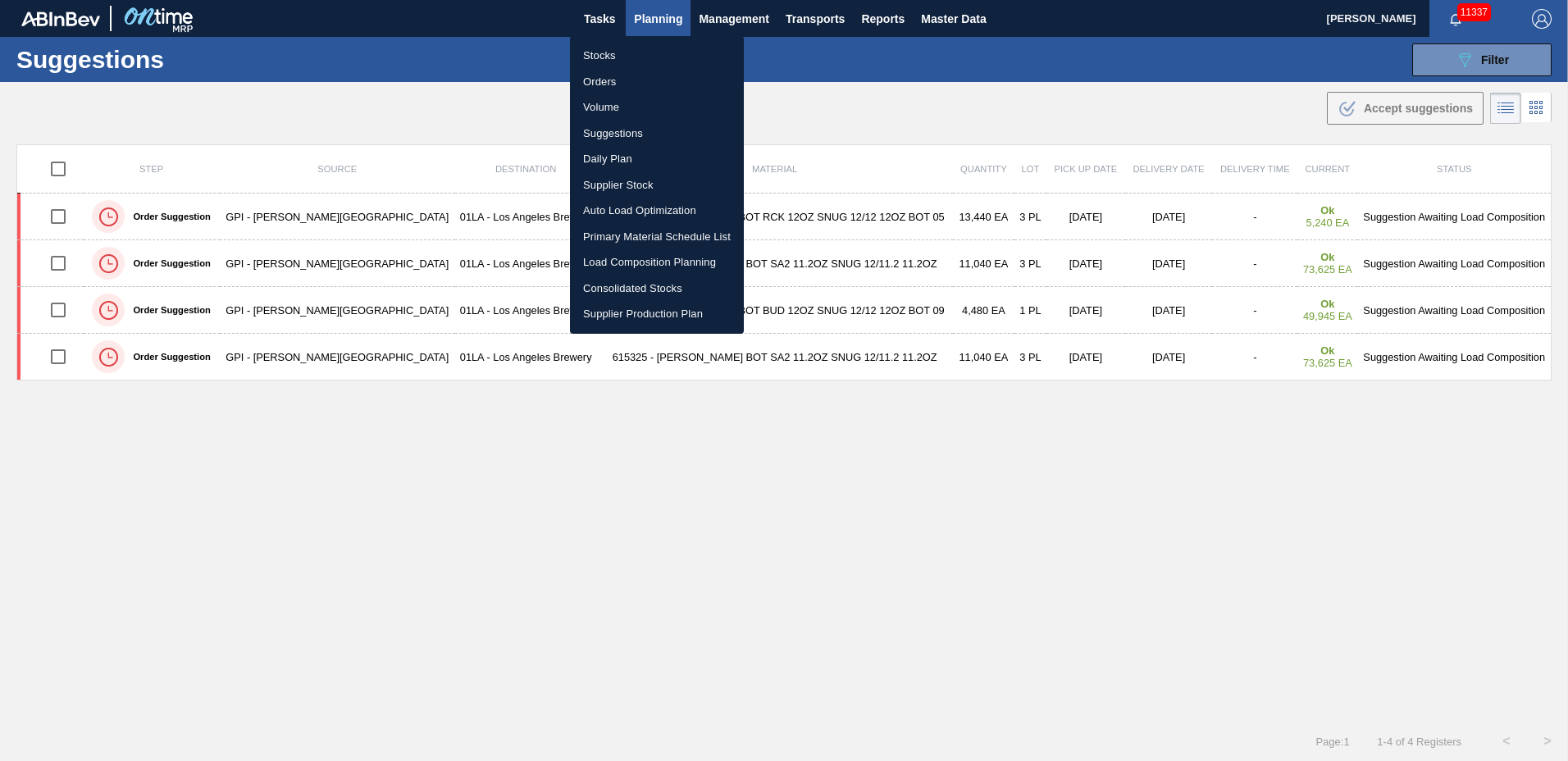
click at [645, 266] on li "Load Composition Planning" at bounding box center [657, 262] width 174 height 27
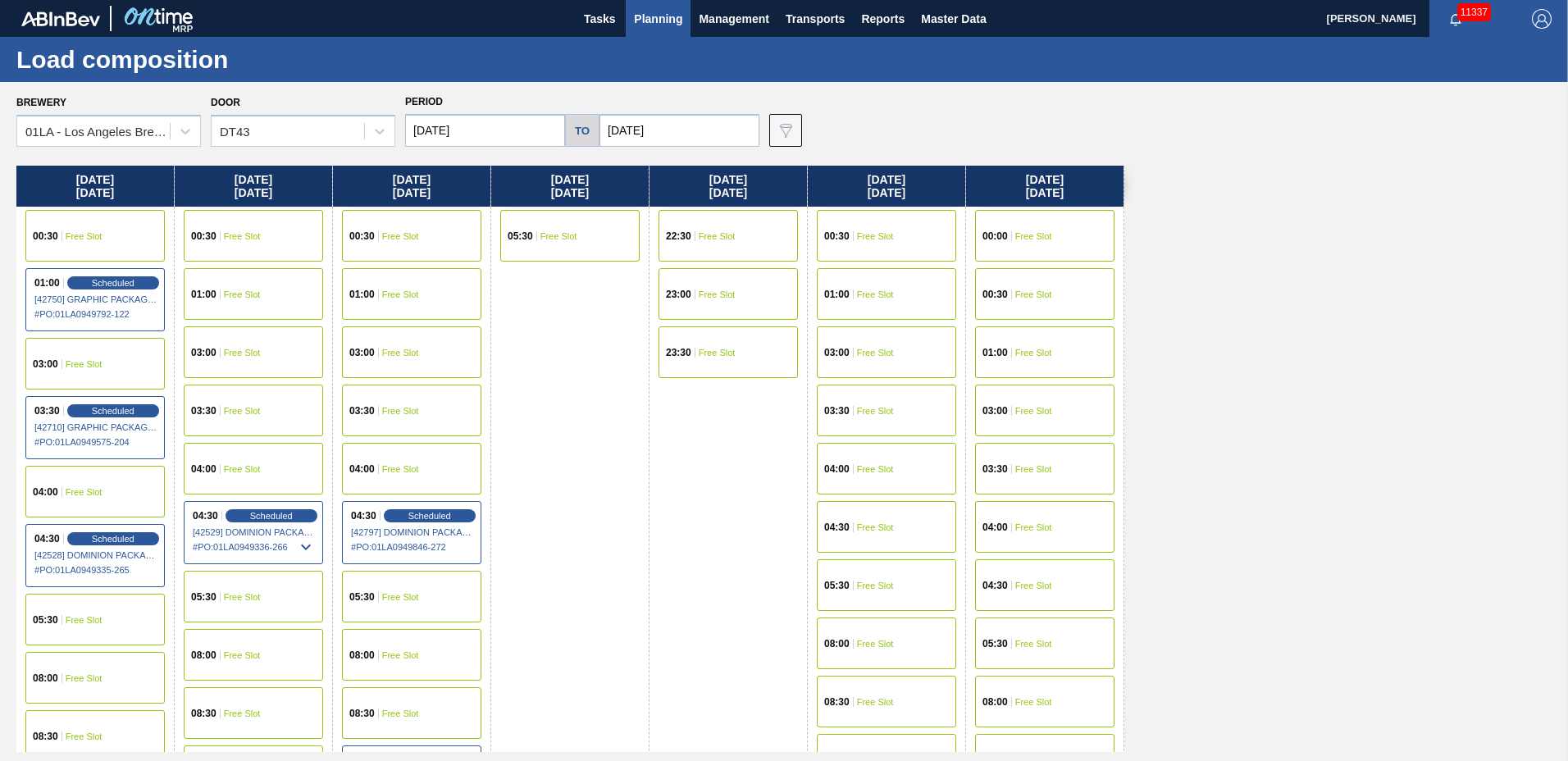
click at [875, 415] on span "Free Slot" at bounding box center [875, 411] width 37 height 10
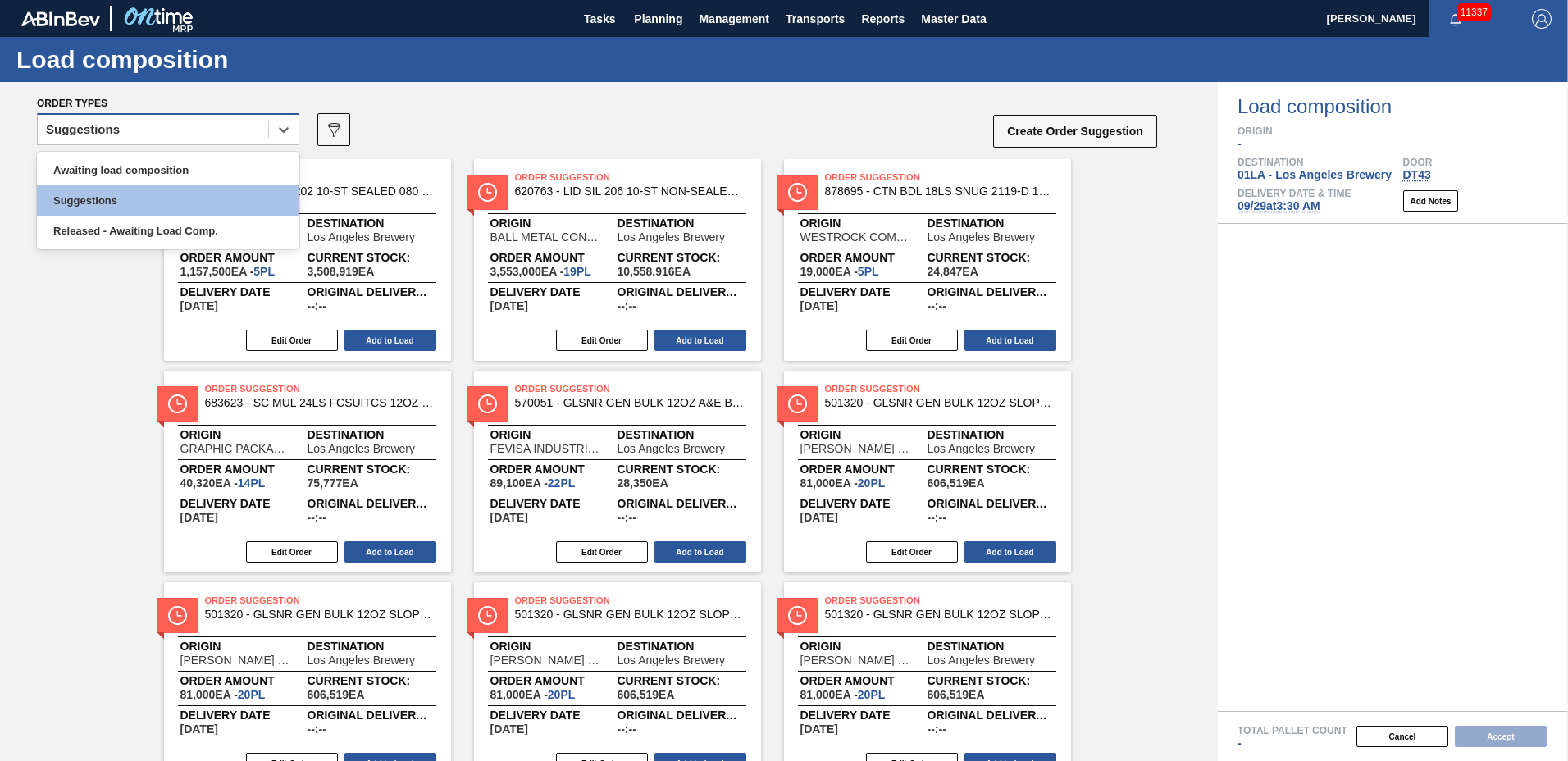
click at [189, 134] on div "Suggestions" at bounding box center [152, 130] width 231 height 24
click at [201, 169] on div "Awaiting load composition" at bounding box center [167, 170] width 262 height 31
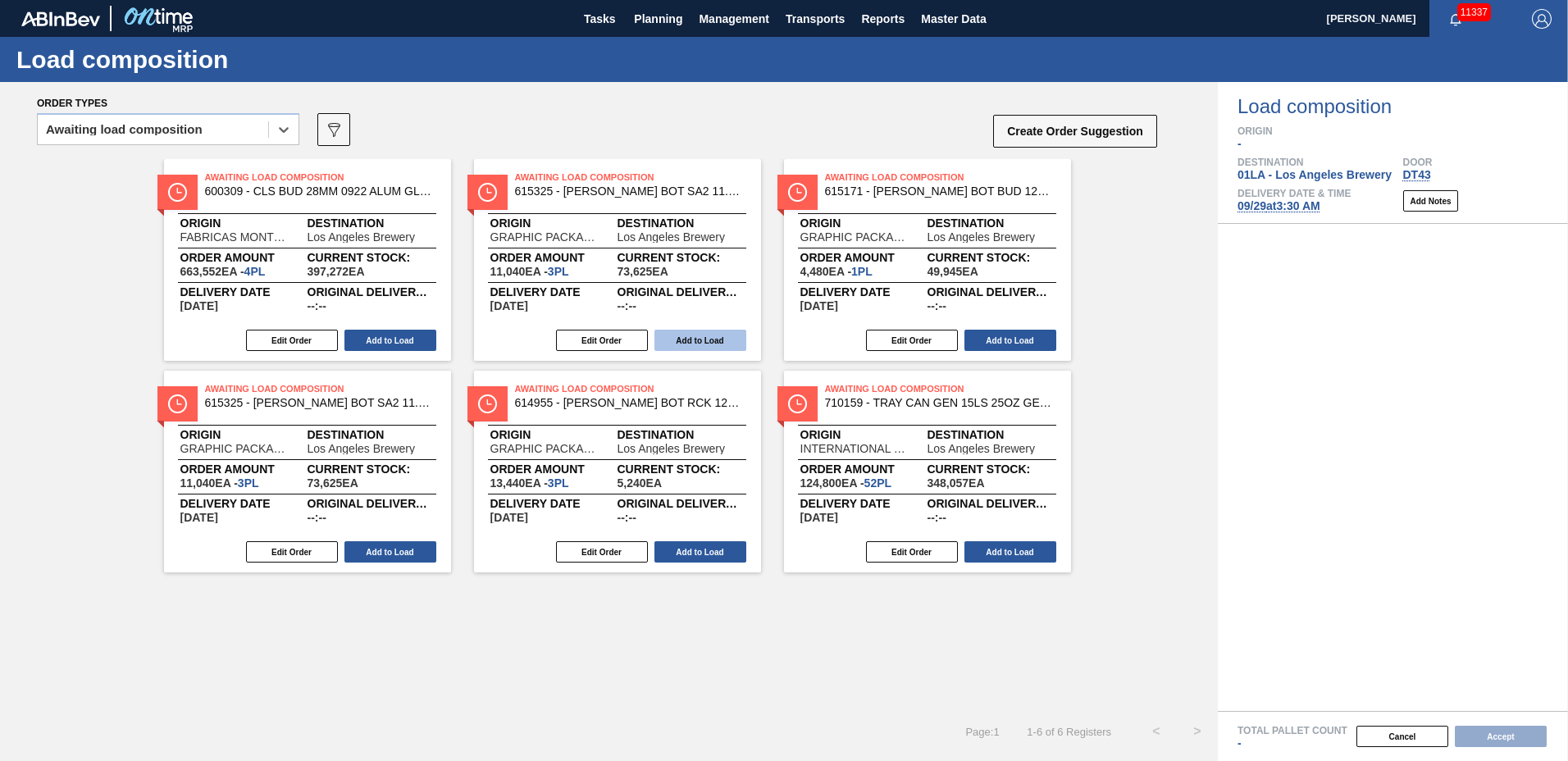
click at [734, 336] on button "Add to Load" at bounding box center [699, 340] width 92 height 22
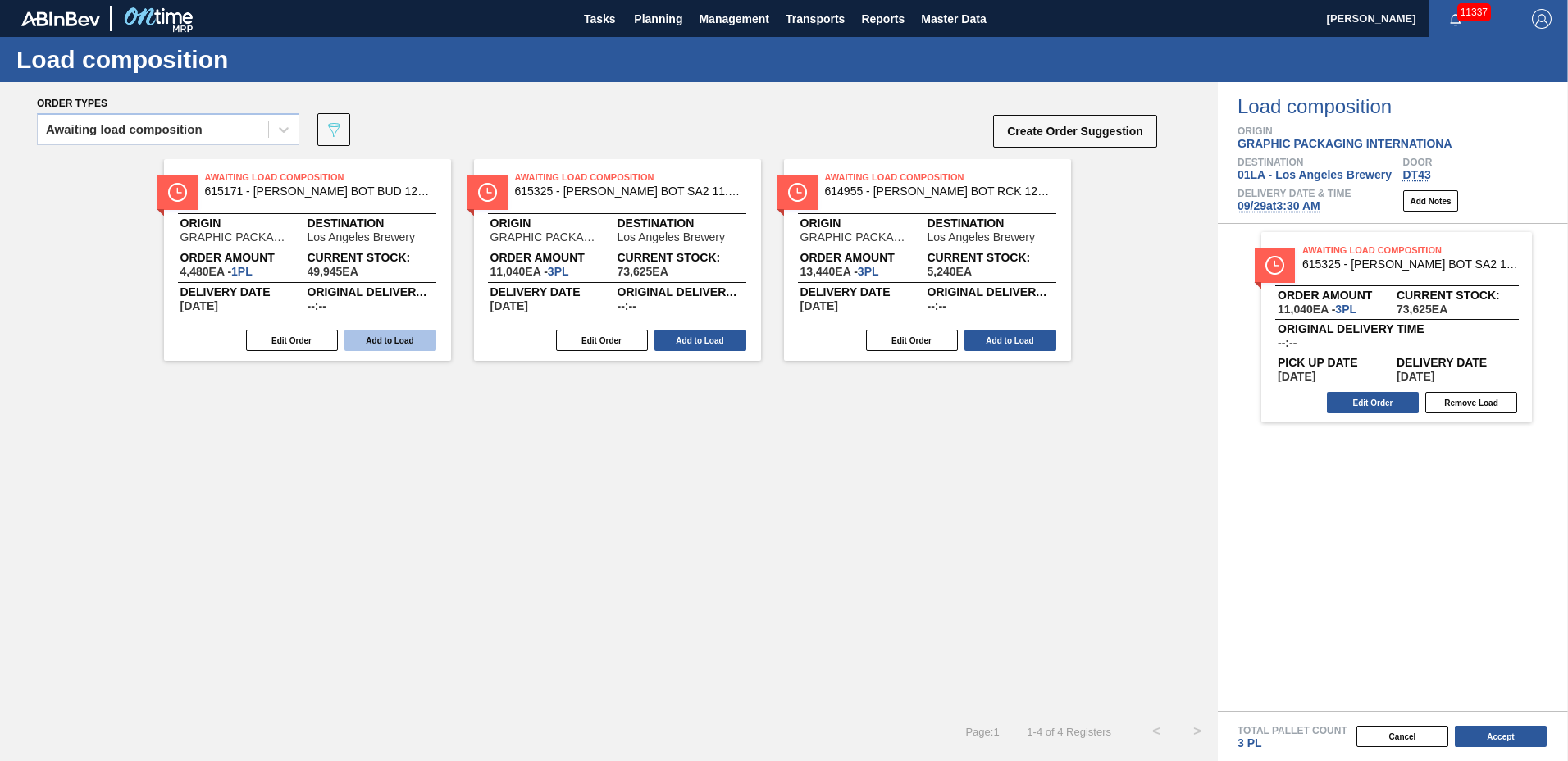
click at [387, 345] on button "Add to Load" at bounding box center [390, 340] width 92 height 22
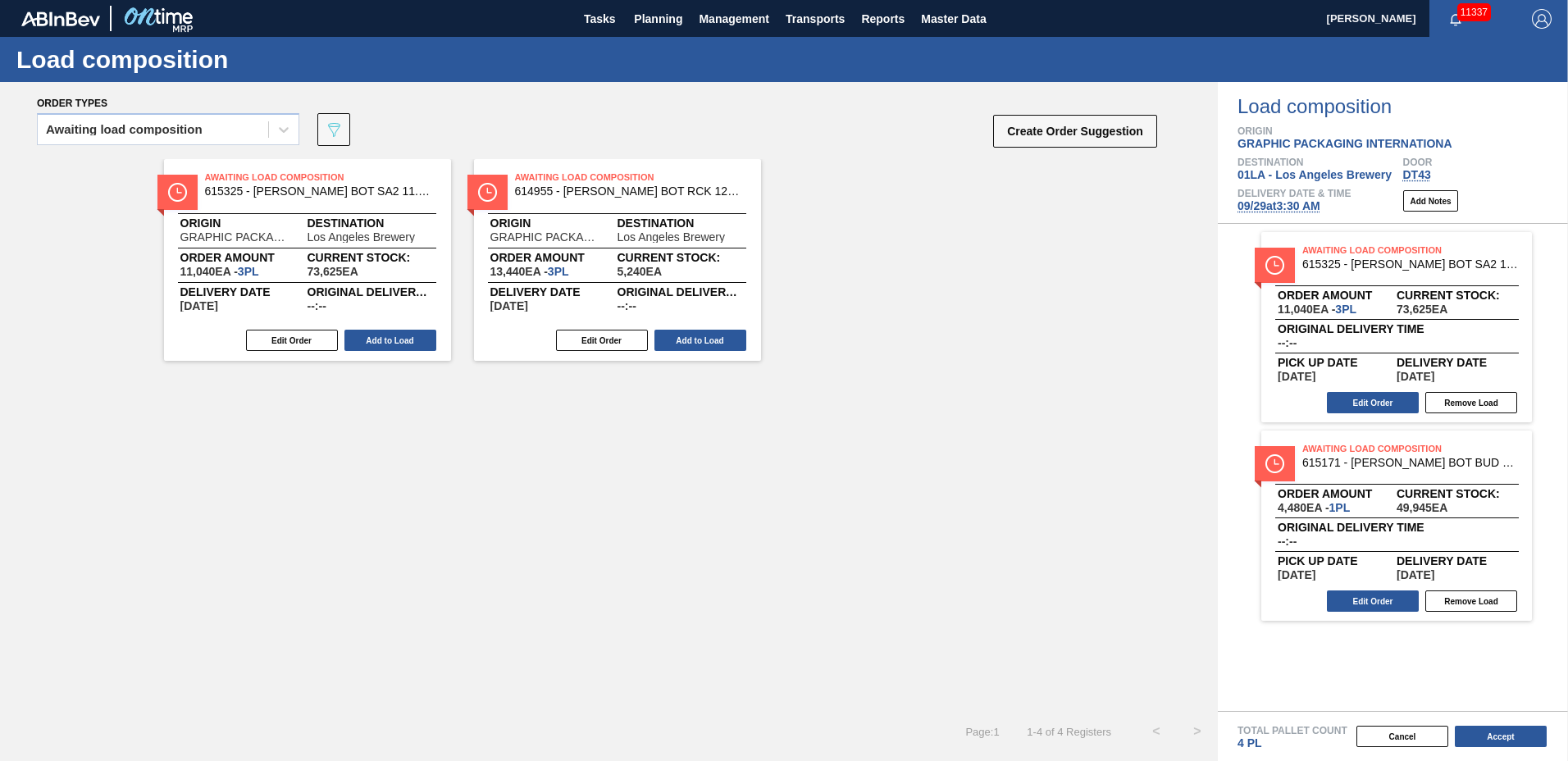
click at [387, 345] on button "Add to Load" at bounding box center [390, 340] width 92 height 22
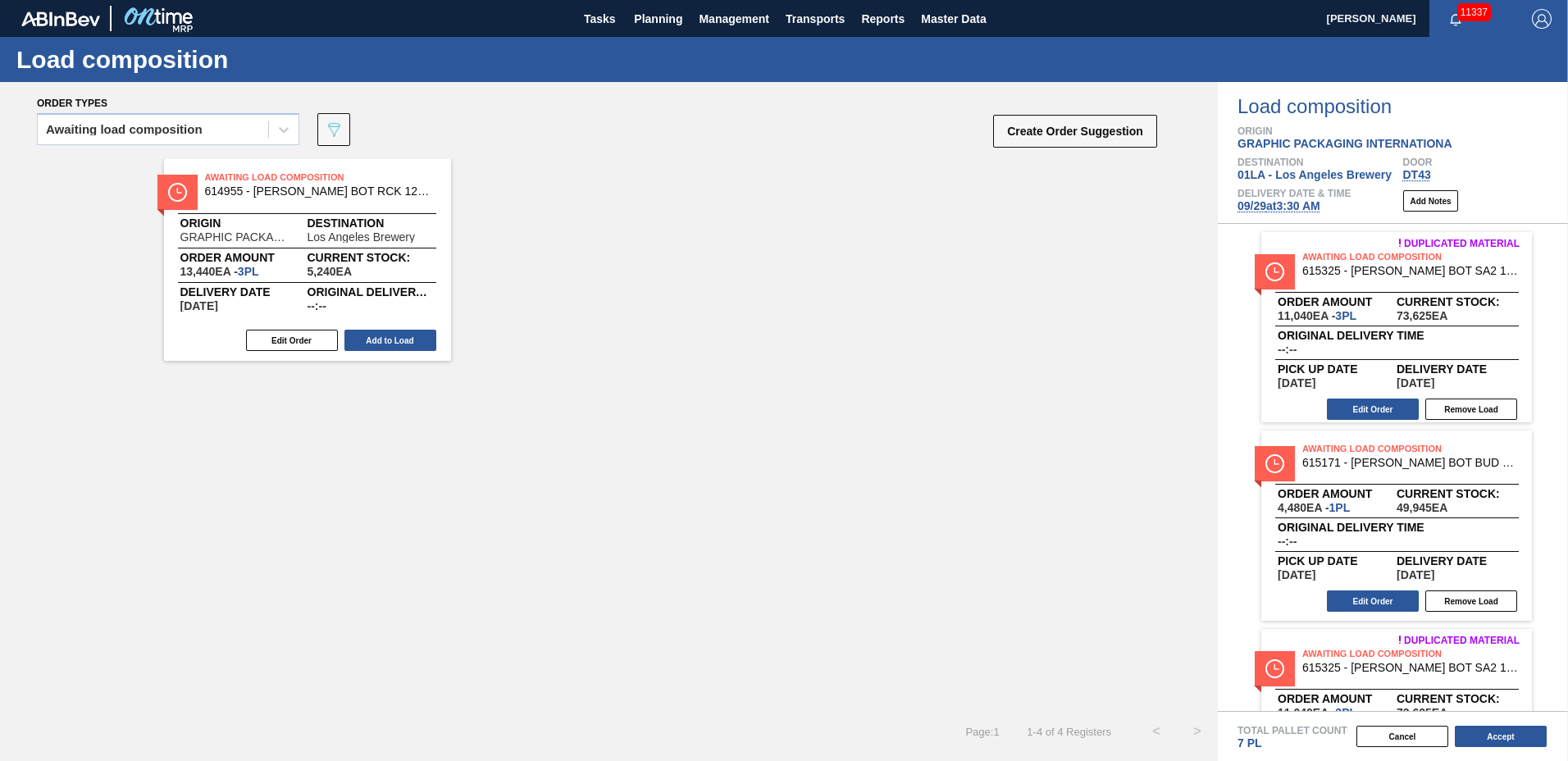
click at [387, 344] on button "Add to Load" at bounding box center [390, 340] width 92 height 22
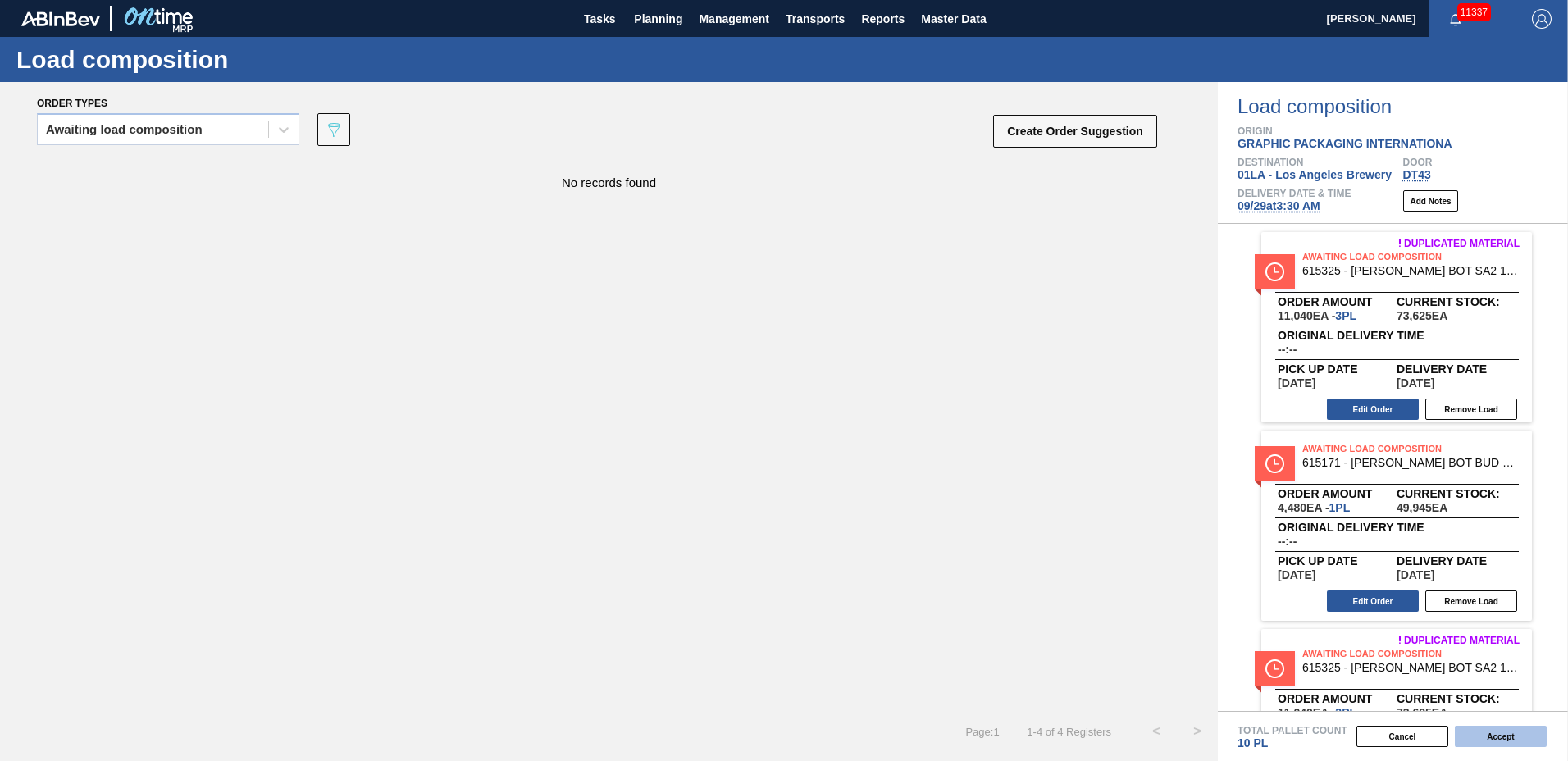
click at [1468, 729] on button "Accept" at bounding box center [1500, 737] width 92 height 22
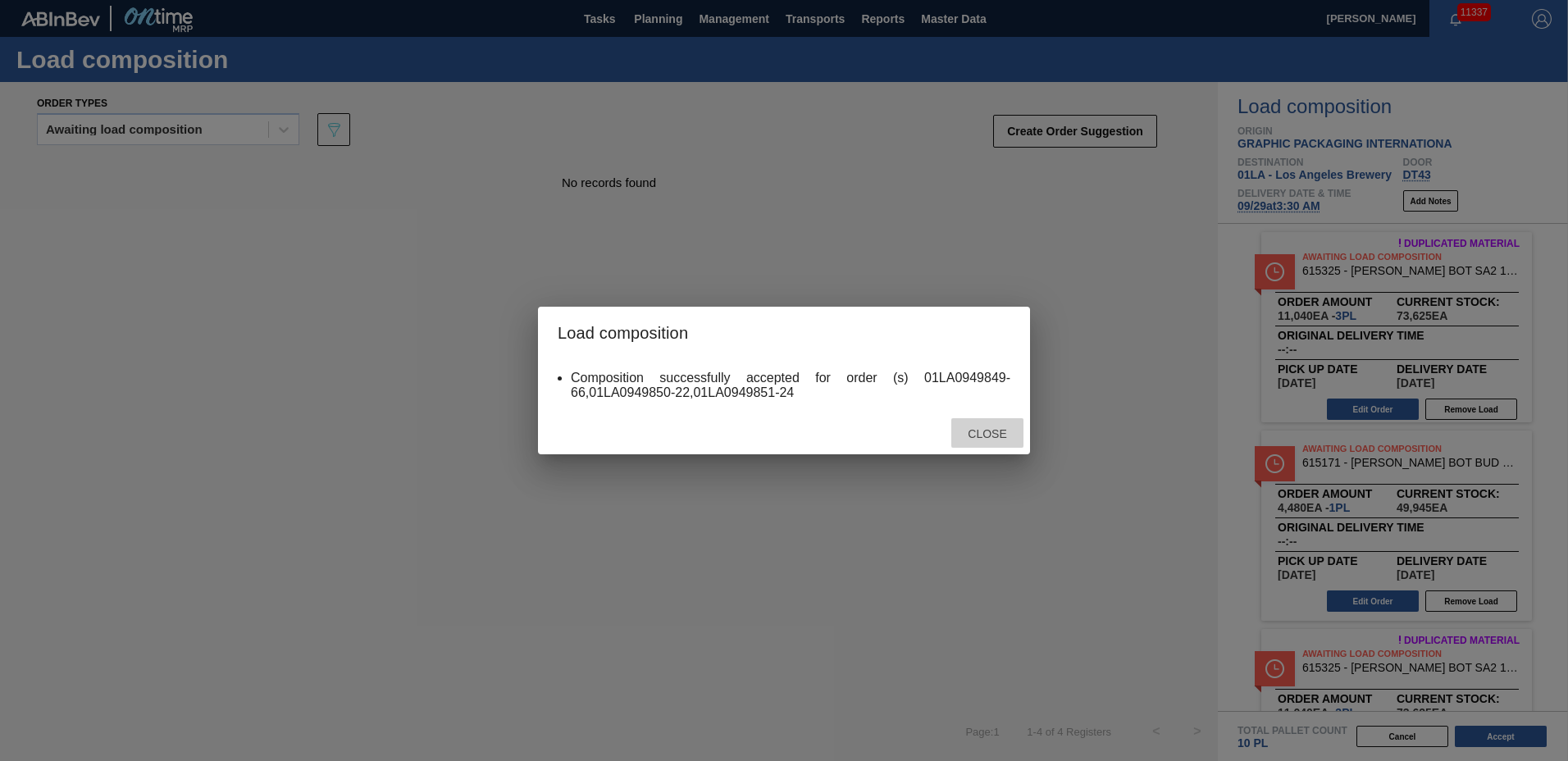
click at [997, 433] on span "Close" at bounding box center [986, 433] width 64 height 13
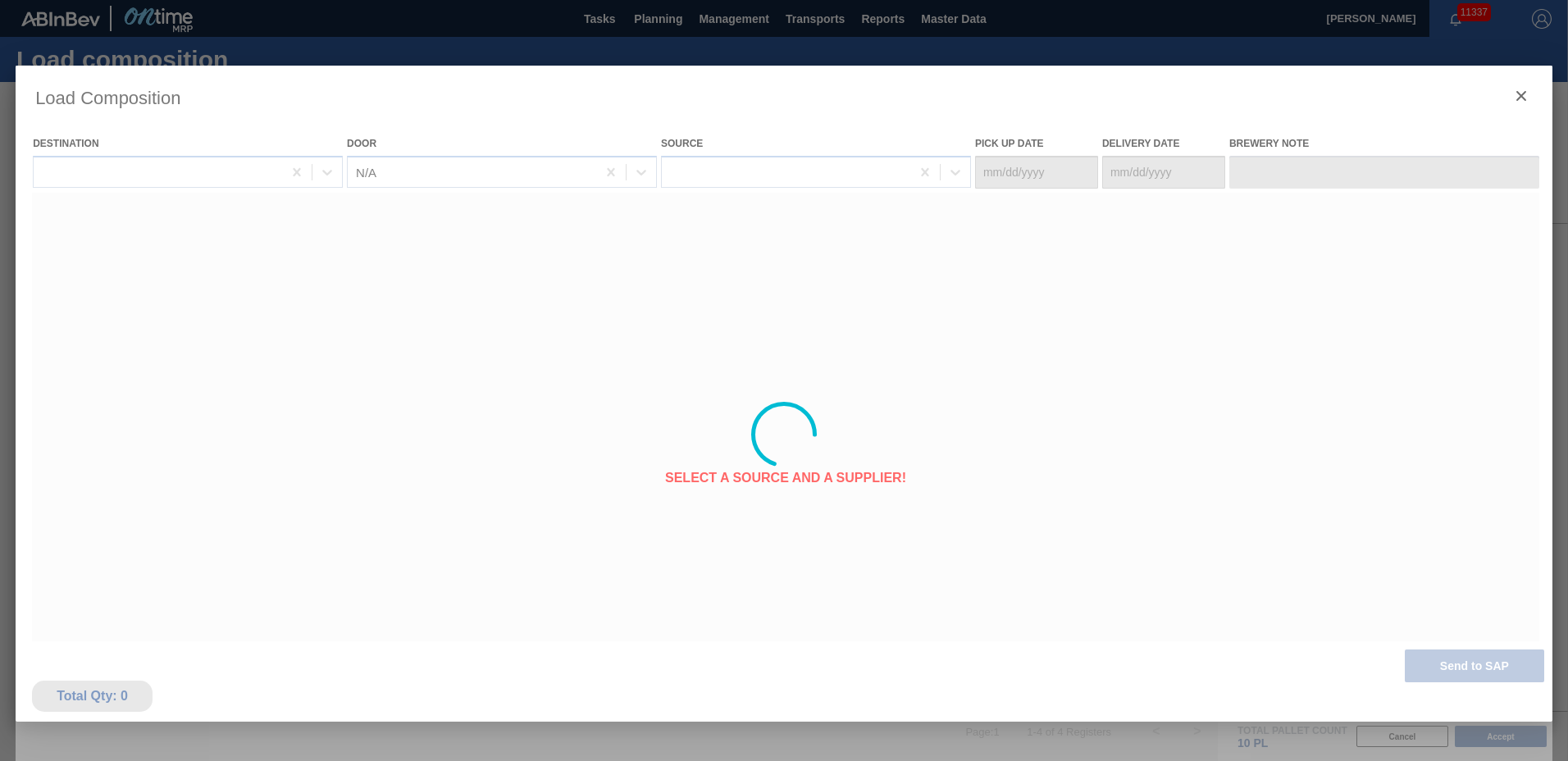
type Date "[DATE]"
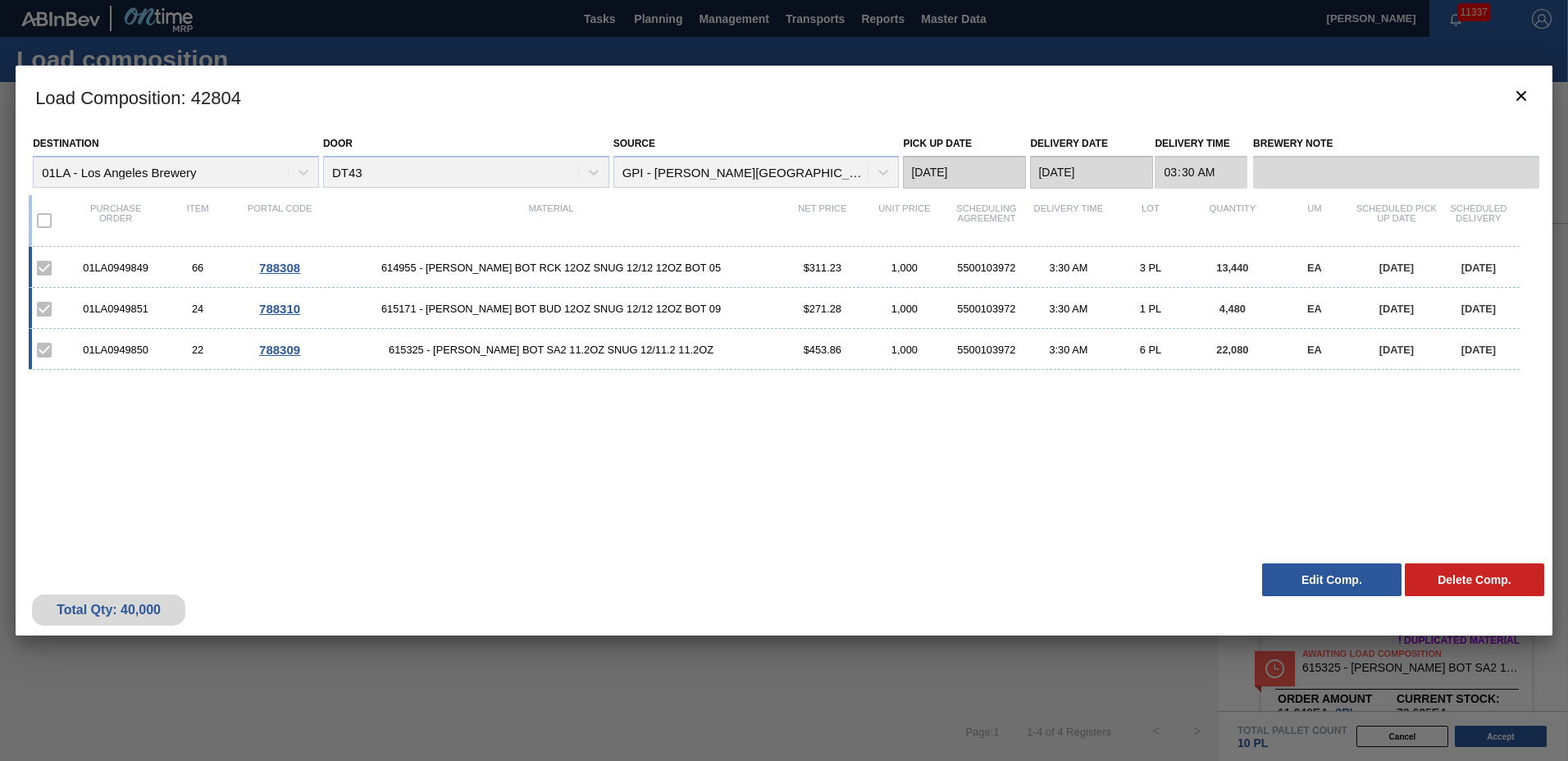
click at [513, 302] on div "01LA0949851 24 788310 615171 - [PERSON_NAME] BOT BUD 12OZ SNUG 12/12 12OZ BOT 0…" at bounding box center [774, 308] width 1491 height 41
click at [1337, 590] on button "Edit Comp." at bounding box center [1332, 579] width 139 height 33
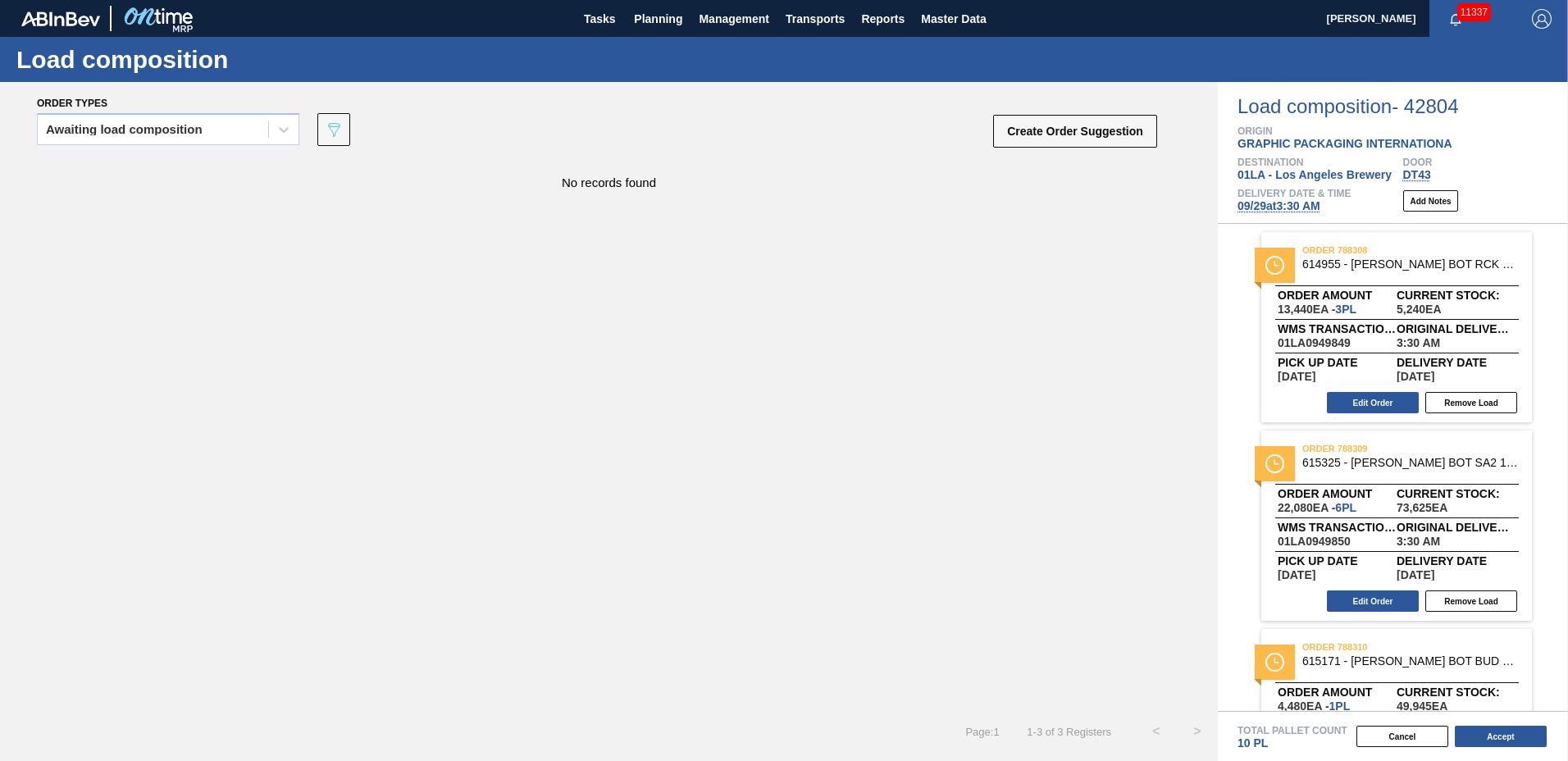
scroll to position [117, 0]
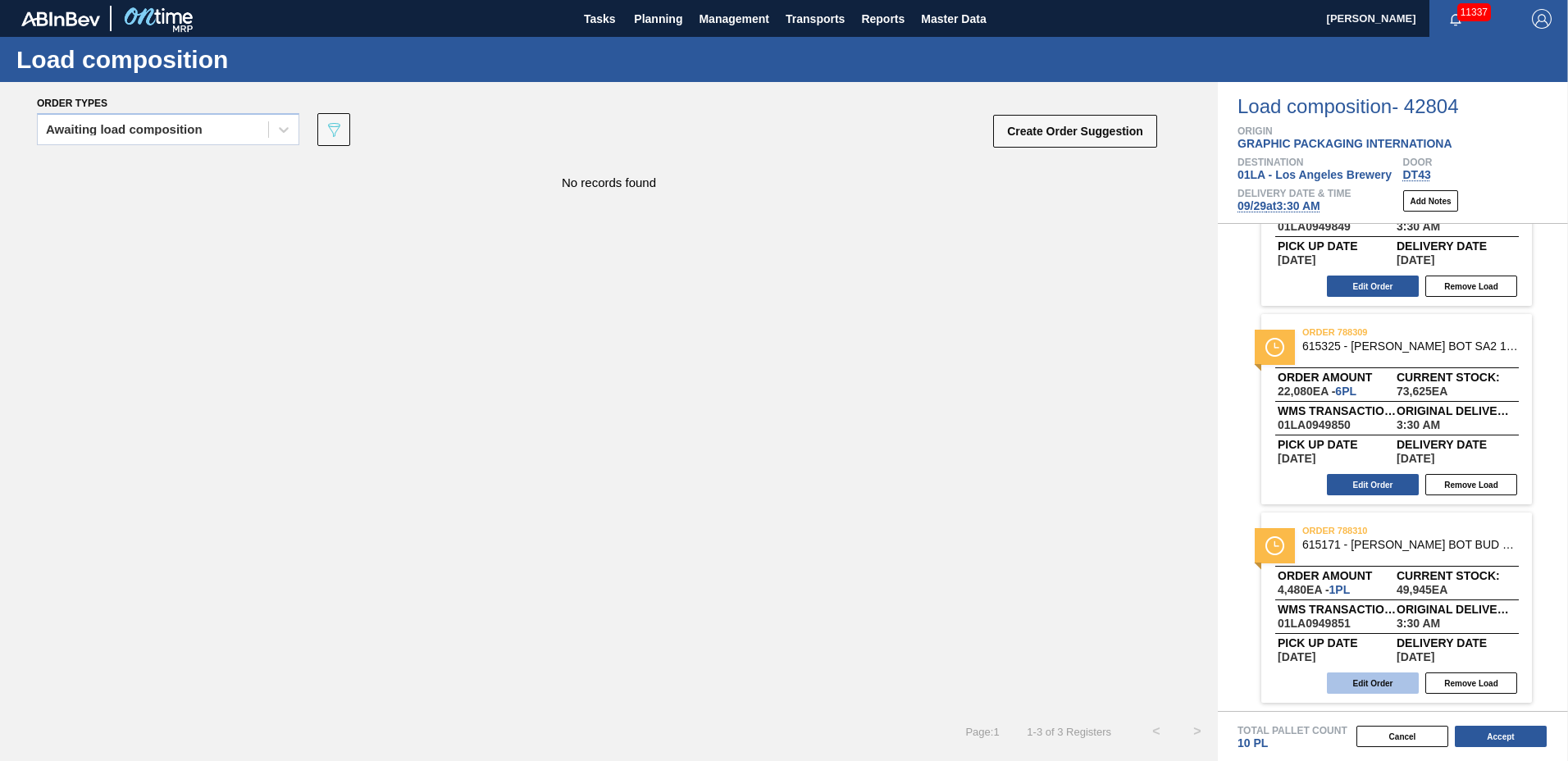
click at [1347, 676] on button "Edit Order" at bounding box center [1372, 684] width 92 height 22
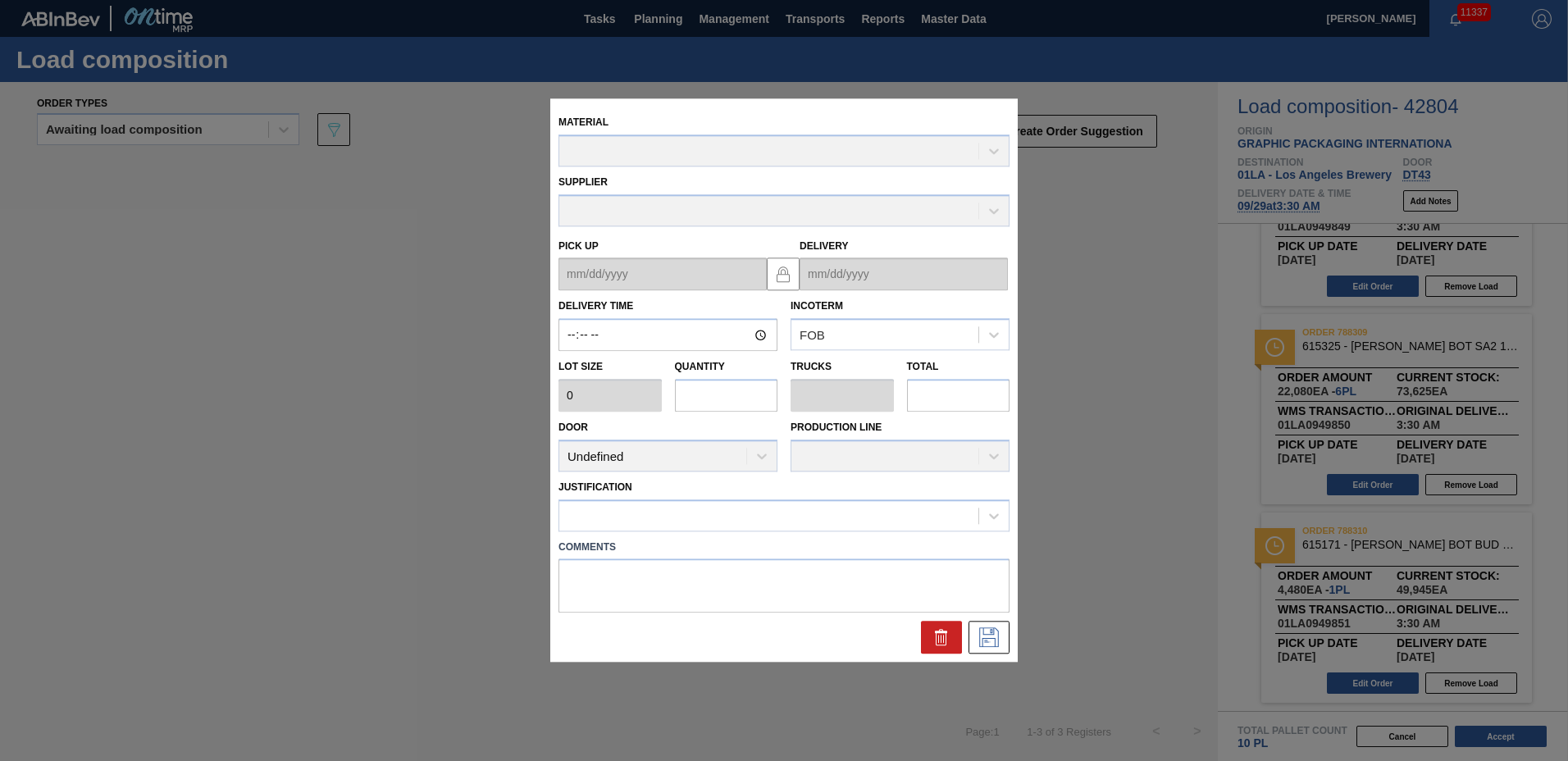
type input "03:30:00"
type input "4,480"
type input "1"
type input "0.042"
type input "4,480"
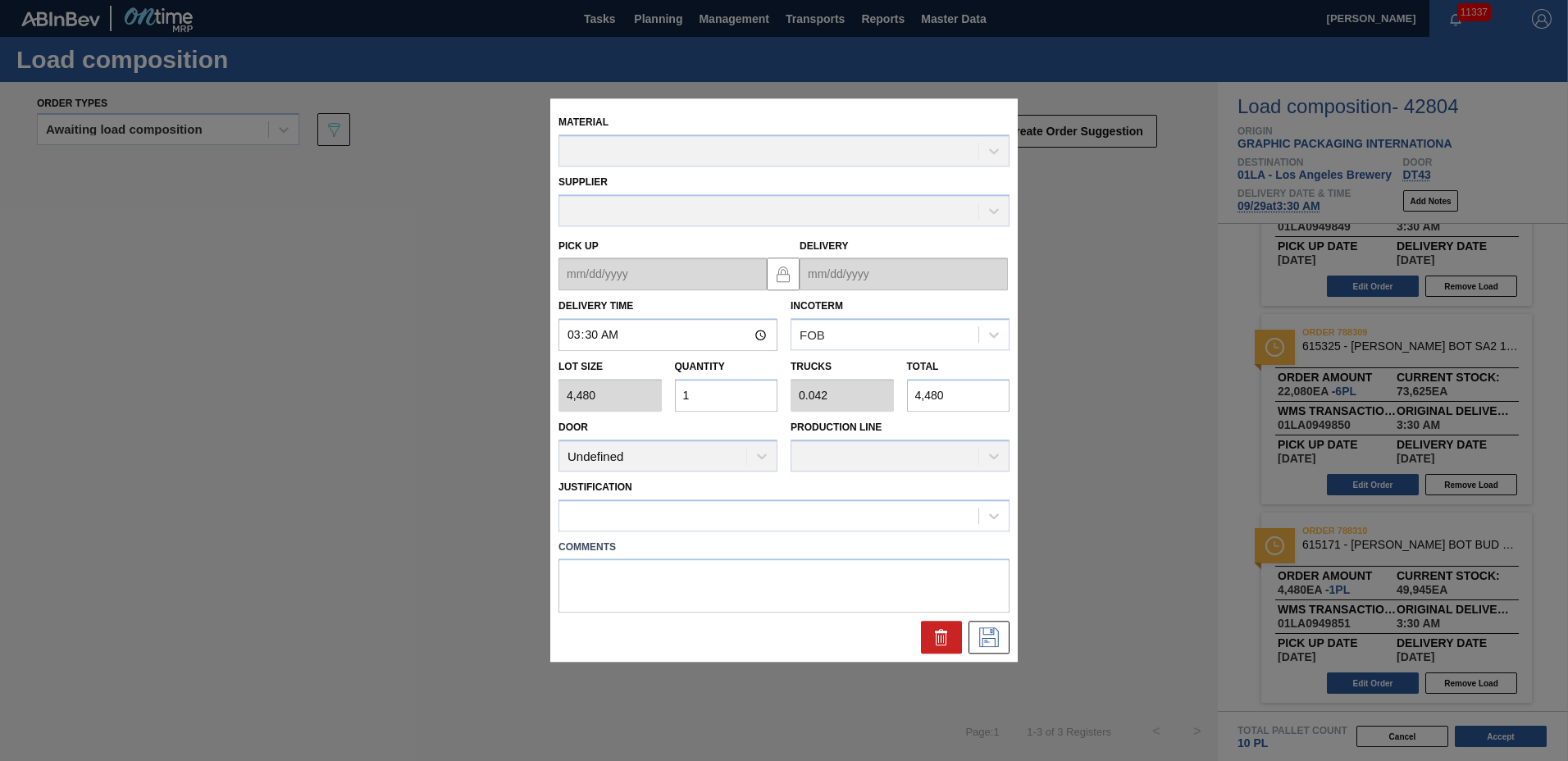
type up "[DATE]"
type input "[DATE]"
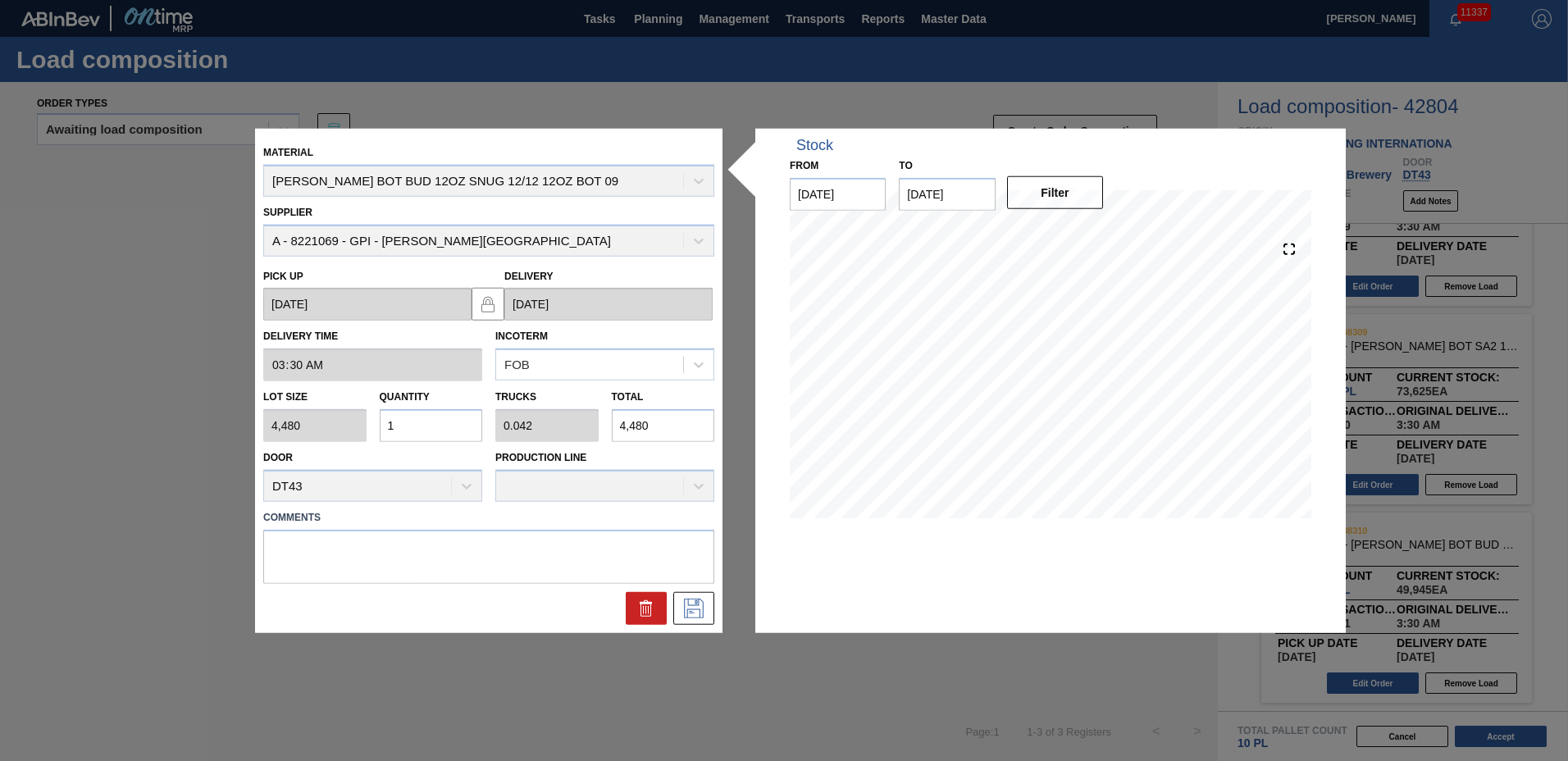
click at [438, 431] on input "1" at bounding box center [431, 426] width 103 height 33
type input "0"
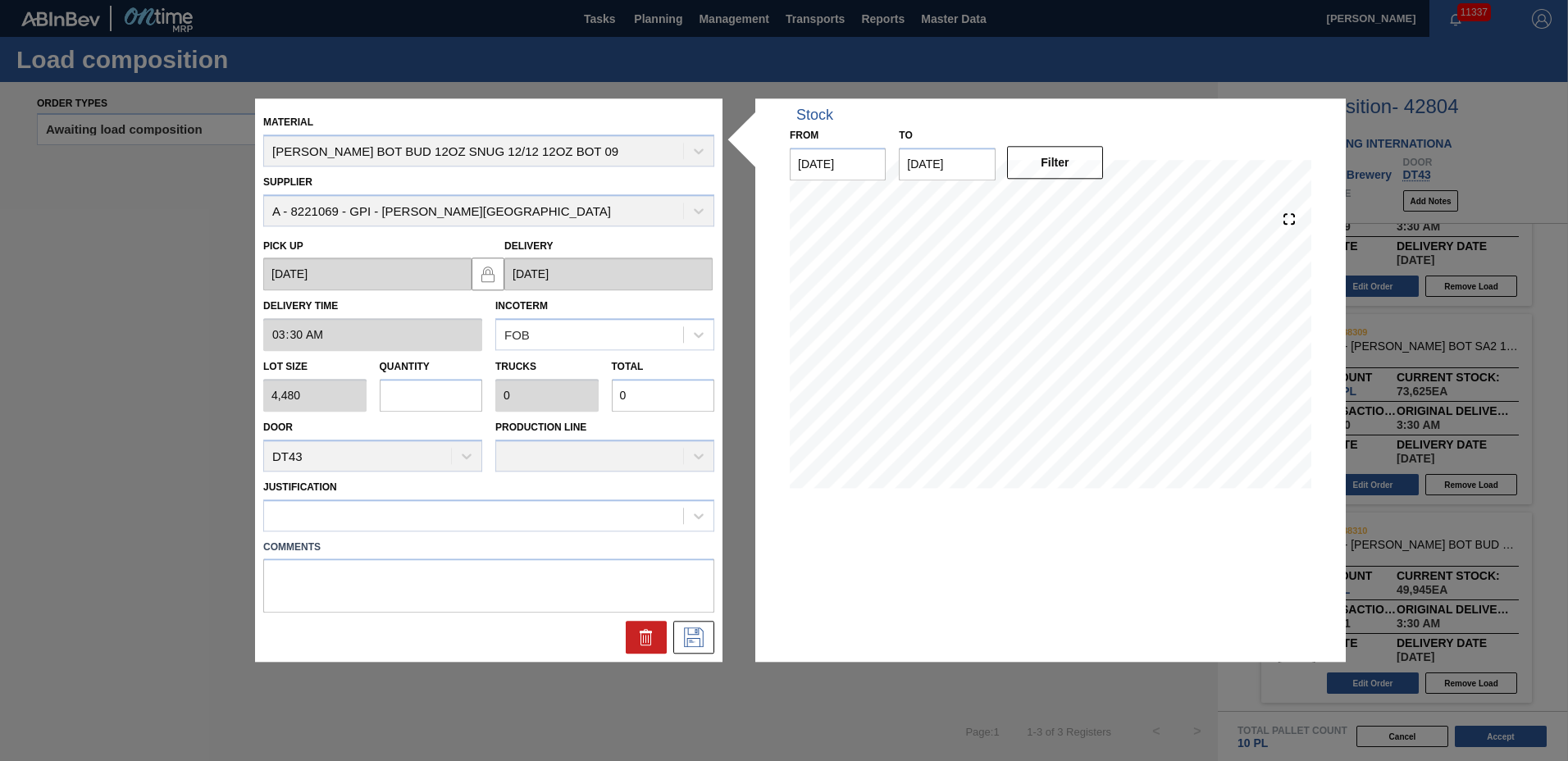
type input "1"
type input "0.042"
type input "4,480"
type input "12"
type input "0.5"
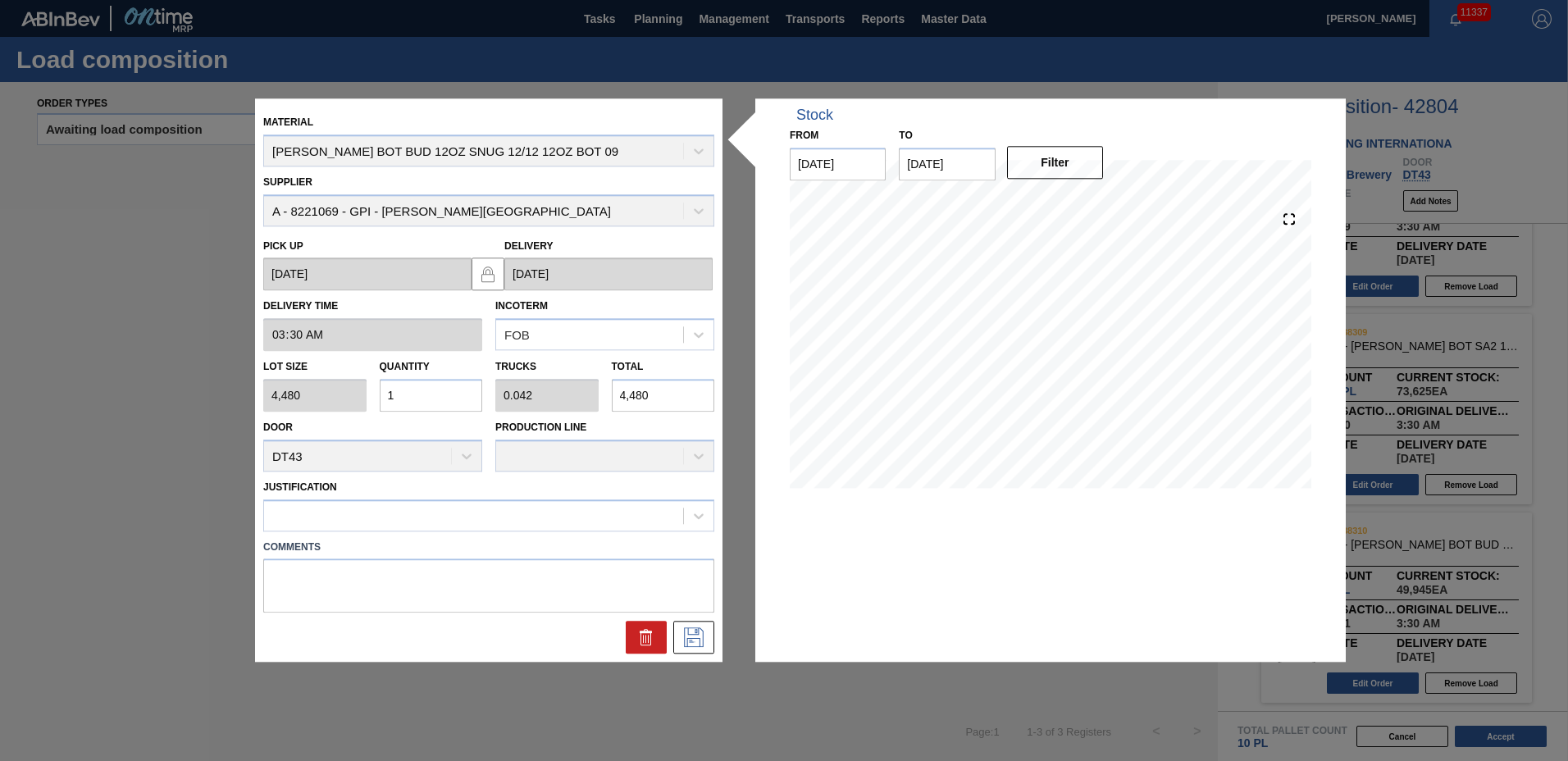
type input "53,760"
type input "12"
click at [473, 503] on div at bounding box center [489, 516] width 451 height 32
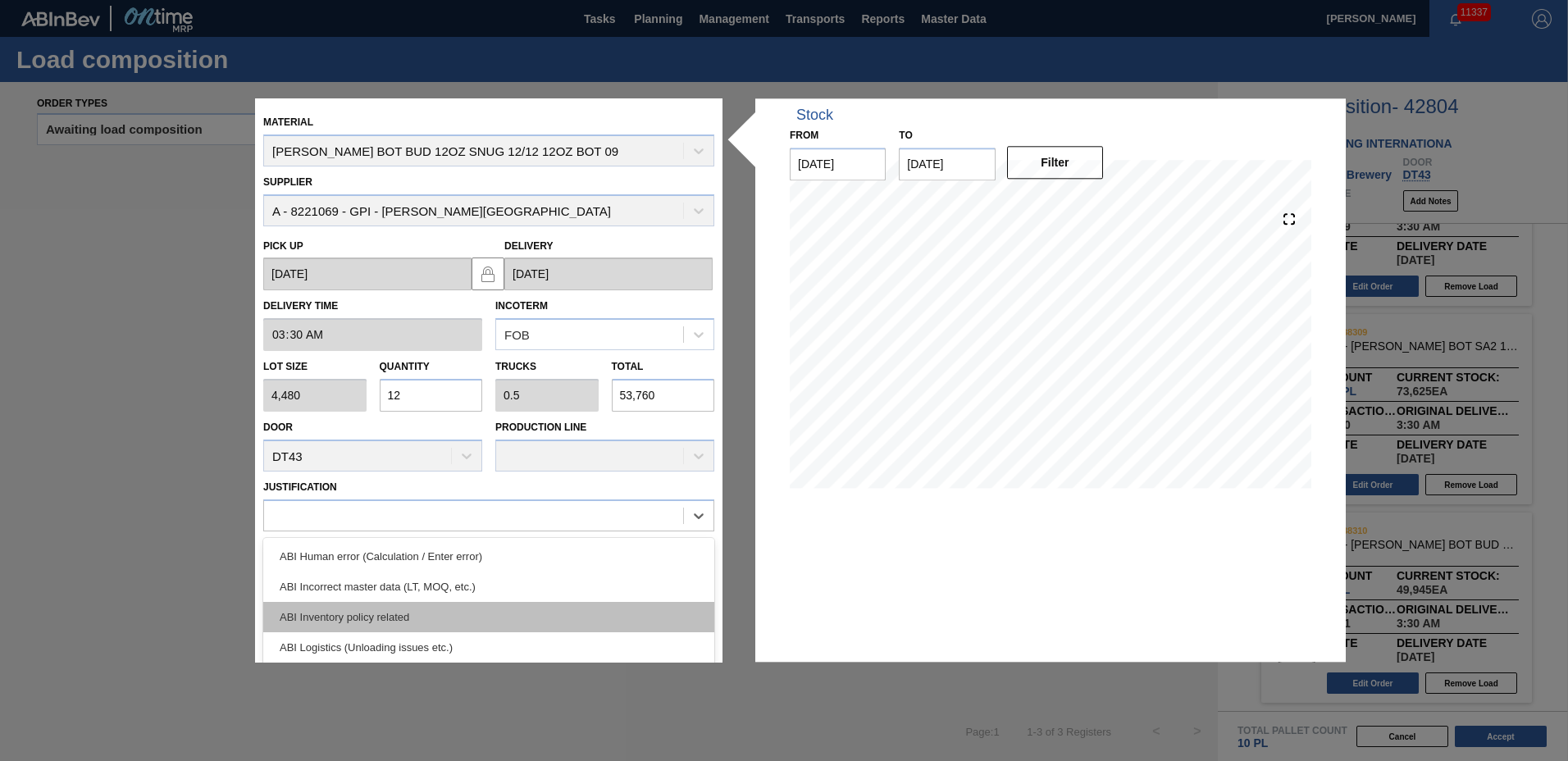
click at [418, 617] on div "ABI Inventory policy related" at bounding box center [489, 617] width 451 height 31
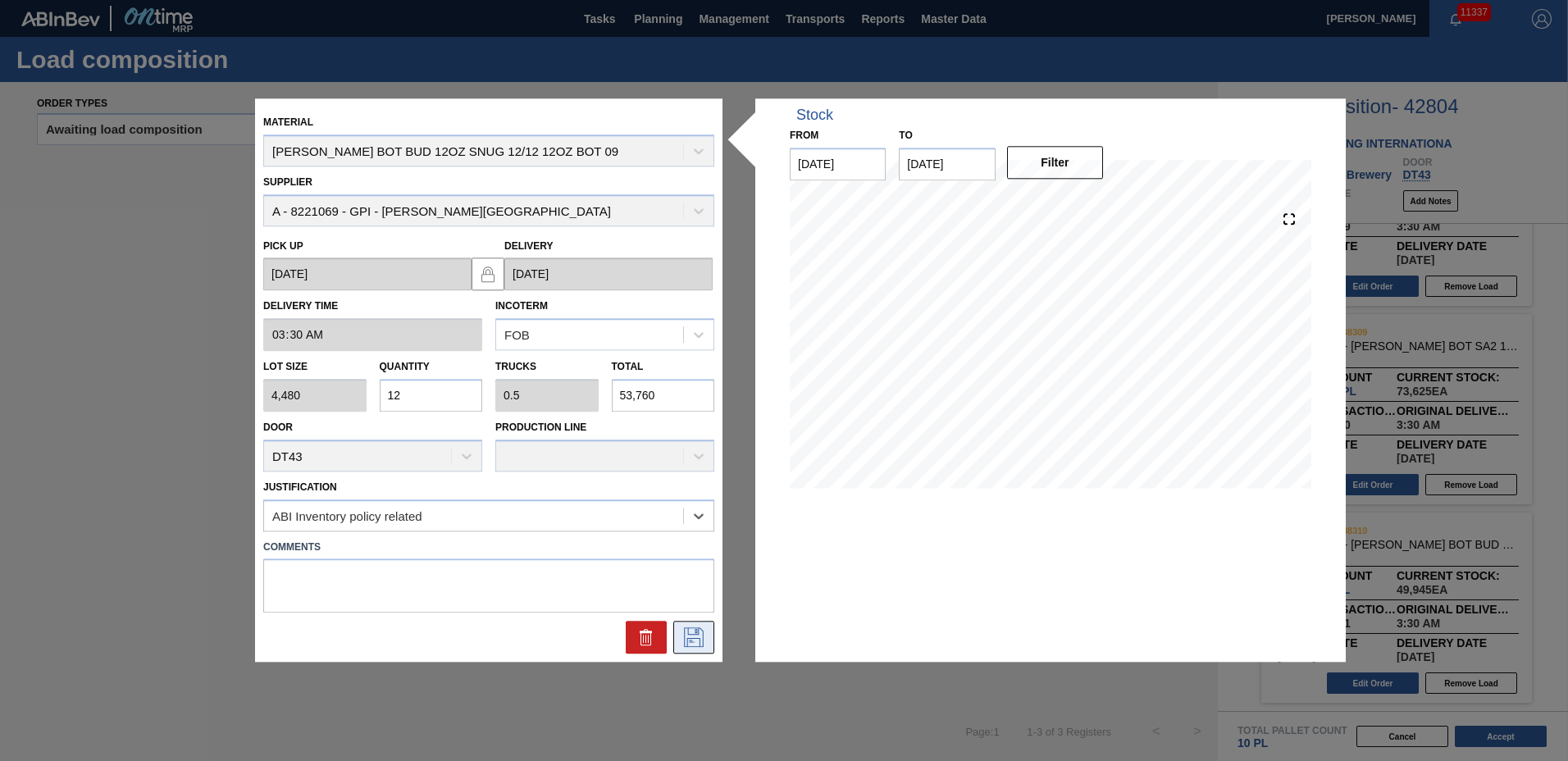
click at [694, 634] on icon at bounding box center [693, 638] width 27 height 20
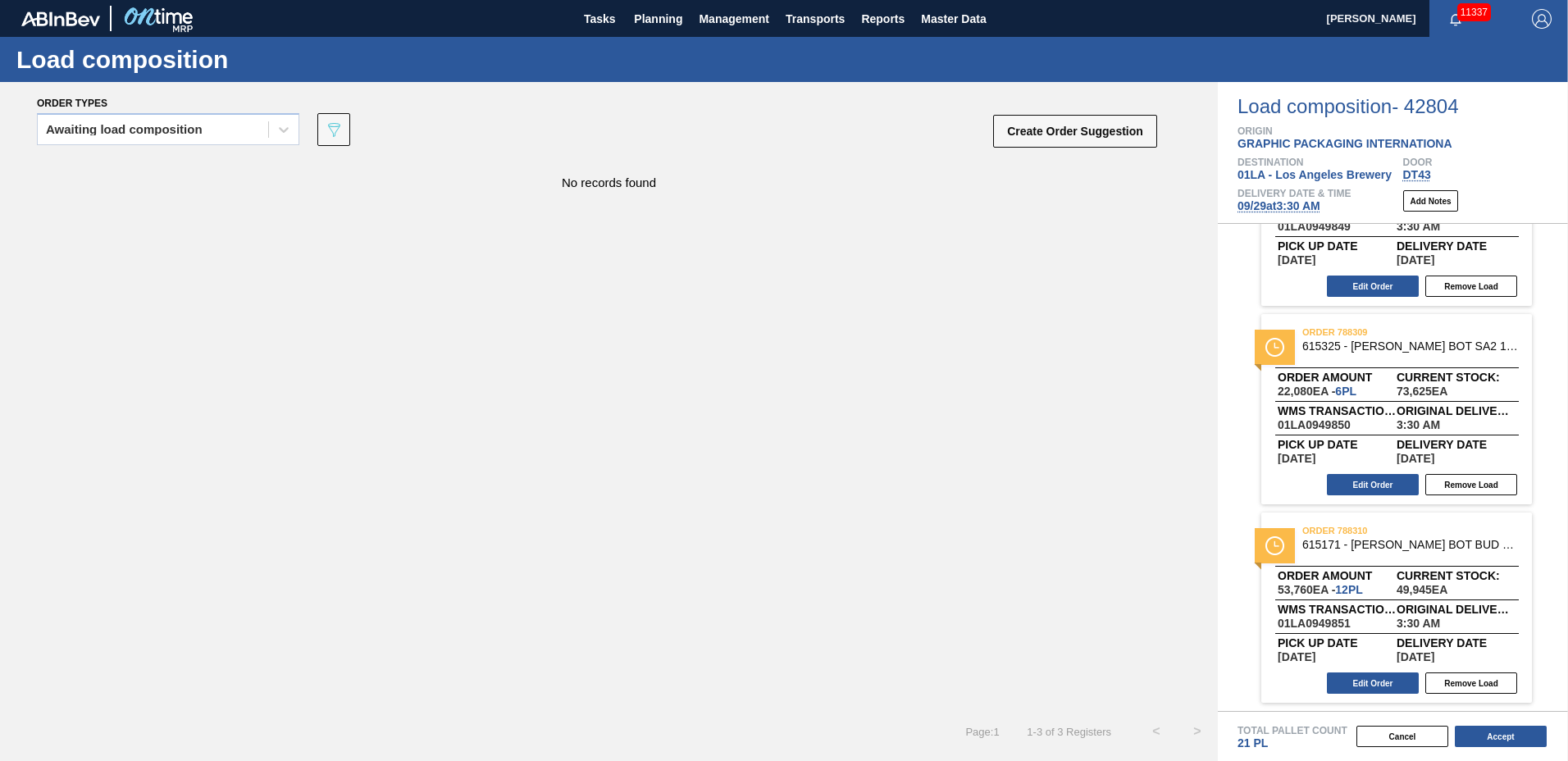
scroll to position [0, 0]
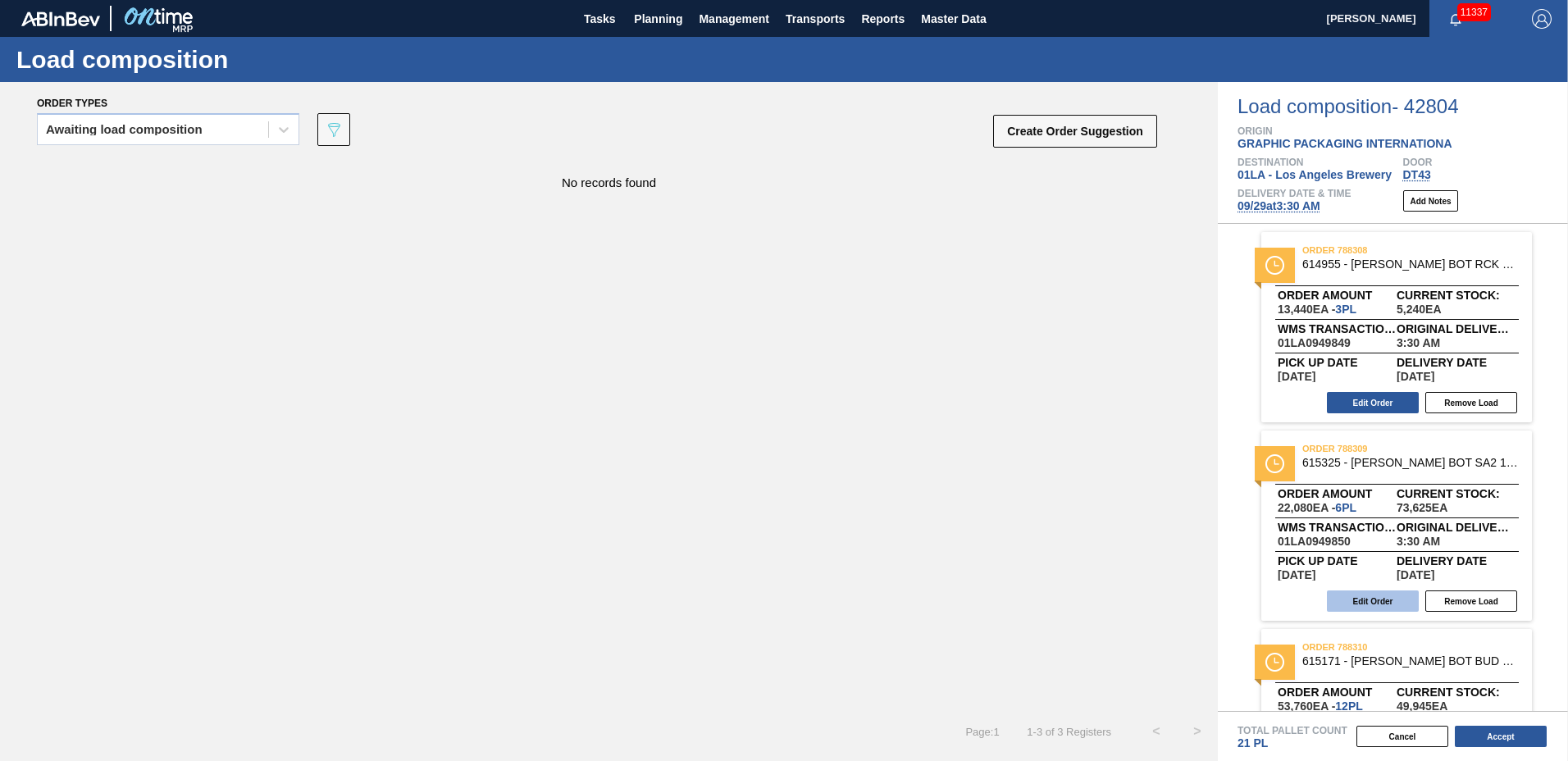
click at [1363, 594] on button "Edit Order" at bounding box center [1372, 602] width 92 height 22
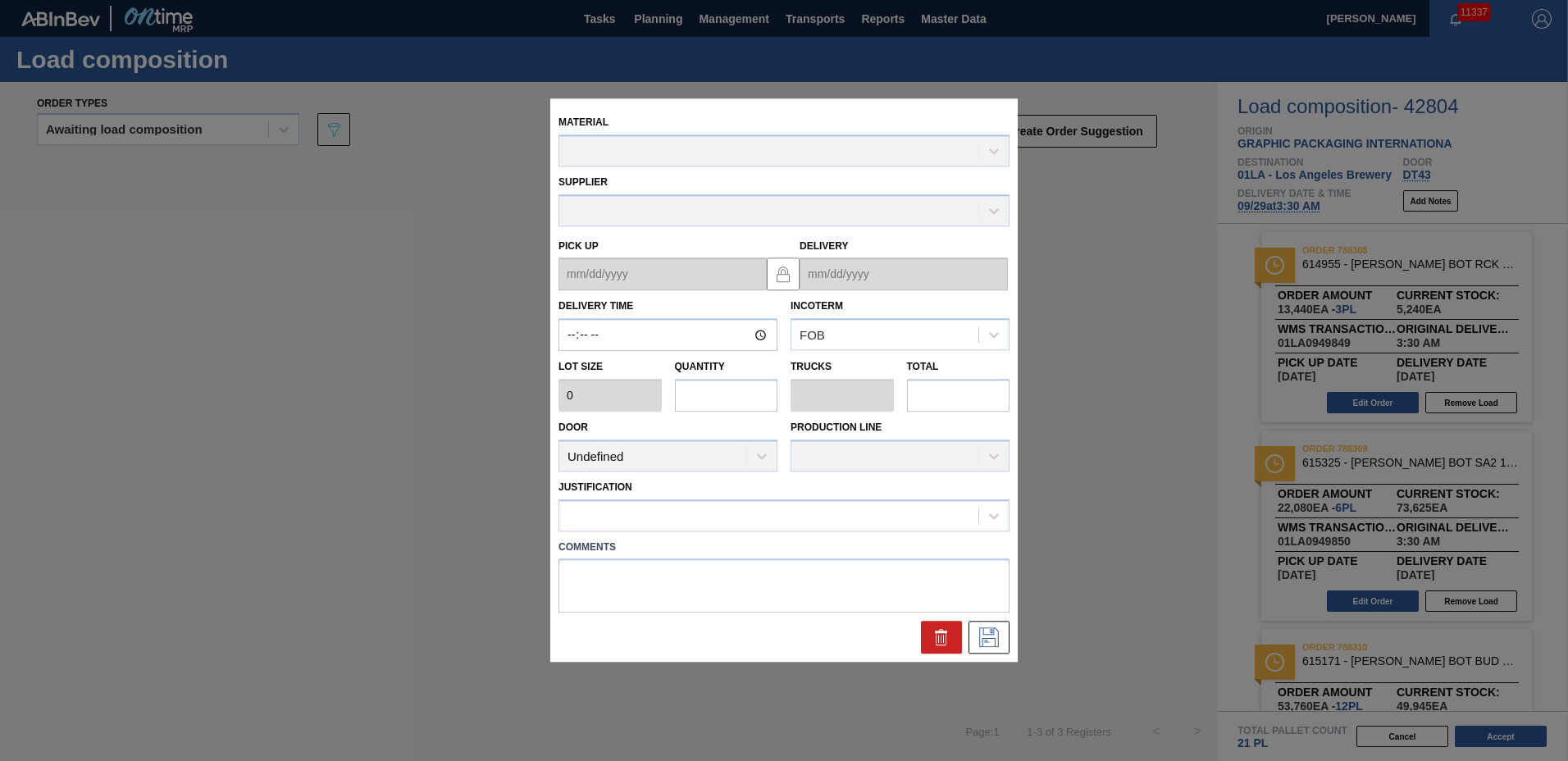
type input "03:30:00"
type input "3,680"
type input "6"
type input "0.25"
type input "22,080"
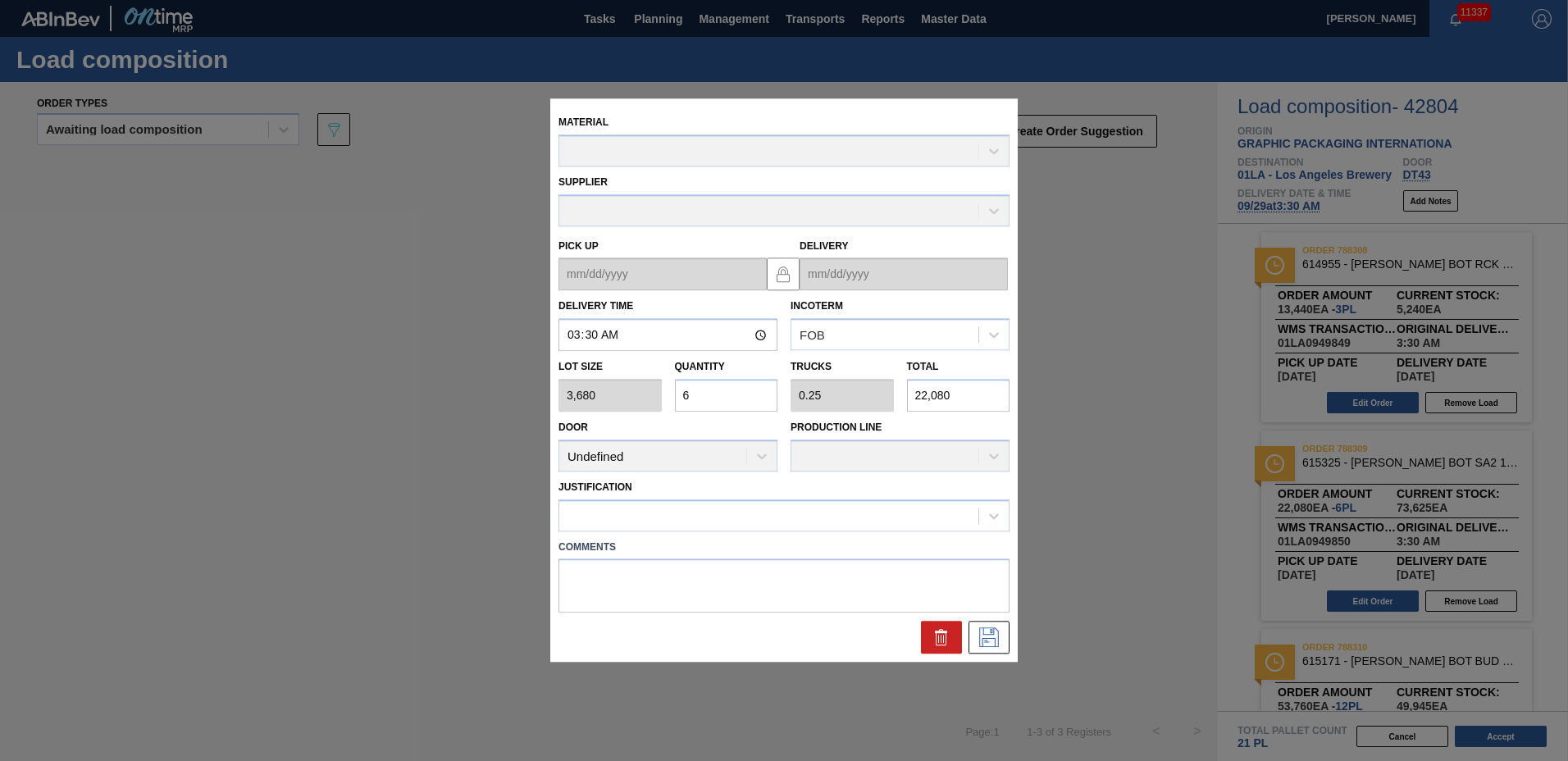
type up "[DATE]"
type input "[DATE]"
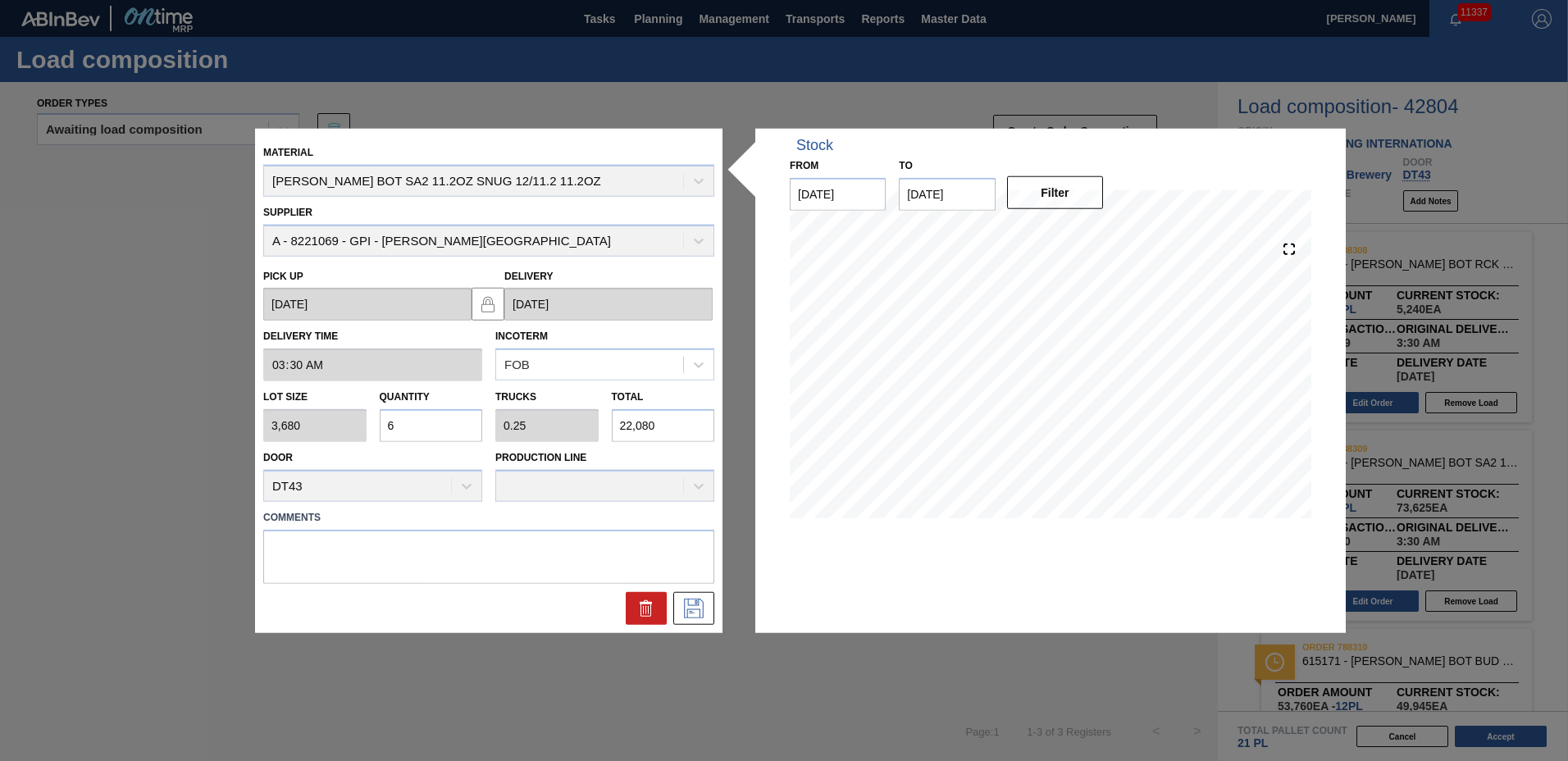
click at [410, 425] on input "6" at bounding box center [431, 426] width 103 height 33
type input "0"
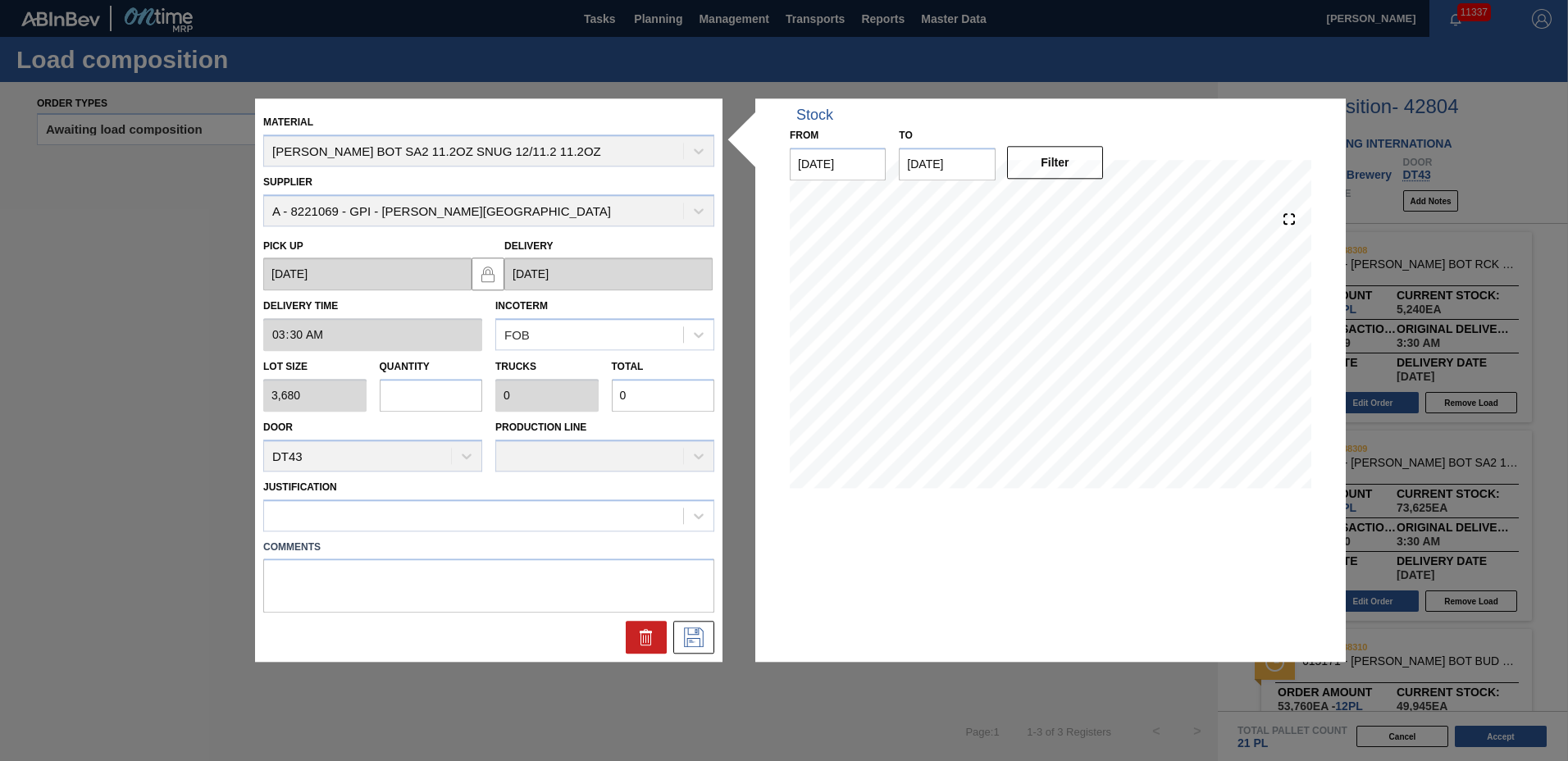
type input "9"
type input "0.375"
type input "33,120"
type input "9"
click at [360, 524] on div at bounding box center [474, 516] width 419 height 24
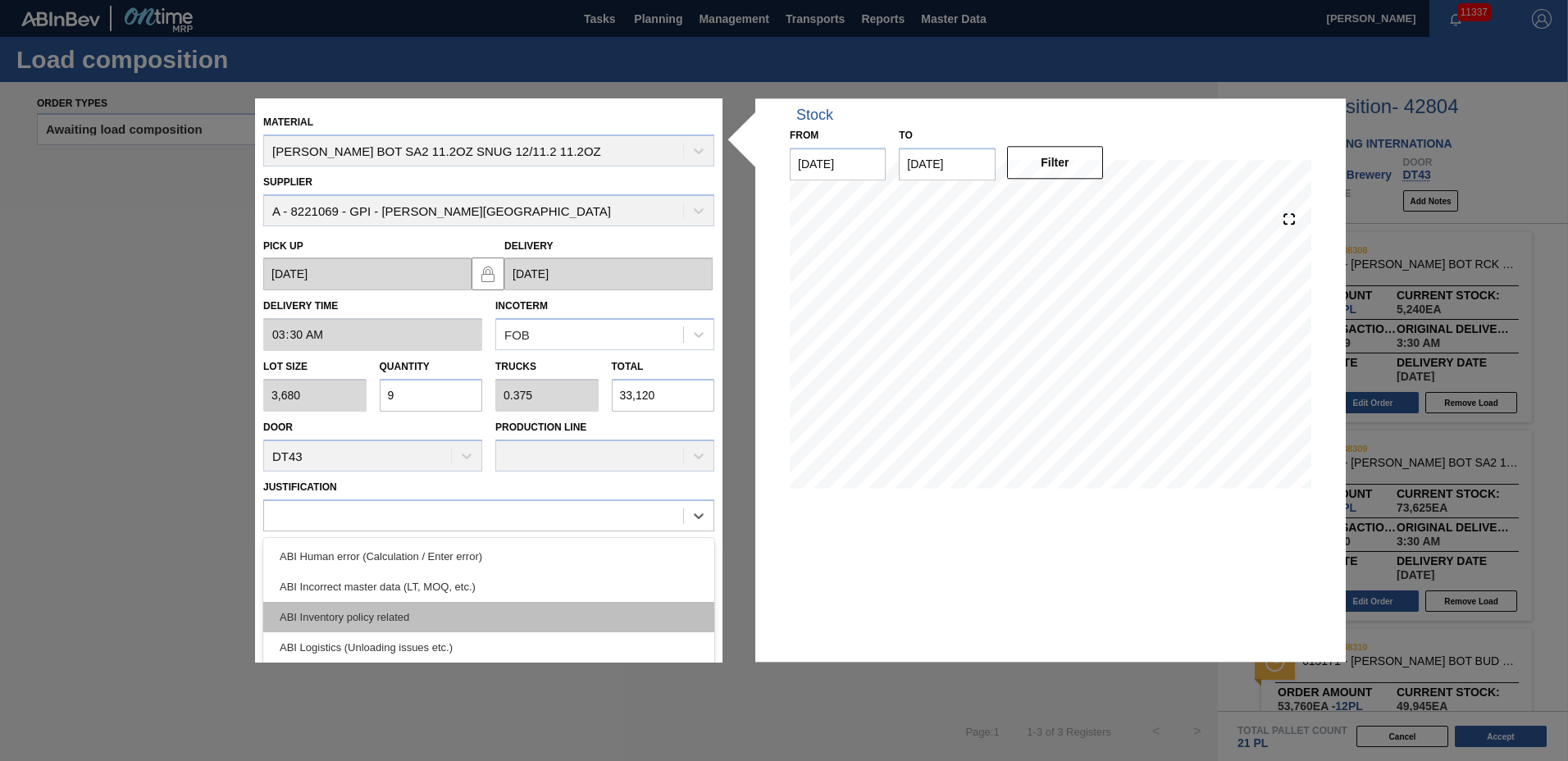
click at [347, 607] on div "ABI Inventory policy related" at bounding box center [489, 617] width 451 height 31
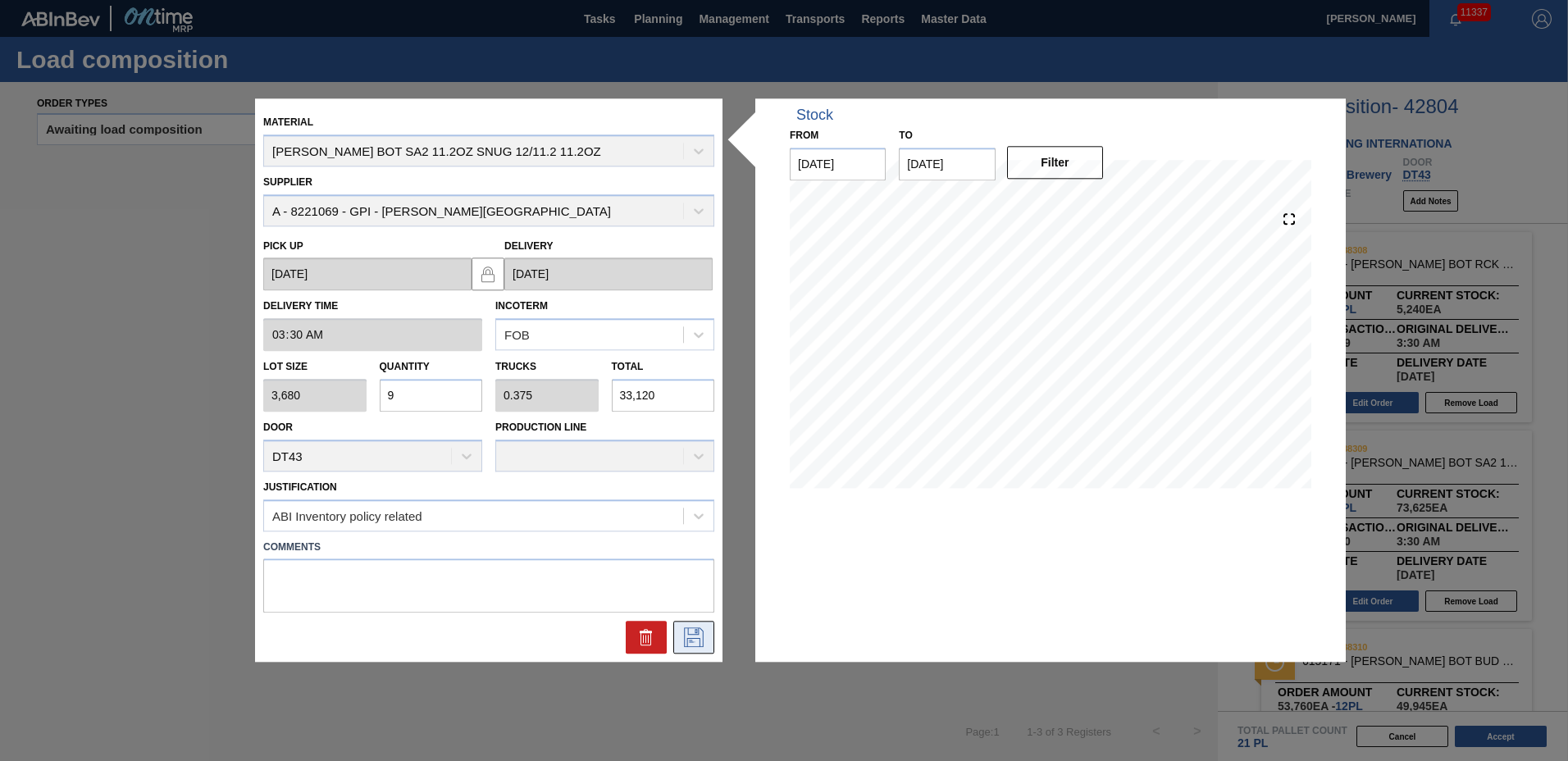
click at [695, 632] on icon at bounding box center [692, 636] width 8 height 13
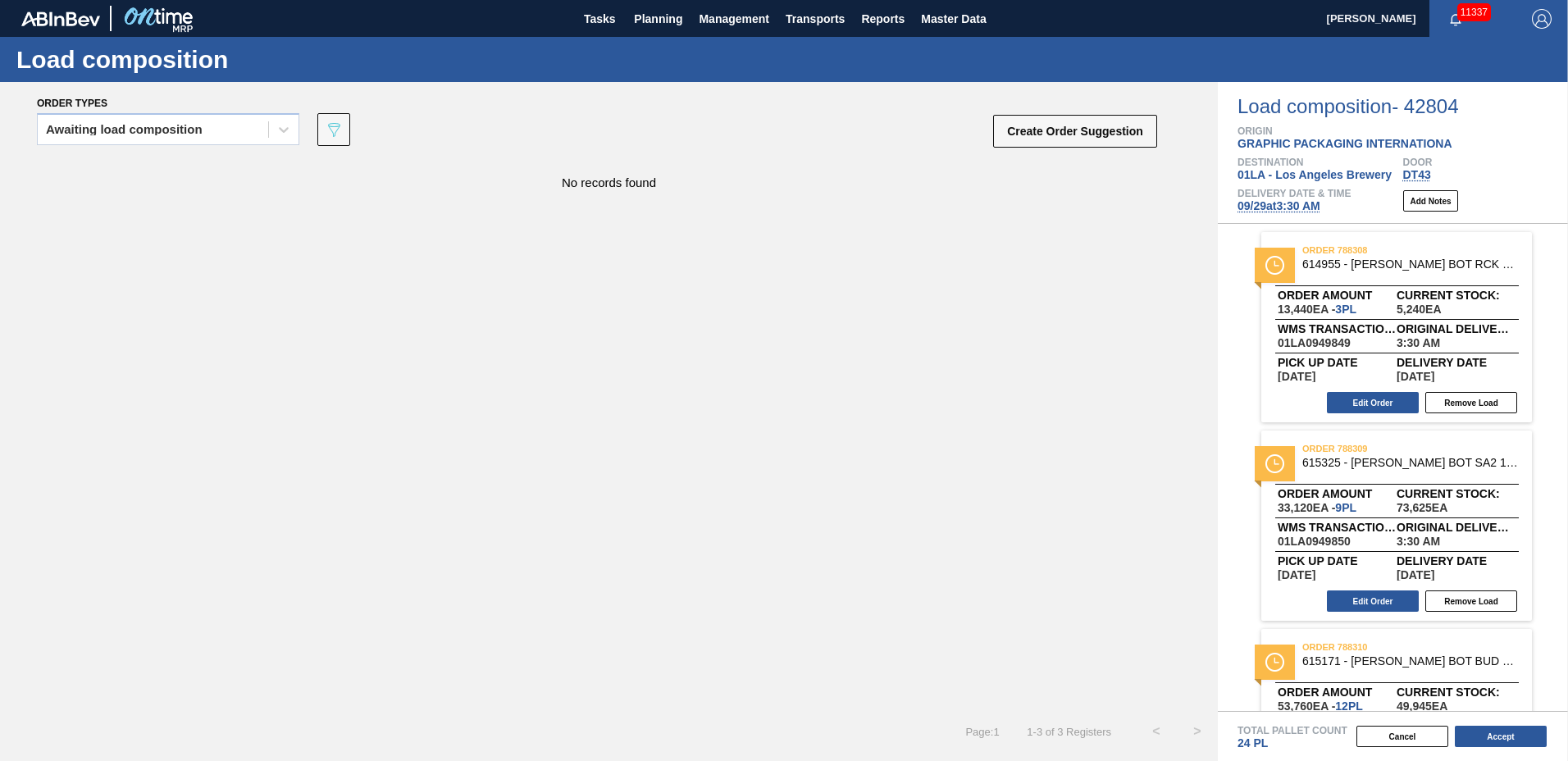
click at [1491, 739] on button "Accept" at bounding box center [1500, 737] width 92 height 22
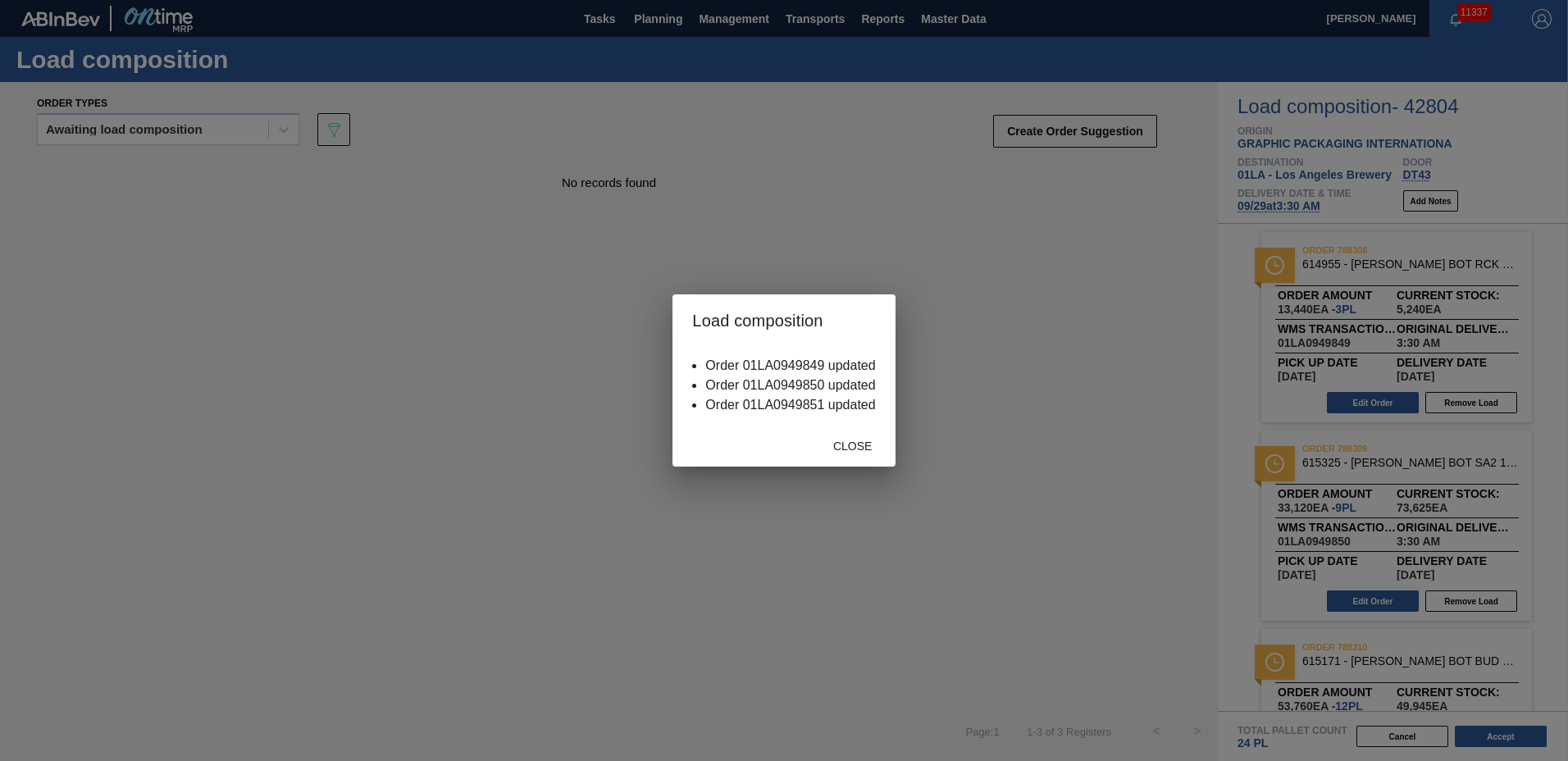
click at [846, 442] on div "Close" at bounding box center [853, 445] width 72 height 31
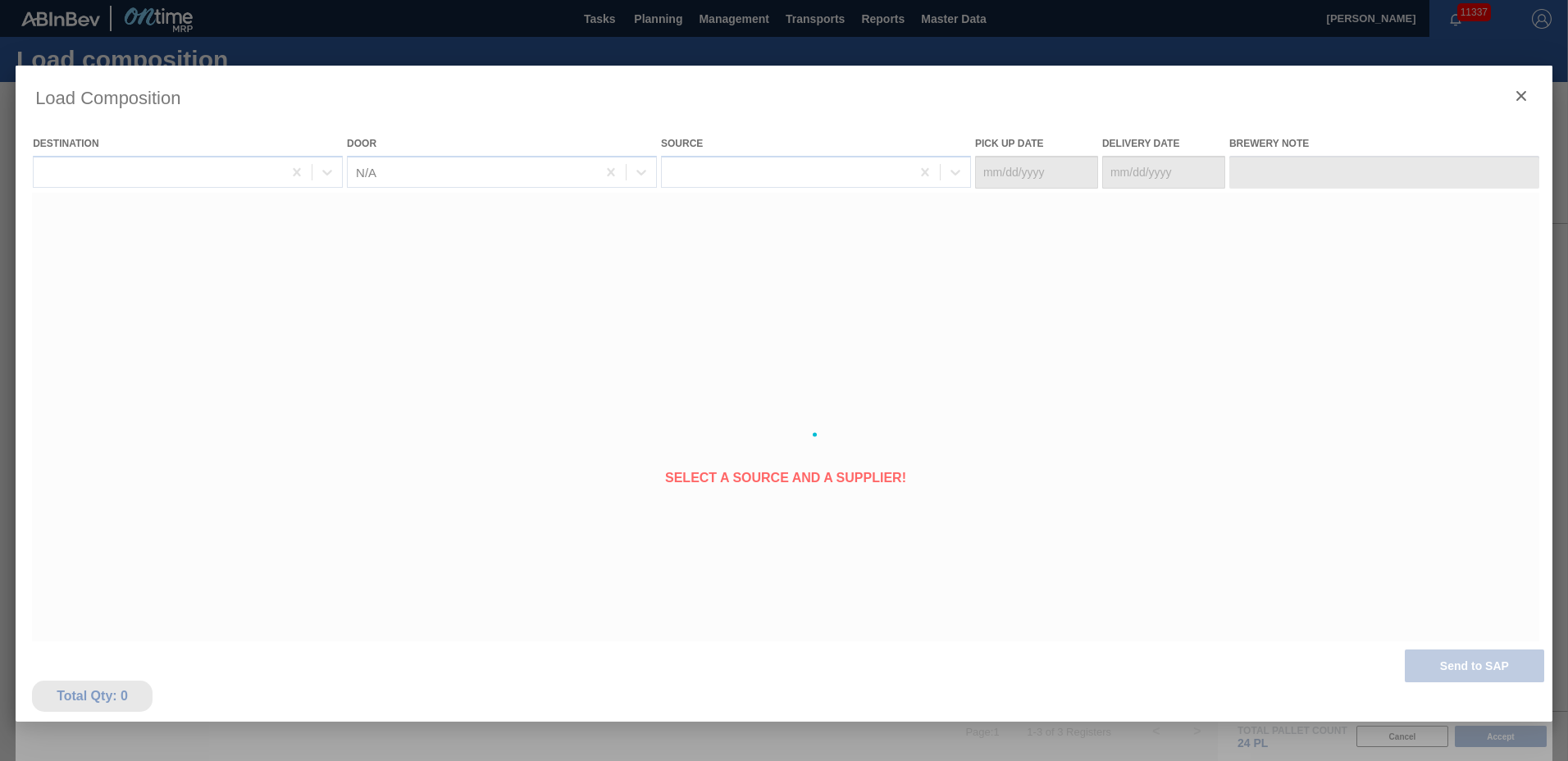
click at [848, 443] on div at bounding box center [784, 434] width 1536 height 738
type Date "[DATE]"
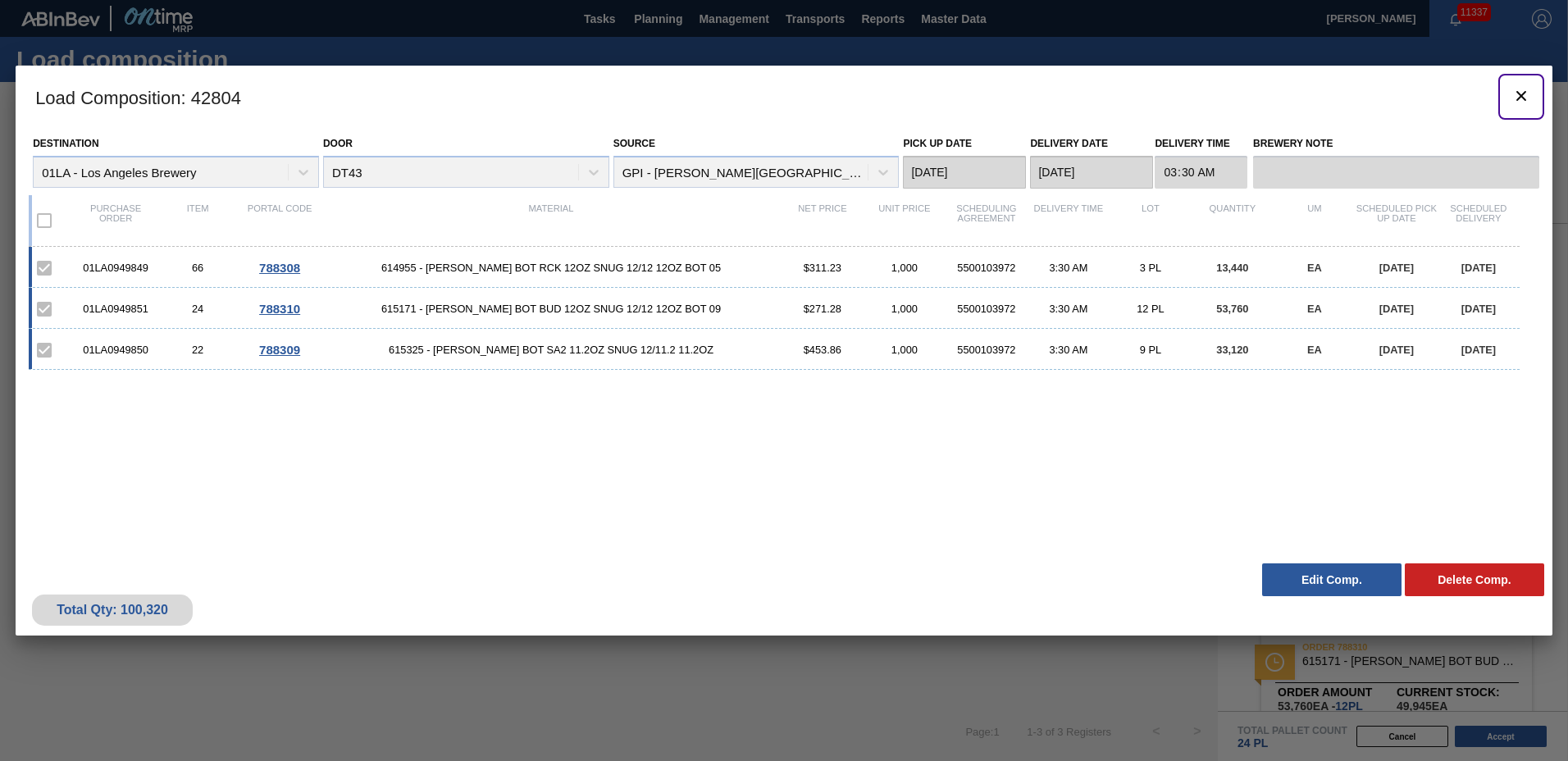
click at [1519, 94] on icon "botão de ícone" at bounding box center [1522, 96] width 10 height 10
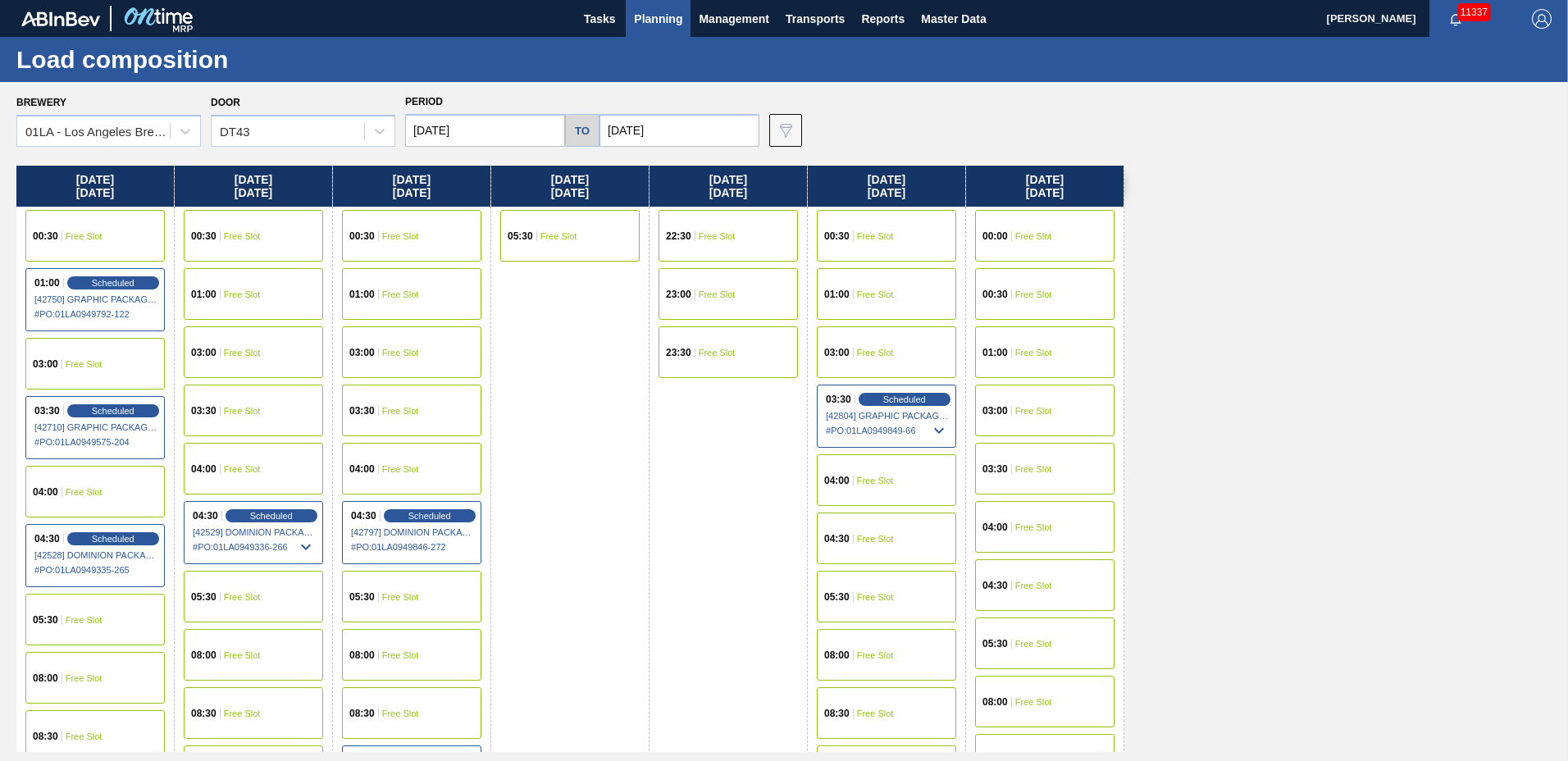
click at [649, 17] on span "Planning" at bounding box center [658, 19] width 48 height 20
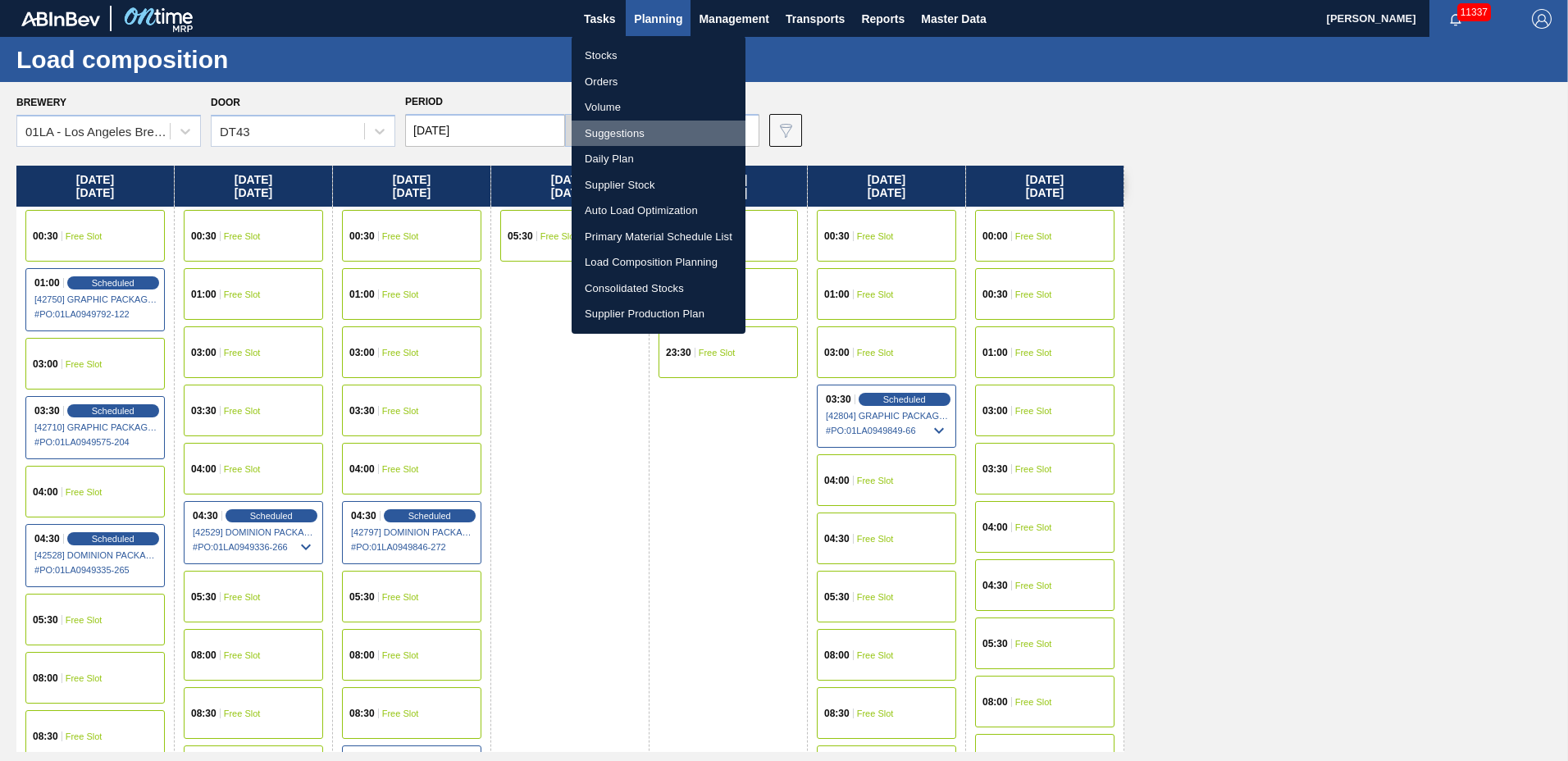
click at [626, 137] on li "Suggestions" at bounding box center [659, 134] width 174 height 27
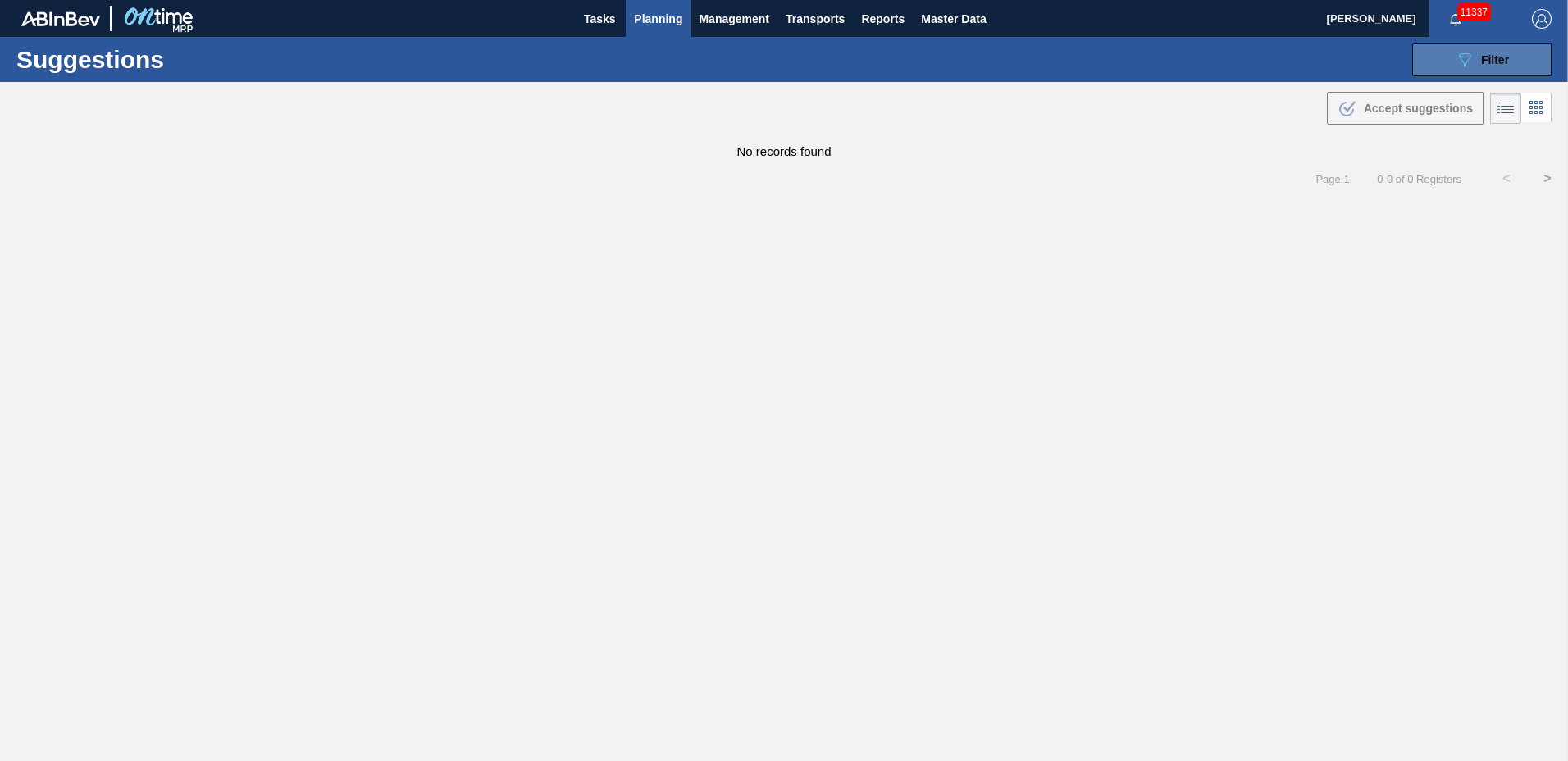
click at [1491, 54] on span "Filter" at bounding box center [1495, 59] width 28 height 13
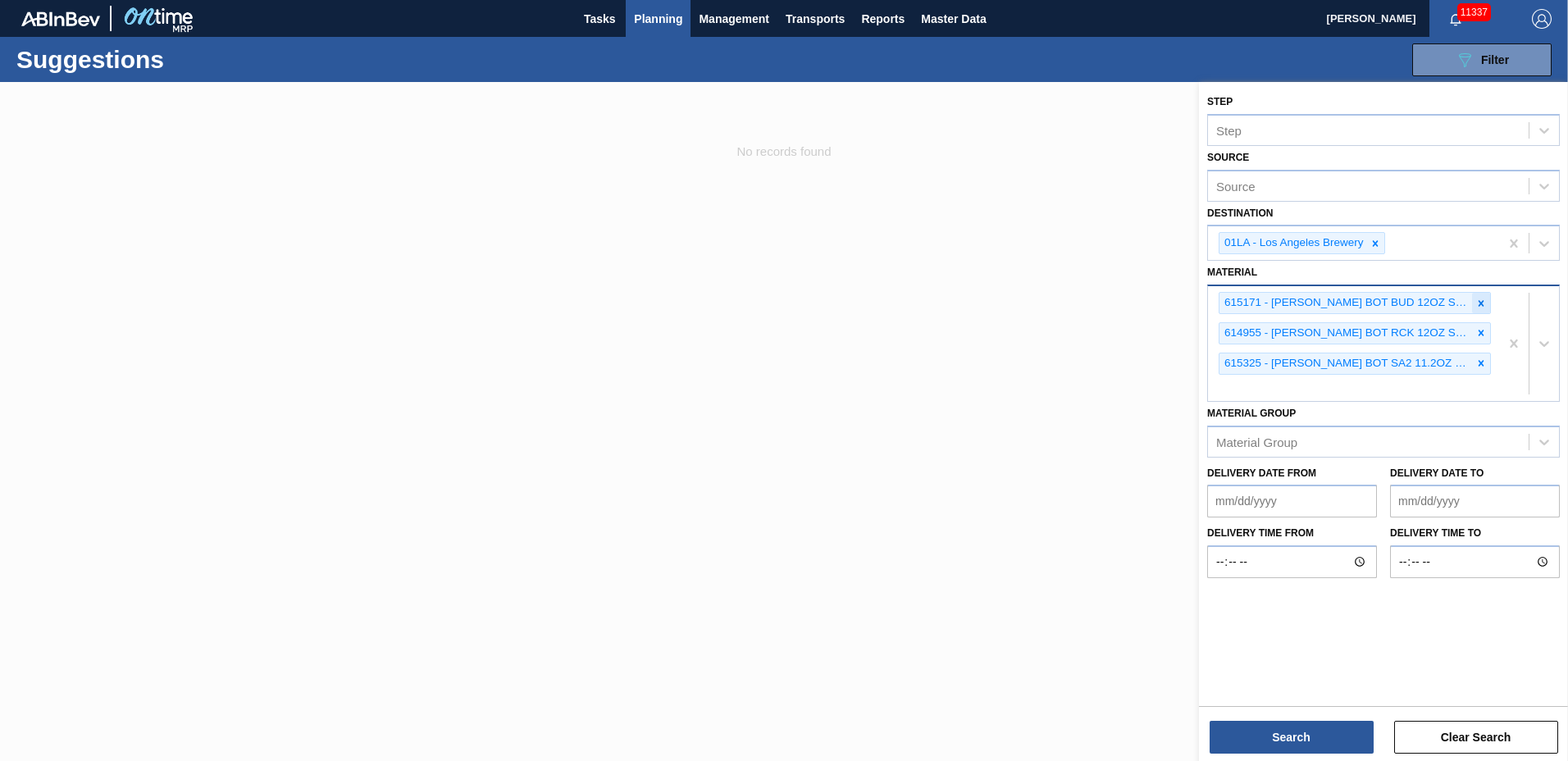
click at [1478, 305] on icon at bounding box center [1481, 304] width 12 height 12
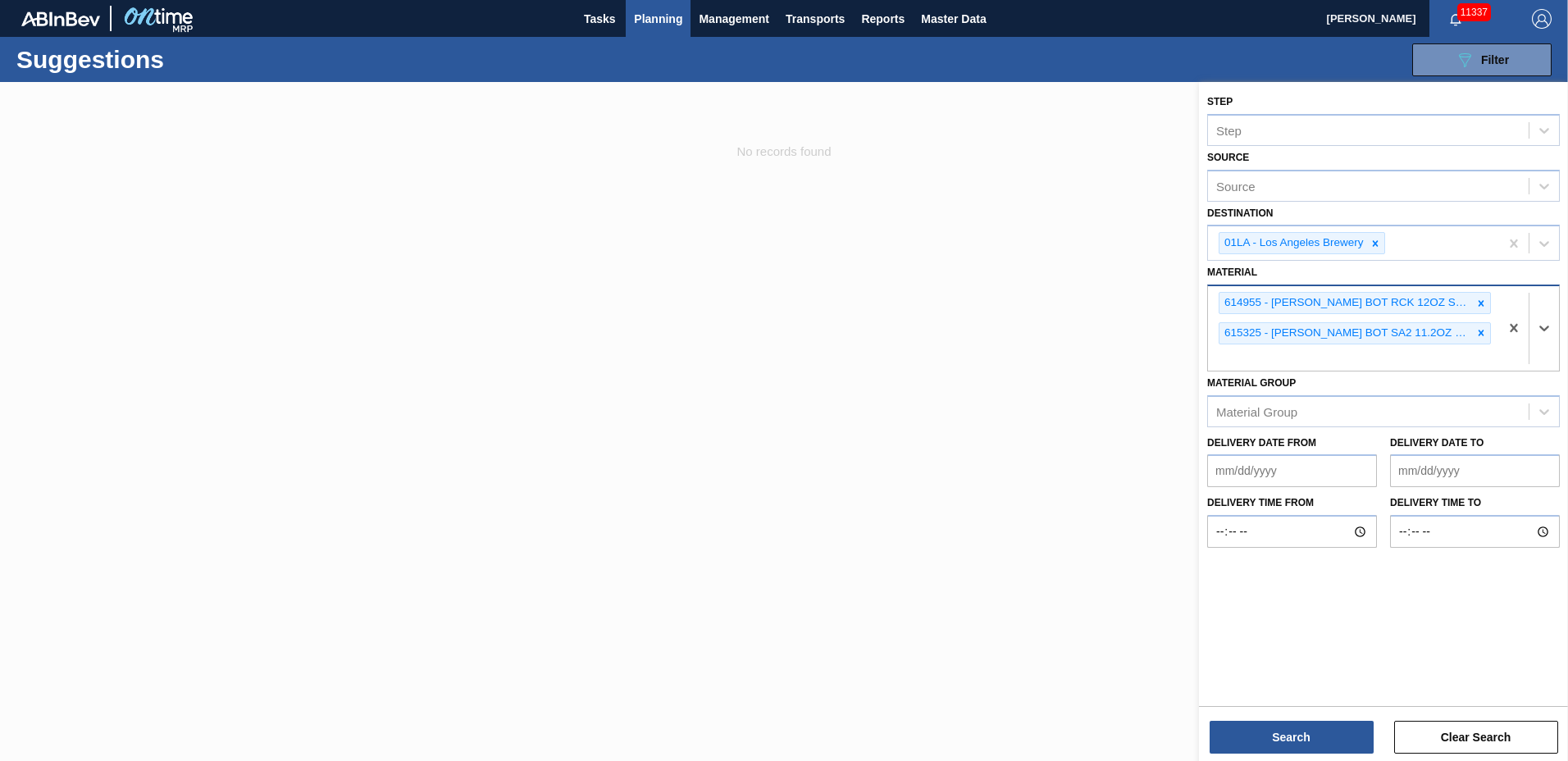
click at [1478, 305] on icon at bounding box center [1481, 304] width 12 height 12
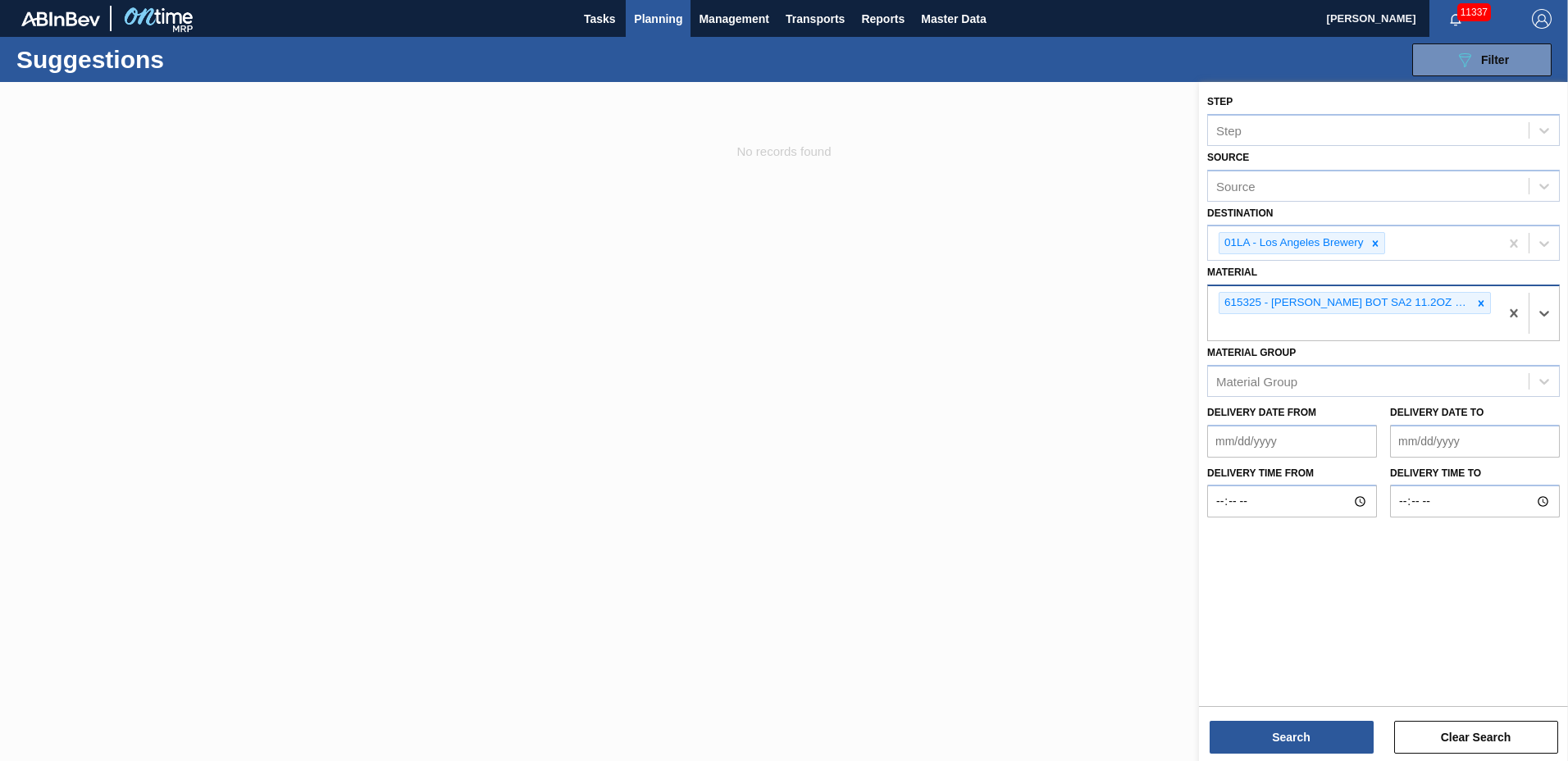
click at [1478, 305] on icon at bounding box center [1481, 304] width 12 height 12
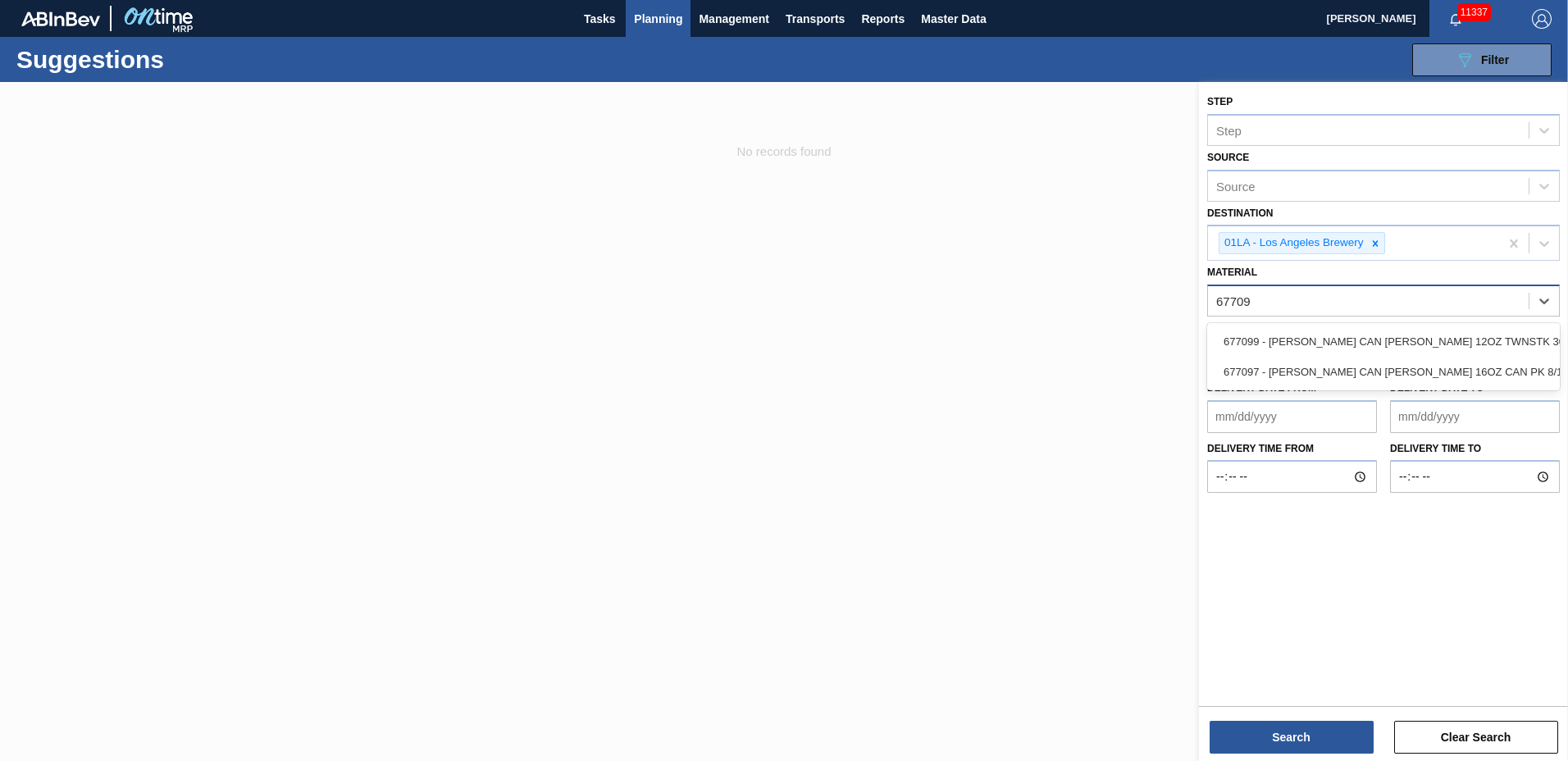
type input "677099"
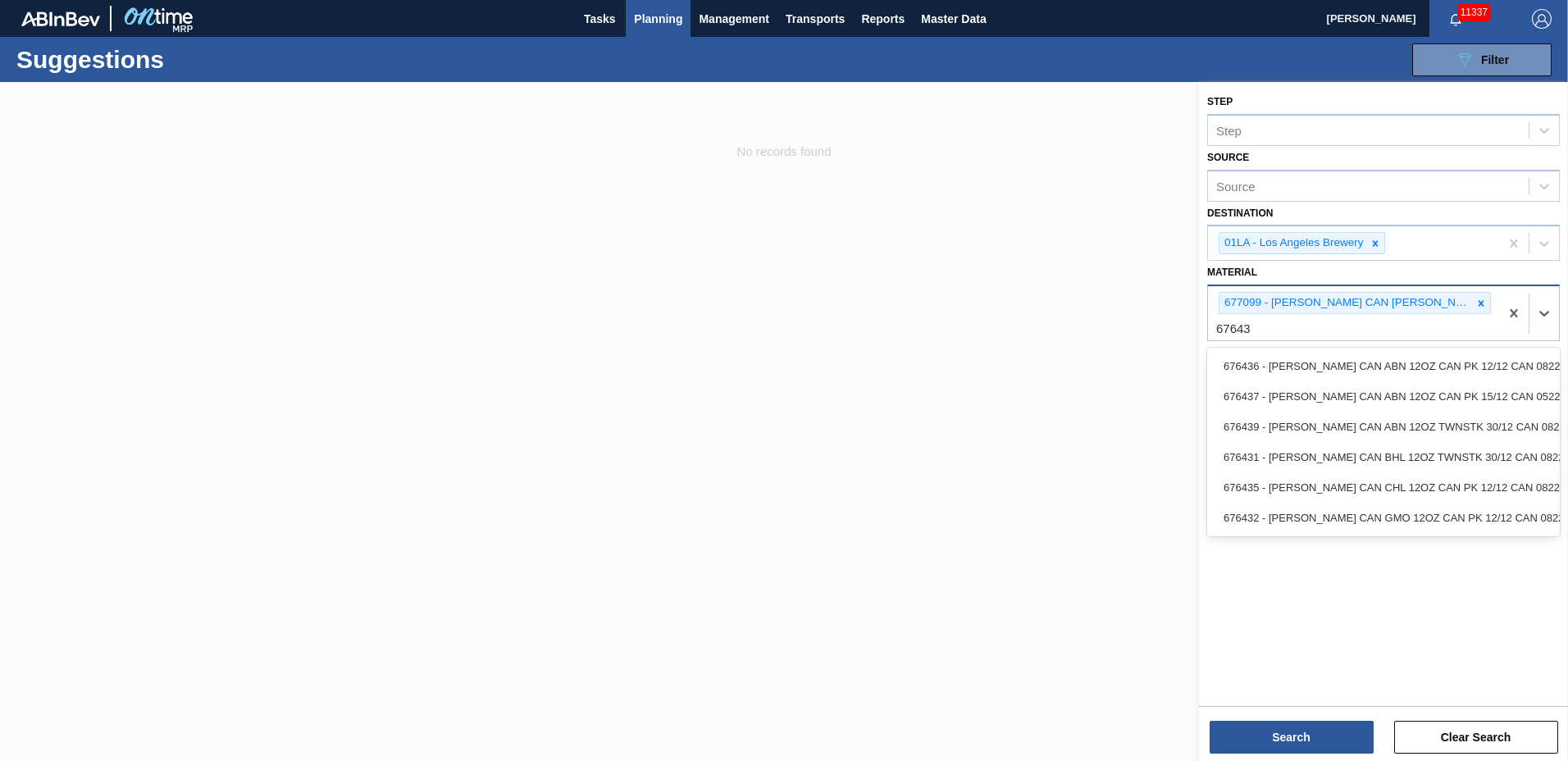
type input "676439"
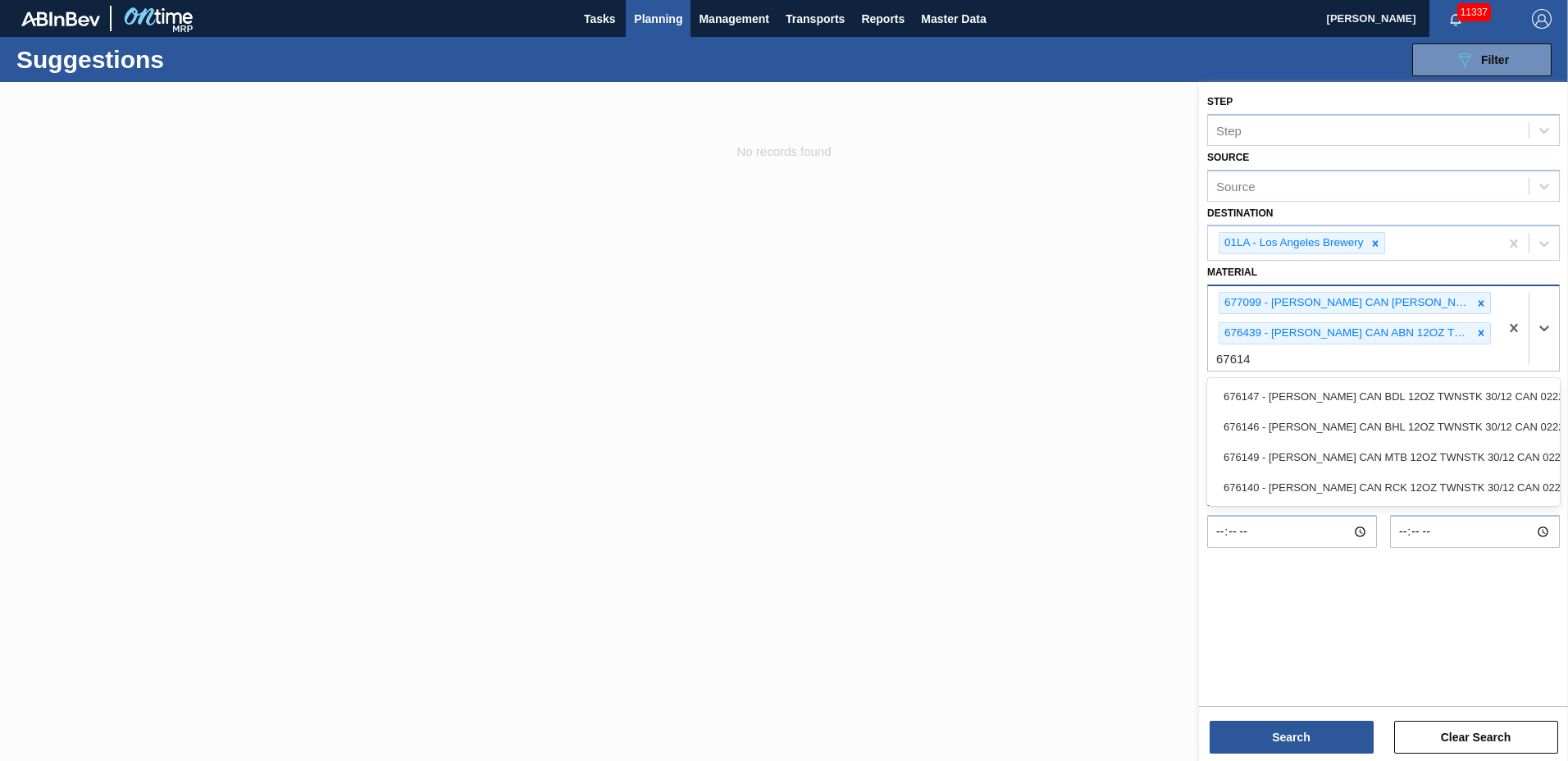
type input "676140"
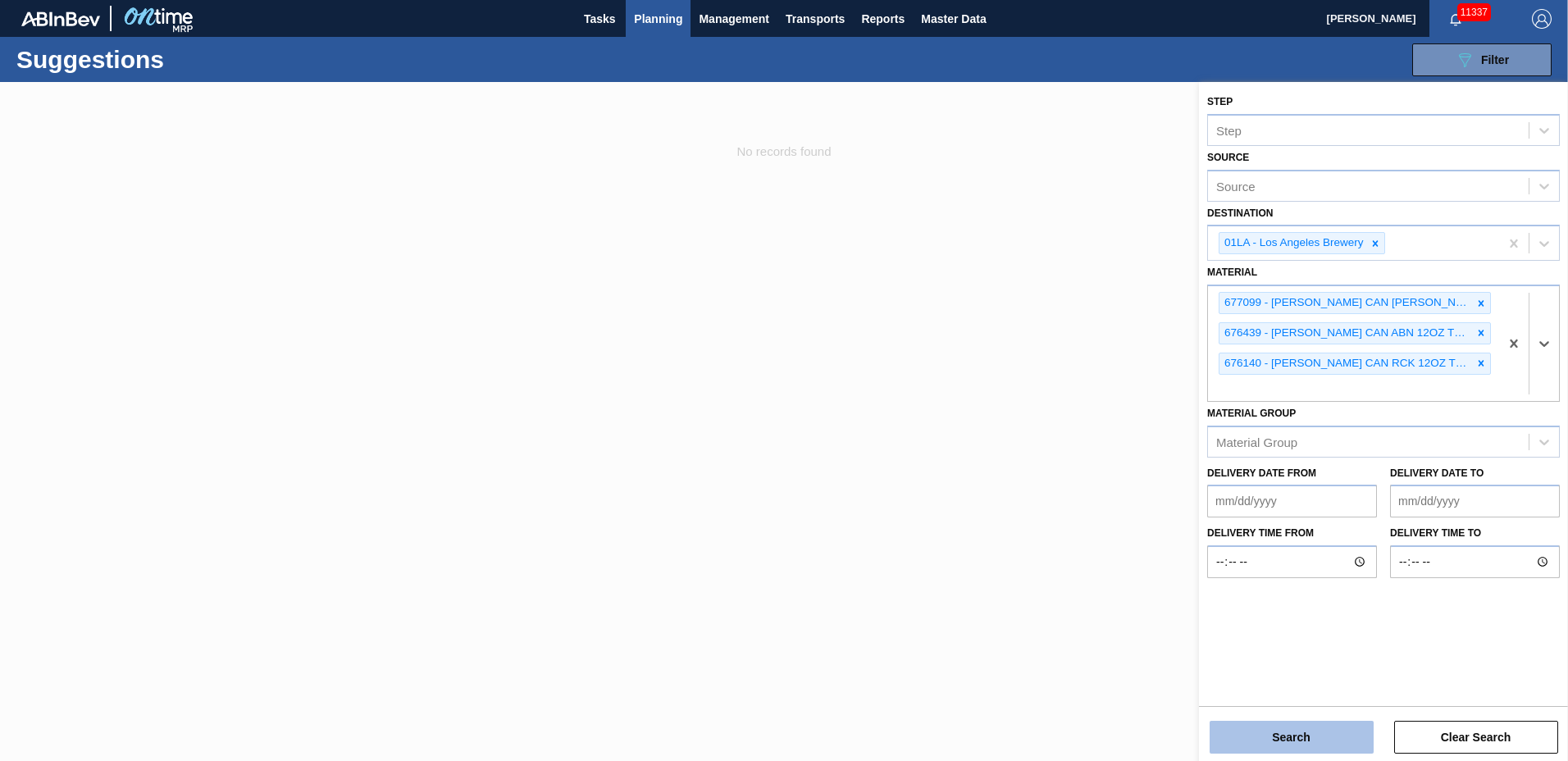
click at [1281, 736] on button "Search" at bounding box center [1292, 737] width 164 height 33
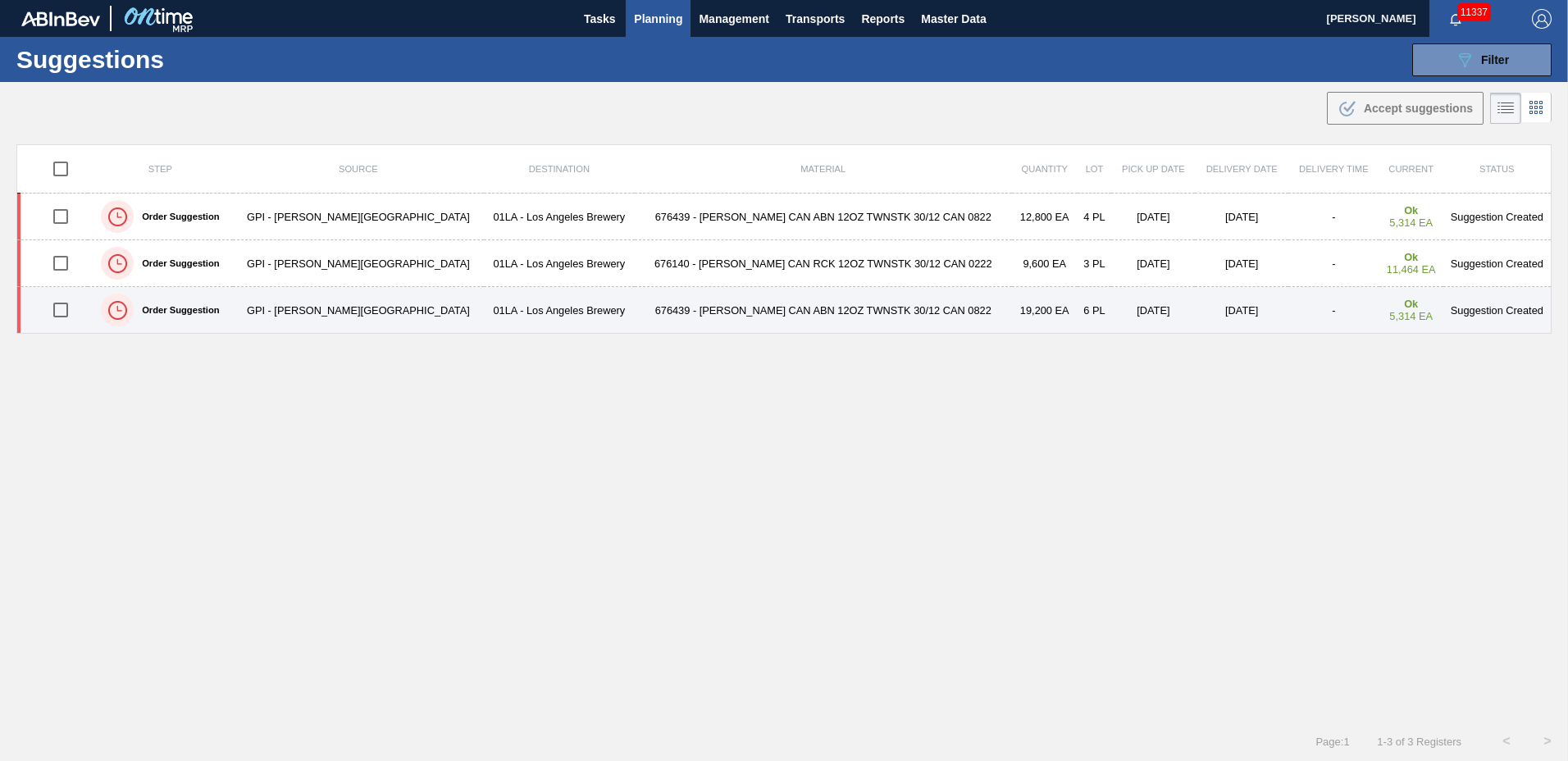
drag, startPoint x: 68, startPoint y: 314, endPoint x: 61, endPoint y: 300, distance: 15.7
click at [68, 314] on input "checkbox" at bounding box center [60, 310] width 35 height 35
checkbox input "true"
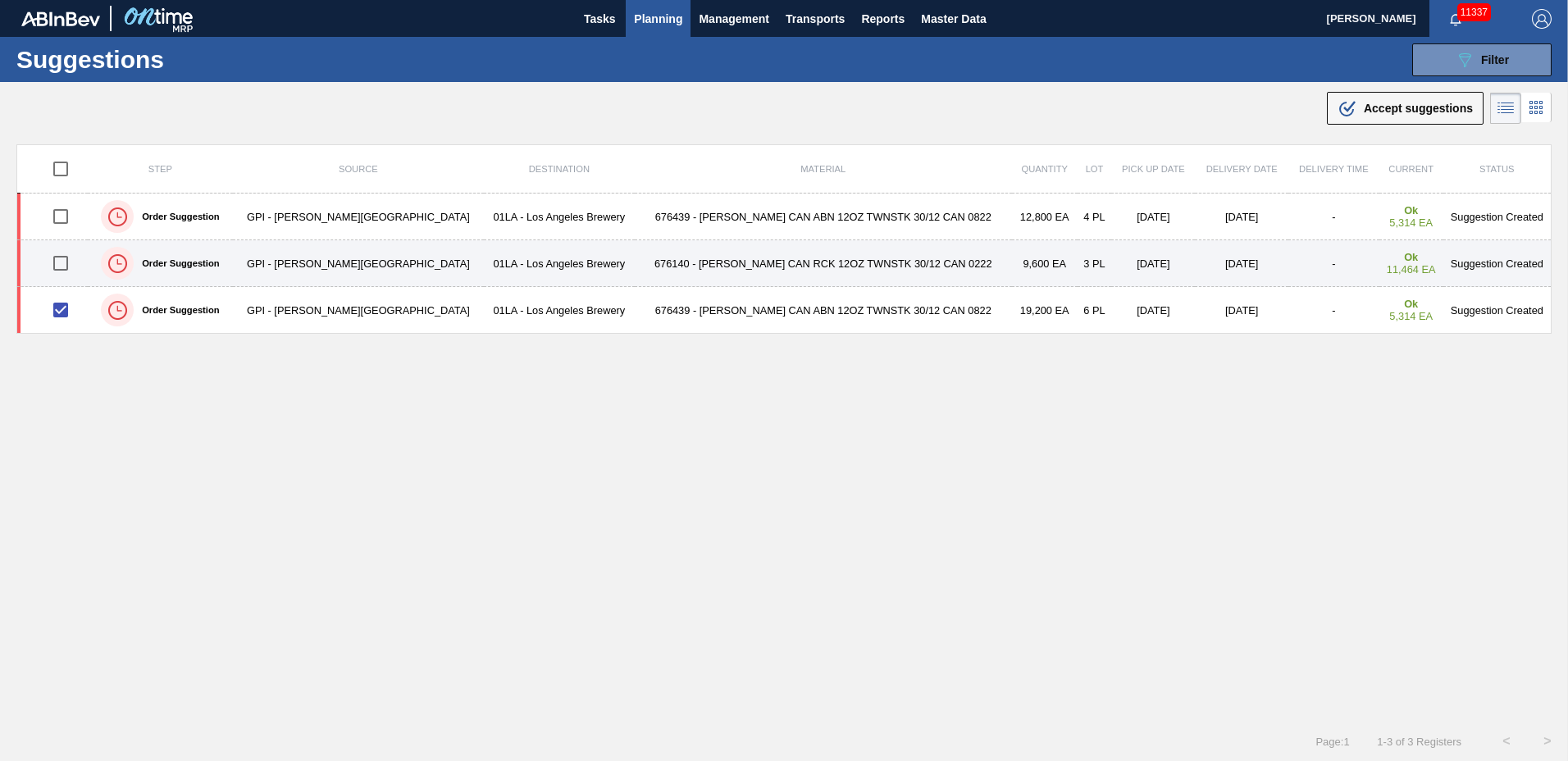
click at [63, 255] on input "checkbox" at bounding box center [60, 263] width 35 height 35
checkbox input "true"
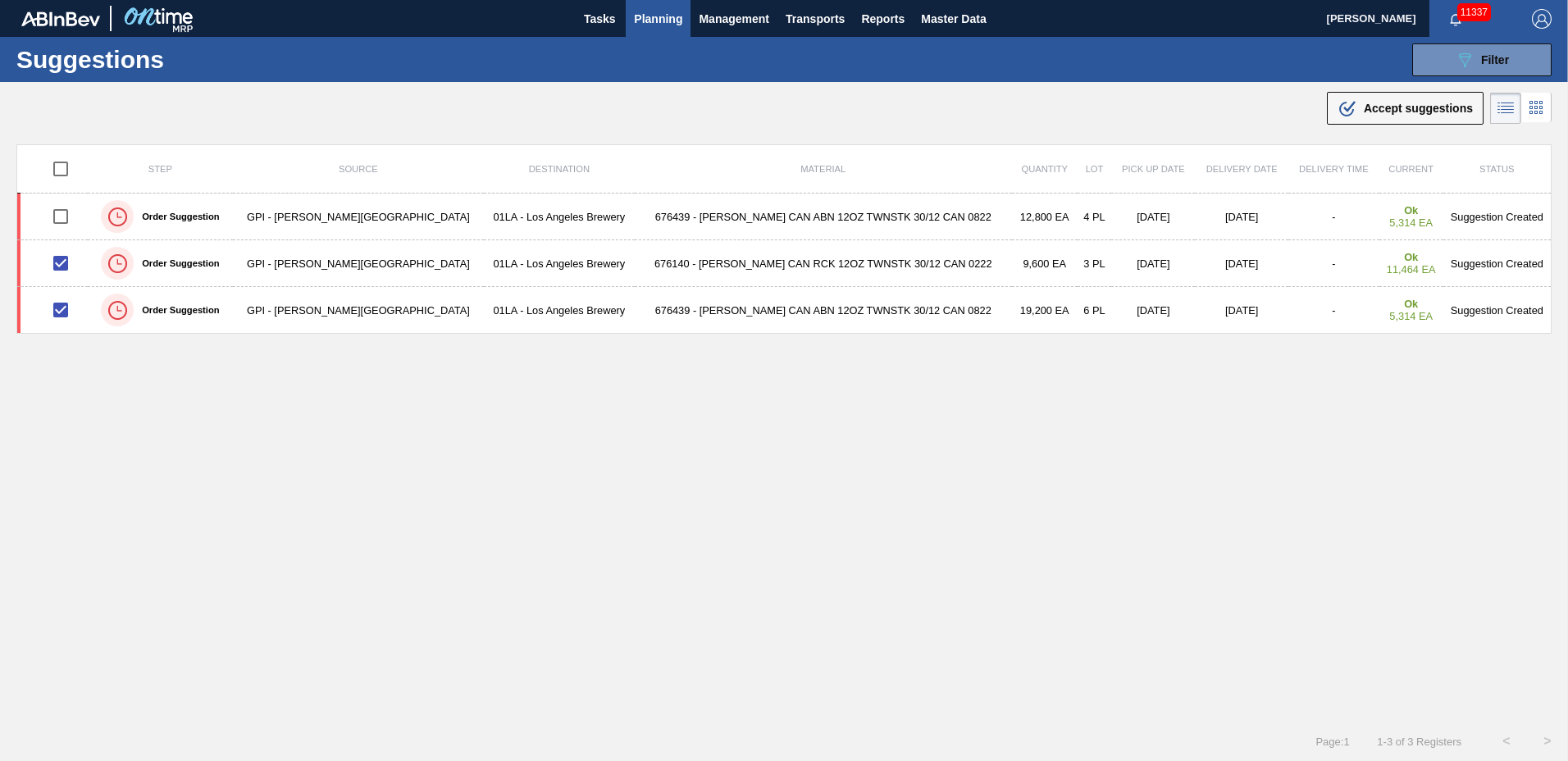
drag, startPoint x: 1405, startPoint y: 105, endPoint x: 1274, endPoint y: 190, distance: 156.2
click at [1404, 113] on span "Accept suggestions" at bounding box center [1418, 108] width 109 height 13
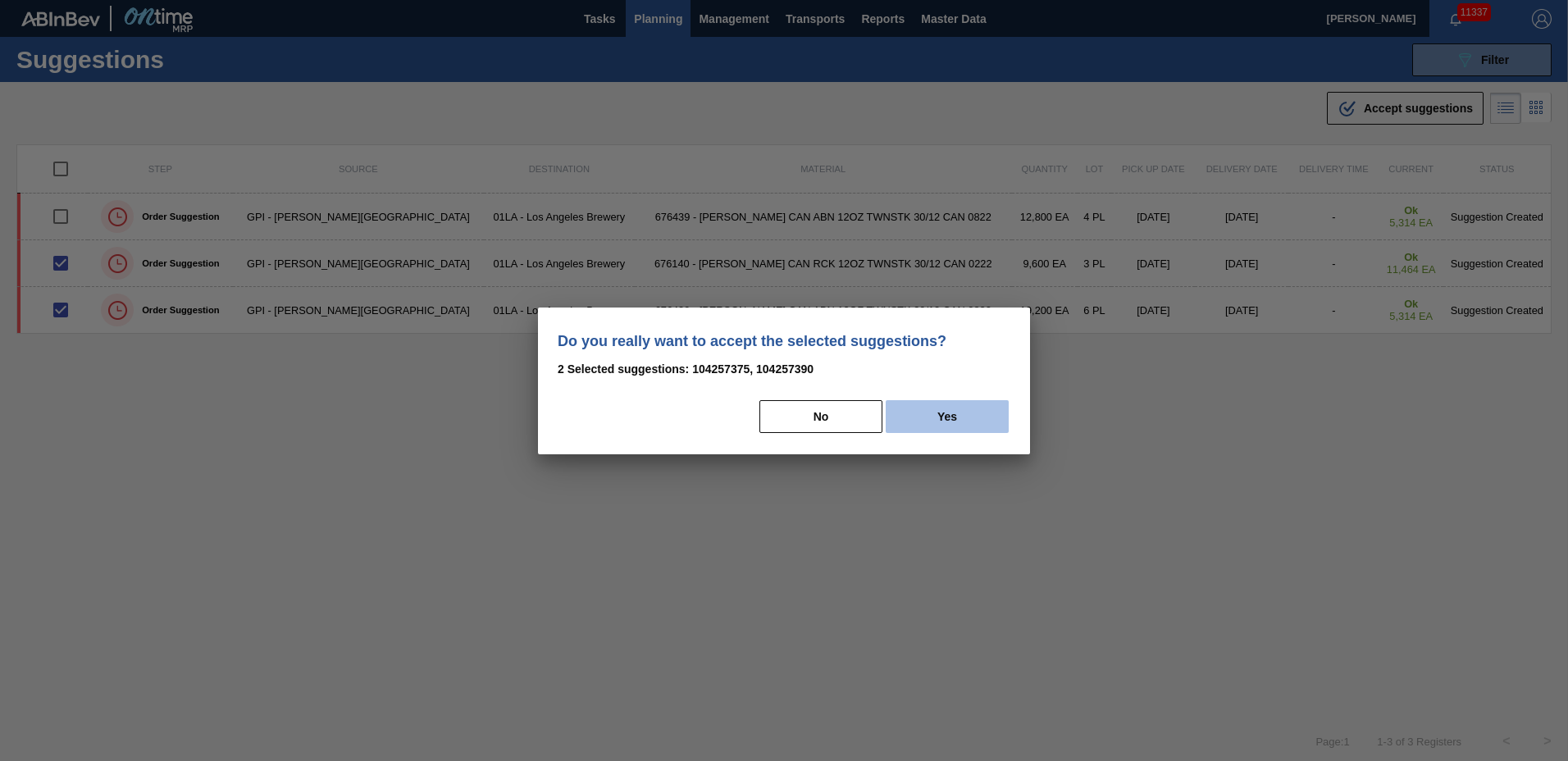
click at [994, 422] on button "Yes" at bounding box center [947, 417] width 123 height 33
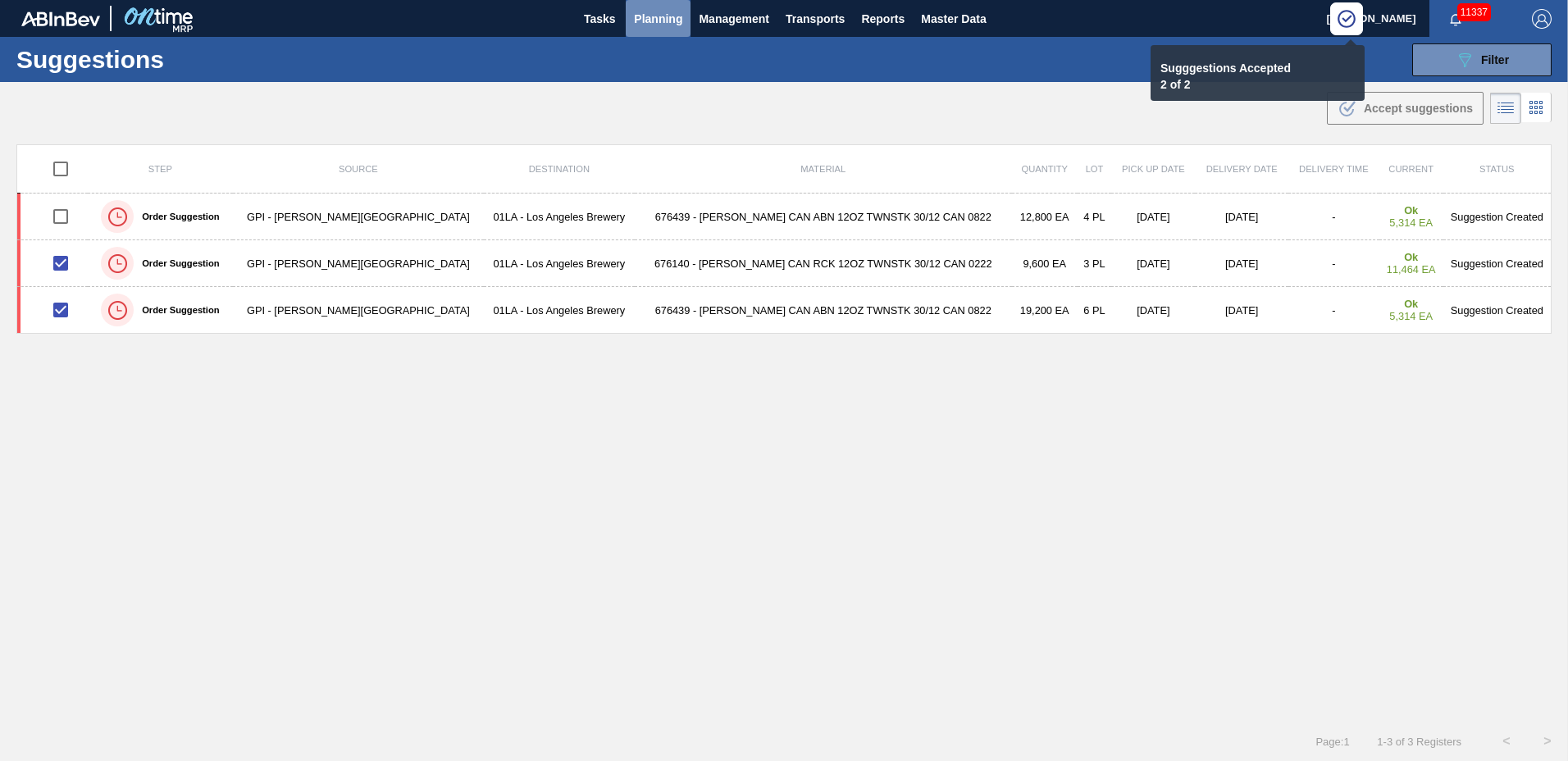
click at [636, 17] on span "Planning" at bounding box center [658, 19] width 48 height 20
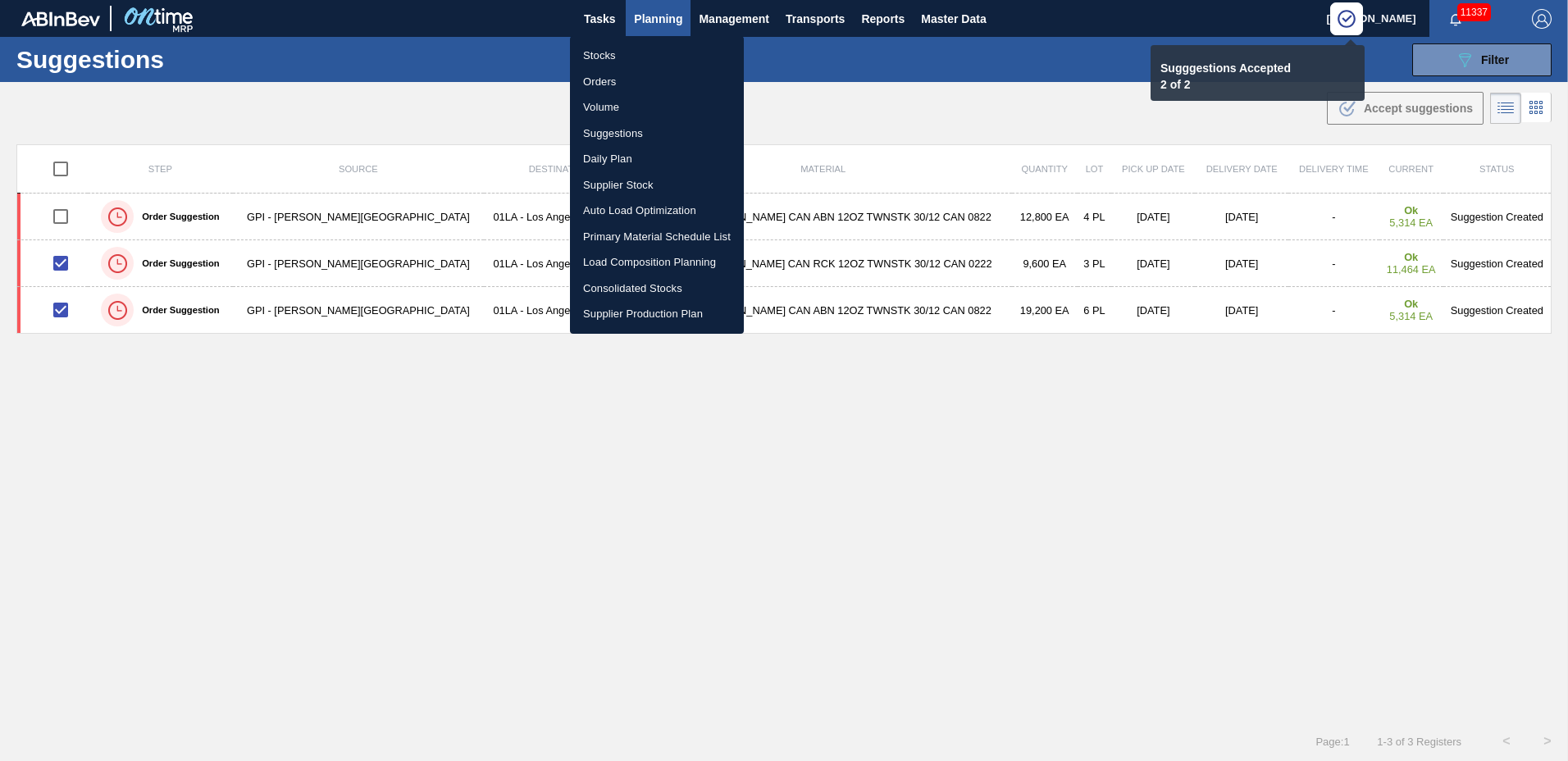
click at [646, 268] on li "Load Composition Planning" at bounding box center [657, 262] width 174 height 27
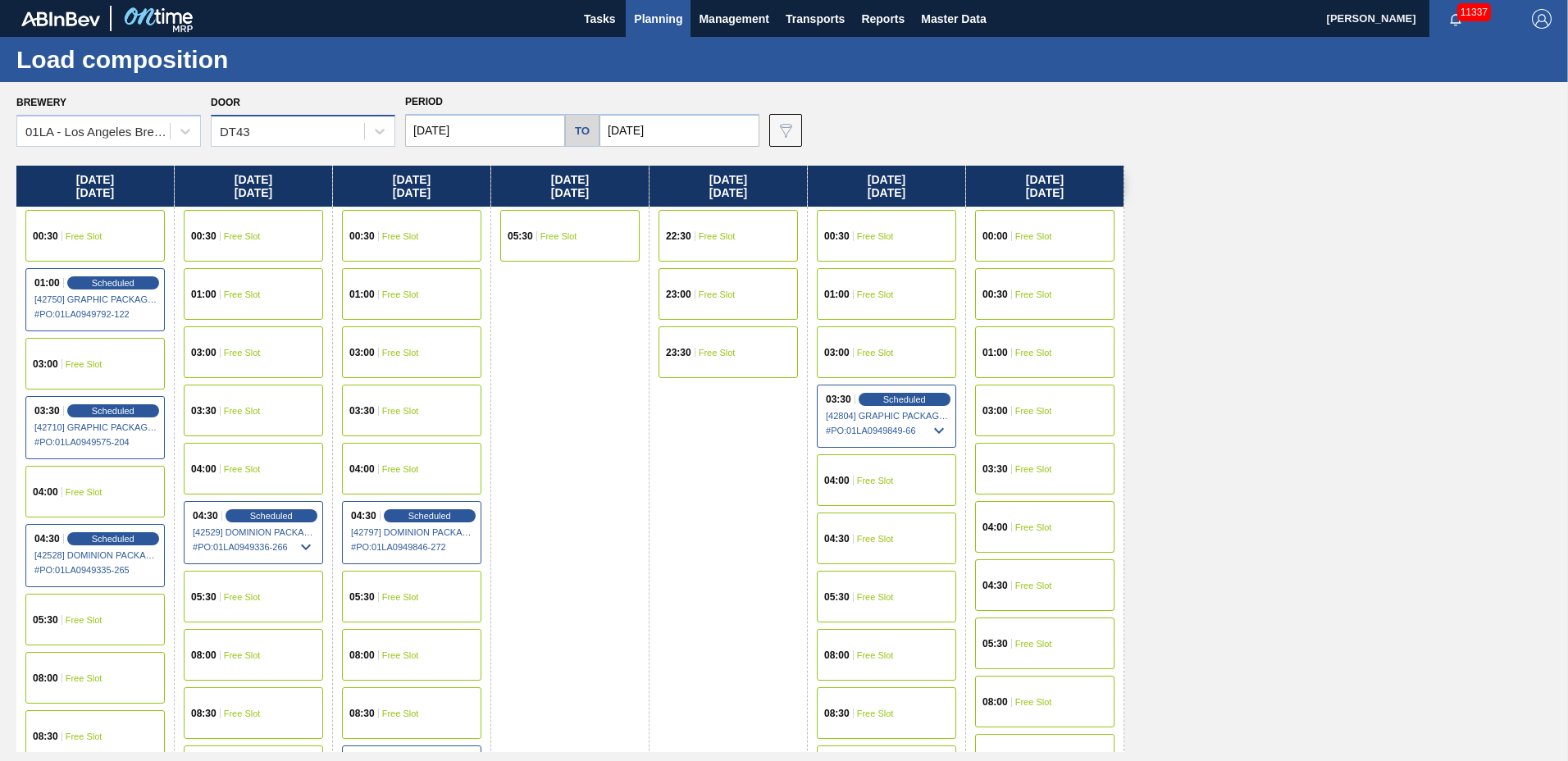
click at [239, 130] on div "DT43" at bounding box center [234, 132] width 31 height 14
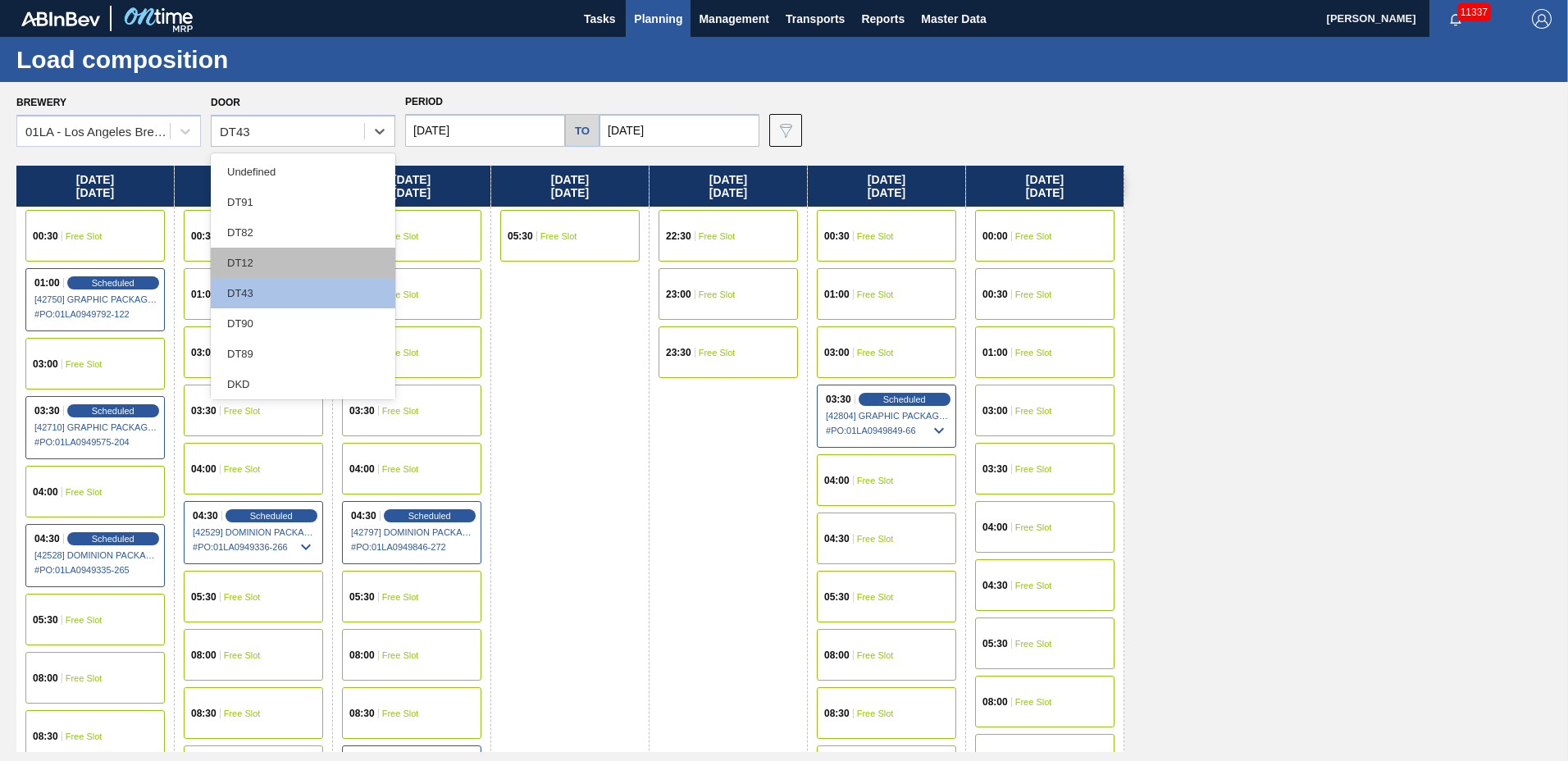
click at [264, 268] on div "DT12" at bounding box center [303, 262] width 185 height 31
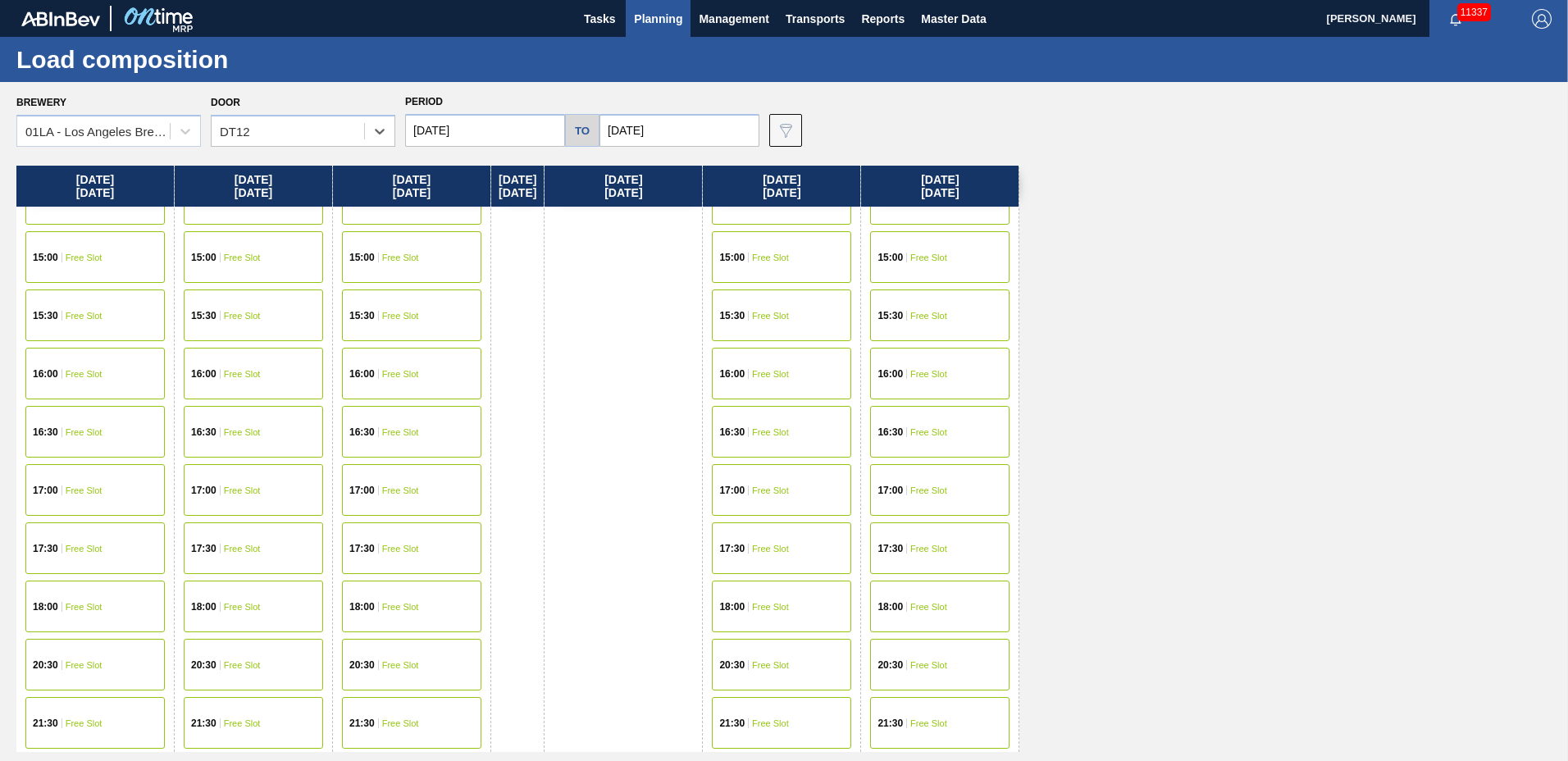
scroll to position [223, 0]
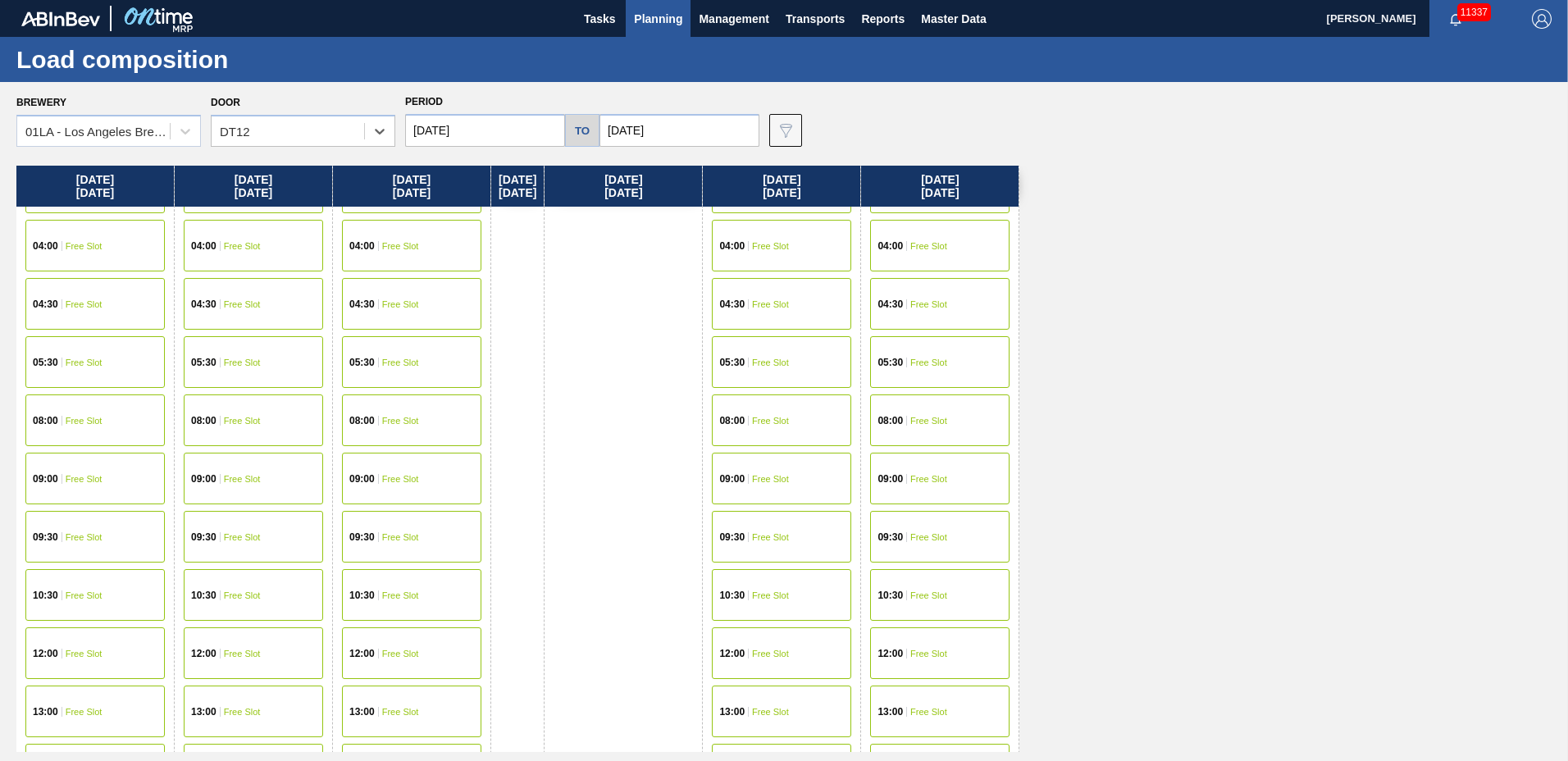
click at [242, 649] on span "Free Slot" at bounding box center [241, 654] width 37 height 10
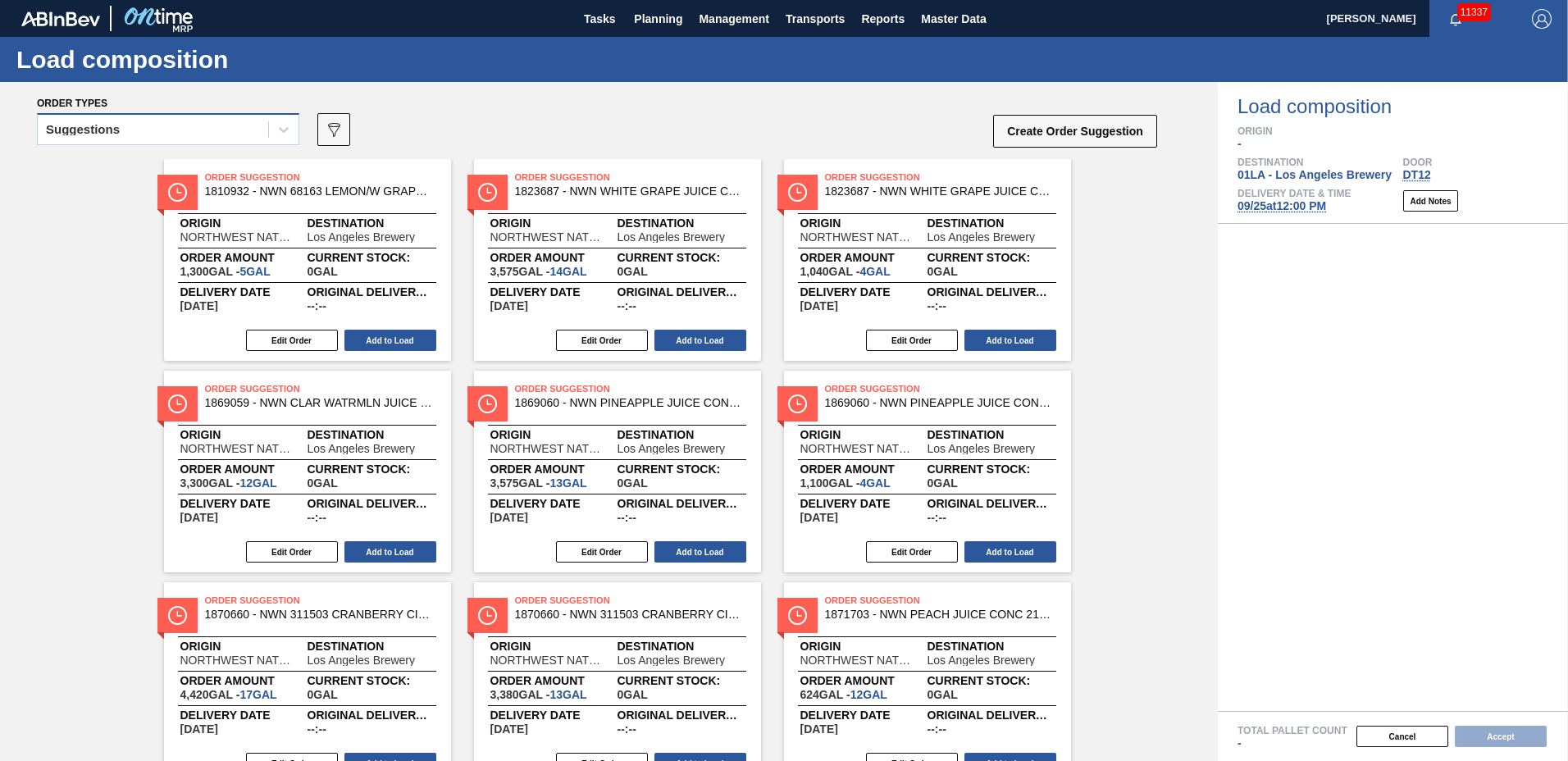
click at [131, 131] on div "Suggestions" at bounding box center [152, 130] width 231 height 24
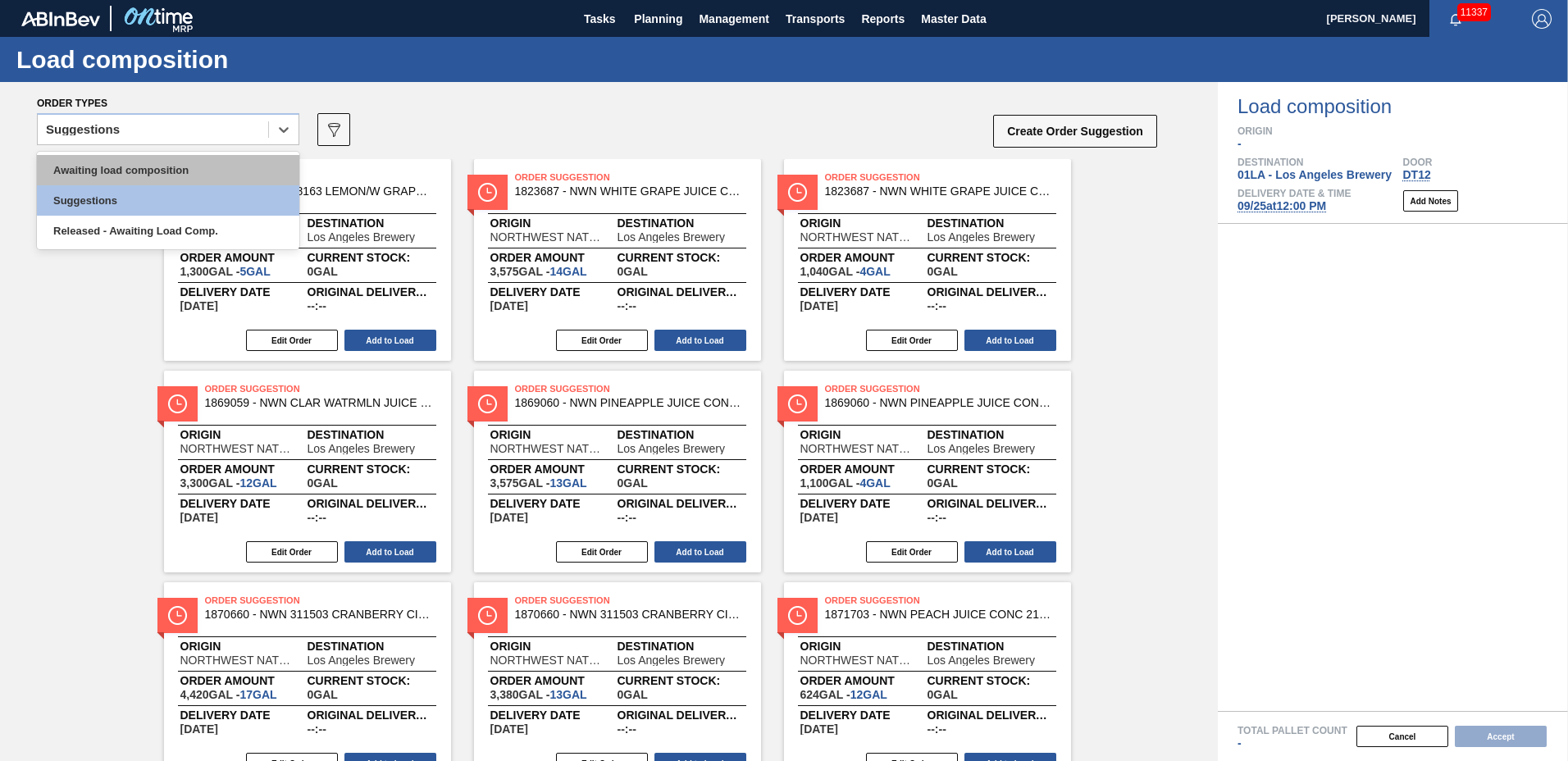
click at [133, 172] on div "Awaiting load composition" at bounding box center [167, 170] width 262 height 31
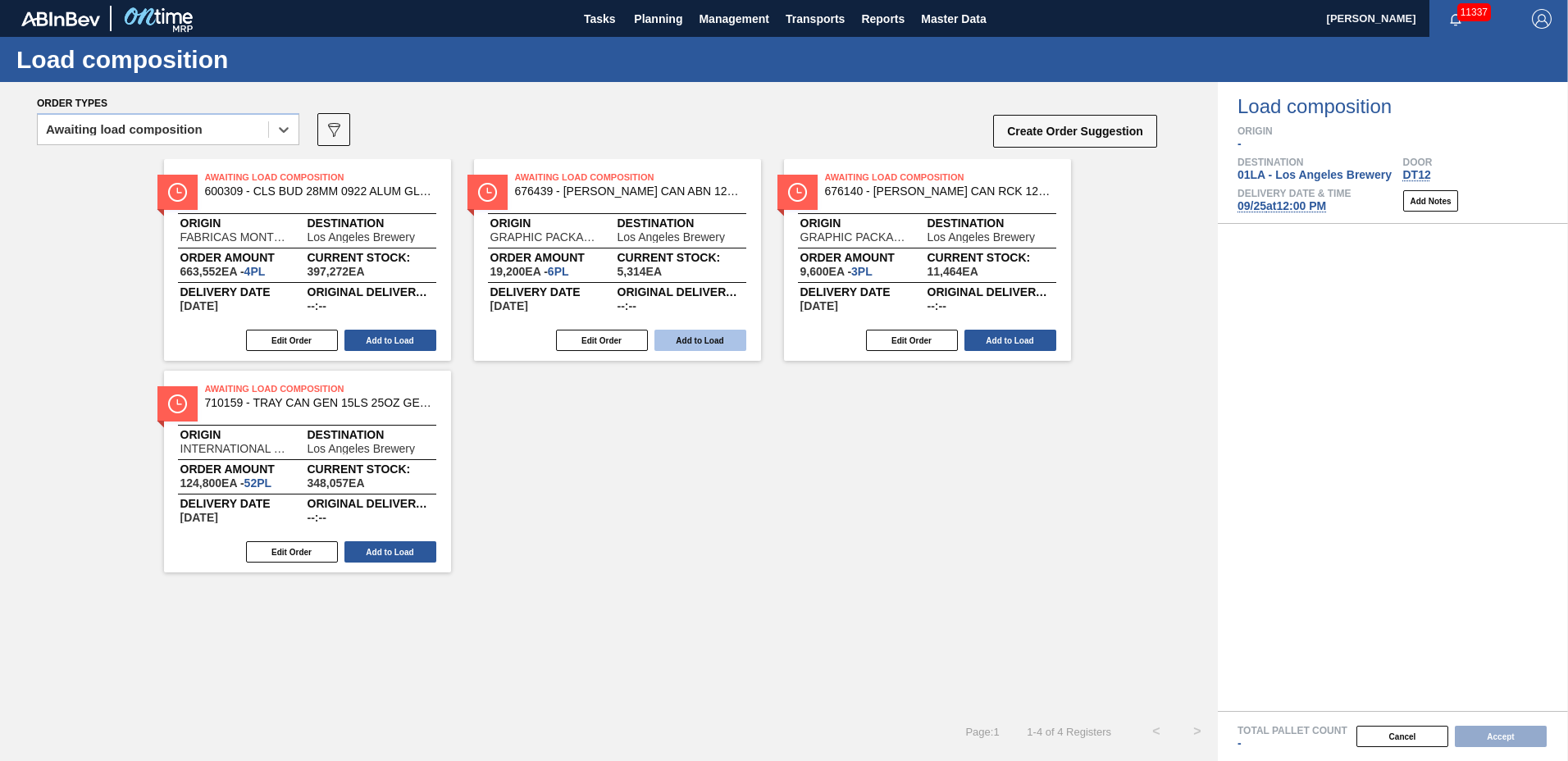
click at [689, 333] on button "Add to Load" at bounding box center [699, 340] width 92 height 22
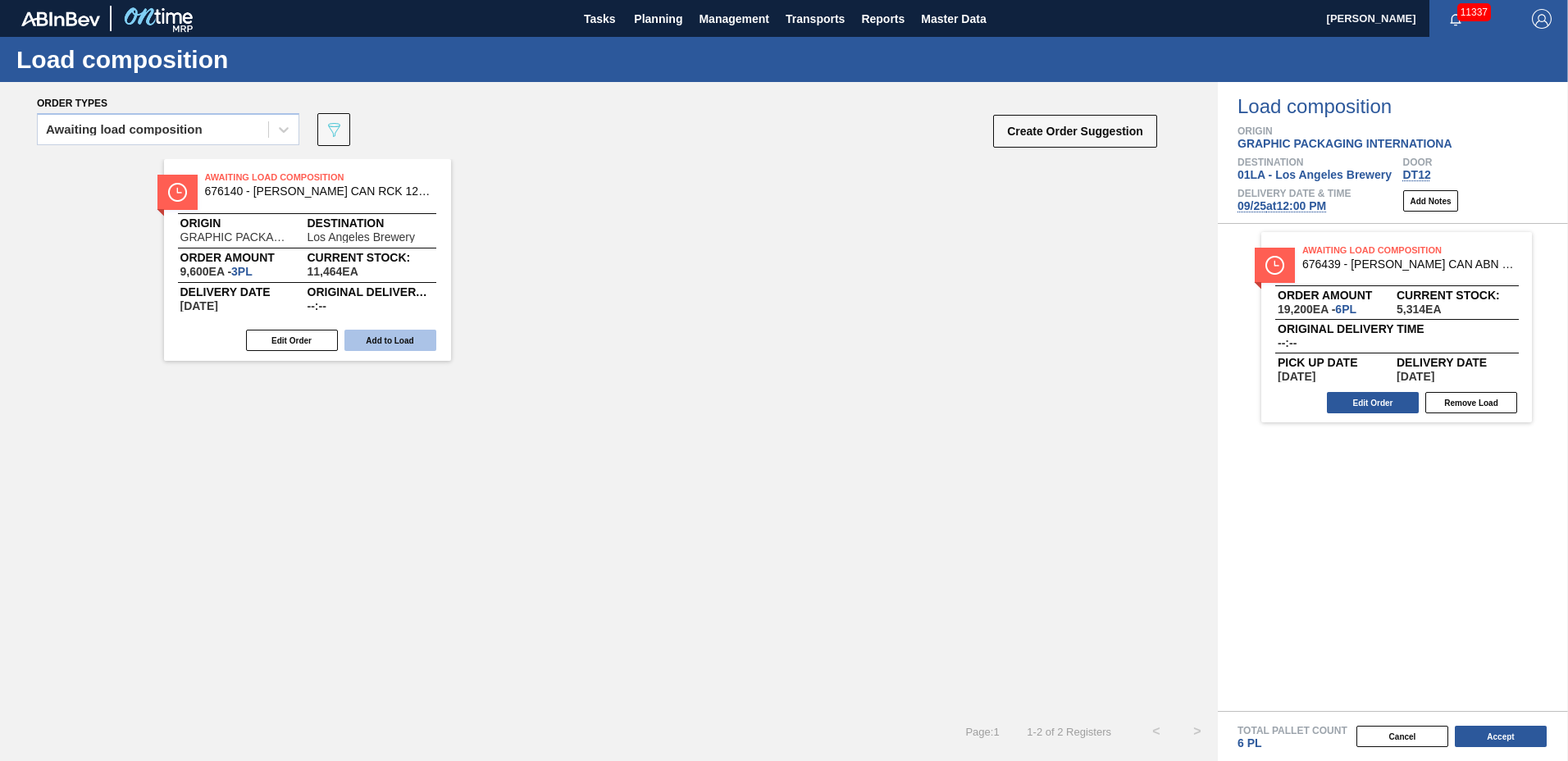
click at [378, 336] on button "Add to Load" at bounding box center [390, 340] width 92 height 22
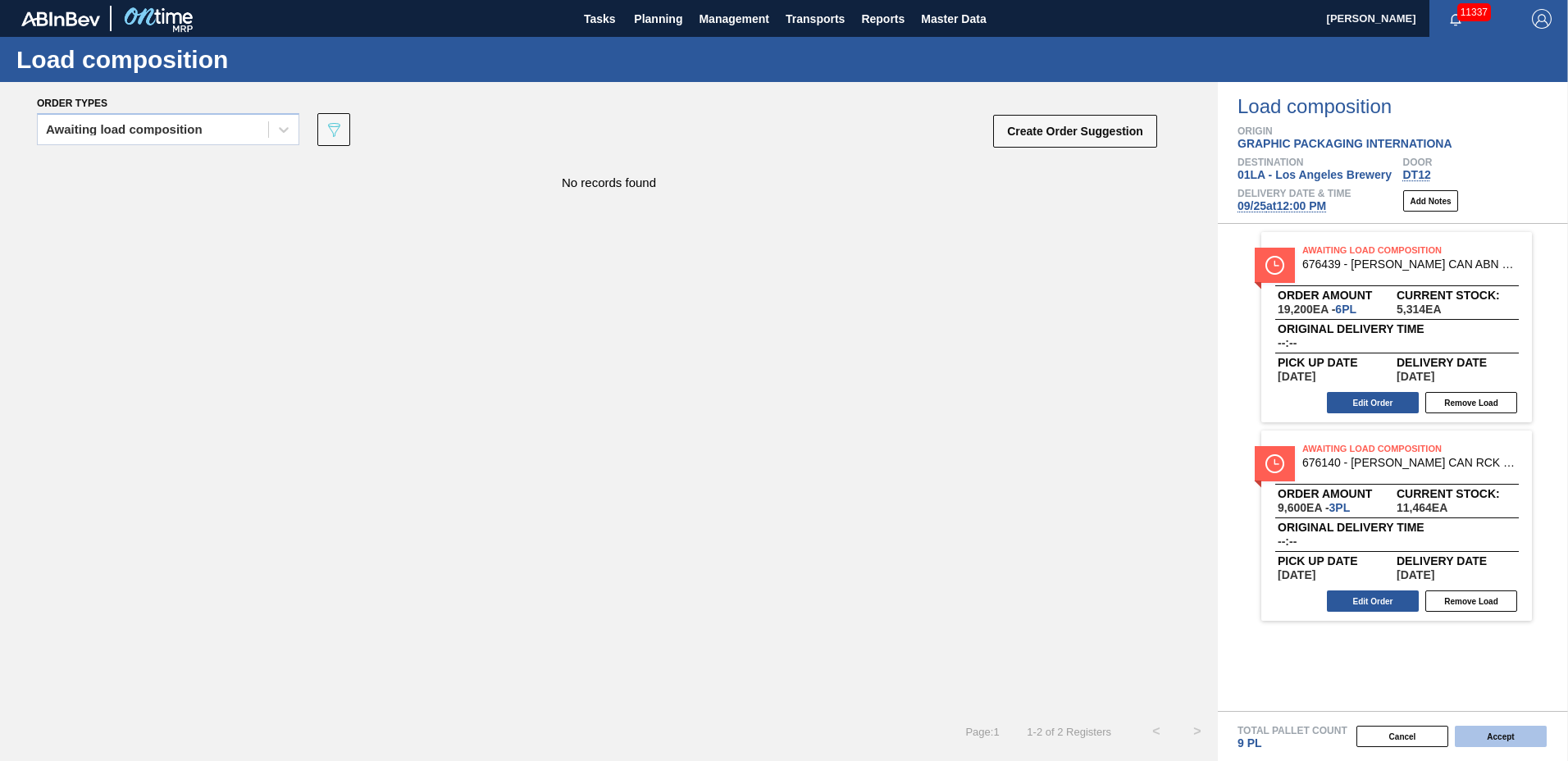
click at [1470, 733] on button "Accept" at bounding box center [1500, 737] width 92 height 22
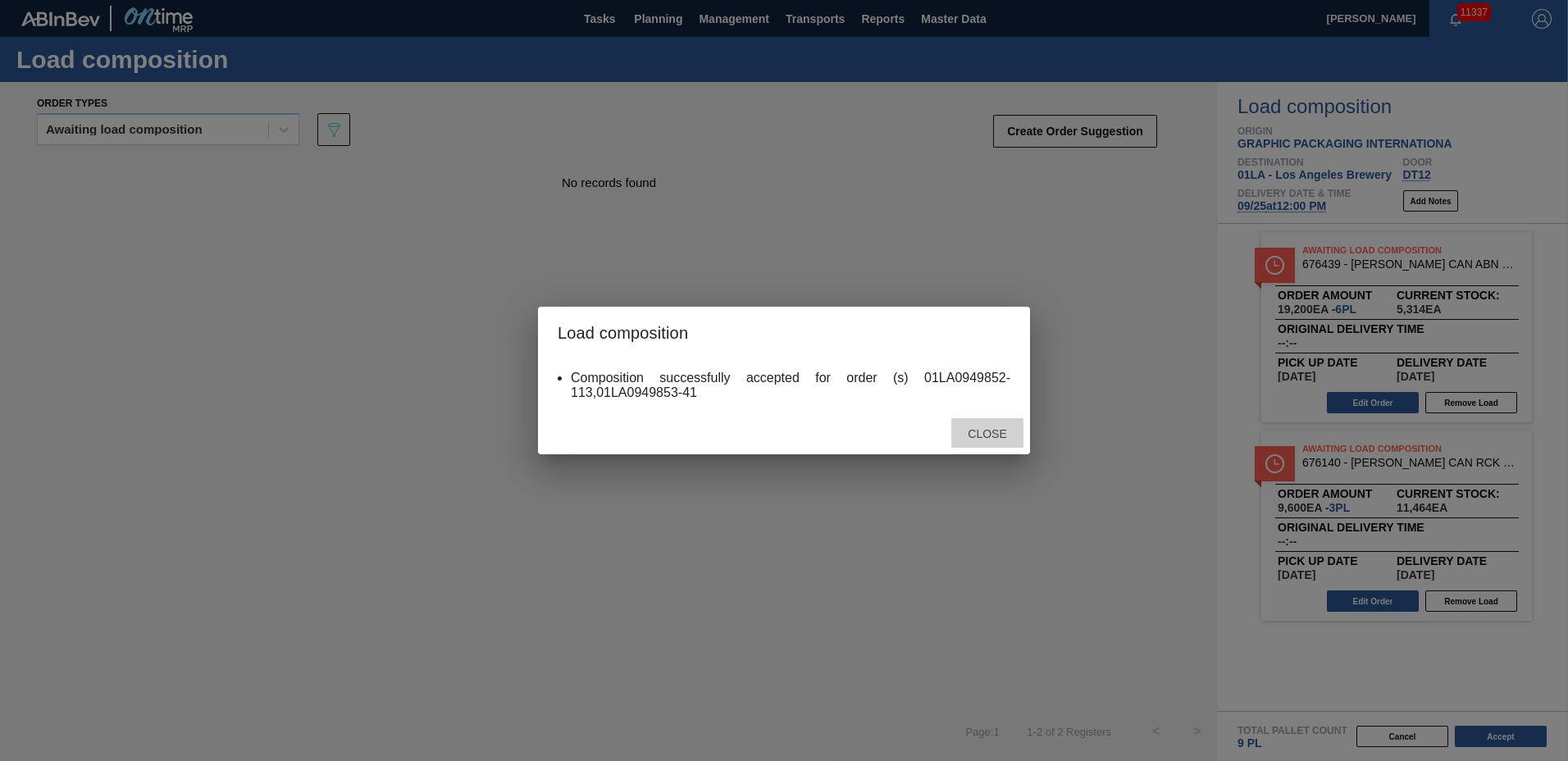
click at [985, 433] on span "Close" at bounding box center [986, 433] width 64 height 13
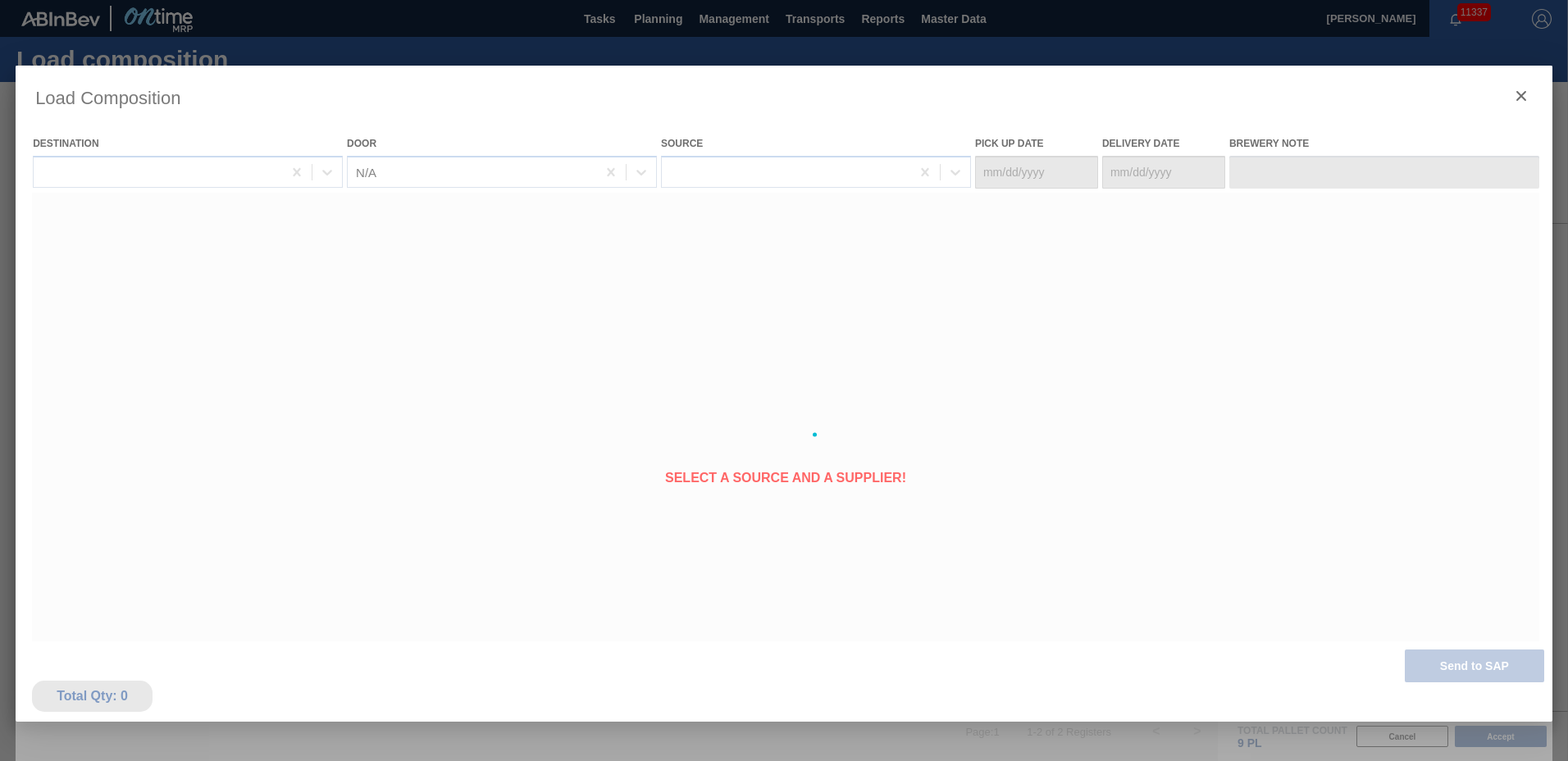
type Date "[DATE]"
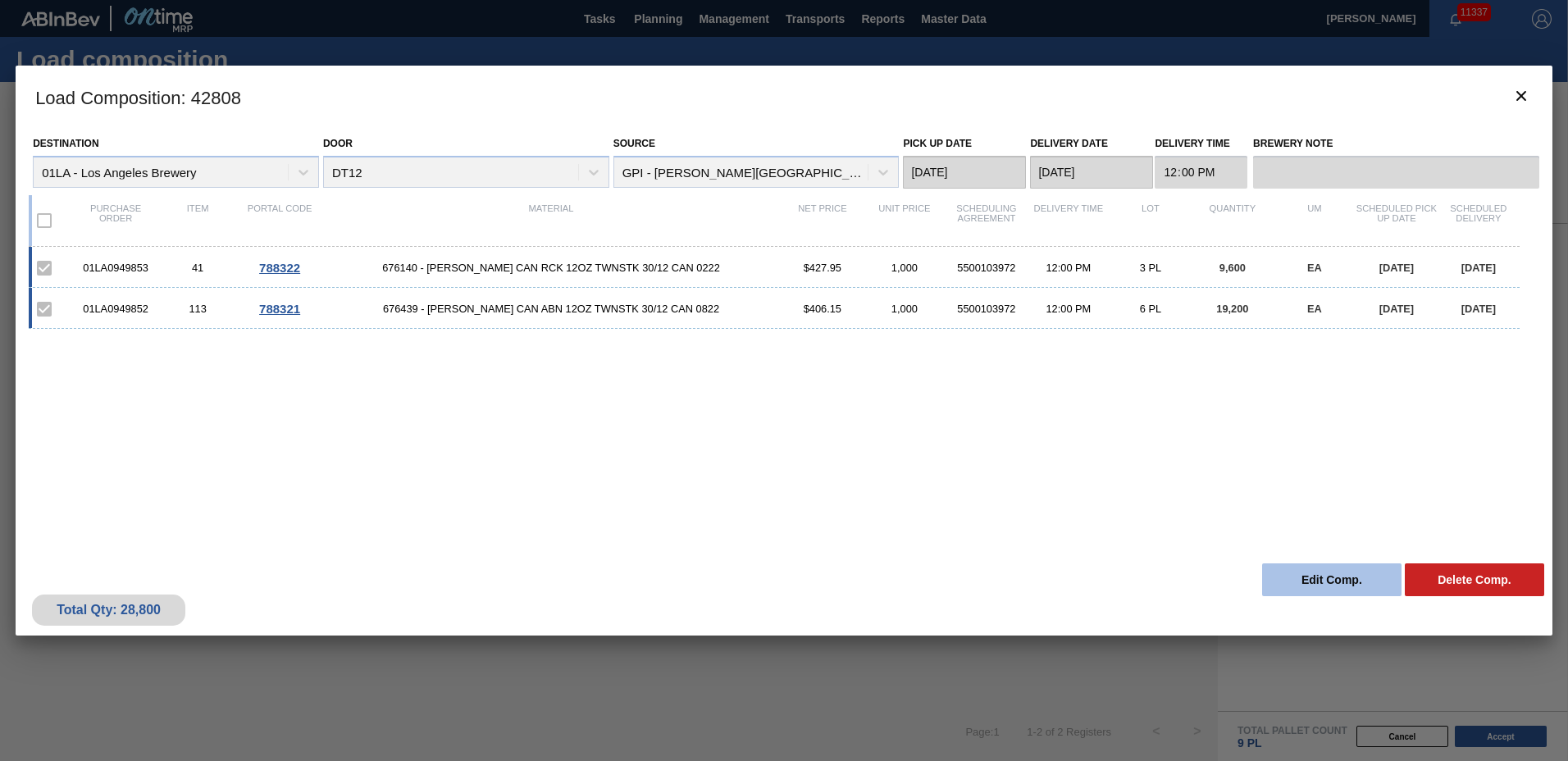
click at [1291, 583] on button "Edit Comp." at bounding box center [1332, 579] width 139 height 33
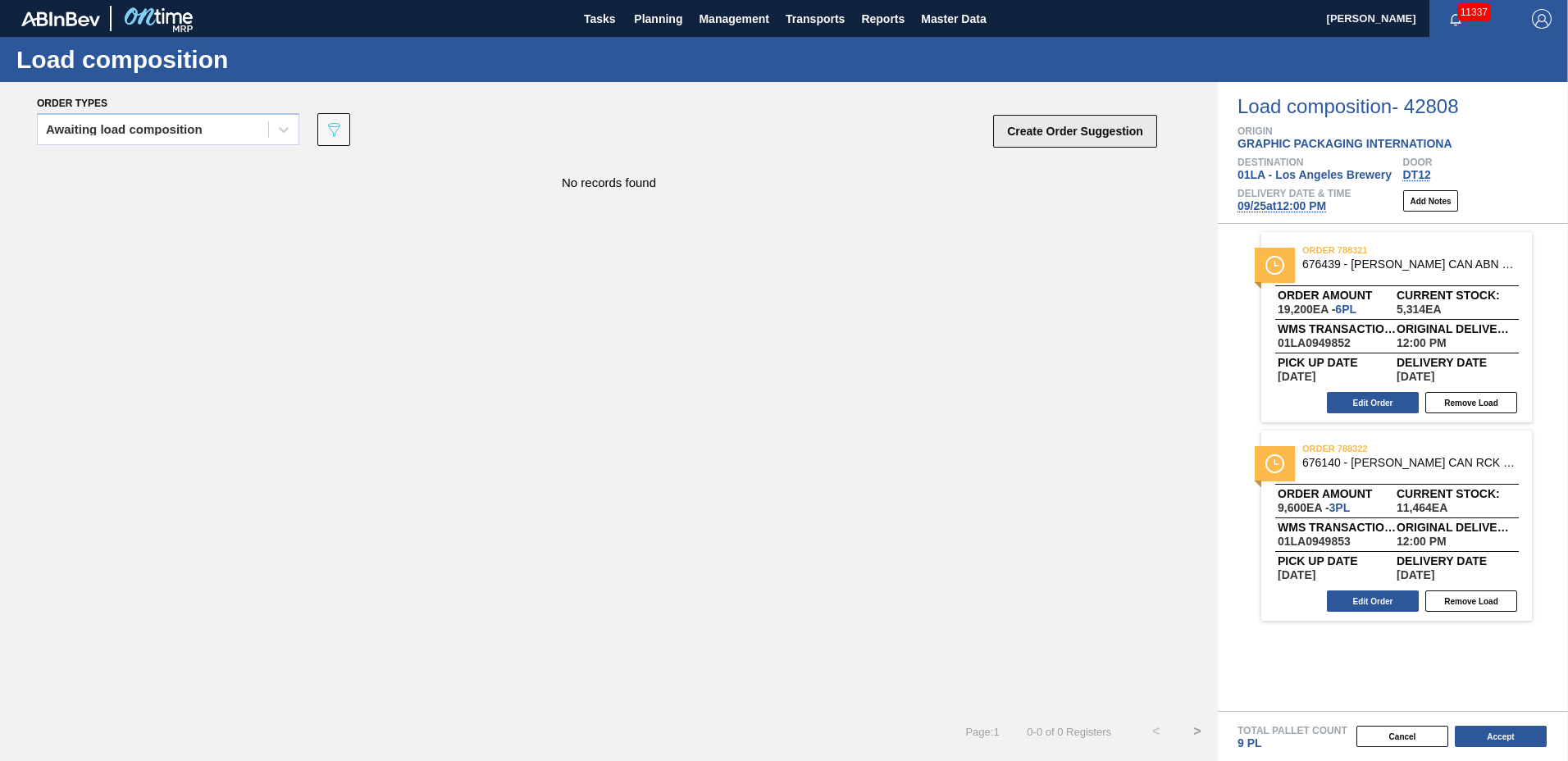
click at [1060, 121] on button "Create Order Suggestion" at bounding box center [1075, 131] width 164 height 33
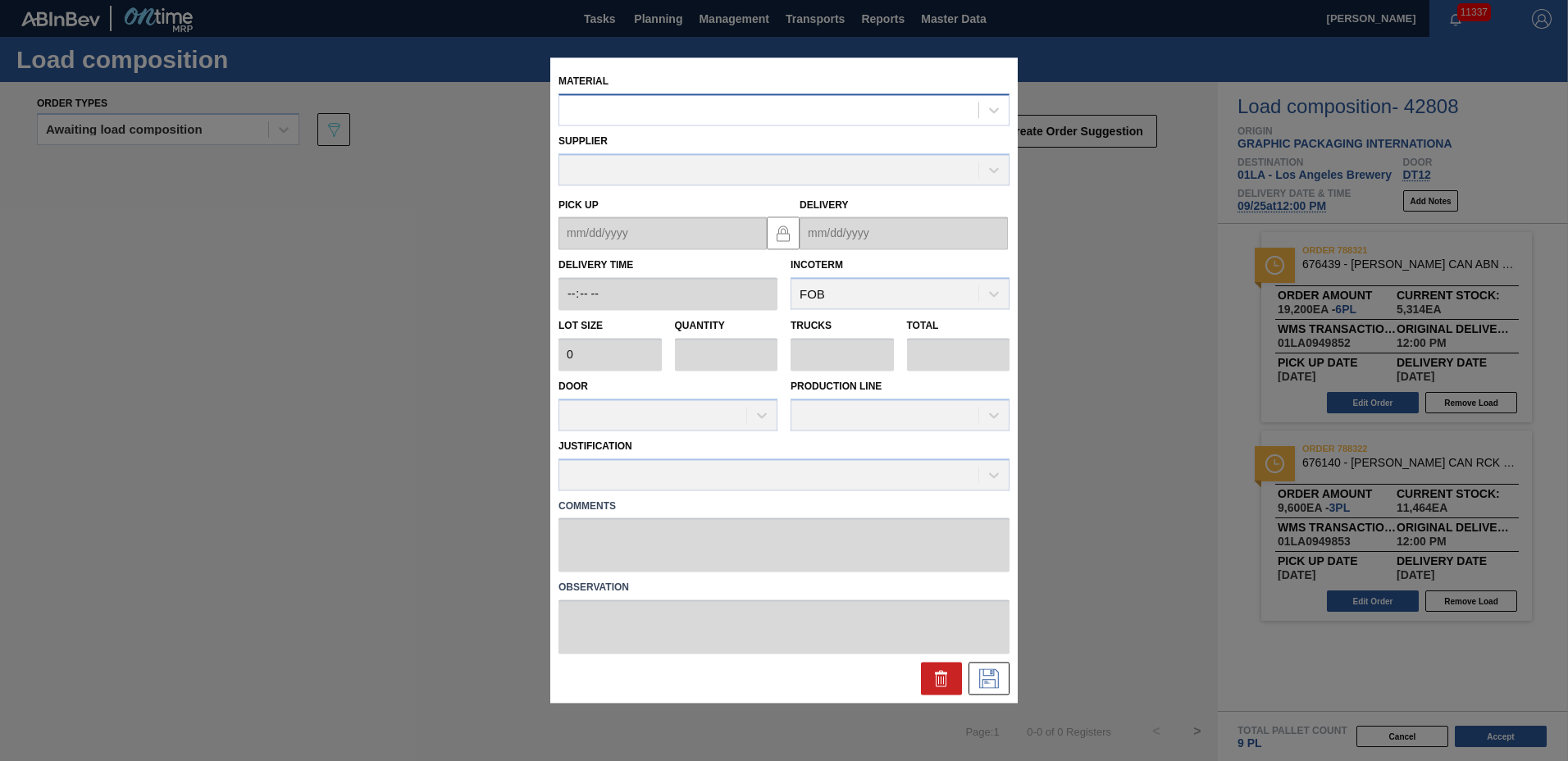
click at [802, 103] on div at bounding box center [769, 110] width 419 height 24
type input "677099"
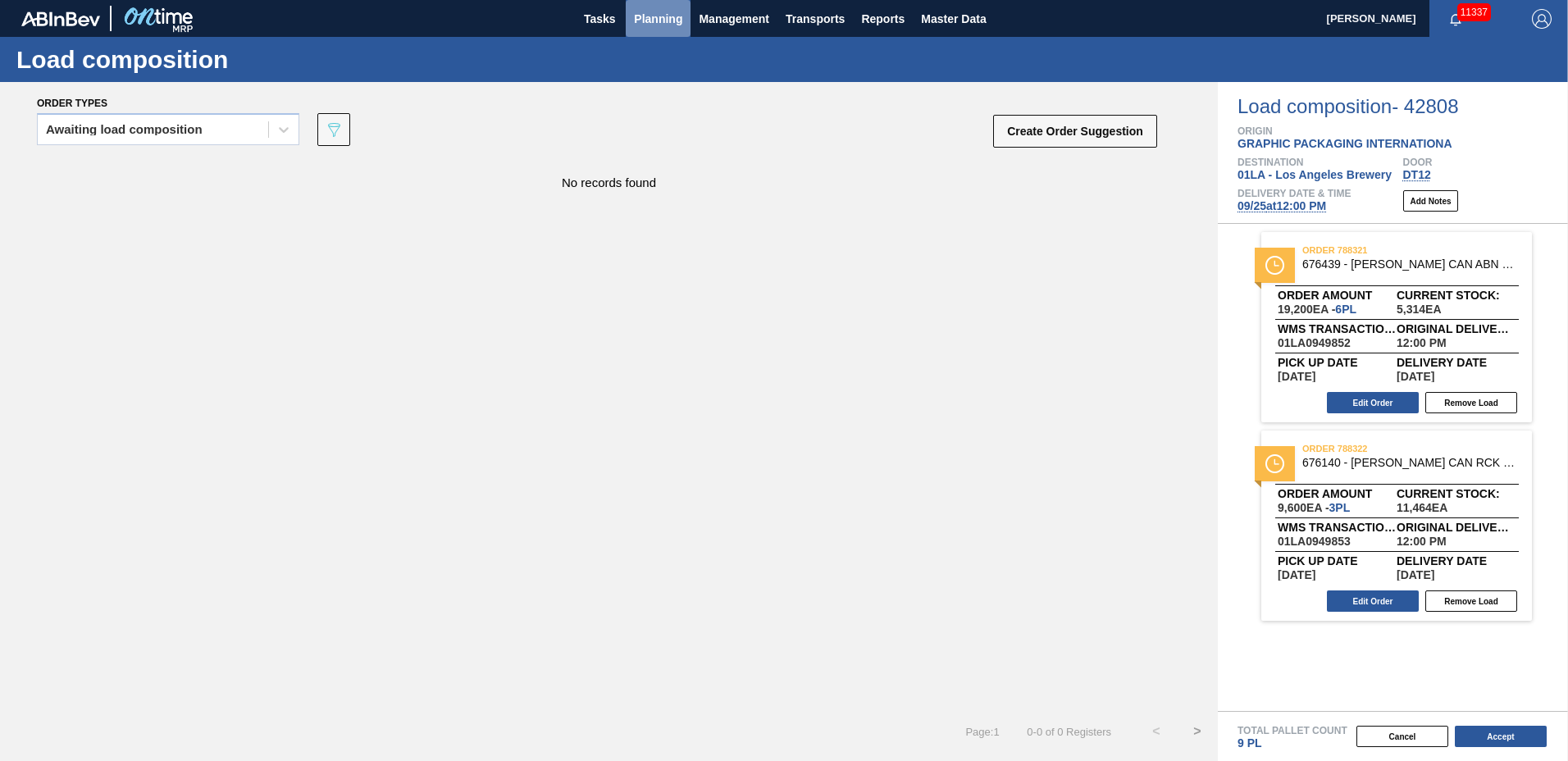
click at [647, 14] on span "Planning" at bounding box center [658, 19] width 48 height 20
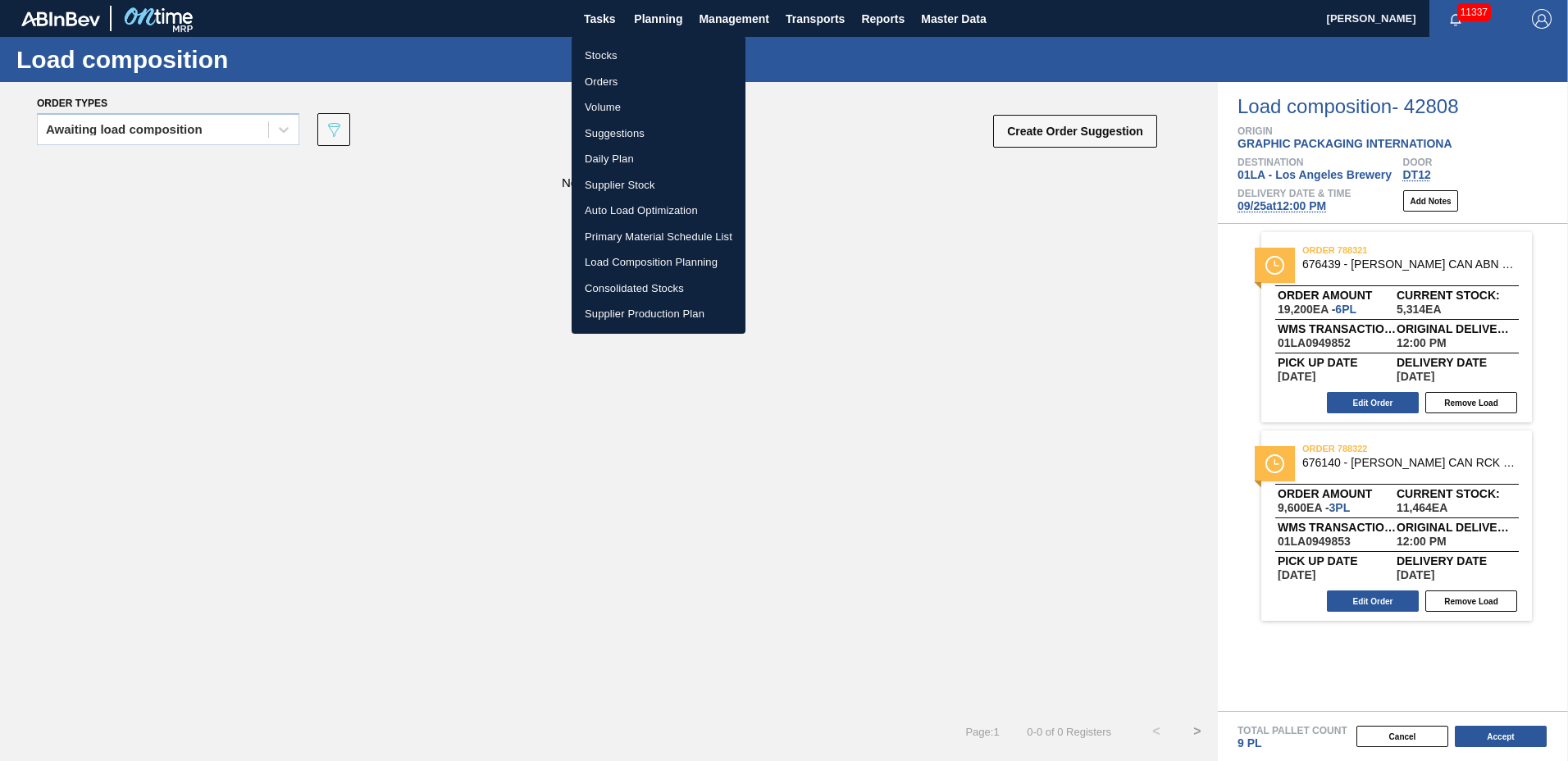
click at [645, 129] on li "Suggestions" at bounding box center [659, 134] width 174 height 27
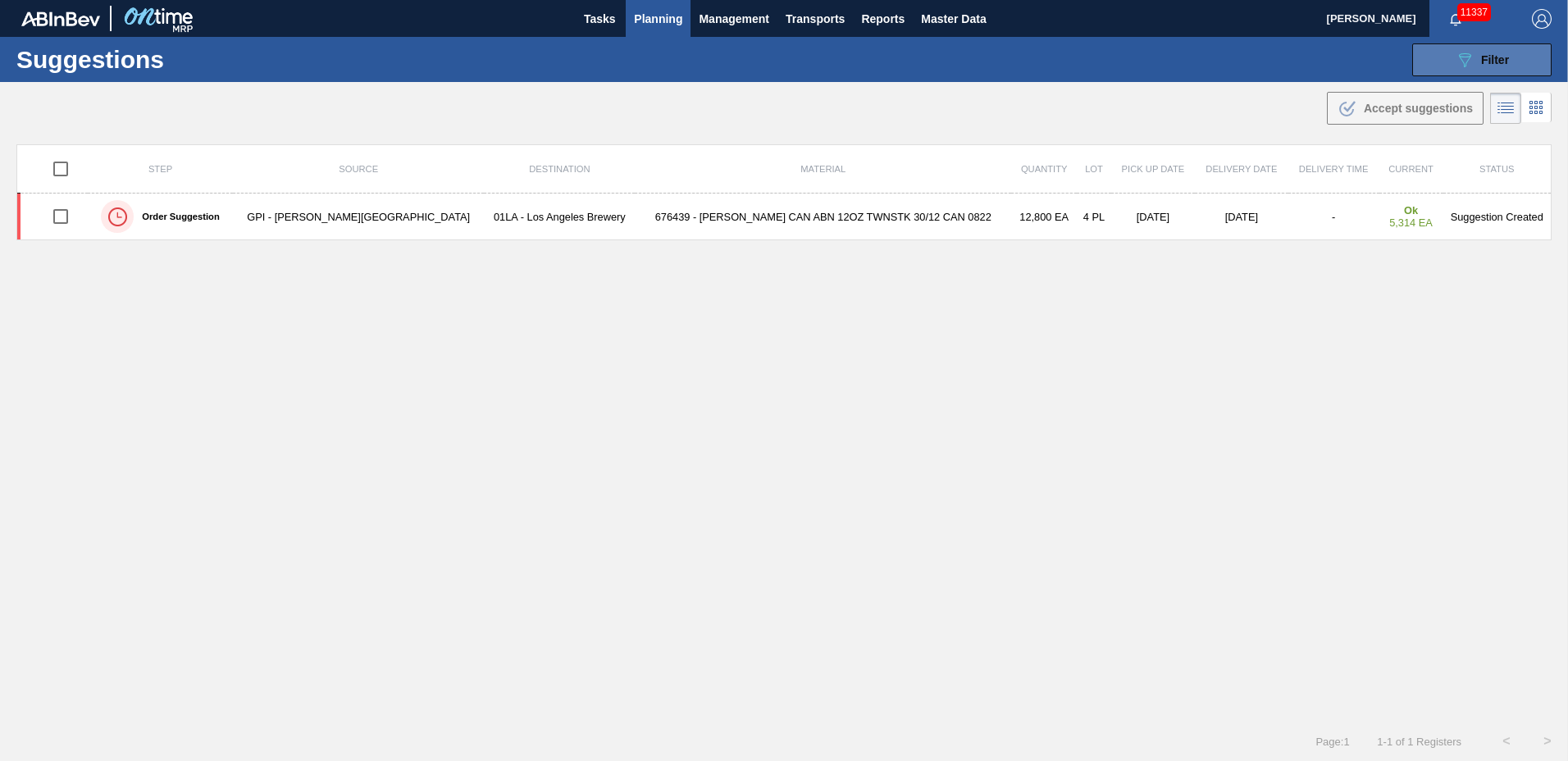
click at [1480, 53] on div "089F7B8B-B2A5-4AFE-B5C0-19BA573D28AC Filter" at bounding box center [1481, 60] width 54 height 20
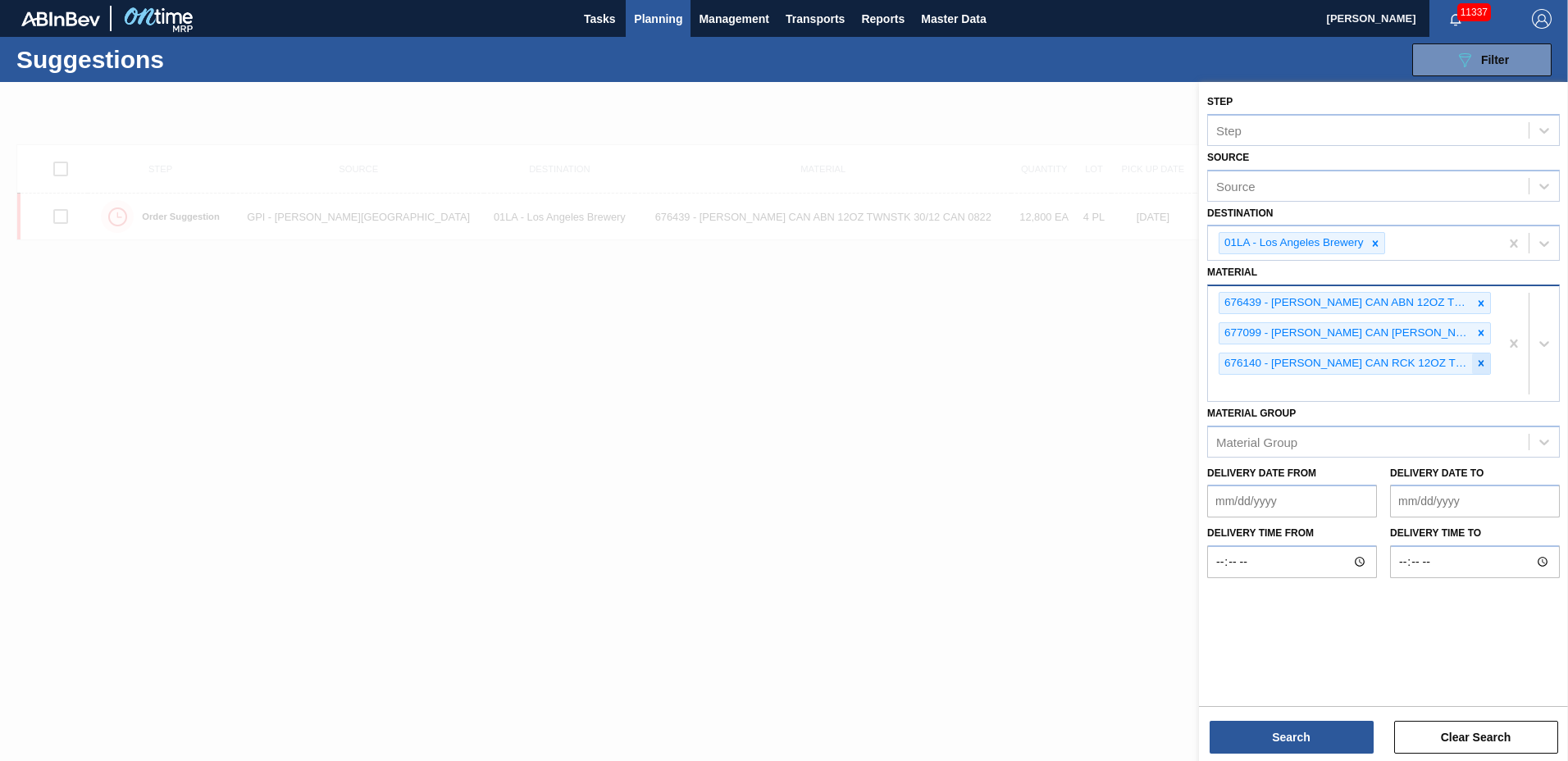
click at [1483, 361] on icon at bounding box center [1482, 364] width 6 height 6
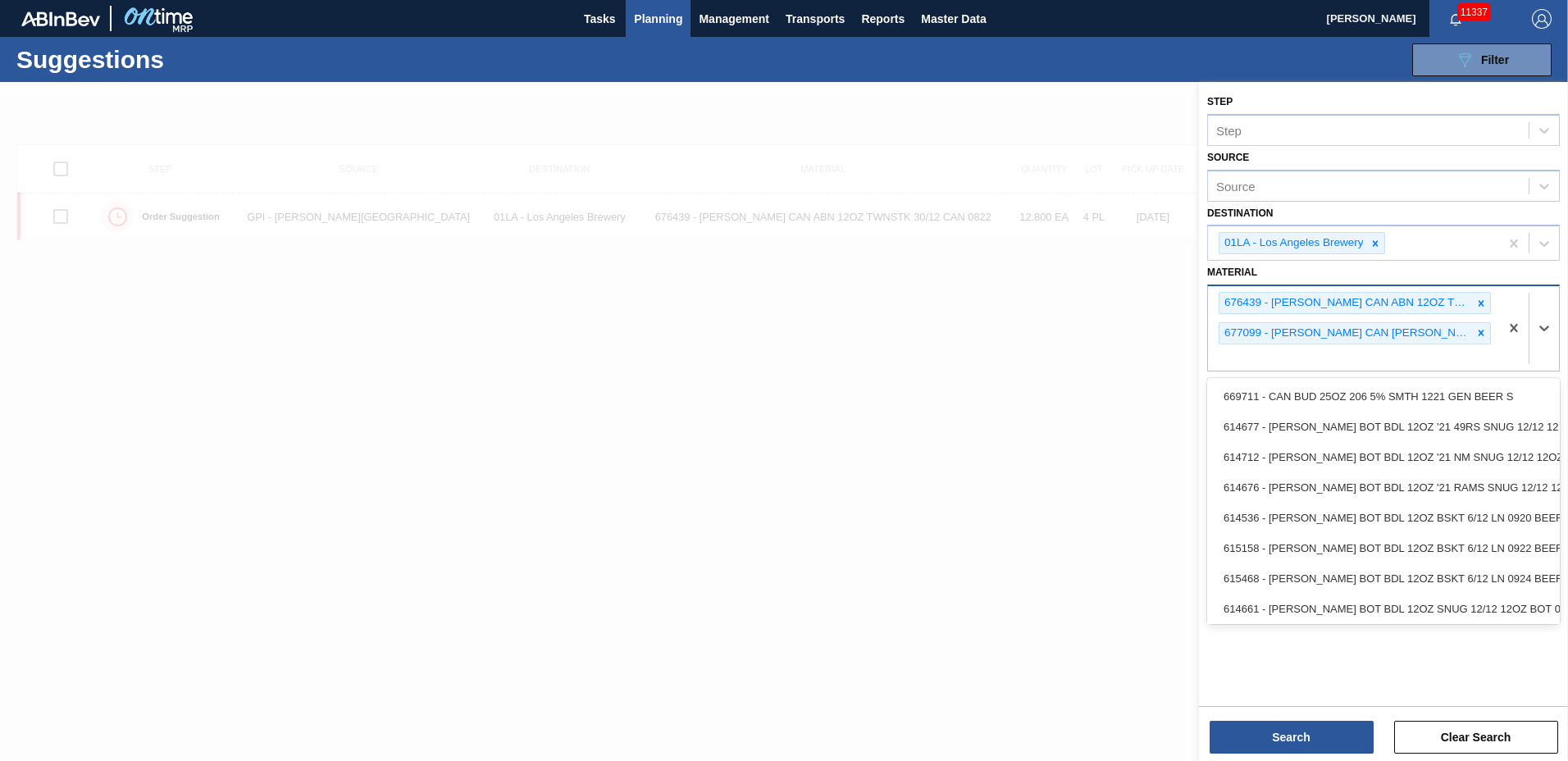
click at [1483, 361] on div "676439 - [PERSON_NAME] CAN ABN 12OZ TWNSTK 30/12 CAN 0822 677099 - [PERSON_NAME…" at bounding box center [1353, 328] width 291 height 84
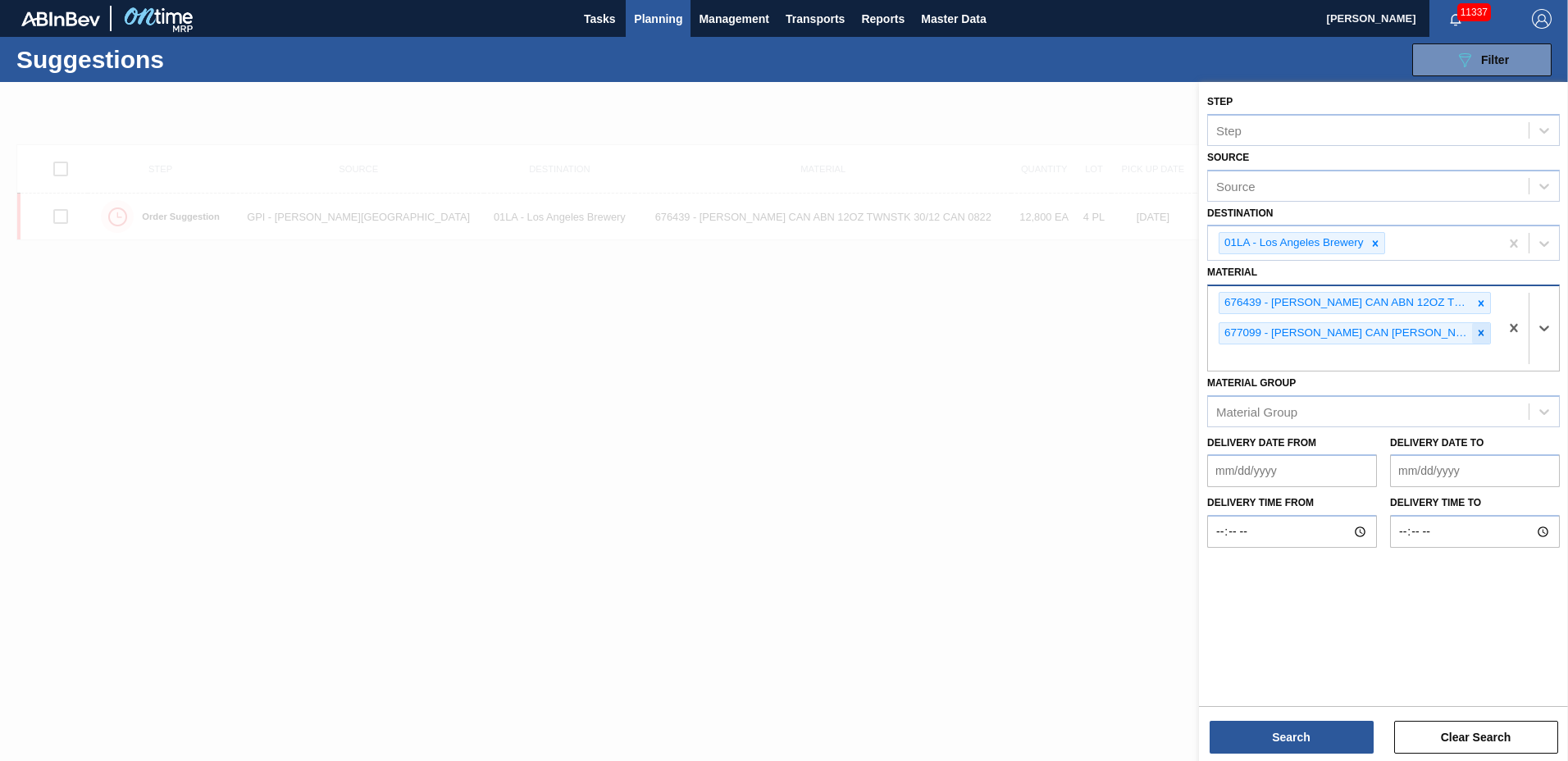
click at [1476, 328] on icon at bounding box center [1481, 333] width 12 height 12
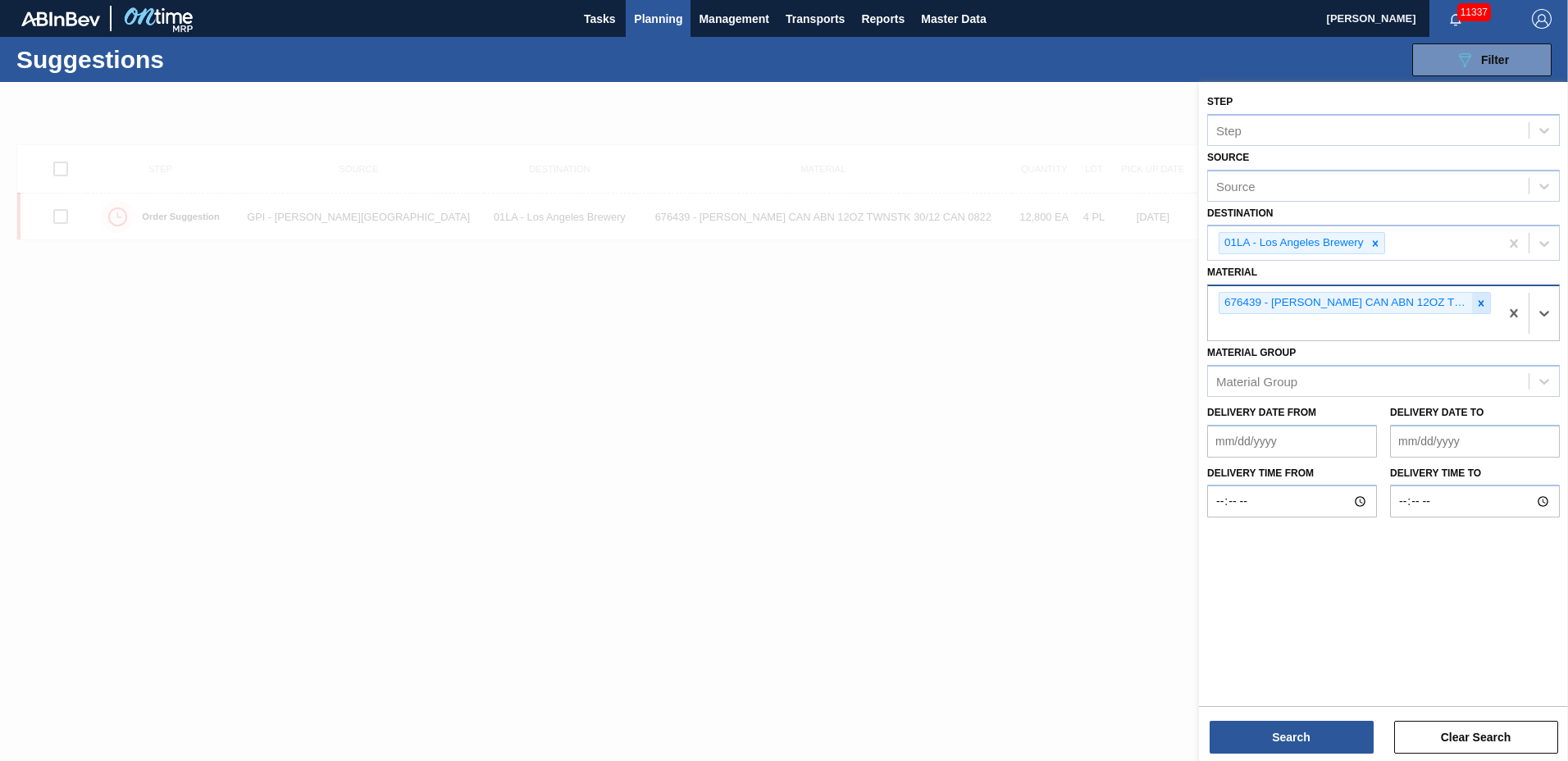
click at [1473, 307] on div at bounding box center [1481, 303] width 18 height 21
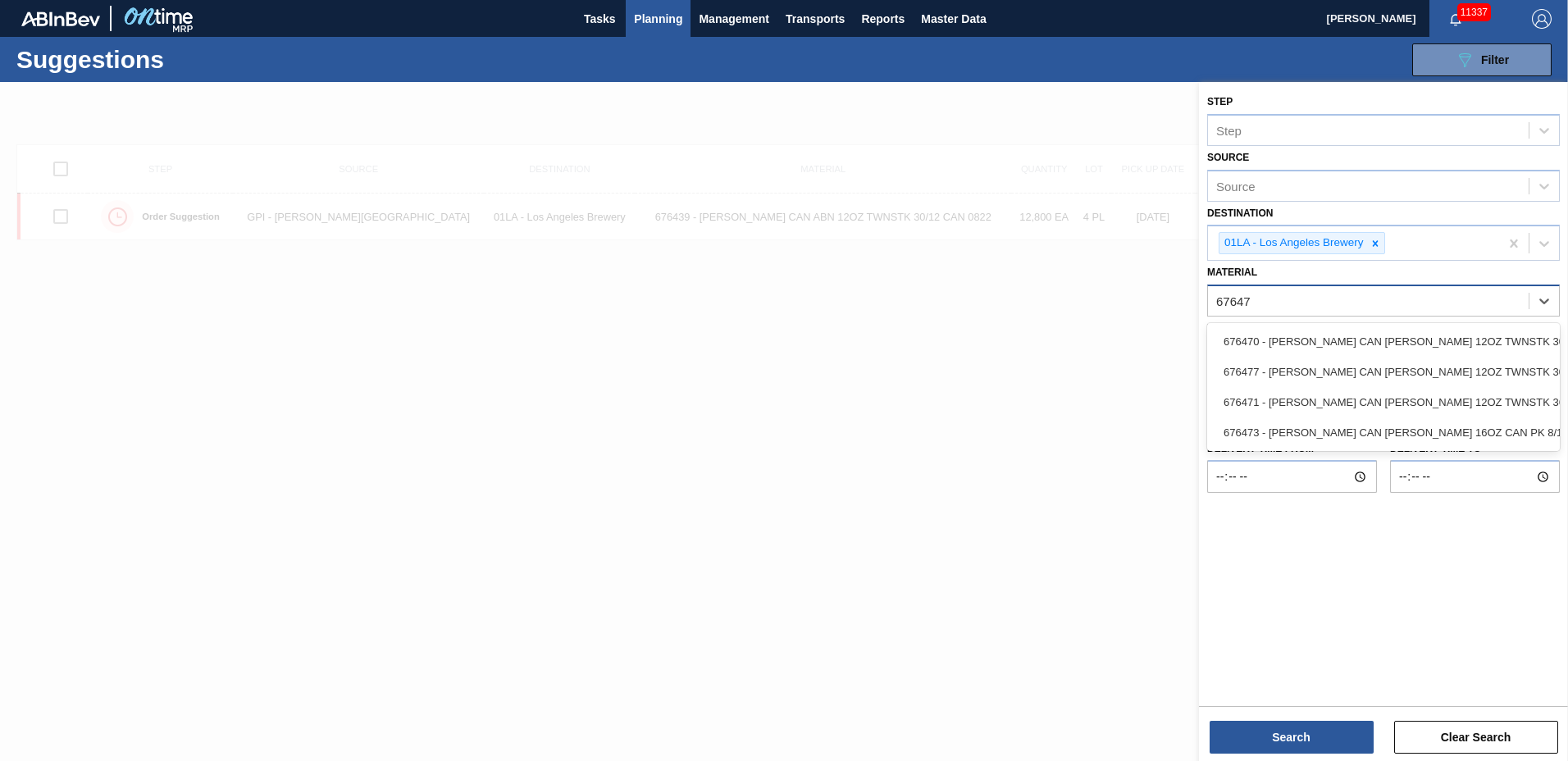
type input "676470"
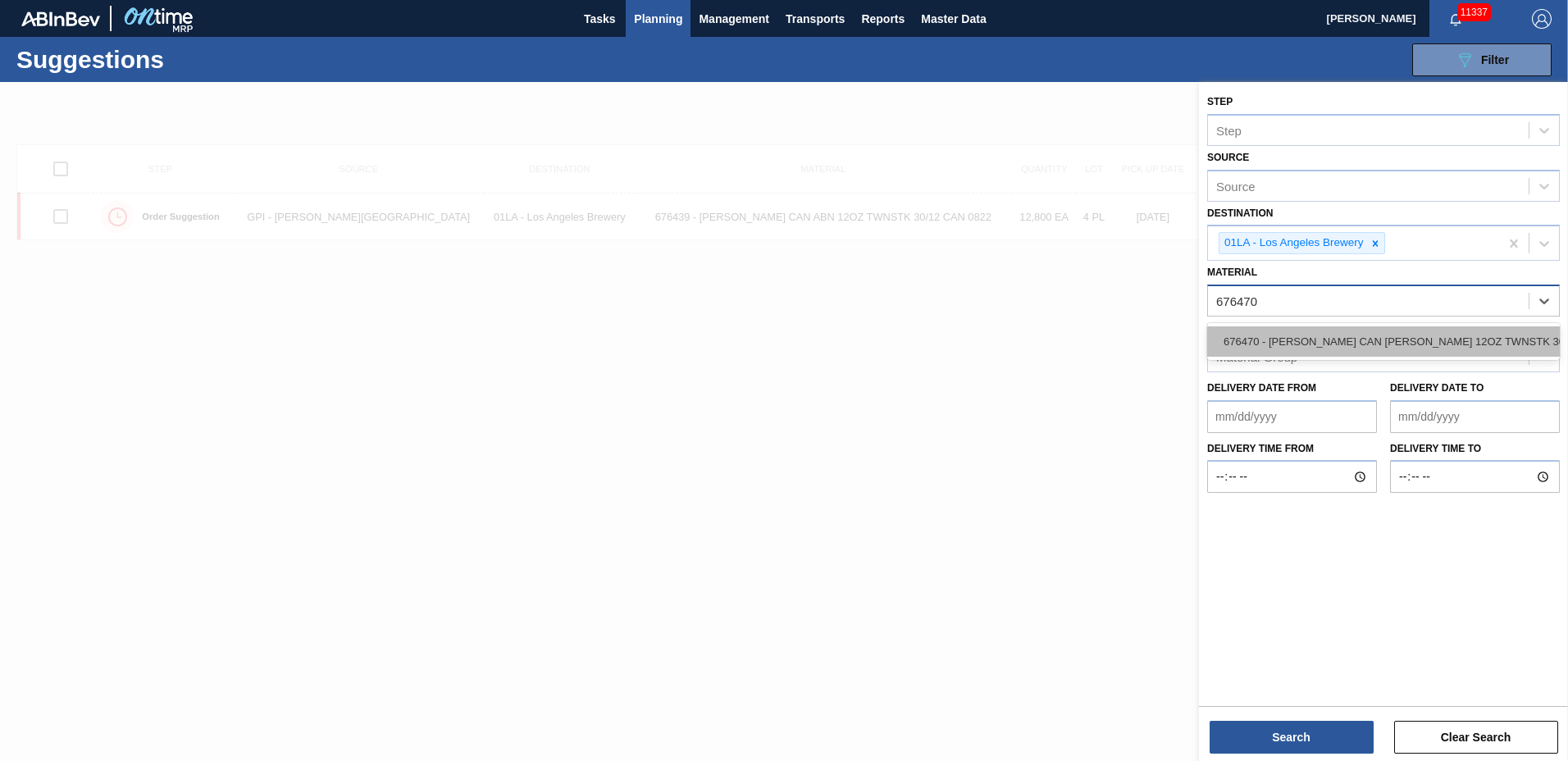
click at [1378, 334] on div "676470 - [PERSON_NAME] CAN [PERSON_NAME] 12OZ TWNSTK 30/12 CAN 0922" at bounding box center [1383, 341] width 352 height 31
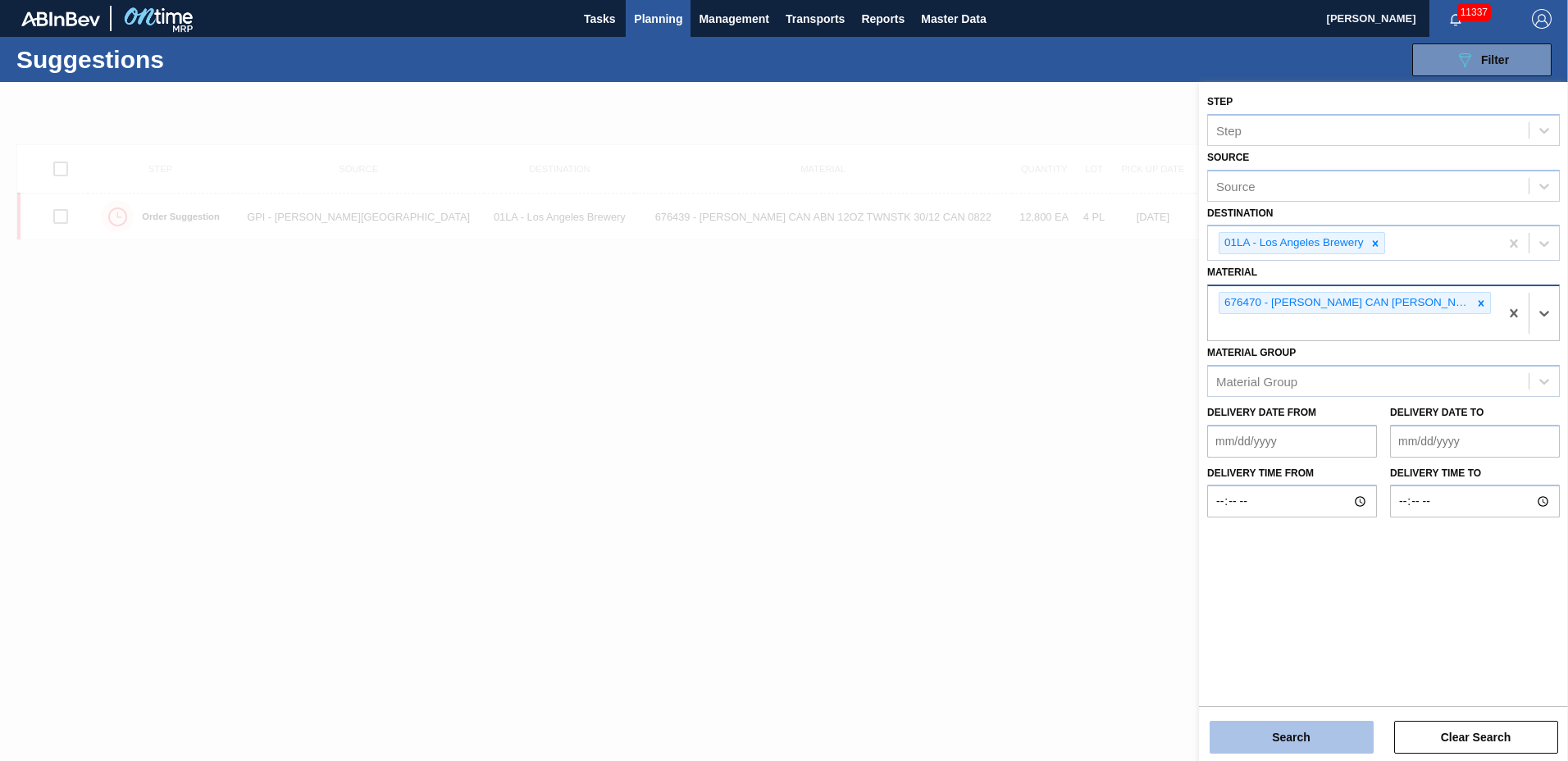
click at [1264, 745] on button "Search" at bounding box center [1292, 737] width 164 height 33
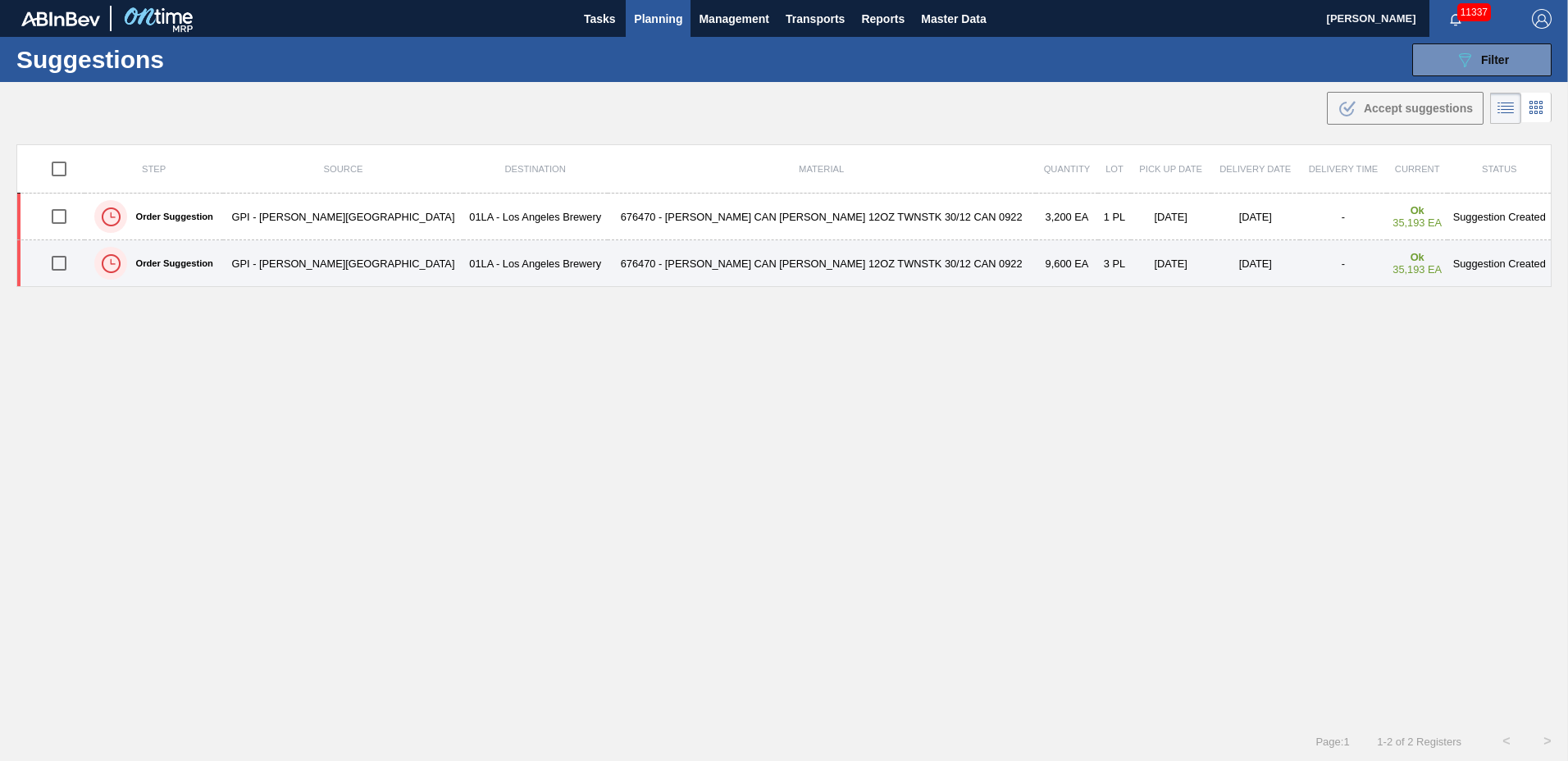
click at [65, 266] on input "checkbox" at bounding box center [58, 263] width 35 height 35
click at [69, 263] on input "checkbox" at bounding box center [58, 263] width 35 height 35
checkbox input "false"
click at [635, 255] on td "676470 - [PERSON_NAME] CAN [PERSON_NAME] 12OZ TWNSTK 30/12 CAN 0922" at bounding box center [821, 263] width 428 height 47
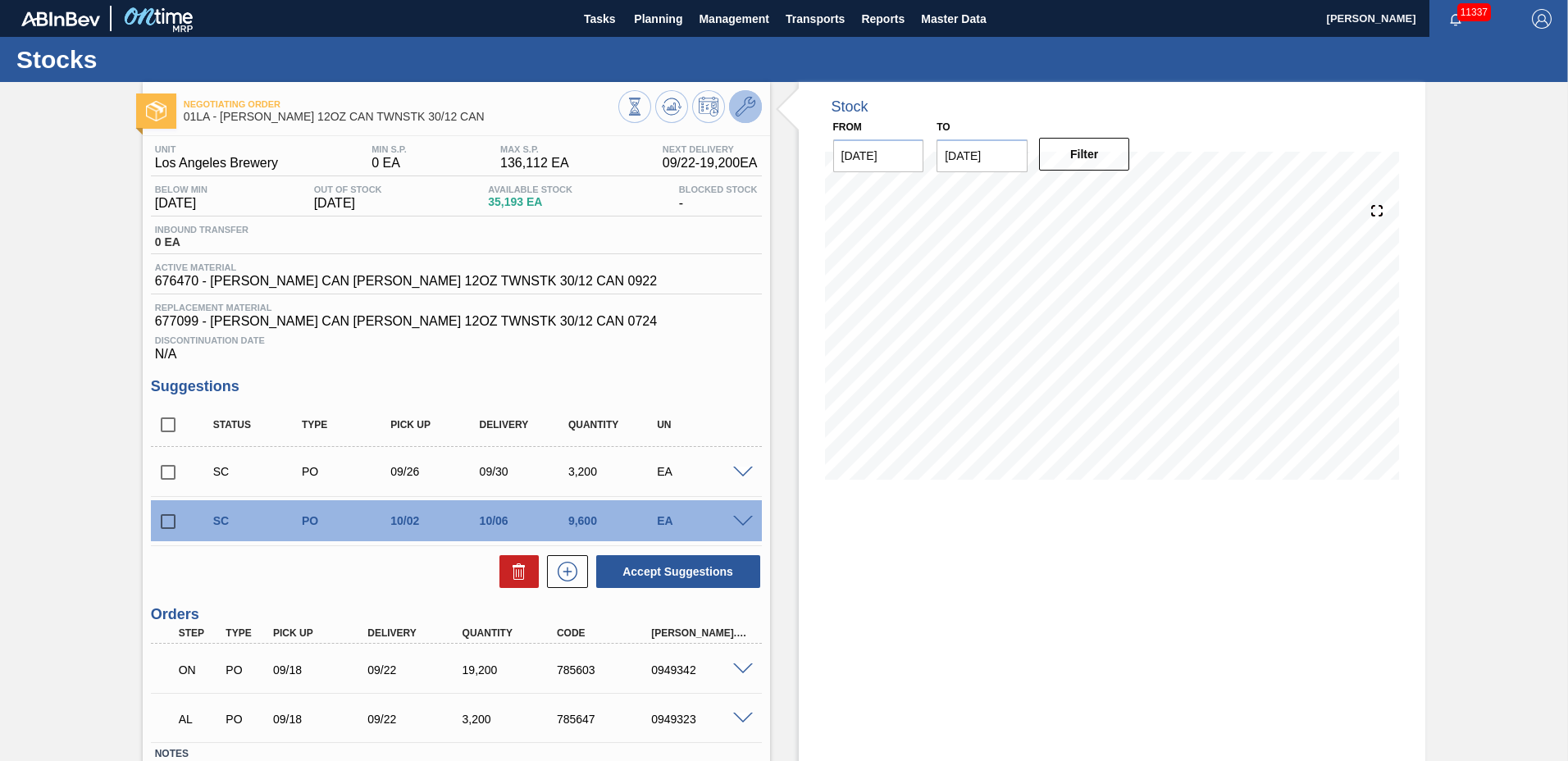
click at [748, 105] on icon at bounding box center [746, 107] width 20 height 20
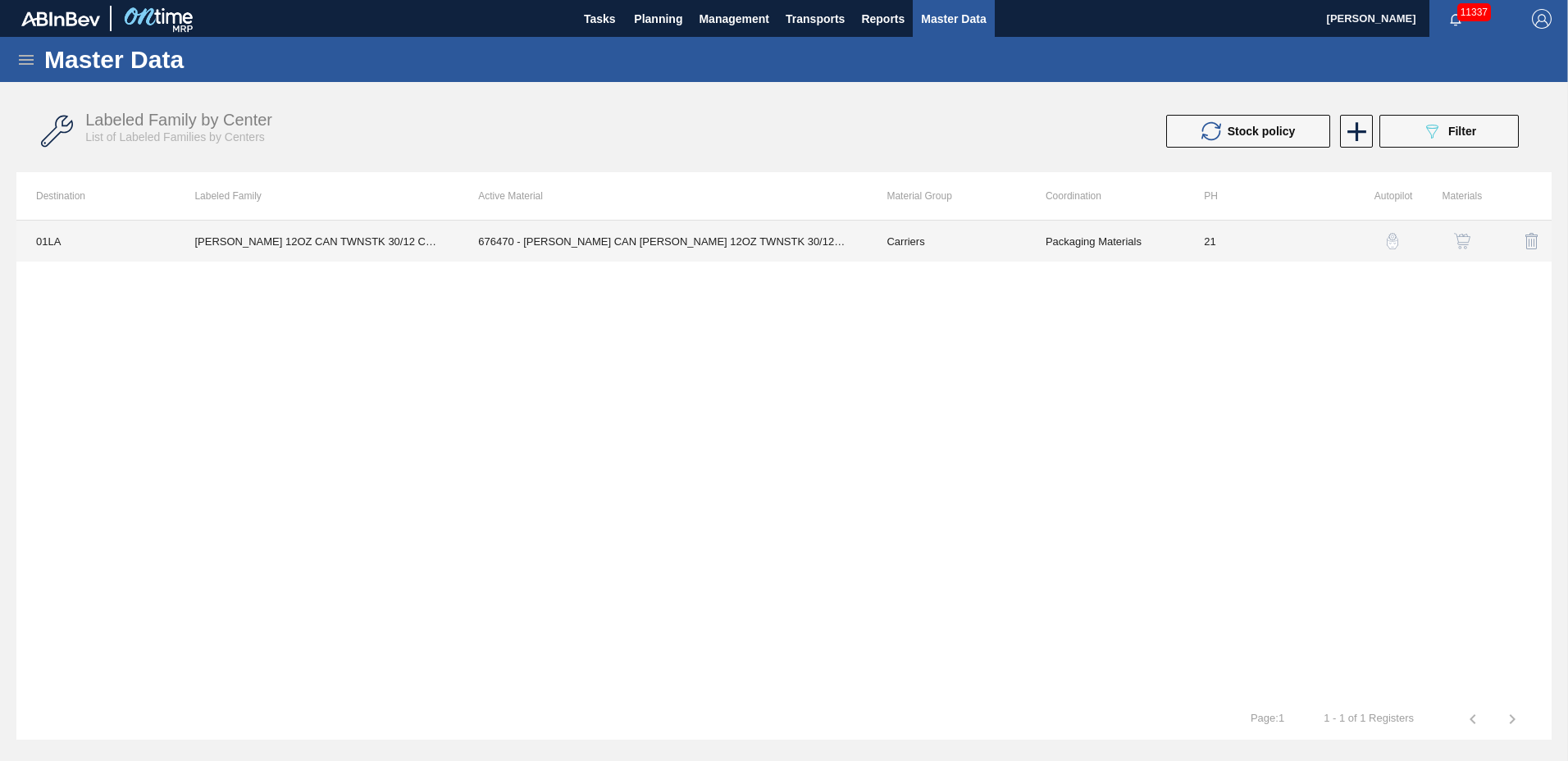
click at [403, 236] on td "[PERSON_NAME] 12OZ CAN TWNSTK 30/12 CAN" at bounding box center [317, 240] width 284 height 41
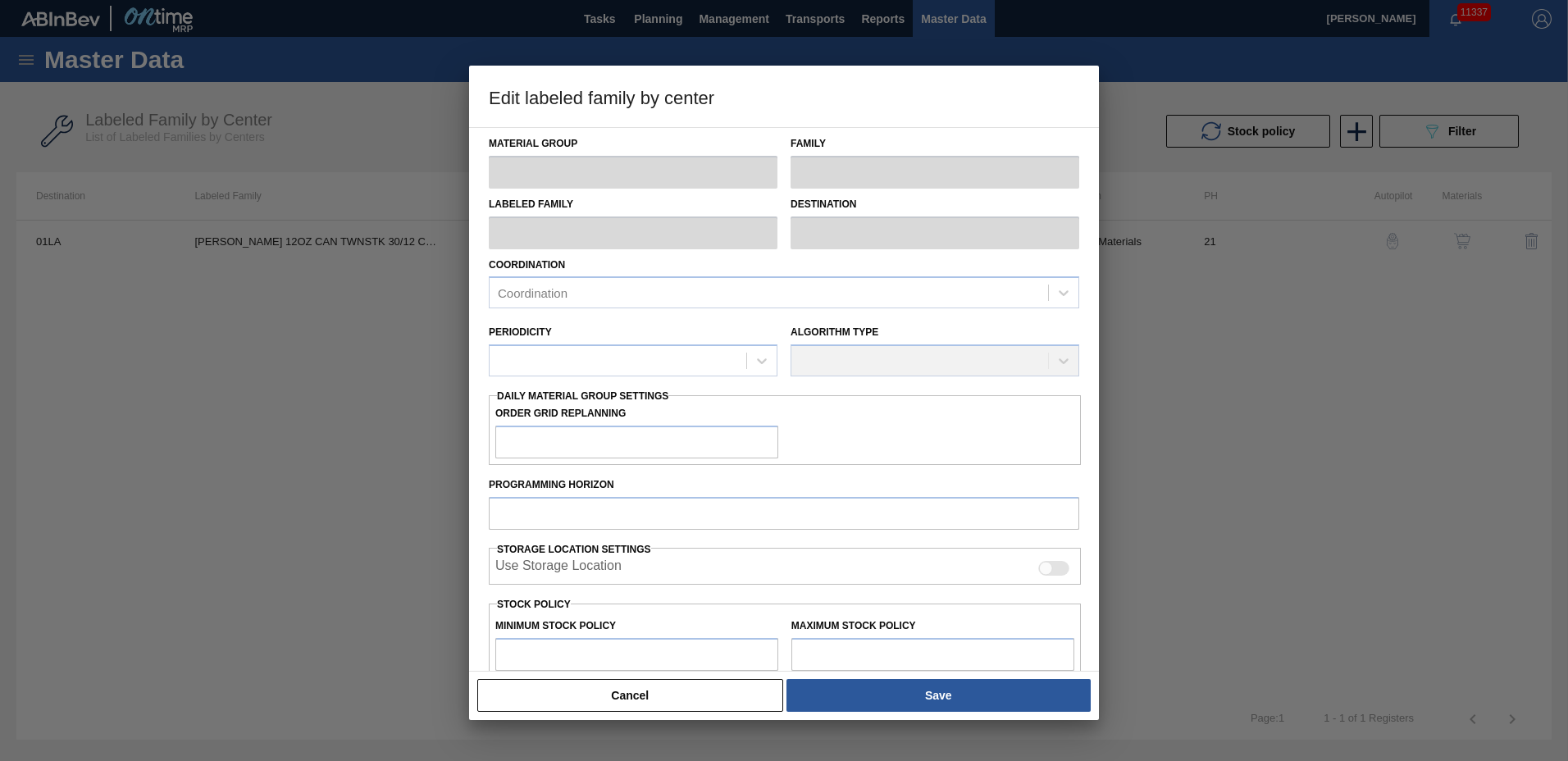
type input "Carriers"
type input "Can Carriers"
type input "[PERSON_NAME] 12OZ CAN TWNSTK 30/12 CAN"
type input "01LA - Los Angeles Brewery"
type input "21"
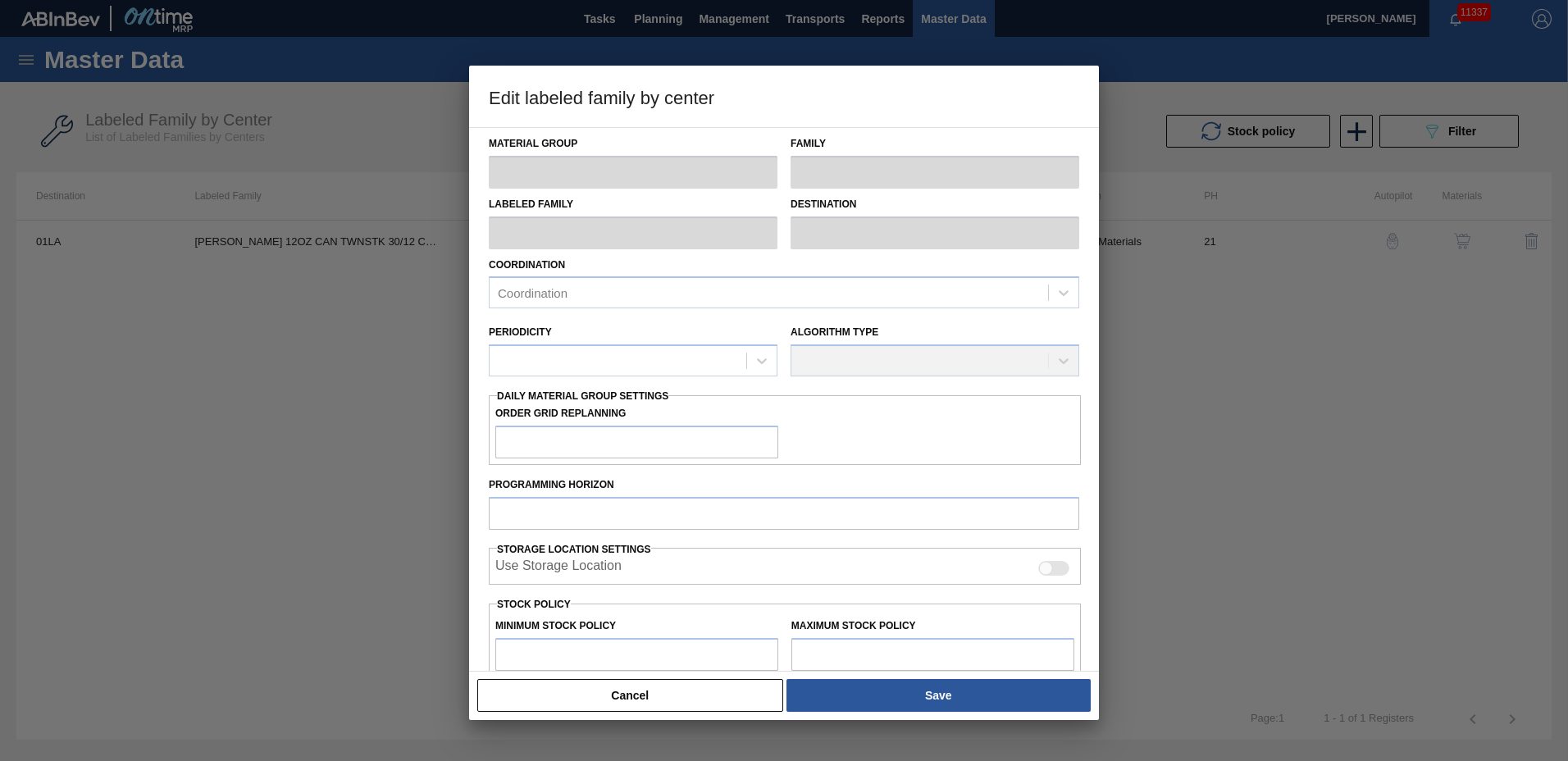
type input "0"
type input "136,112"
type input "0"
checkbox input "true"
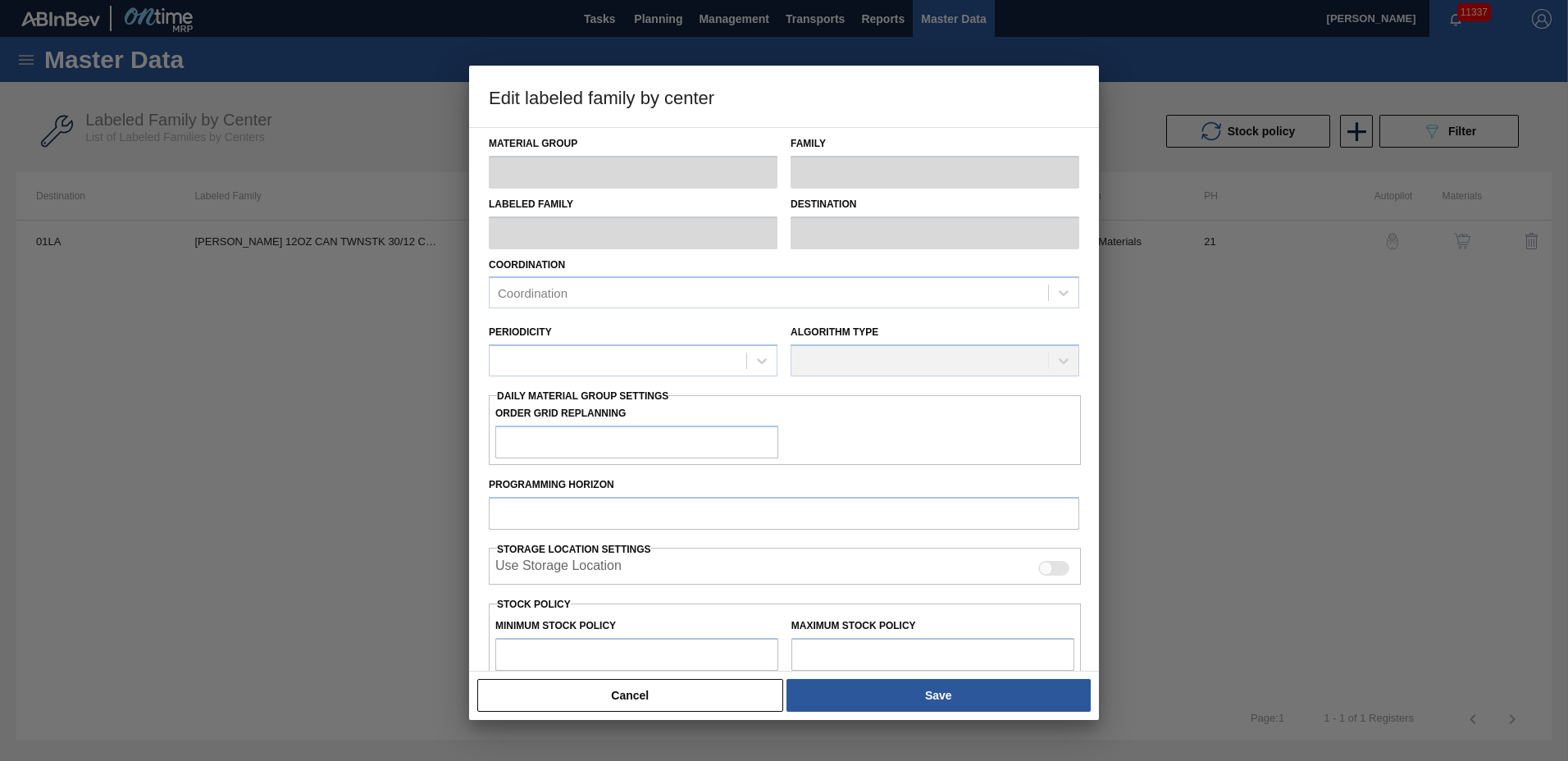
checkbox input "true"
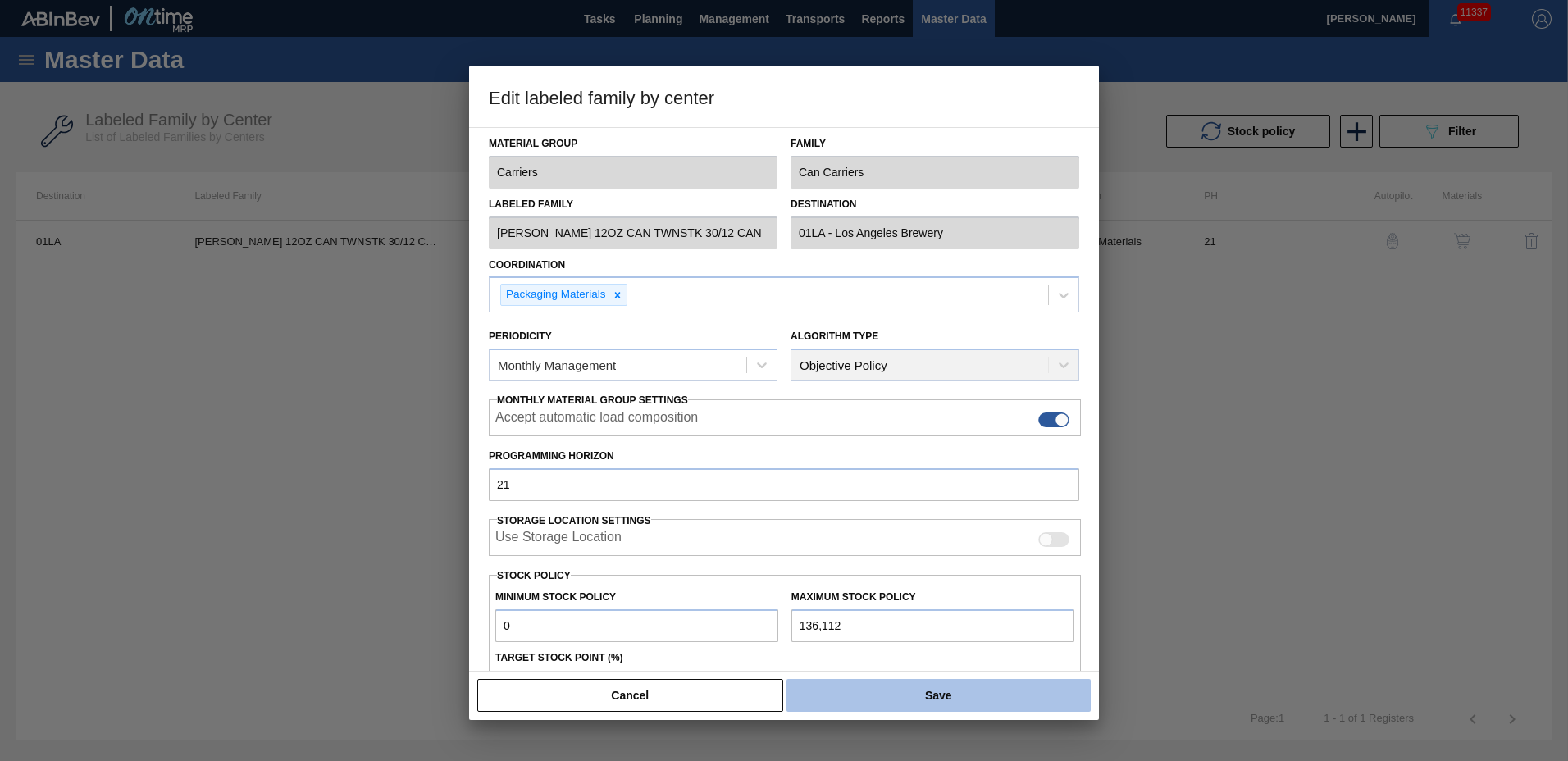
click at [873, 683] on button "Save" at bounding box center [939, 695] width 305 height 33
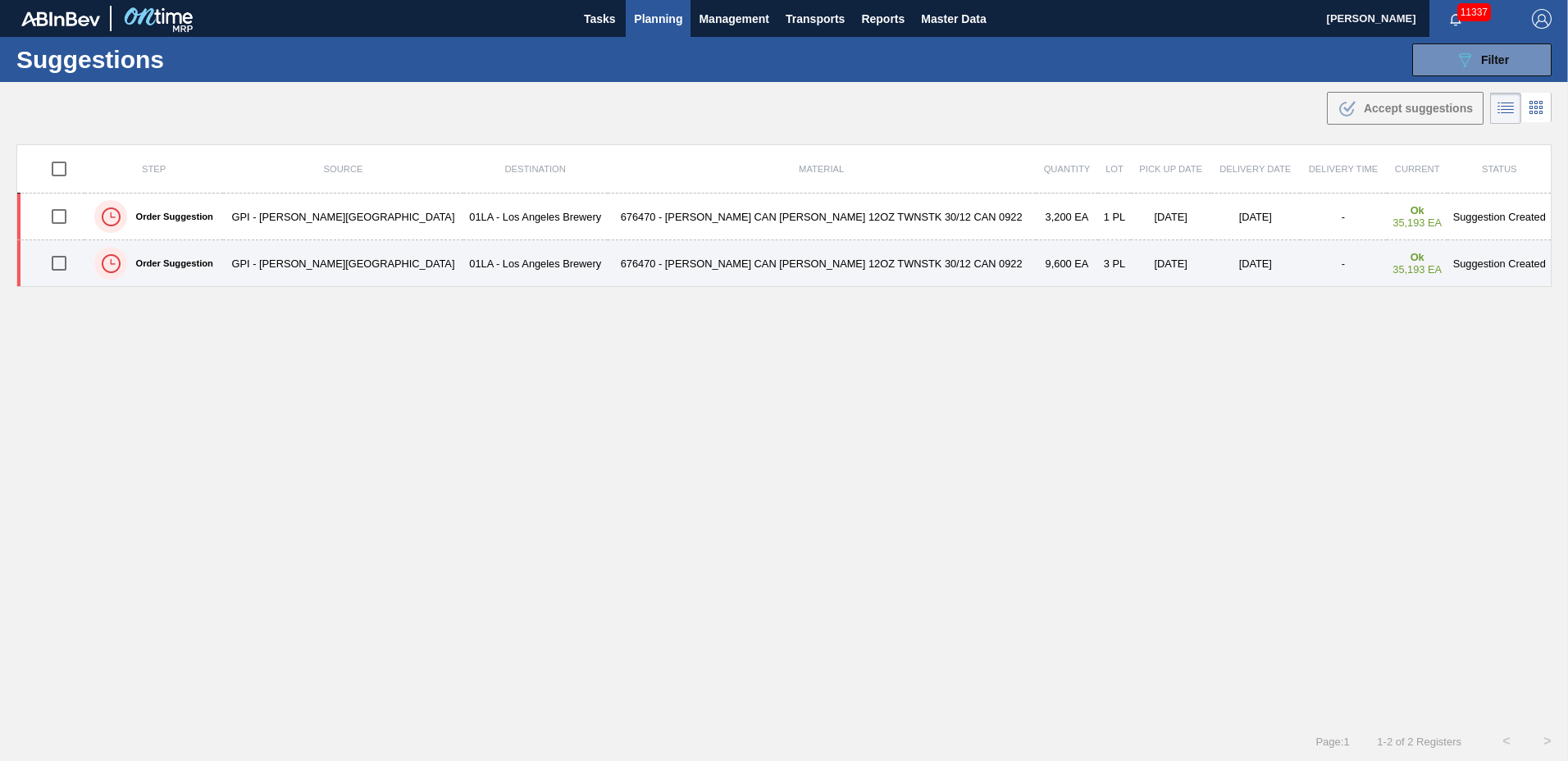
click at [69, 262] on input "checkbox" at bounding box center [58, 263] width 35 height 35
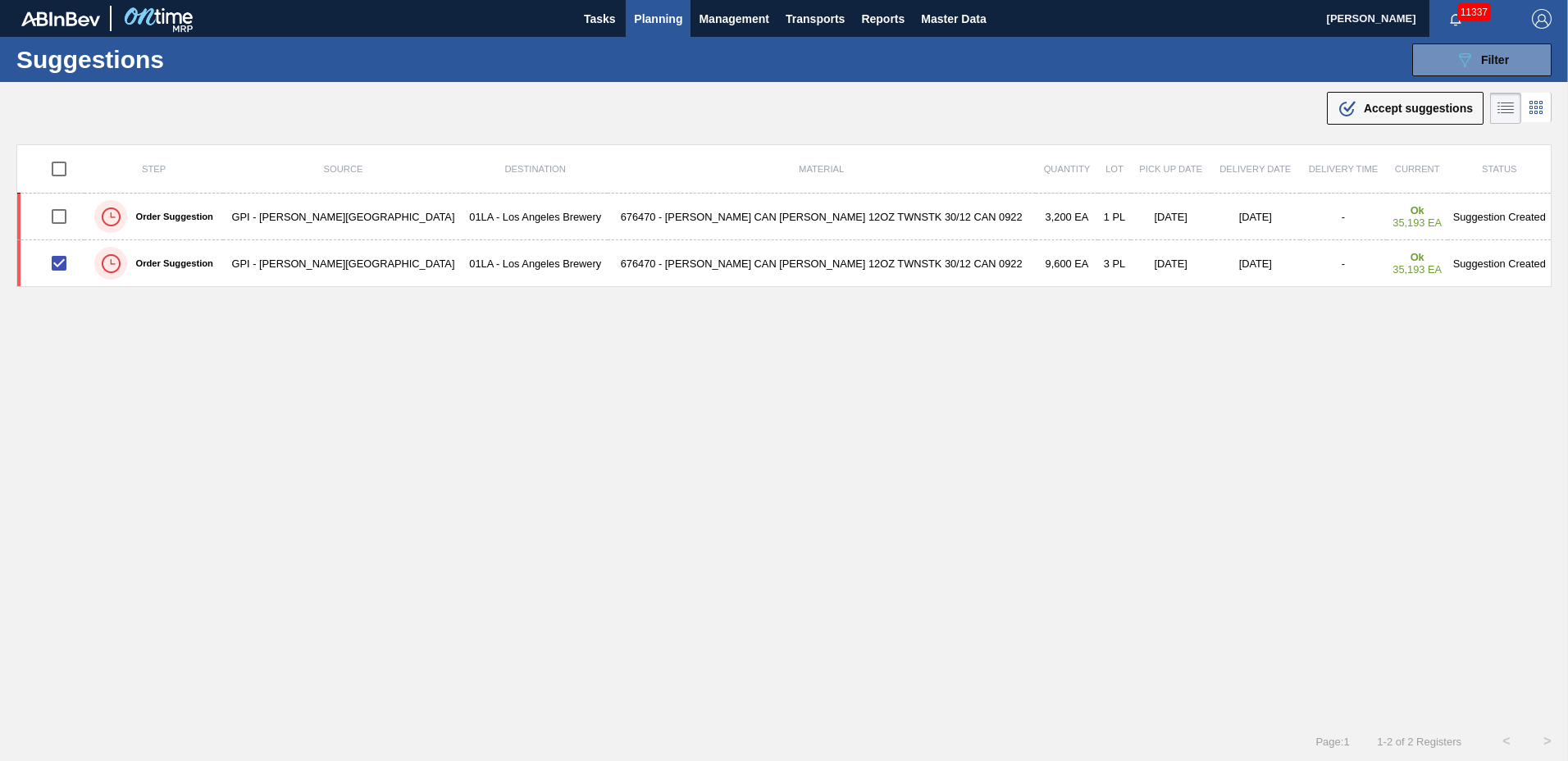
drag, startPoint x: 1389, startPoint y: 113, endPoint x: 1267, endPoint y: 123, distance: 122.4
click at [1386, 116] on div ".b{fill:var(--color-action-default)} Accept suggestions" at bounding box center [1405, 108] width 136 height 20
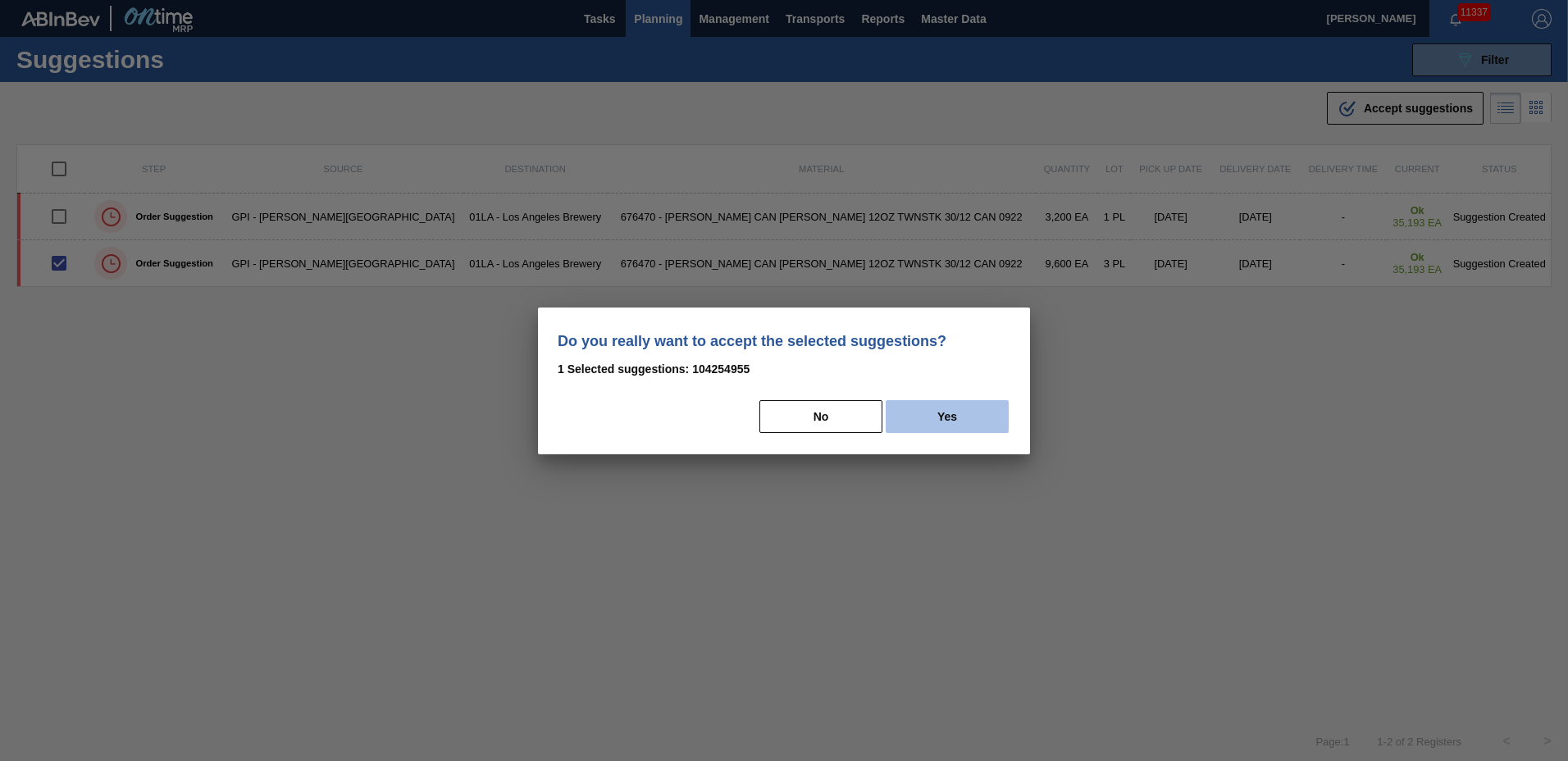
click at [980, 402] on button "Yes" at bounding box center [947, 417] width 123 height 33
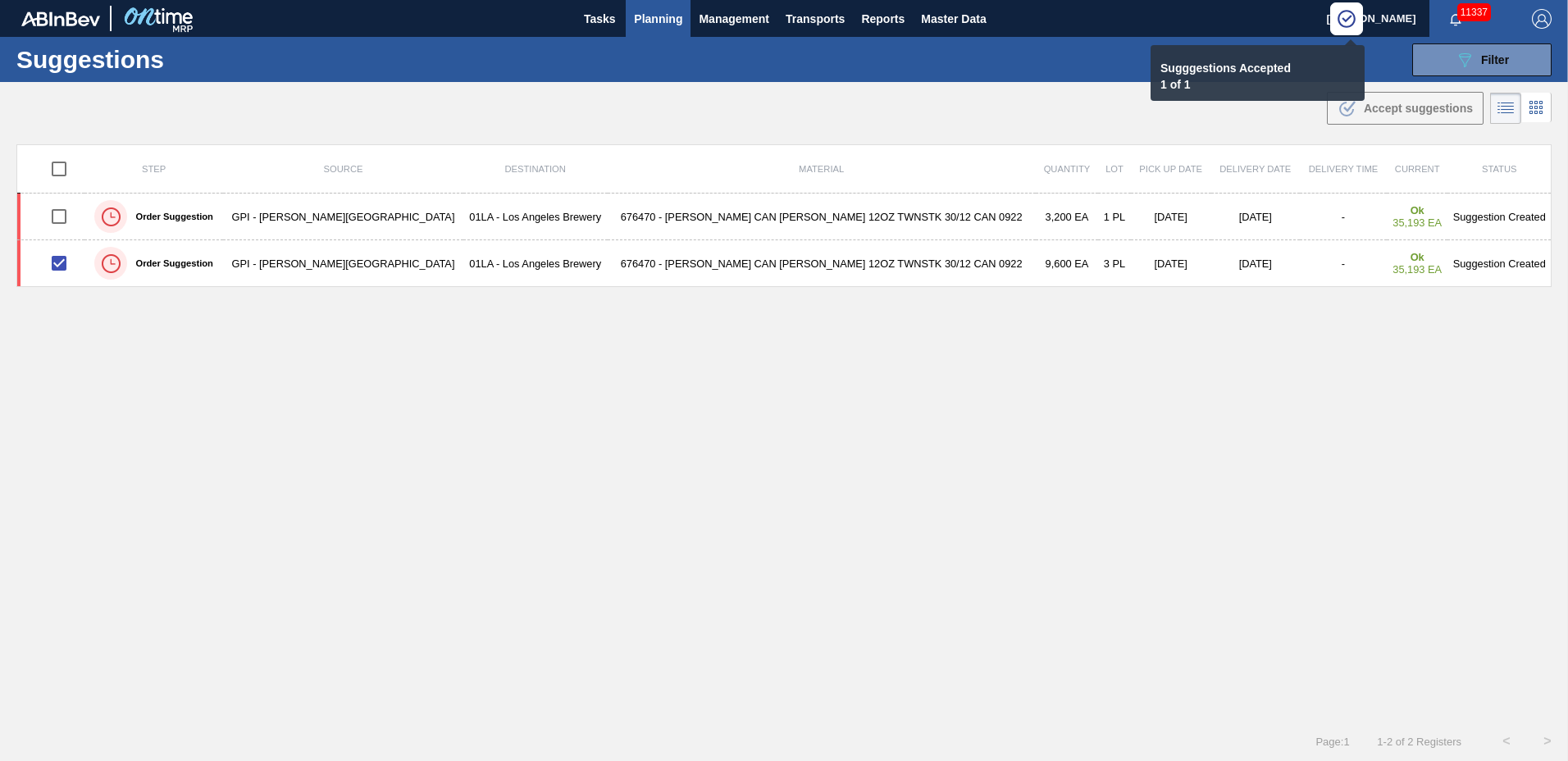
click at [658, 18] on span "Planning" at bounding box center [658, 19] width 48 height 20
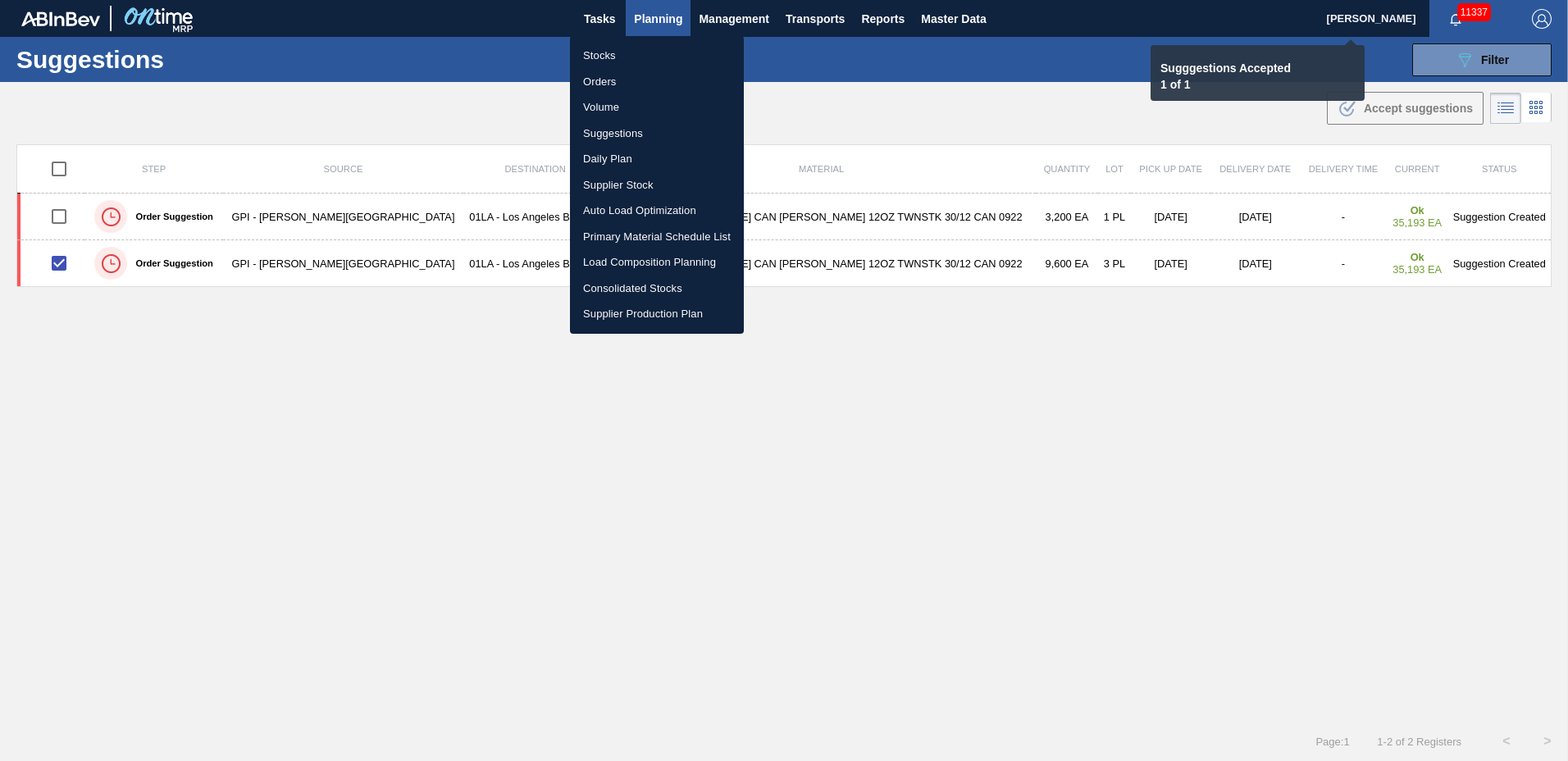
checkbox input "false"
click at [640, 258] on li "Load Composition Planning" at bounding box center [657, 262] width 174 height 27
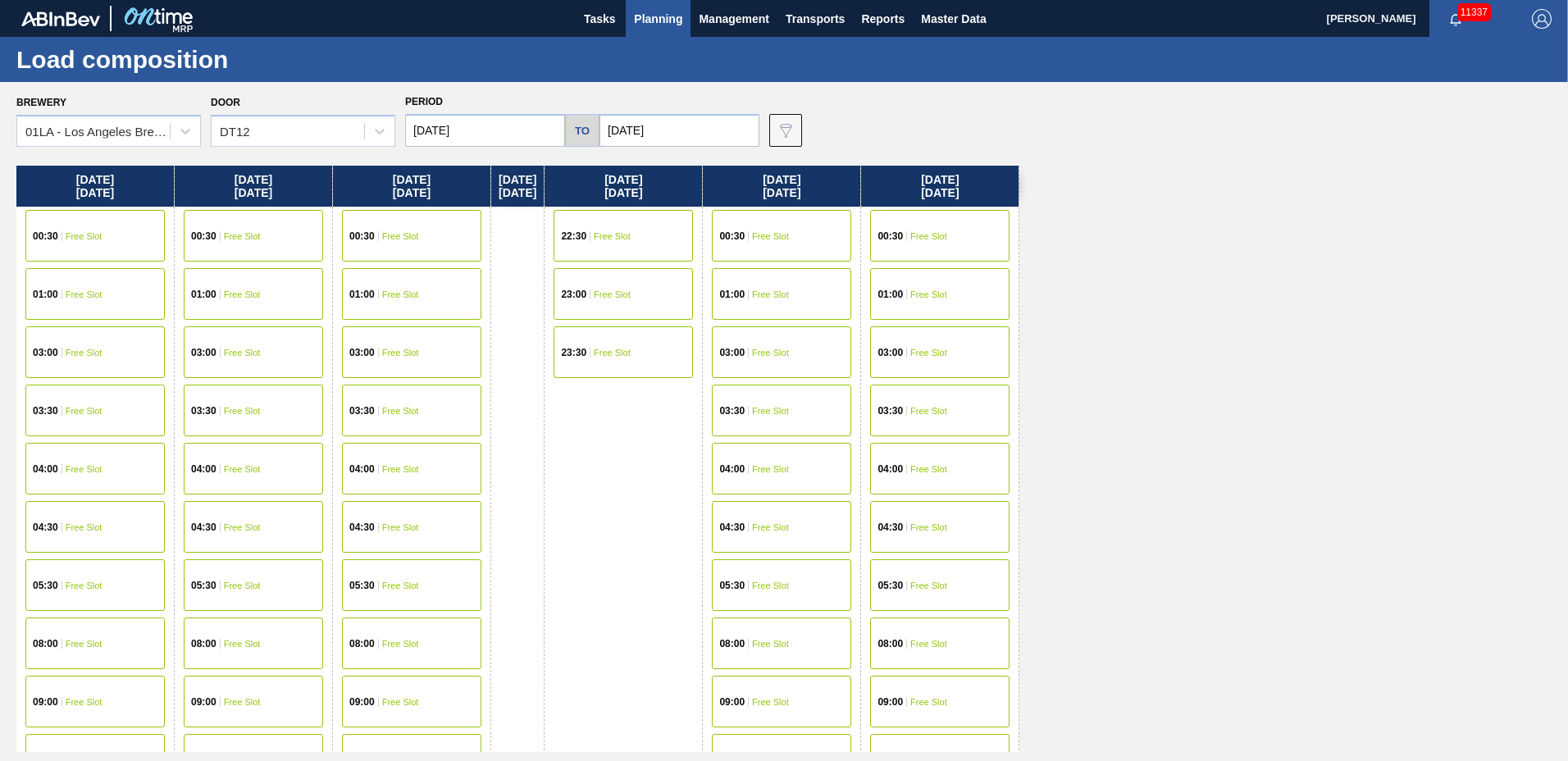
scroll to position [629, 0]
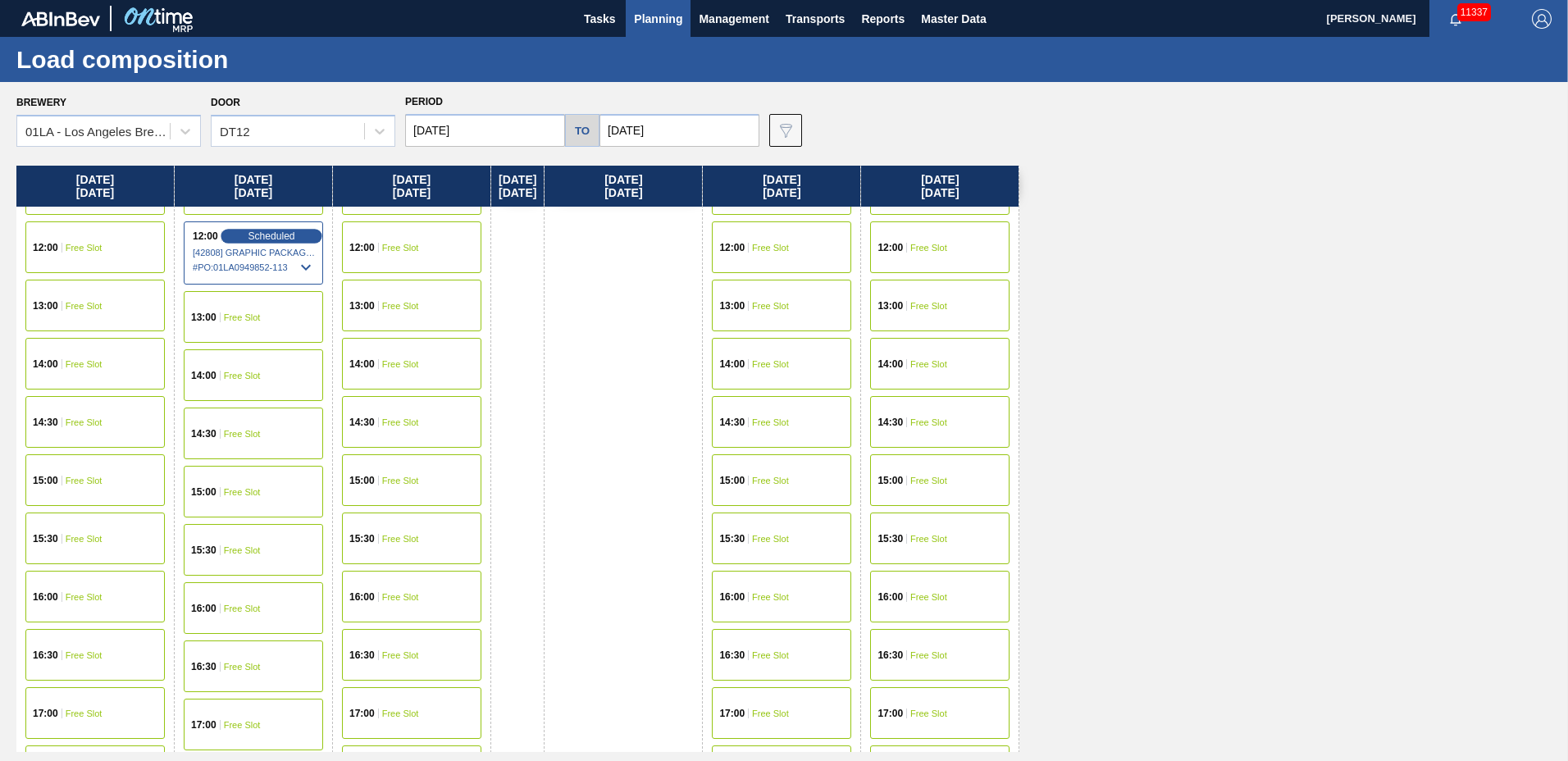
click at [246, 234] on div "Scheduled" at bounding box center [271, 236] width 101 height 15
click at [263, 233] on span "Scheduled" at bounding box center [270, 236] width 46 height 11
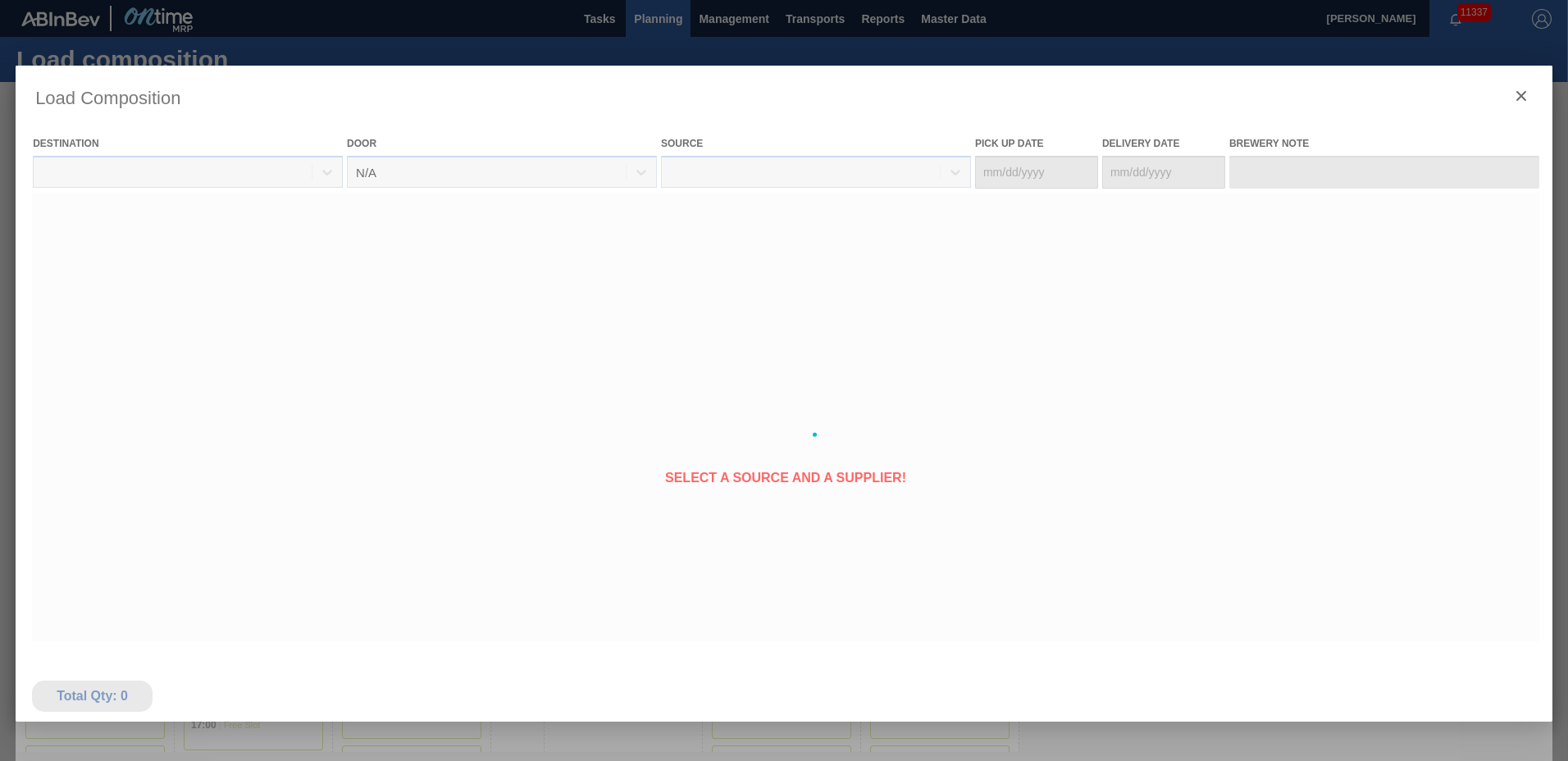
type Date "[DATE]"
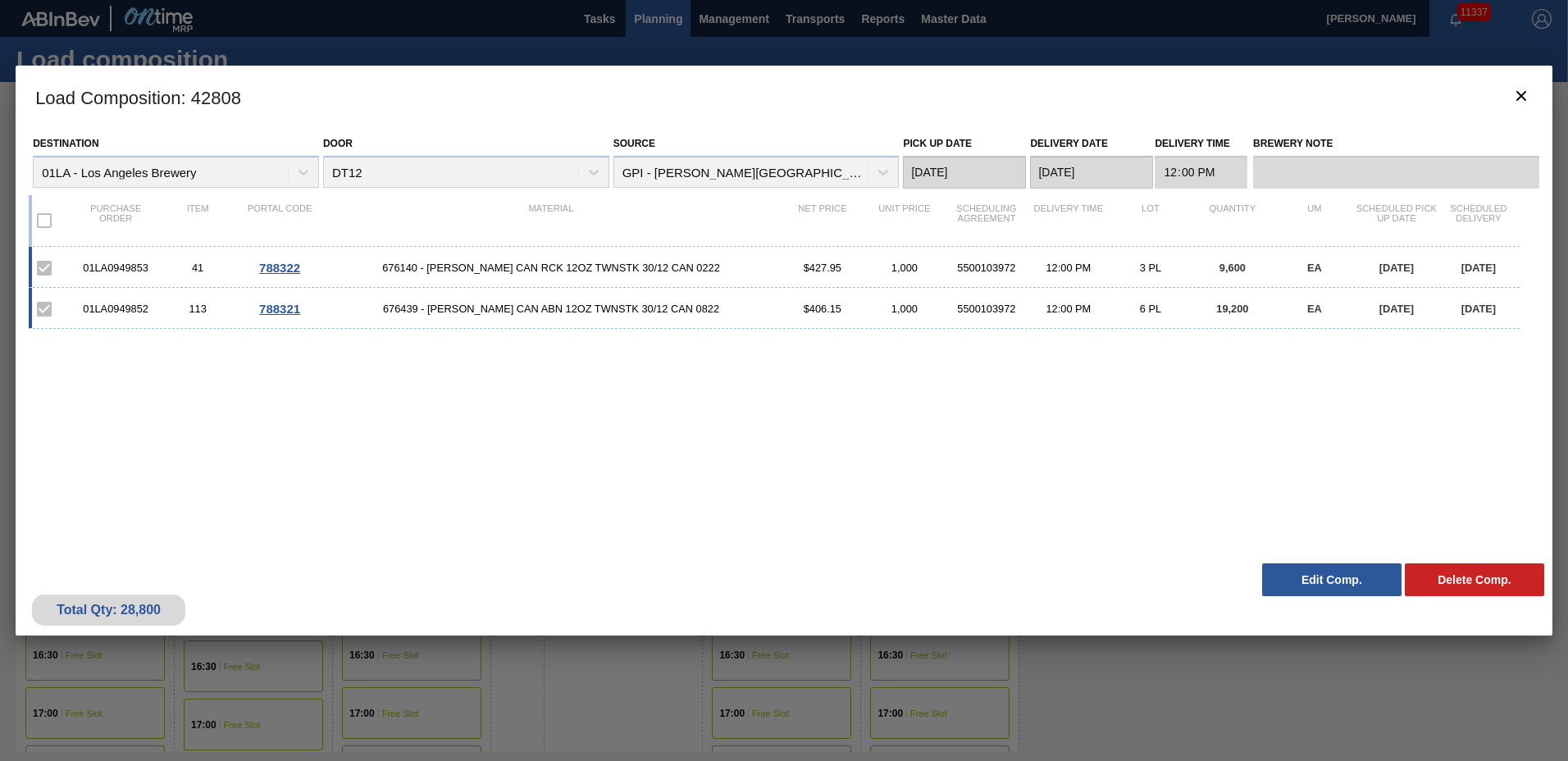
click at [1350, 583] on button "Edit Comp." at bounding box center [1332, 579] width 139 height 33
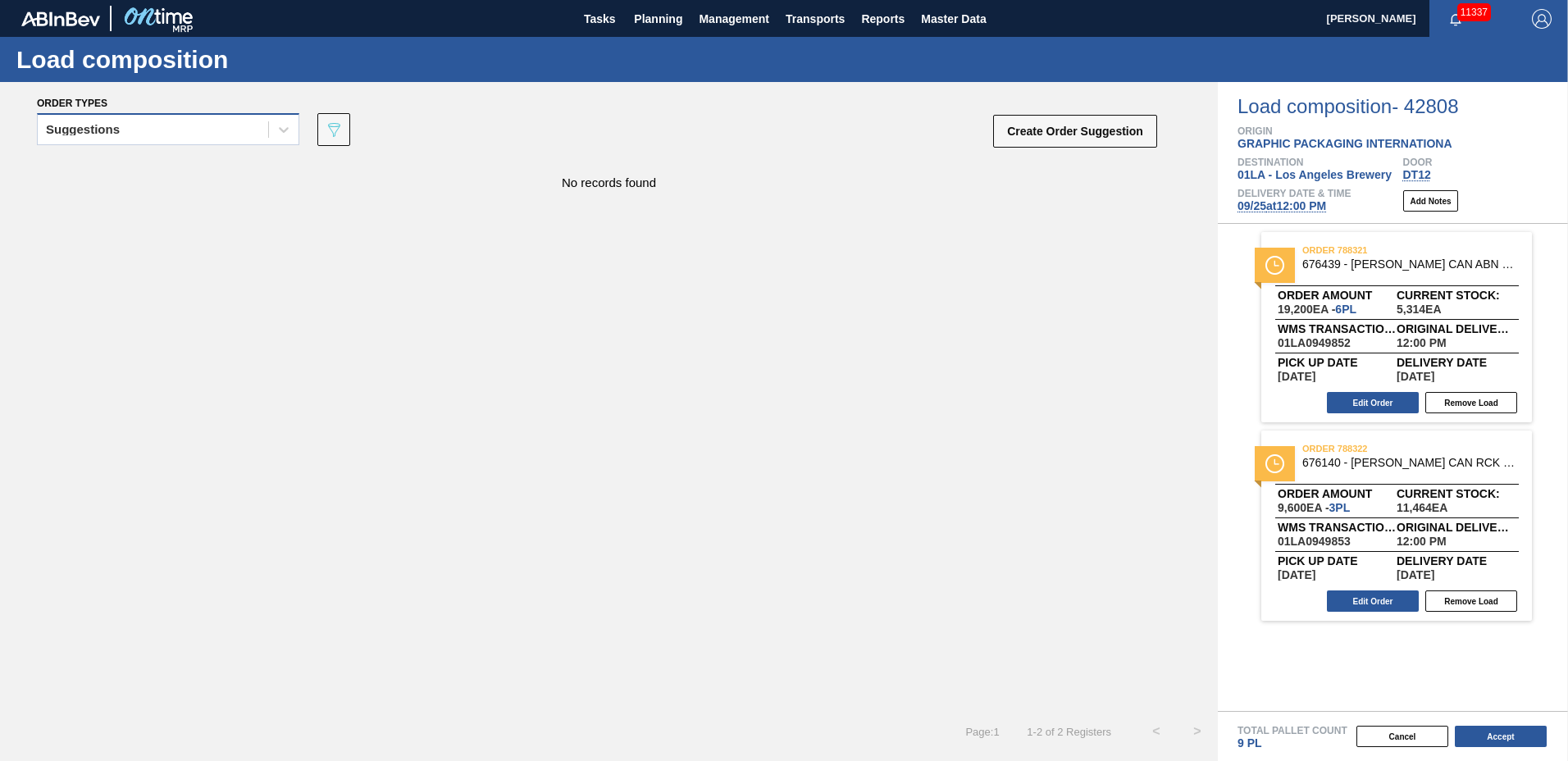
click at [139, 130] on div "Suggestions" at bounding box center [152, 130] width 231 height 24
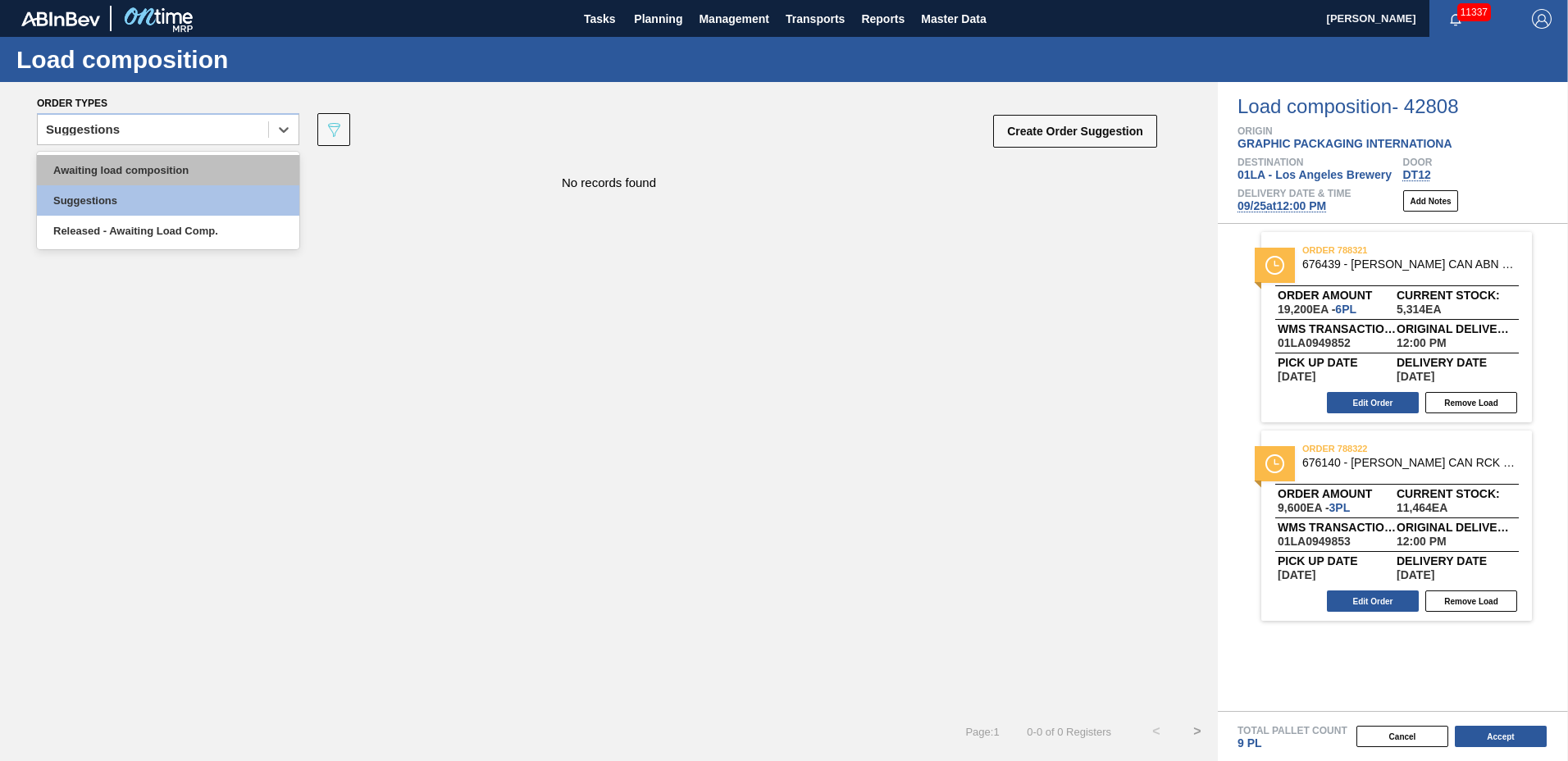
click at [142, 172] on div "Awaiting load composition" at bounding box center [167, 170] width 262 height 31
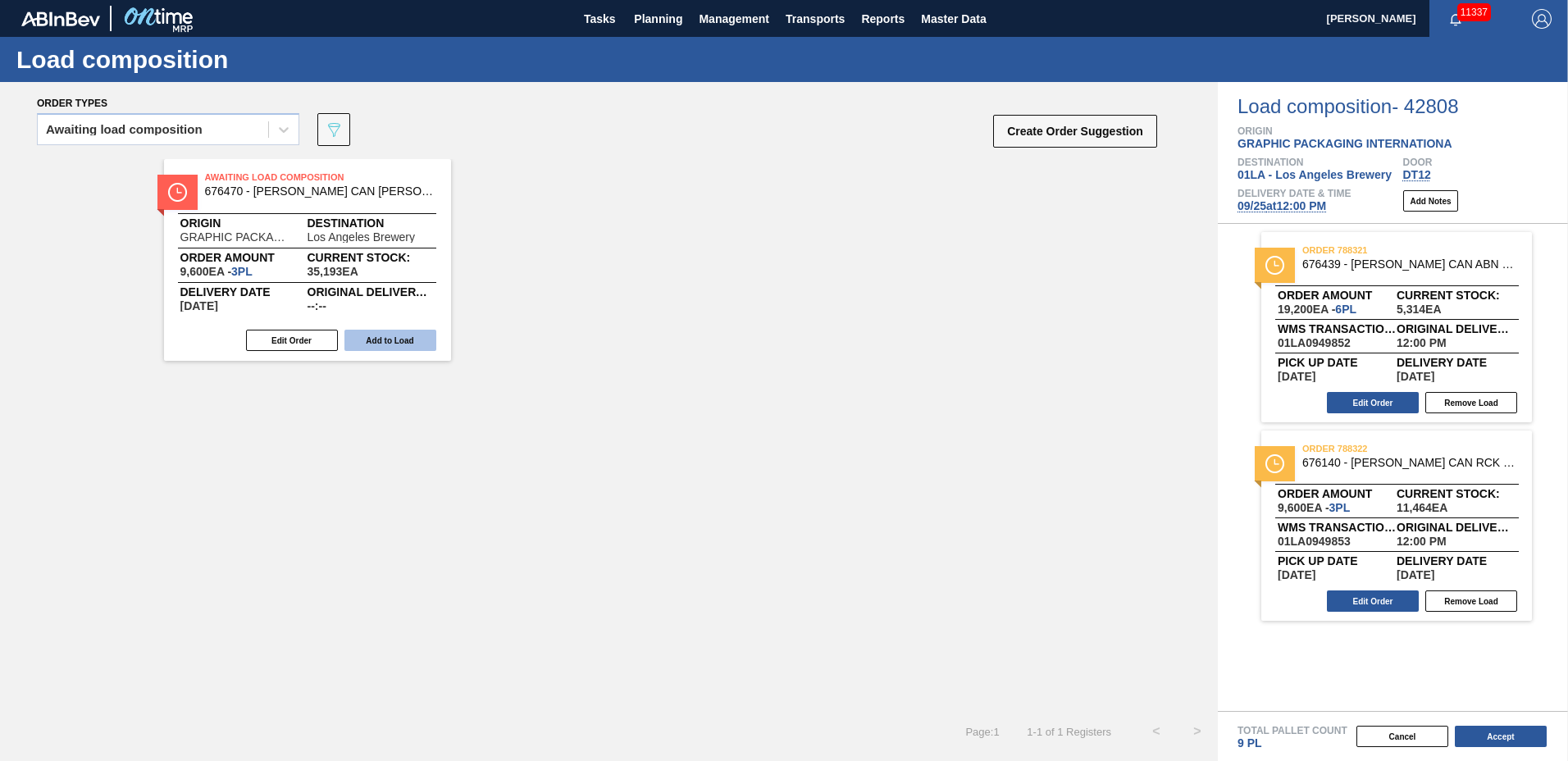
click at [394, 342] on button "Add to Load" at bounding box center [390, 340] width 92 height 22
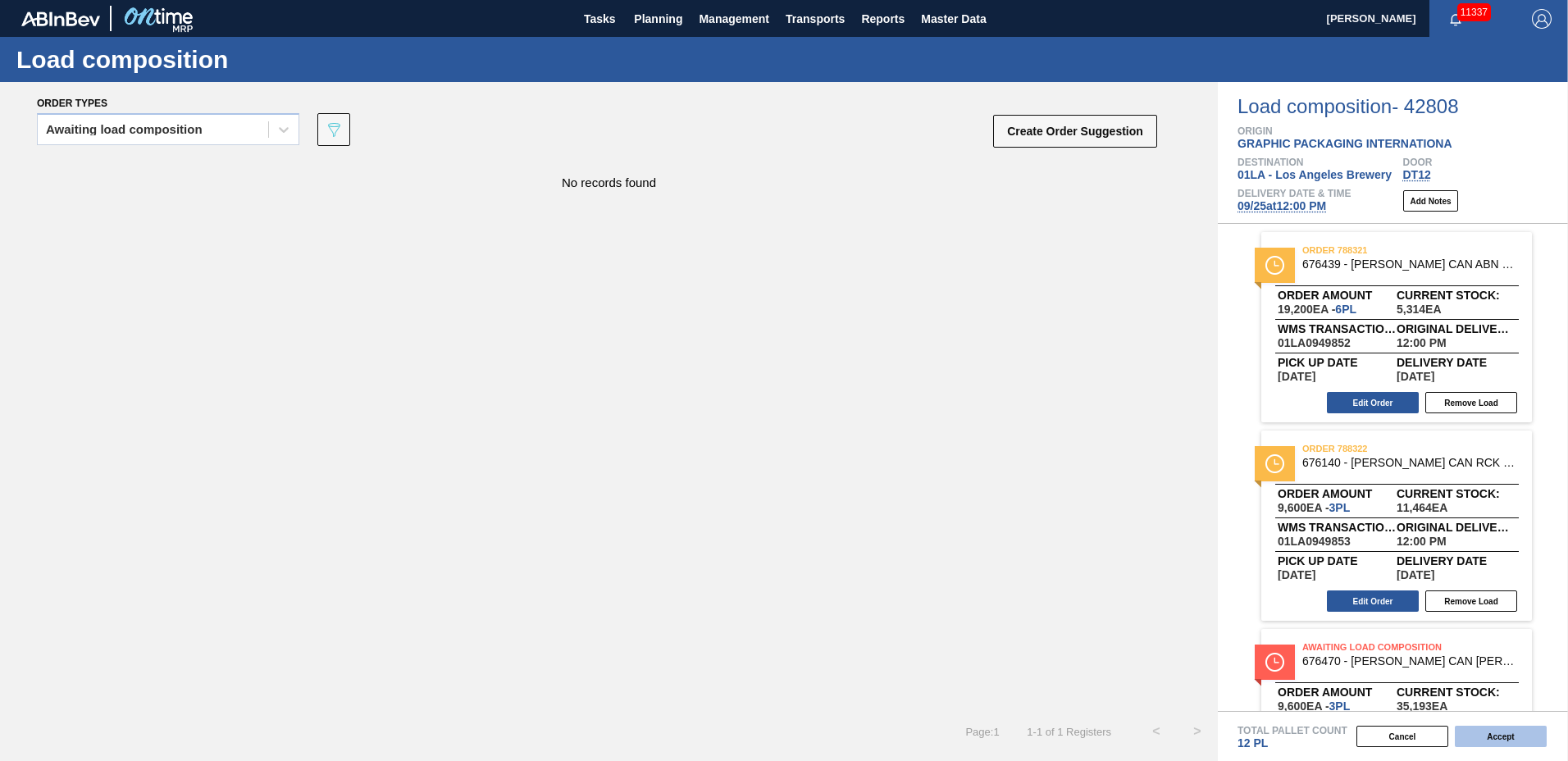
click at [1512, 727] on button "Accept" at bounding box center [1500, 737] width 92 height 22
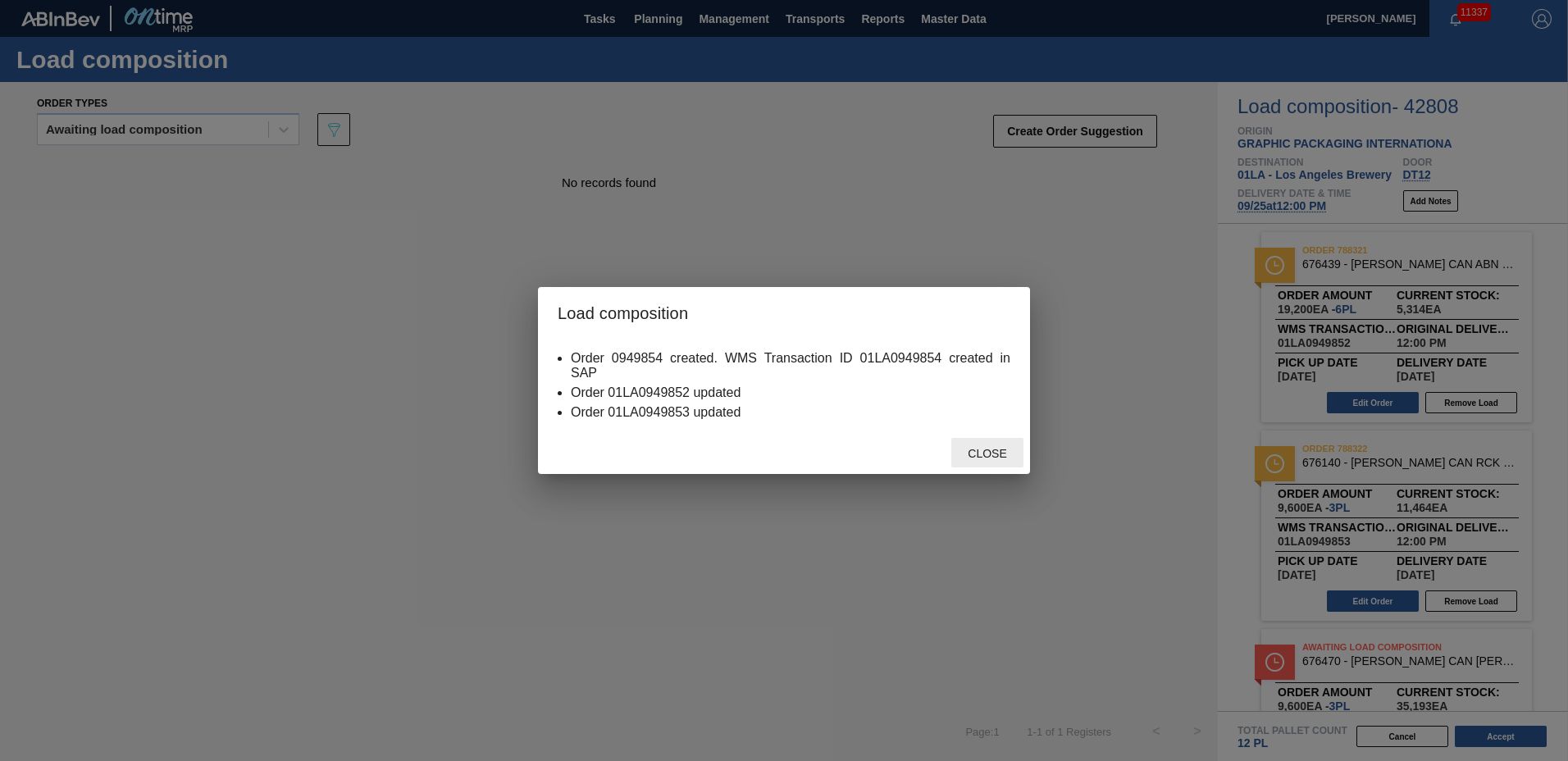
click at [980, 456] on span "Close" at bounding box center [986, 453] width 64 height 13
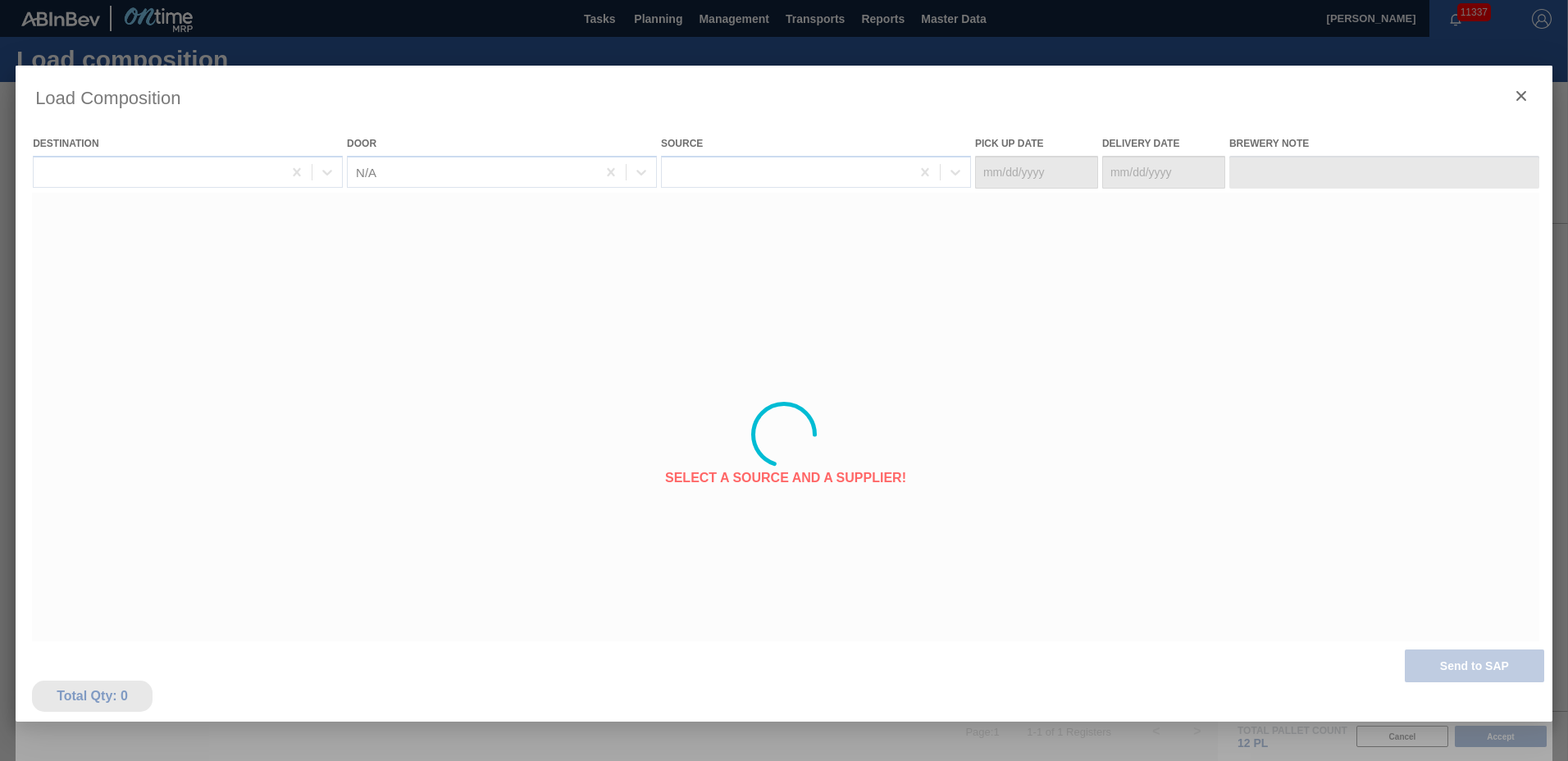
type Date "[DATE]"
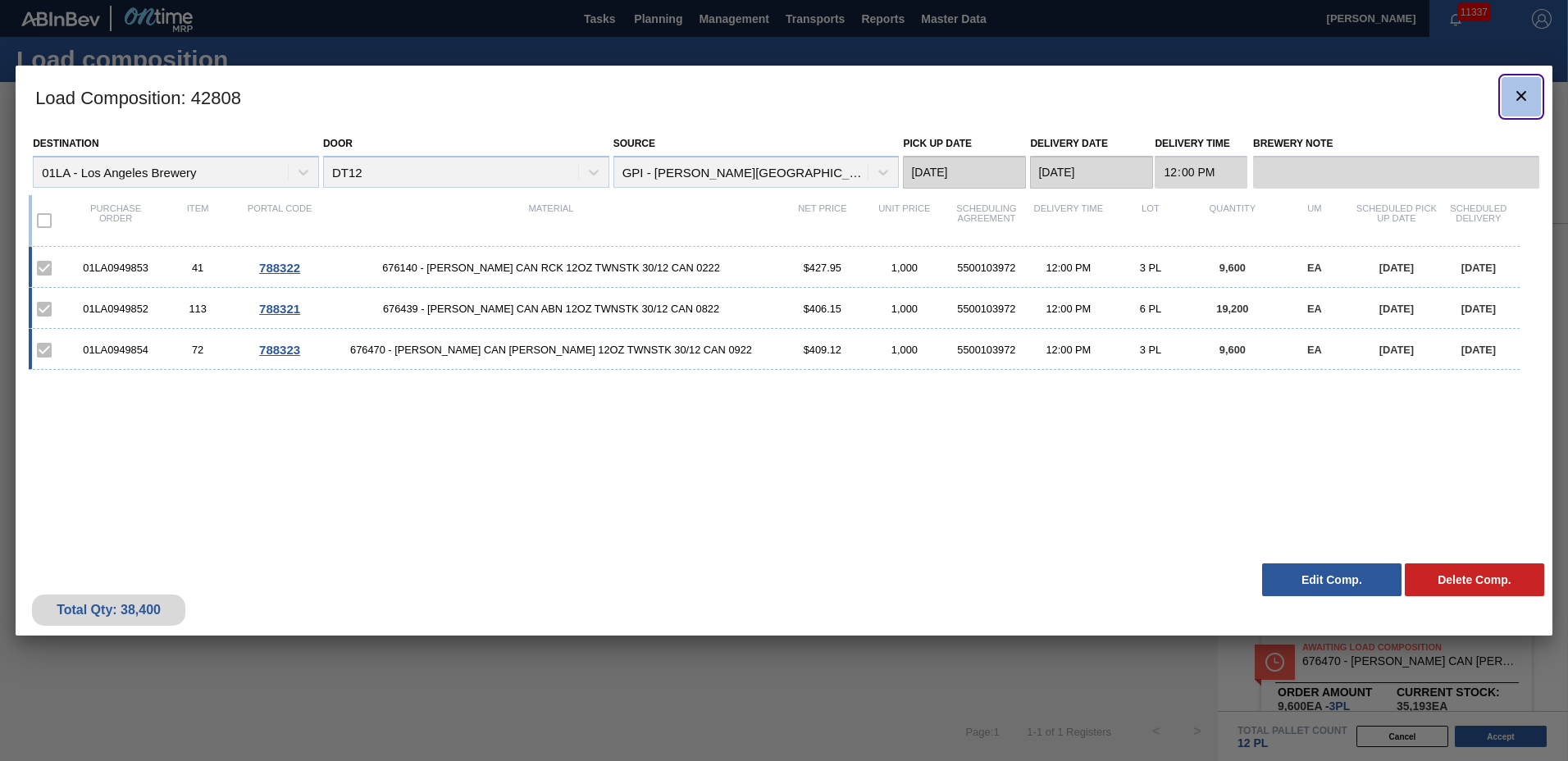
click at [1518, 95] on icon "botão de ícone" at bounding box center [1522, 96] width 20 height 20
